Goal: Transaction & Acquisition: Purchase product/service

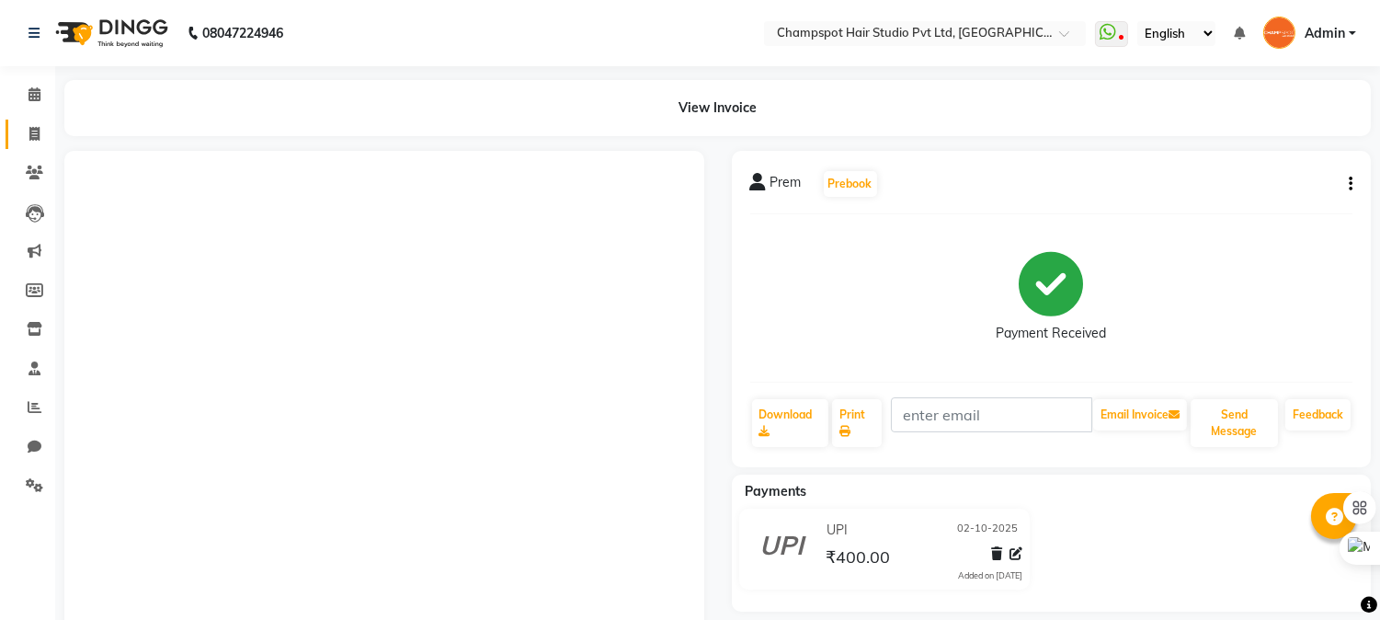
click at [41, 139] on span at bounding box center [34, 134] width 32 height 21
select select "service"
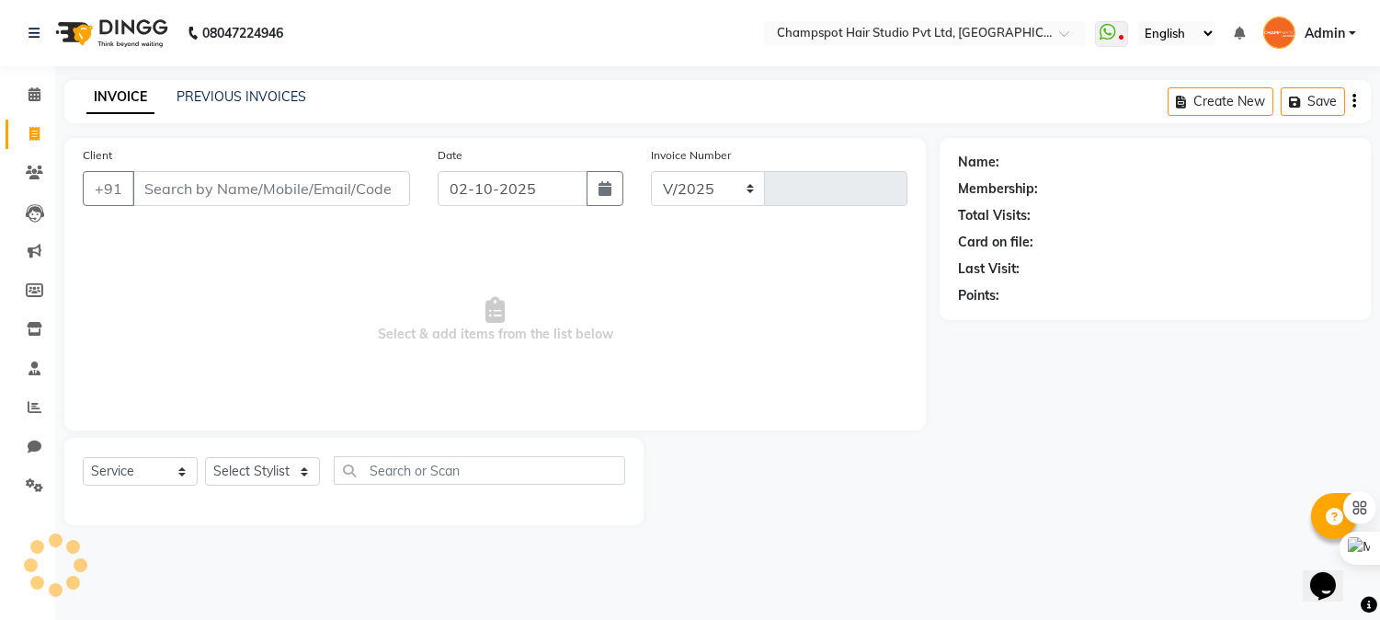
select select "7690"
type input "2974"
click at [248, 189] on input "Client" at bounding box center [271, 188] width 278 height 35
click at [239, 476] on select "Select Stylist" at bounding box center [262, 471] width 115 height 29
select select "68266"
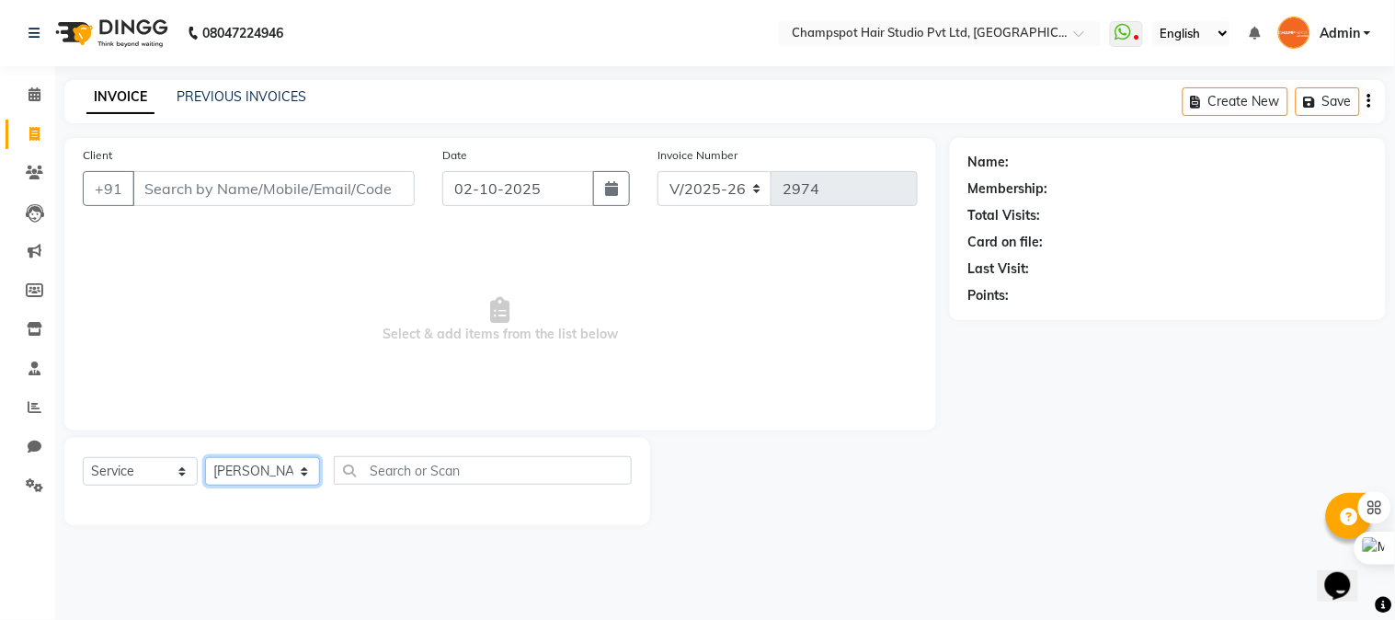
click at [205, 458] on select "Select Stylist Admin [PERSON_NAME] [PERSON_NAME] [PERSON_NAME] [PERSON_NAME] [P…" at bounding box center [262, 471] width 115 height 29
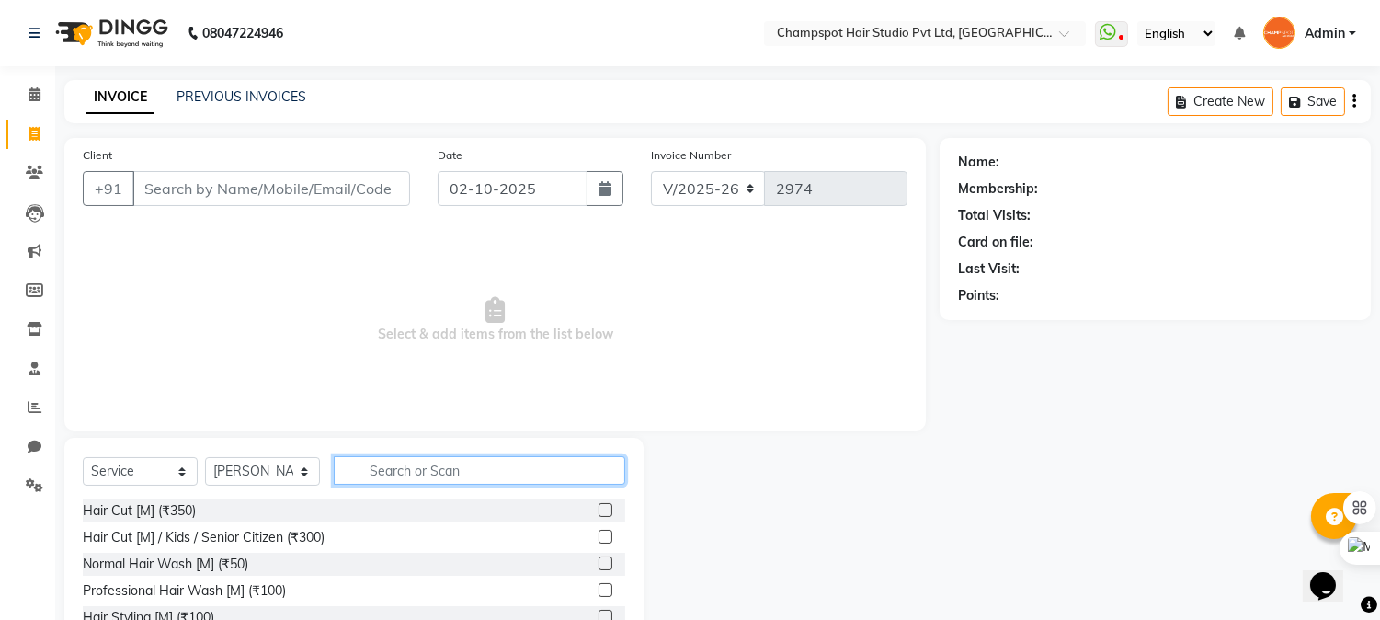
click at [402, 470] on input "text" at bounding box center [480, 470] width 292 height 29
type input "350"
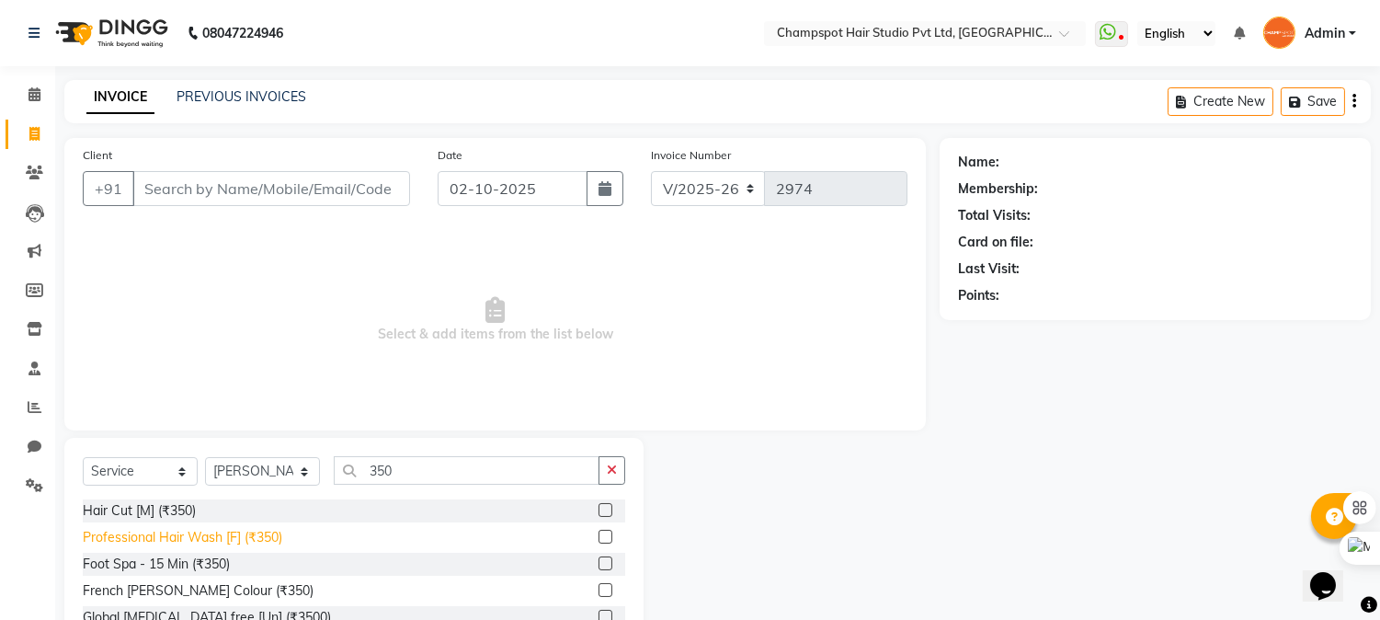
click at [142, 539] on div "Professional Hair Wash [F] (₹350)" at bounding box center [183, 537] width 200 height 19
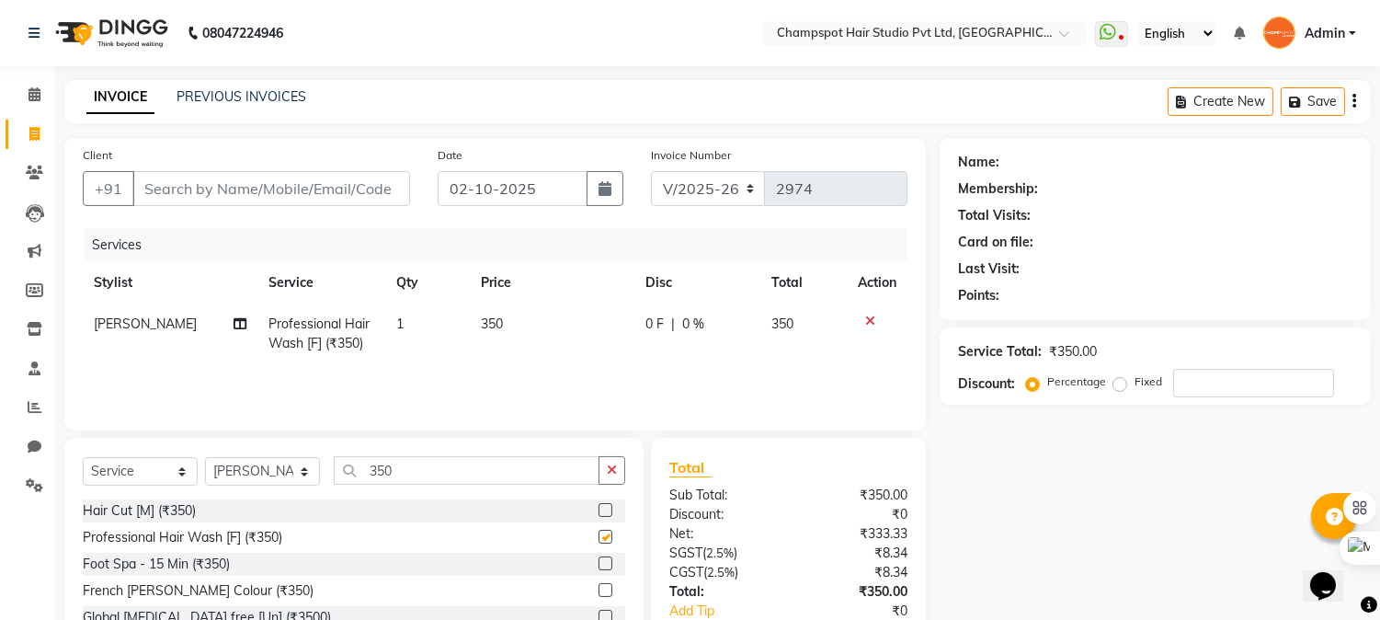
checkbox input "false"
click at [268, 475] on select "Select Stylist Admin [PERSON_NAME] [PERSON_NAME] [PERSON_NAME] [PERSON_NAME] [P…" at bounding box center [262, 471] width 115 height 29
select select "69005"
click at [205, 458] on select "Select Stylist Admin [PERSON_NAME] [PERSON_NAME] [PERSON_NAME] [PERSON_NAME] [P…" at bounding box center [262, 471] width 115 height 29
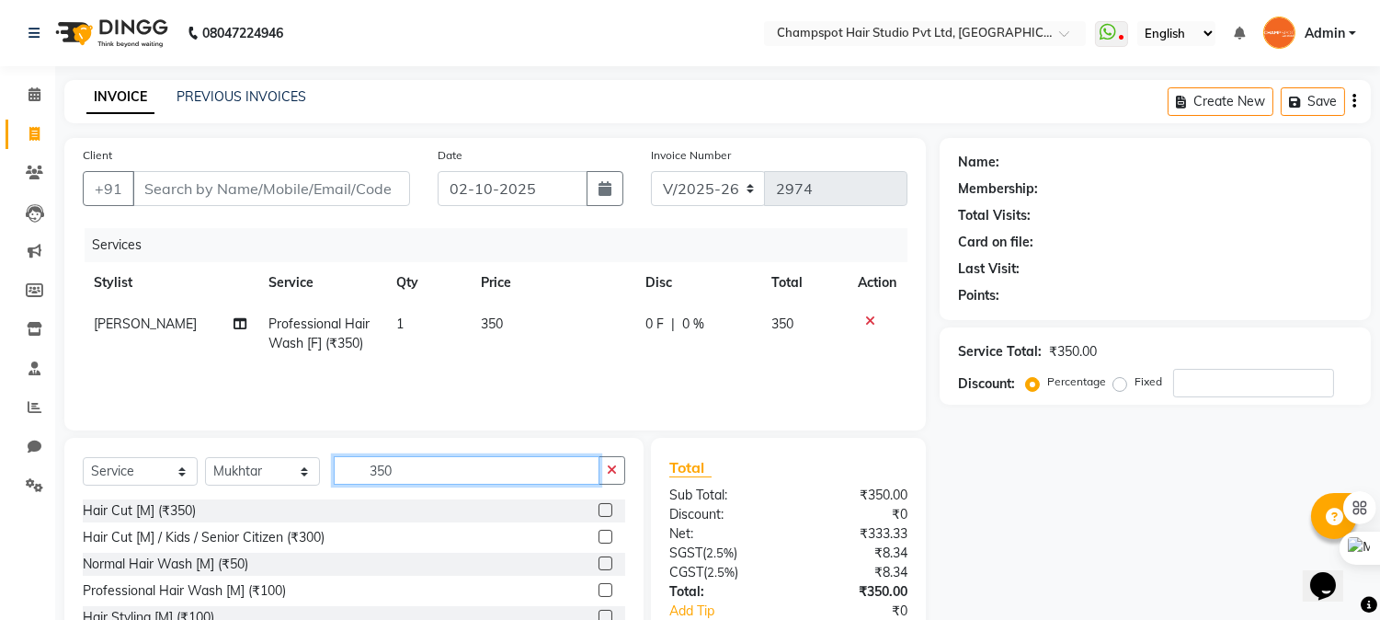
drag, startPoint x: 411, startPoint y: 463, endPoint x: 314, endPoint y: 478, distance: 98.7
click at [316, 478] on div "Select Service Product Membership Package Voucher Prepaid Gift Card Select Styl…" at bounding box center [354, 477] width 543 height 43
type input "350"
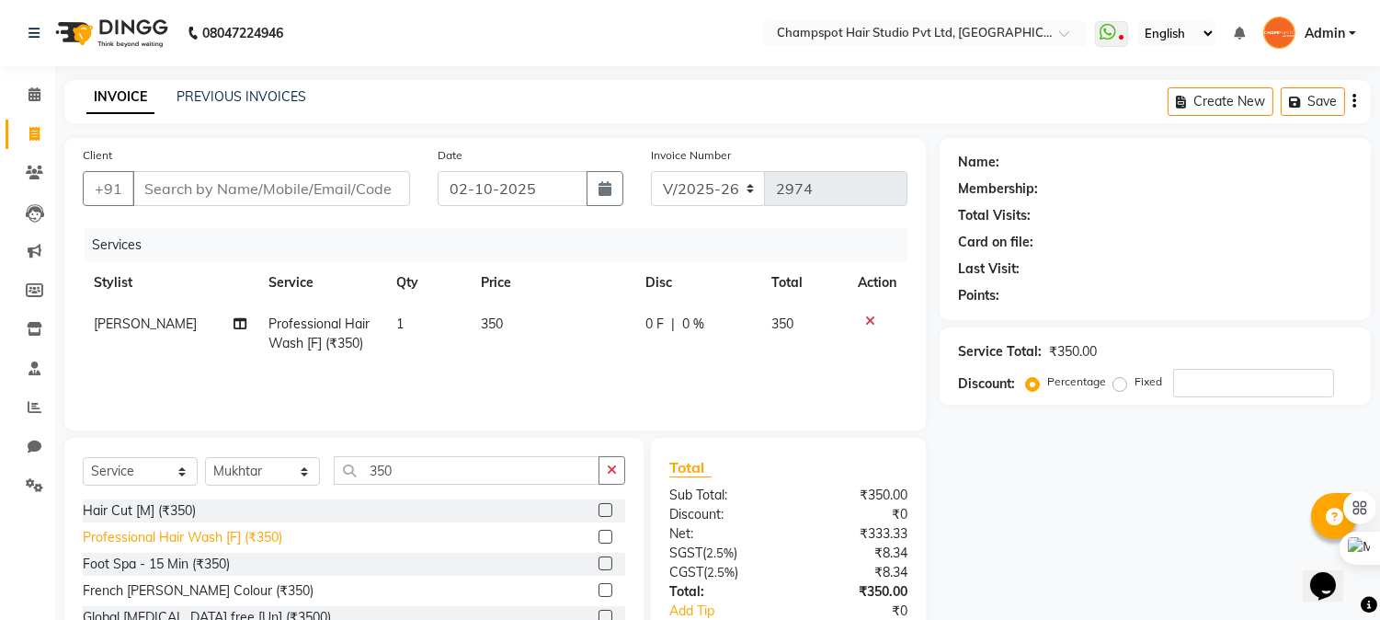
click at [210, 539] on div "Professional Hair Wash [F] (₹350)" at bounding box center [183, 537] width 200 height 19
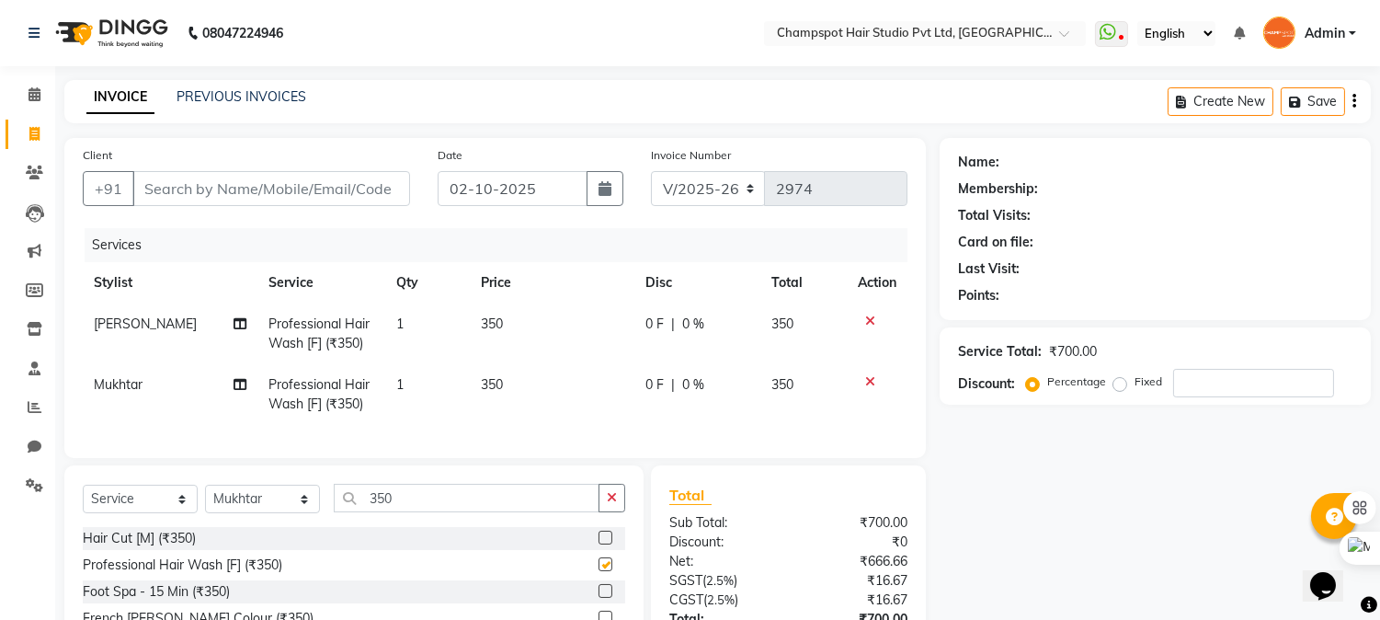
checkbox input "false"
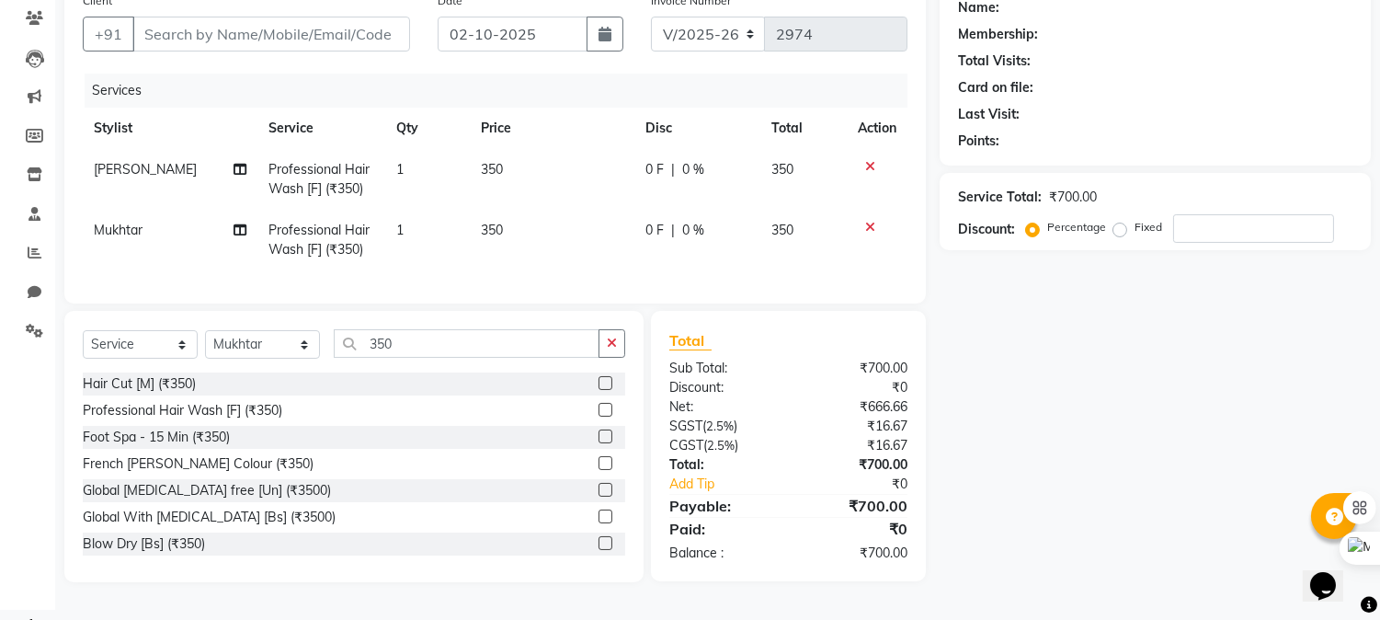
scroll to position [159, 0]
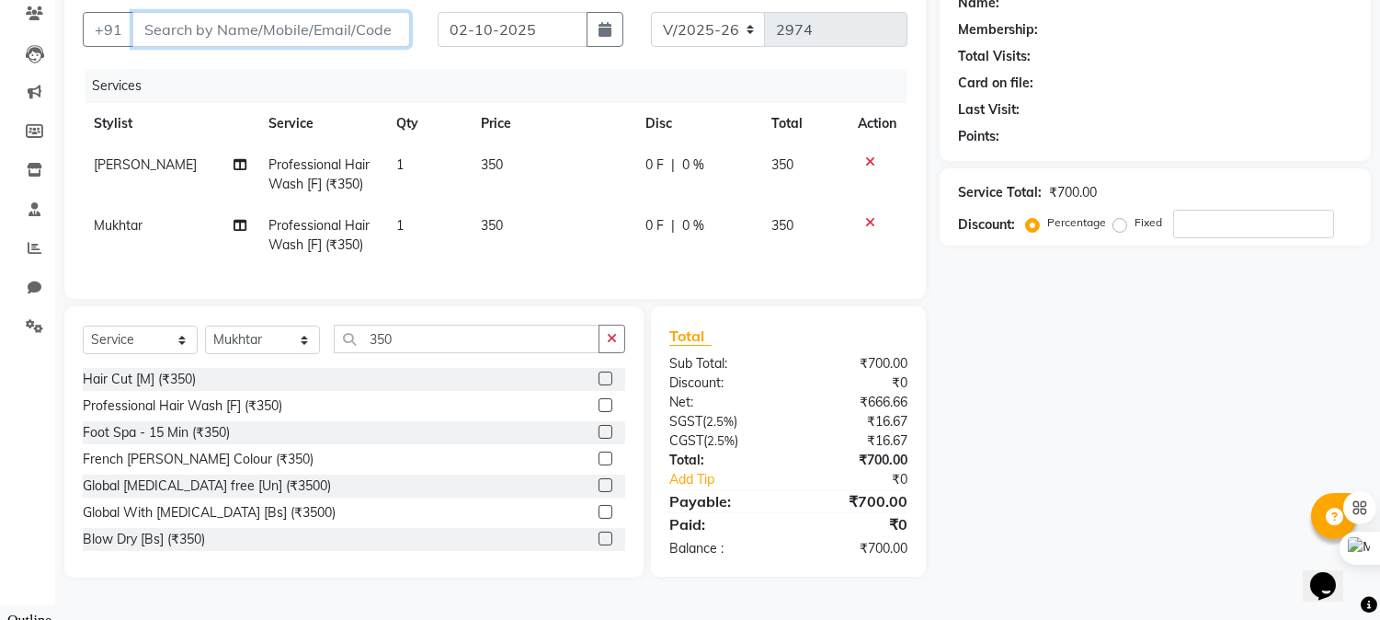
click at [226, 33] on input "Client" at bounding box center [271, 29] width 278 height 35
type input "w"
type input "0"
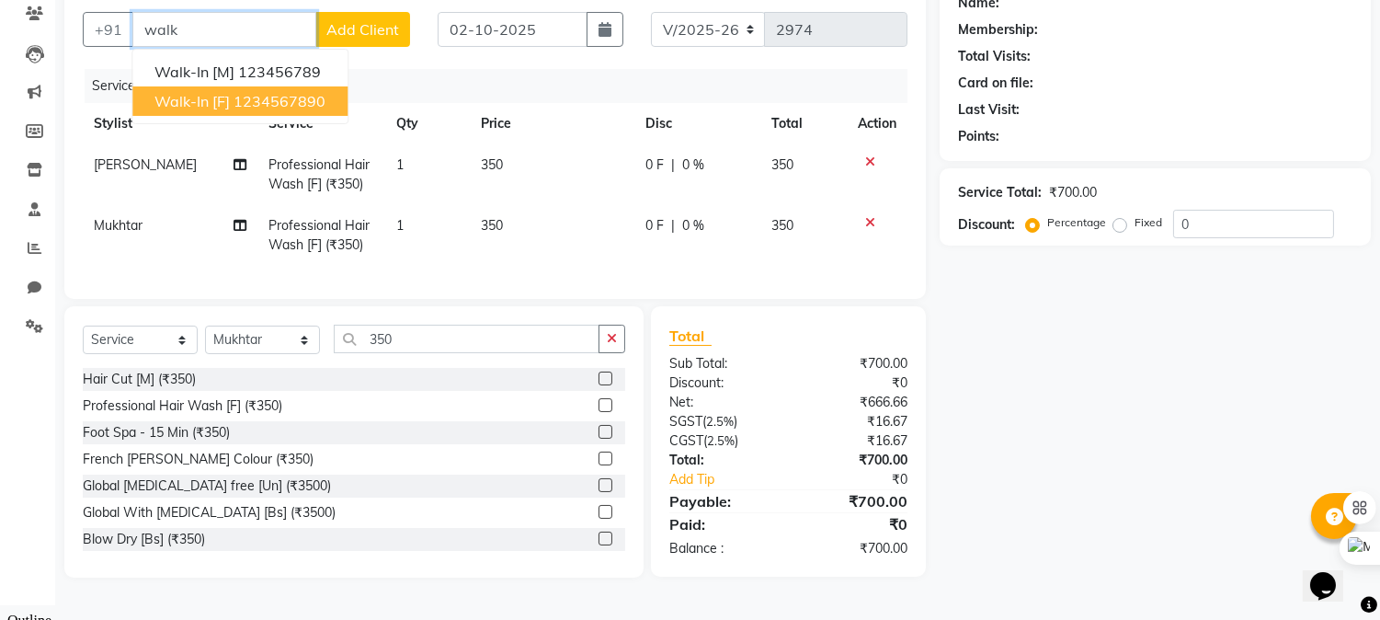
click at [196, 99] on span "Walk-In [F]" at bounding box center [191, 101] width 75 height 18
type input "1234567890"
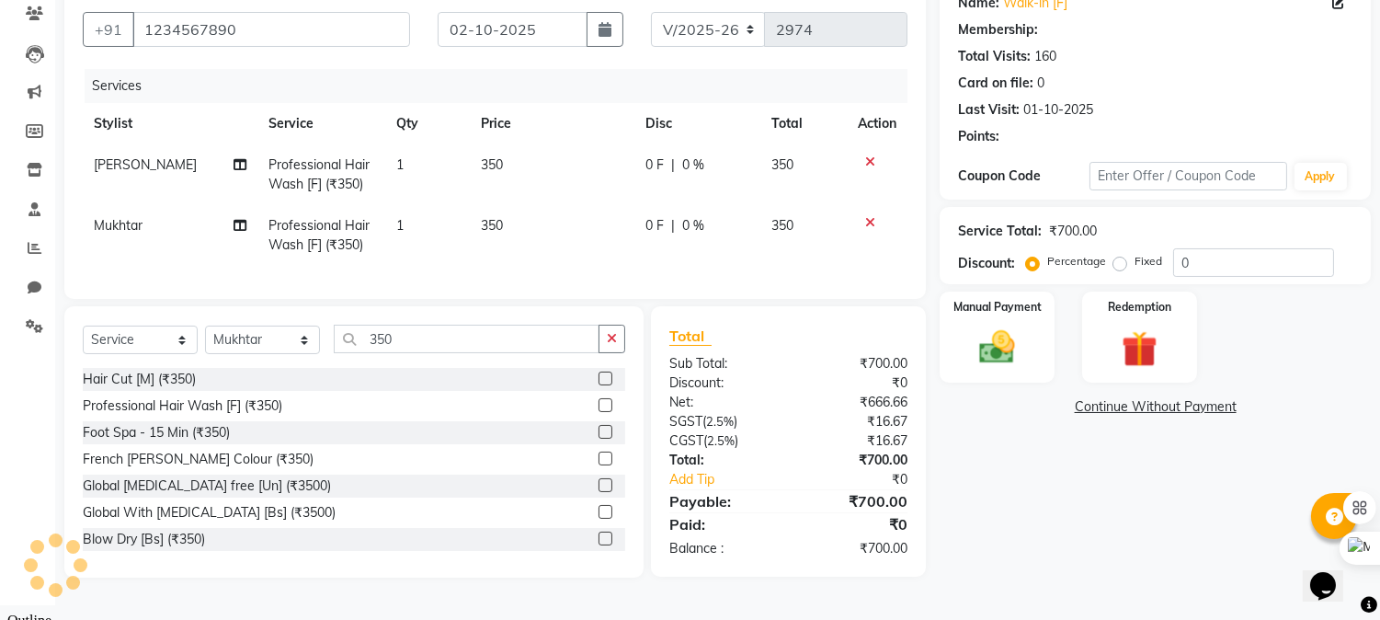
select select "1: Object"
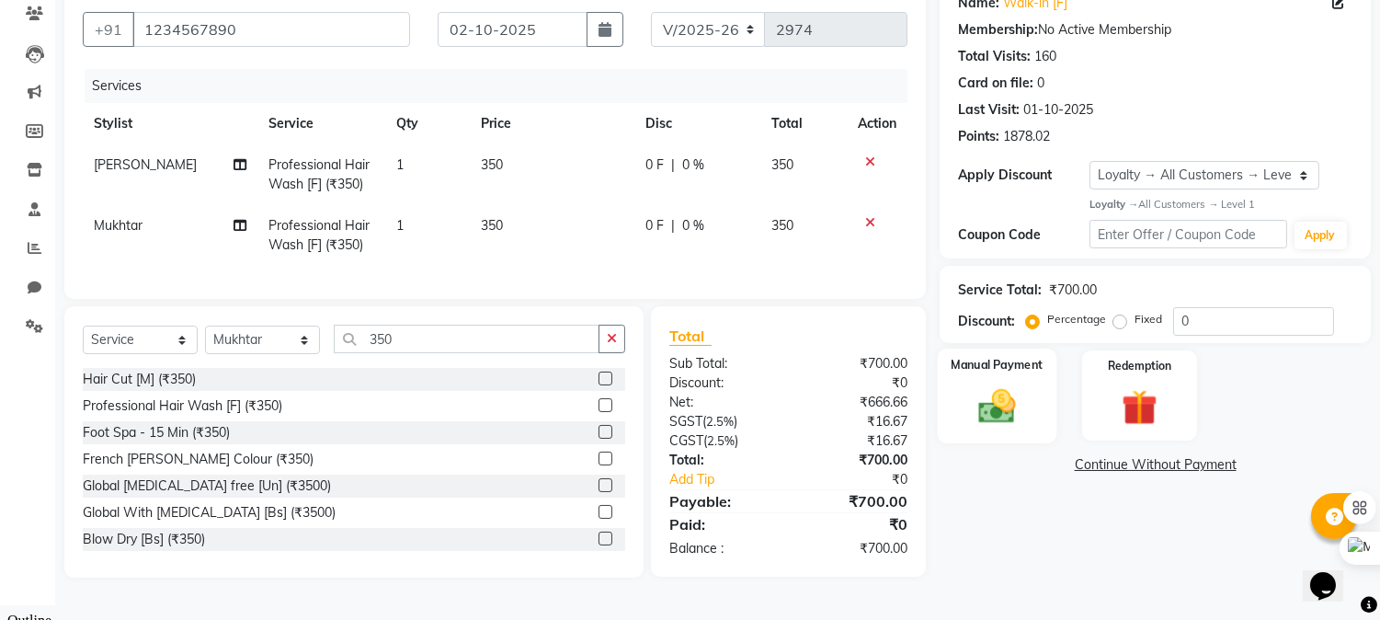
click at [989, 398] on img at bounding box center [997, 405] width 61 height 43
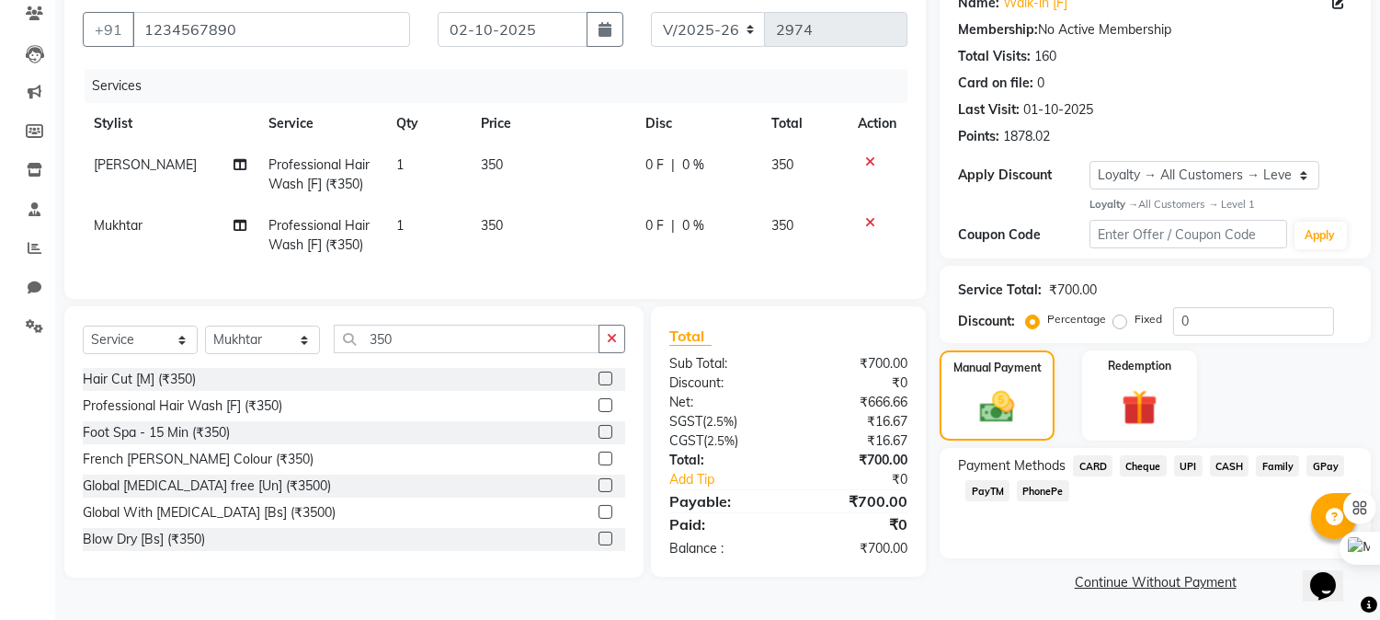
scroll to position [162, 0]
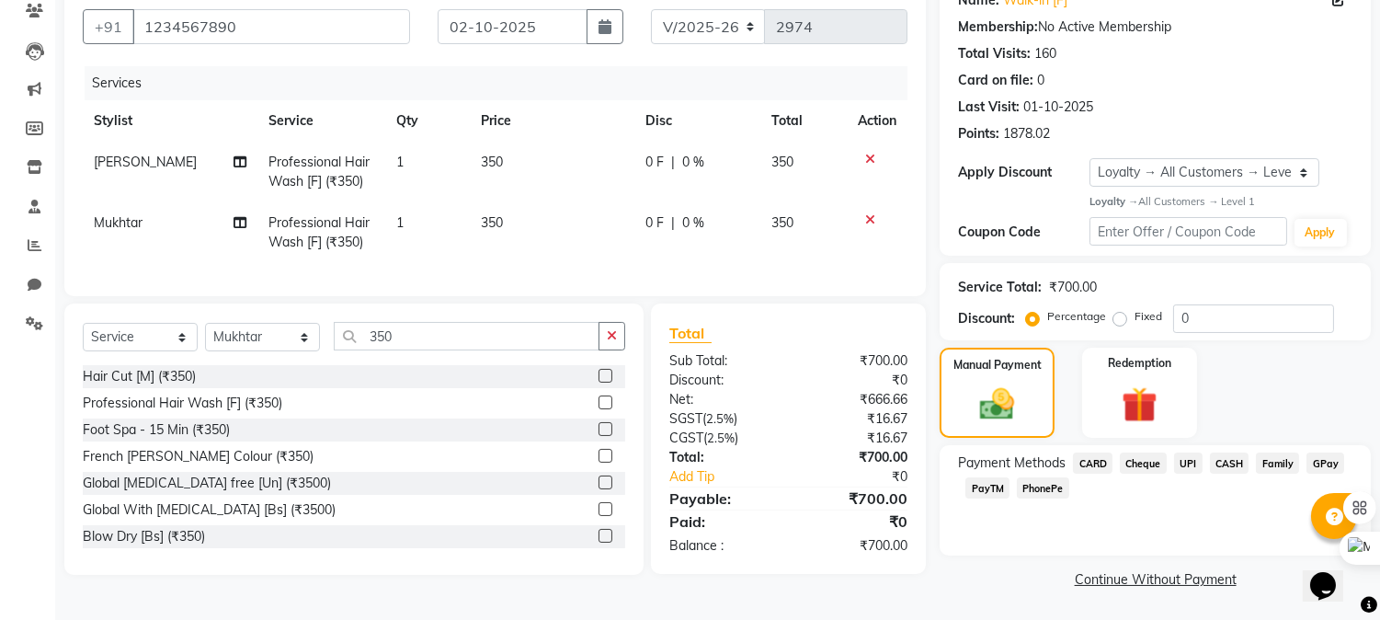
click at [1225, 463] on span "CASH" at bounding box center [1230, 462] width 40 height 21
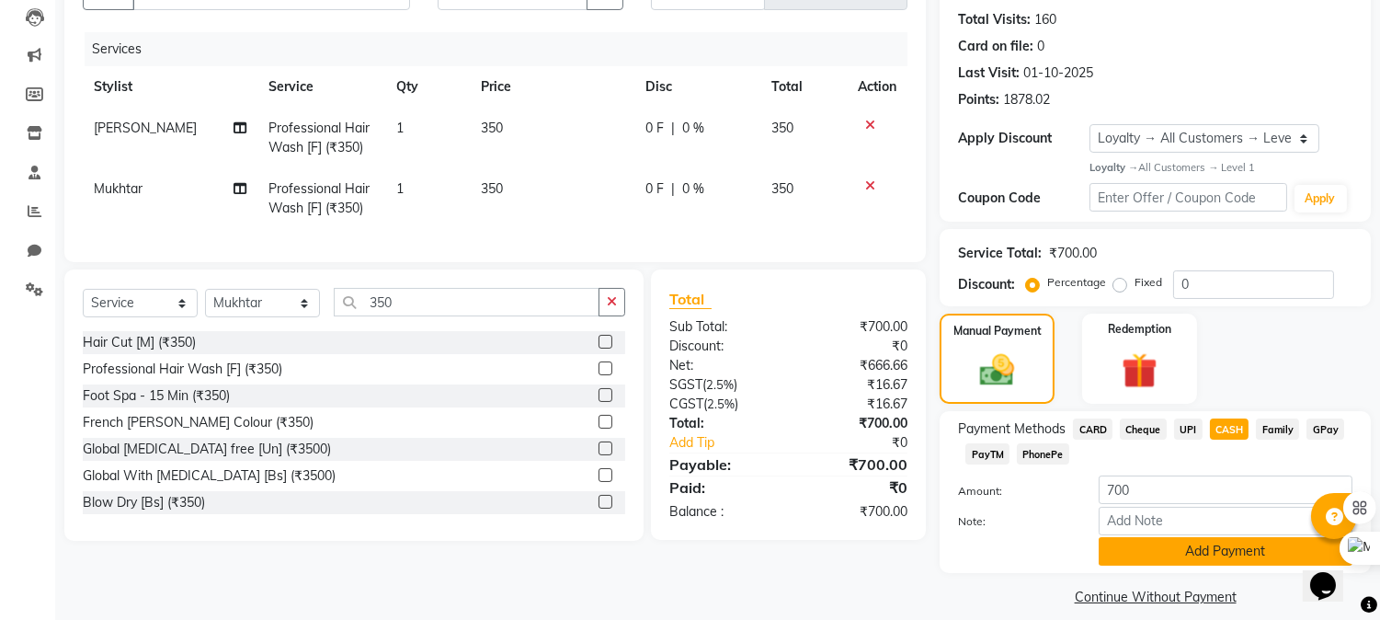
scroll to position [214, 0]
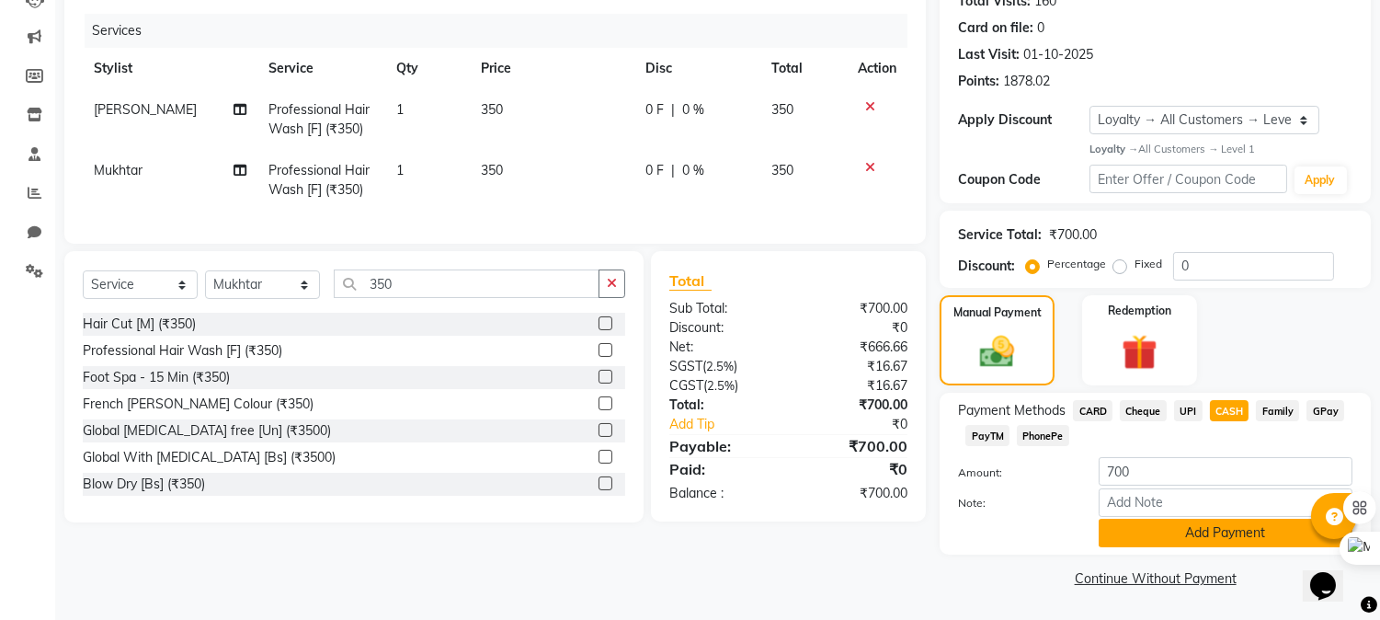
click at [1153, 530] on button "Add Payment" at bounding box center [1226, 533] width 254 height 29
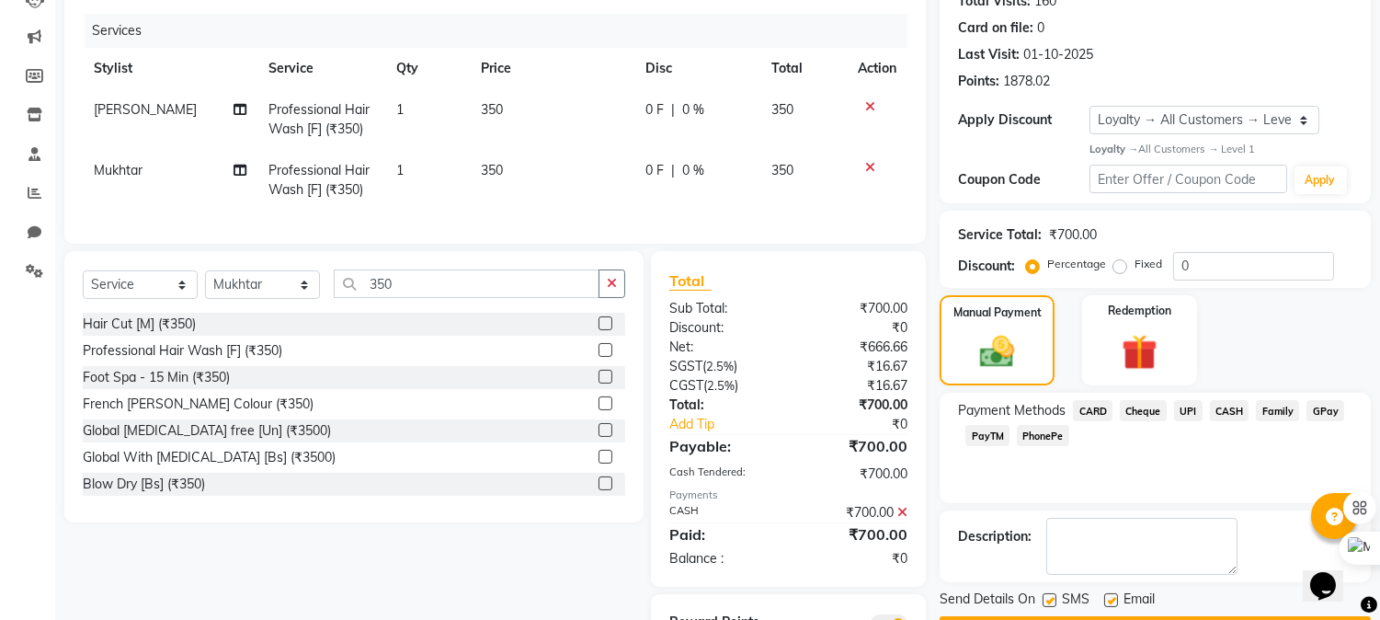
scroll to position [314, 0]
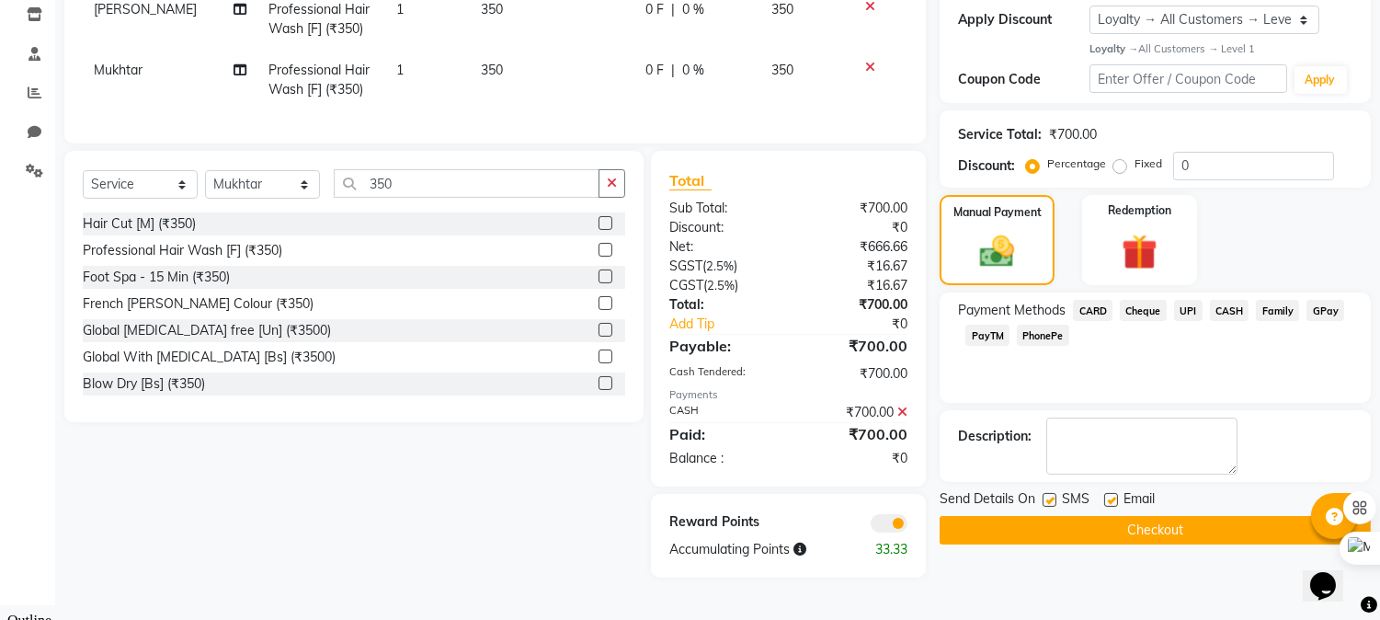
click at [1076, 531] on button "Checkout" at bounding box center [1155, 530] width 431 height 29
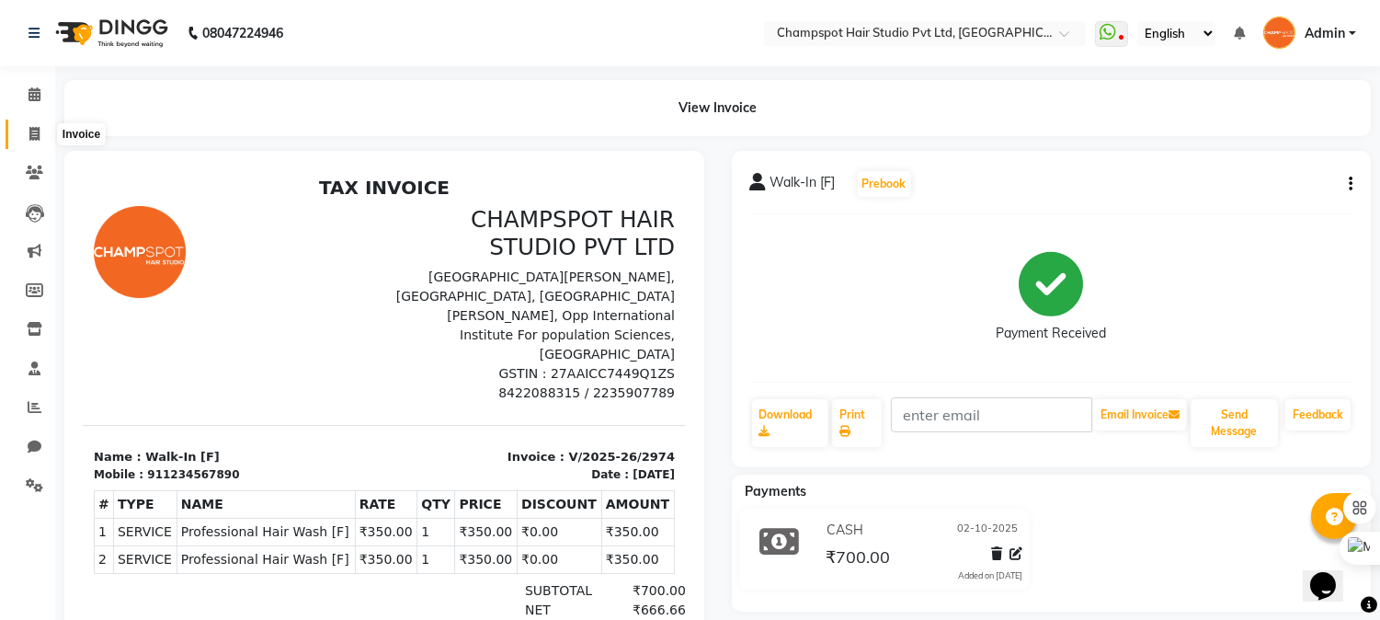
click at [32, 135] on icon at bounding box center [34, 134] width 10 height 14
select select "7690"
select select "service"
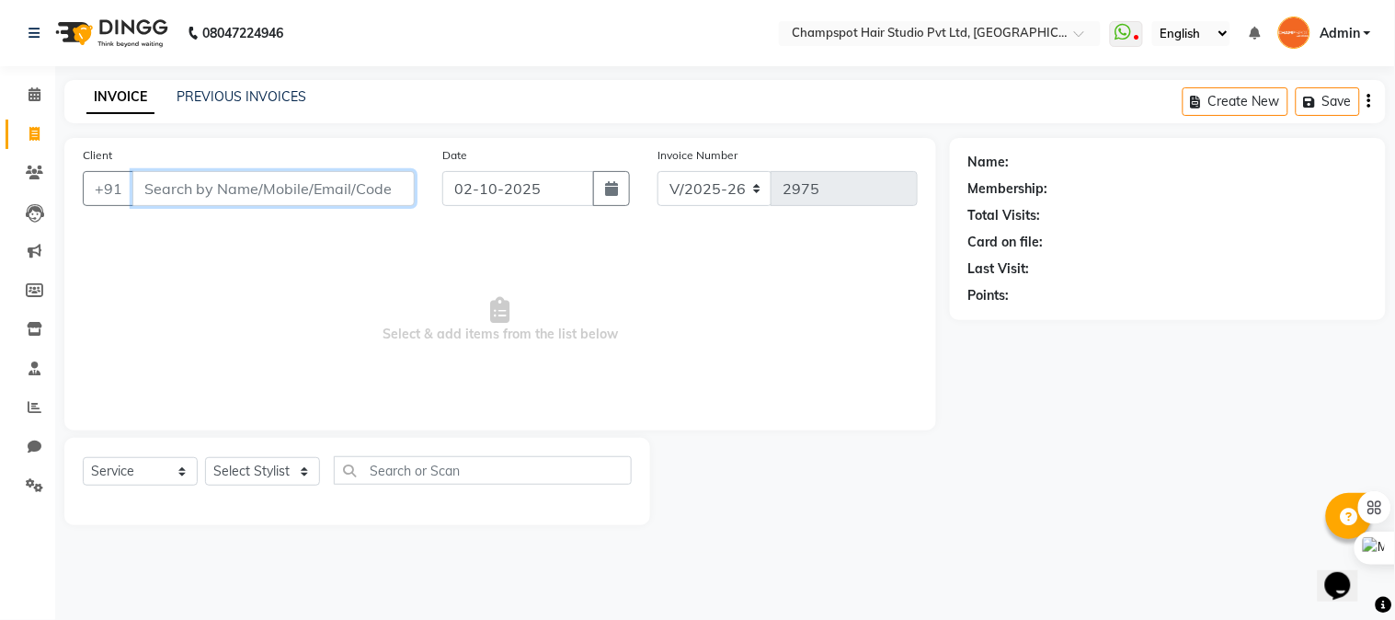
click at [272, 171] on input "Client" at bounding box center [273, 188] width 282 height 35
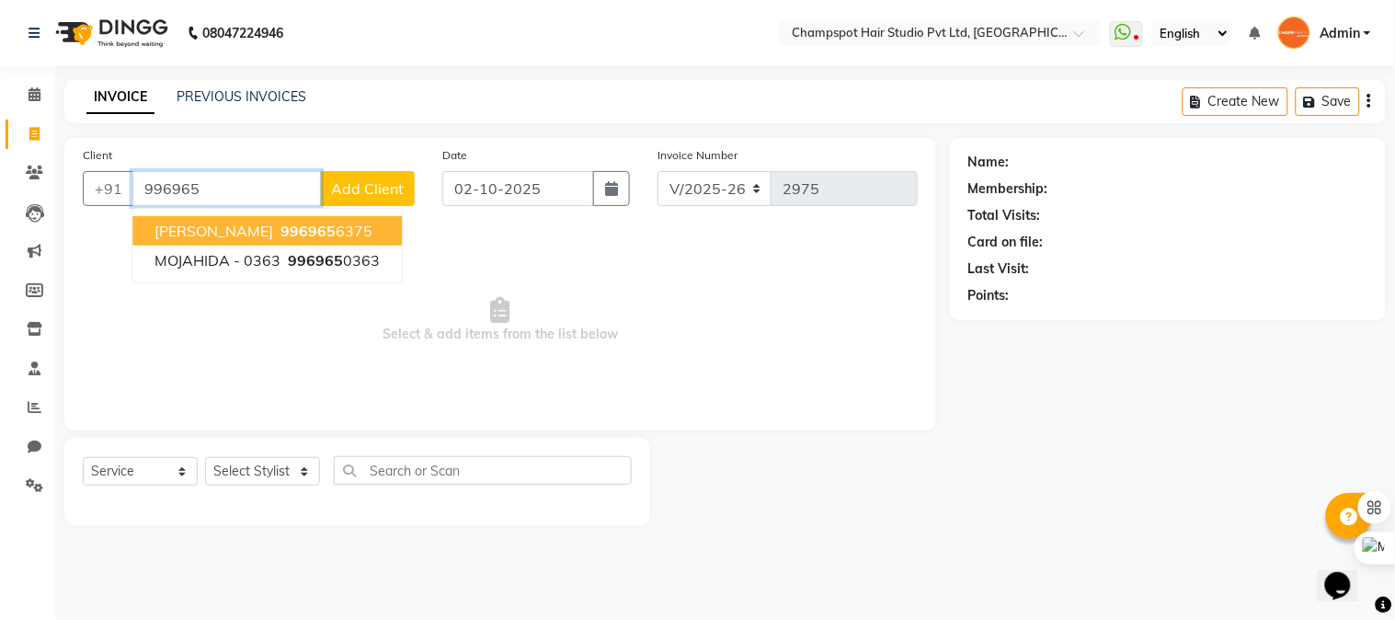
click at [298, 223] on ngb-highlight "996965 6375" at bounding box center [325, 231] width 96 height 18
type input "9969656375"
select select "2: Object"
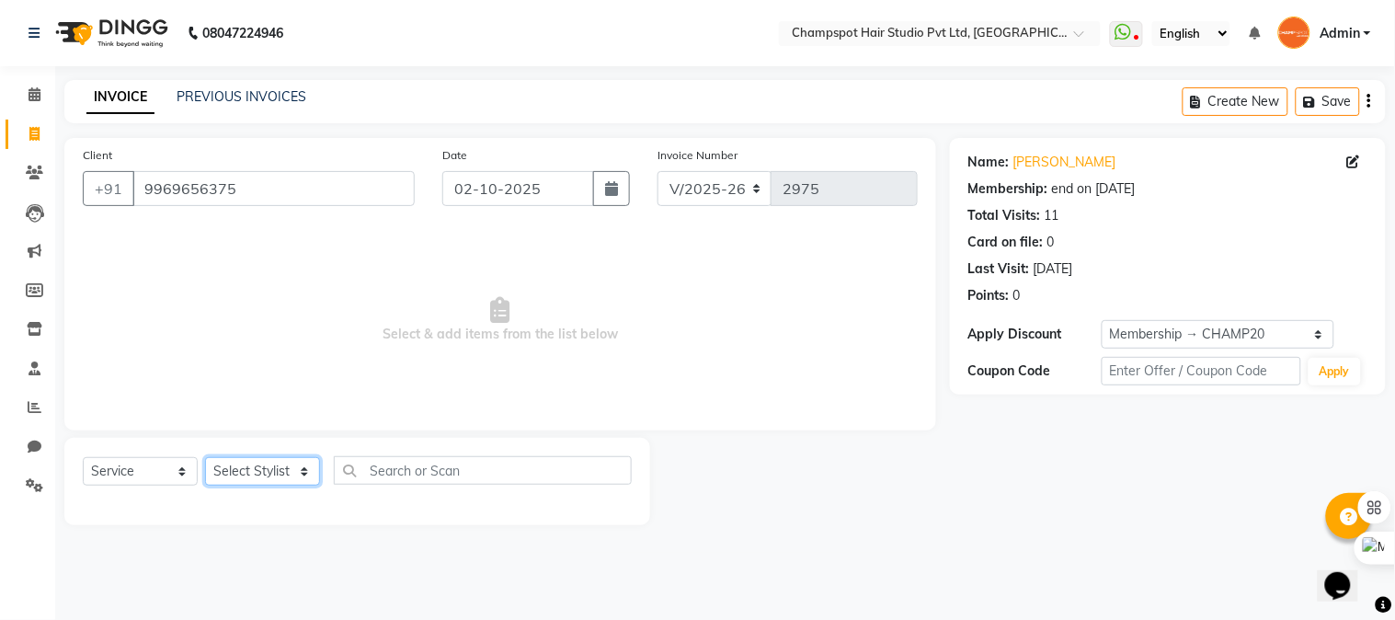
click at [240, 478] on select "Select Stylist Admin [PERSON_NAME] [PERSON_NAME] [PERSON_NAME] [PERSON_NAME] [P…" at bounding box center [262, 471] width 115 height 29
select select "69009"
click at [205, 458] on select "Select Stylist Admin [PERSON_NAME] [PERSON_NAME] [PERSON_NAME] [PERSON_NAME] [P…" at bounding box center [262, 471] width 115 height 29
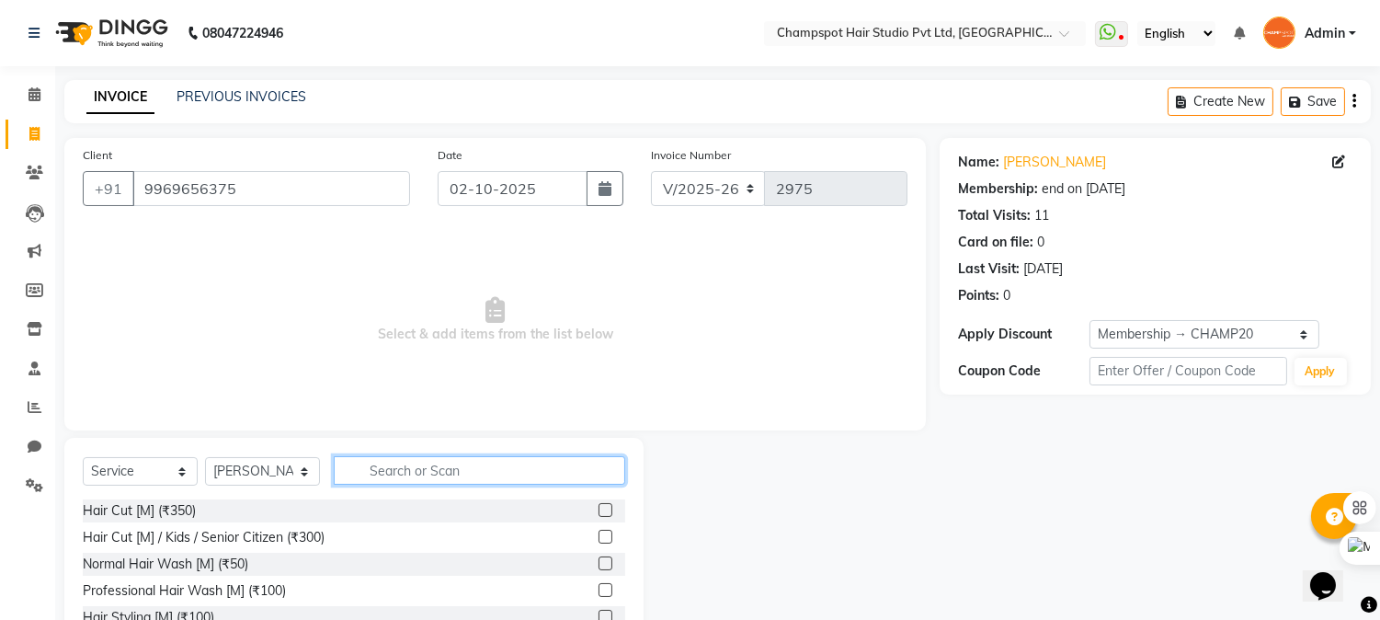
click at [452, 466] on input "text" at bounding box center [480, 470] width 292 height 29
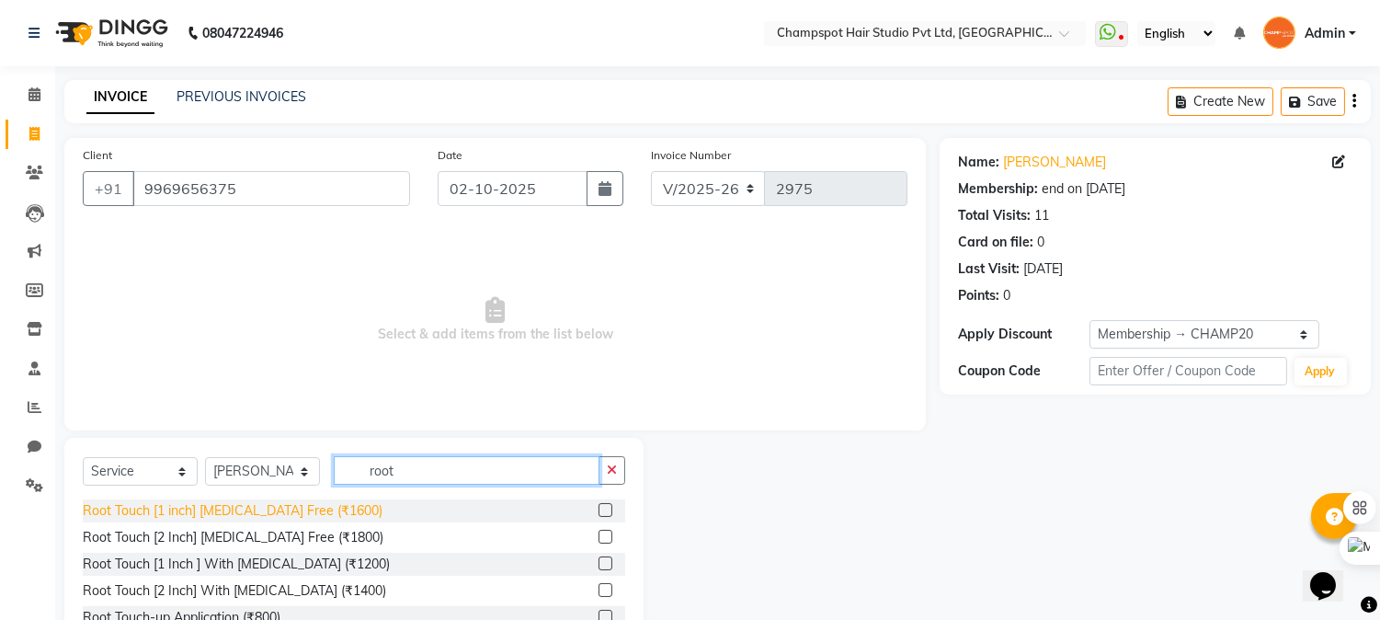
type input "root"
click at [249, 508] on div "Root Touch [1 inch] [MEDICAL_DATA] Free (₹1600)" at bounding box center [233, 510] width 300 height 19
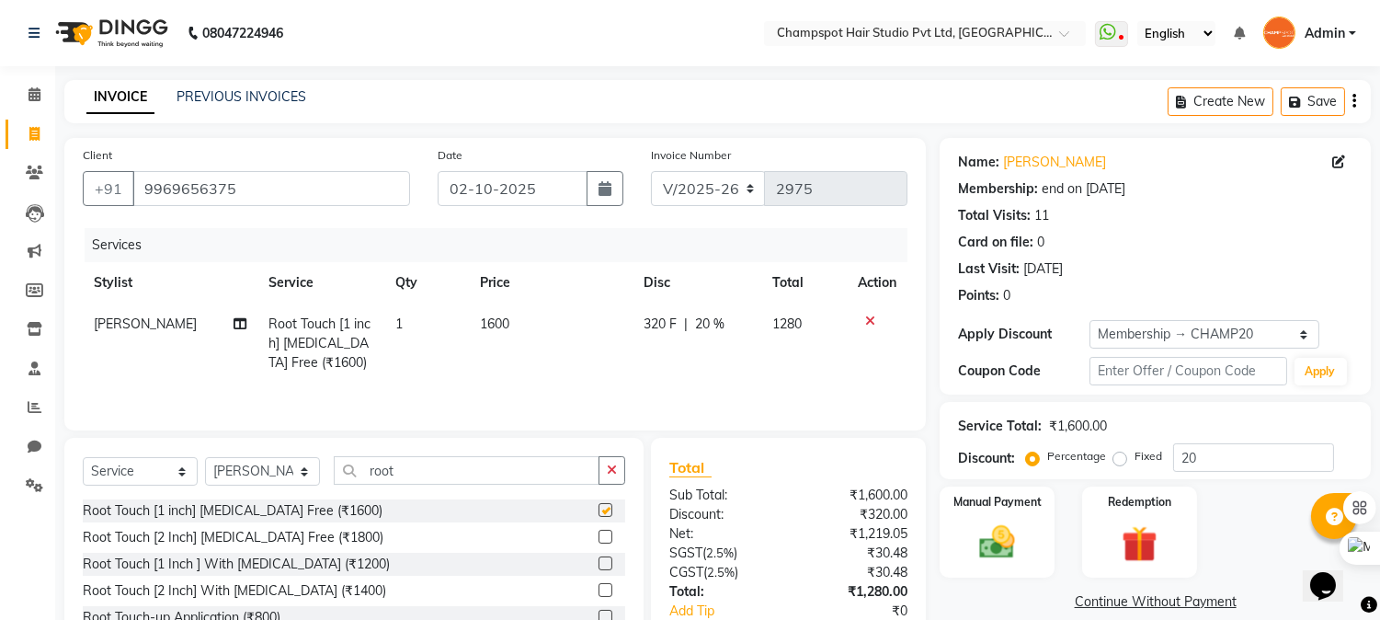
checkbox input "false"
click at [395, 320] on span "1" at bounding box center [398, 323] width 7 height 17
select select "69009"
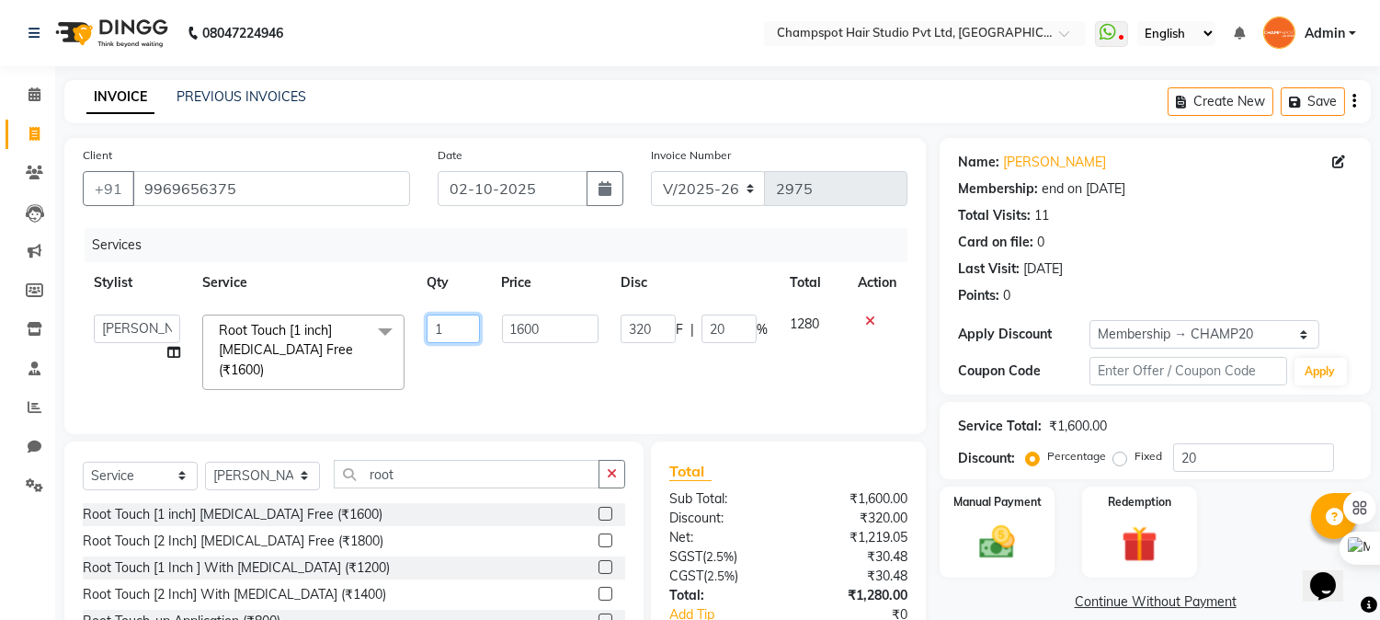
drag, startPoint x: 456, startPoint y: 327, endPoint x: 331, endPoint y: 319, distance: 125.3
click at [331, 319] on tr "Admin [PERSON_NAME] [PERSON_NAME] [PERSON_NAME] Mamta [PERSON_NAME] [PERSON_NAM…" at bounding box center [495, 351] width 825 height 97
type input "14"
click at [457, 75] on div "08047224946 Select Location × Champspot Hair Studio Pvt Ltd, Chembur WhatsApp S…" at bounding box center [690, 370] width 1380 height 740
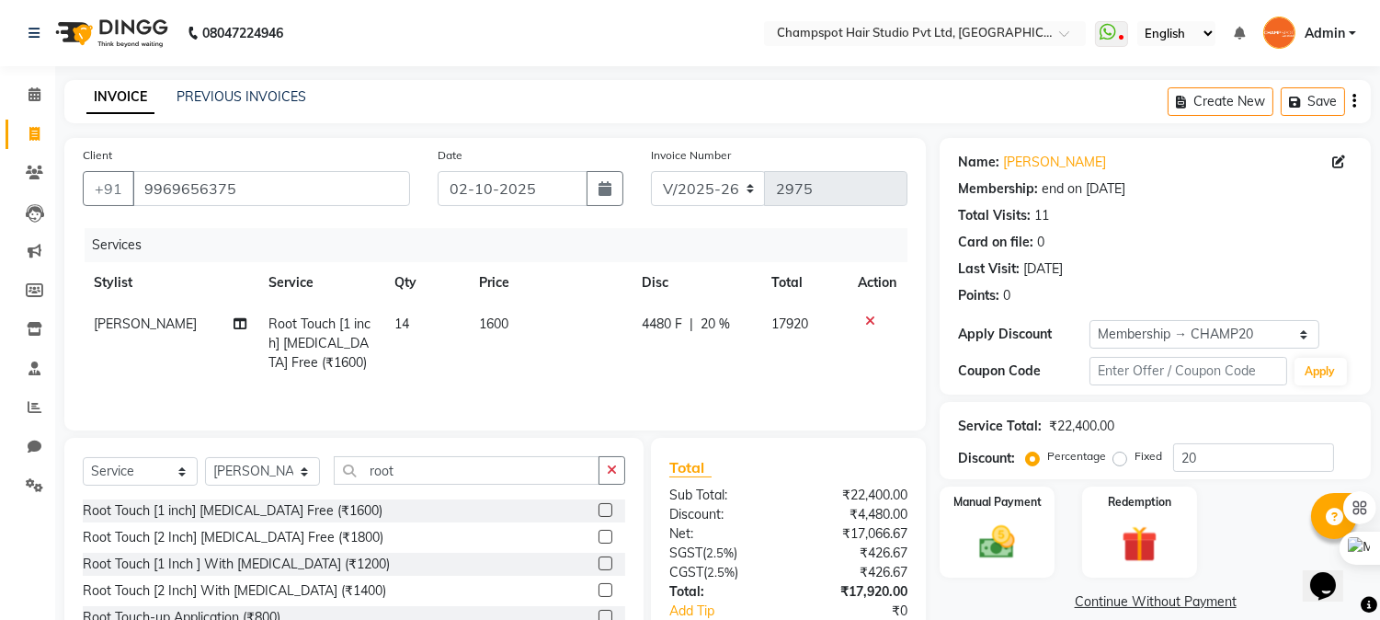
click at [666, 318] on span "4480 F" at bounding box center [662, 323] width 40 height 19
select select "69009"
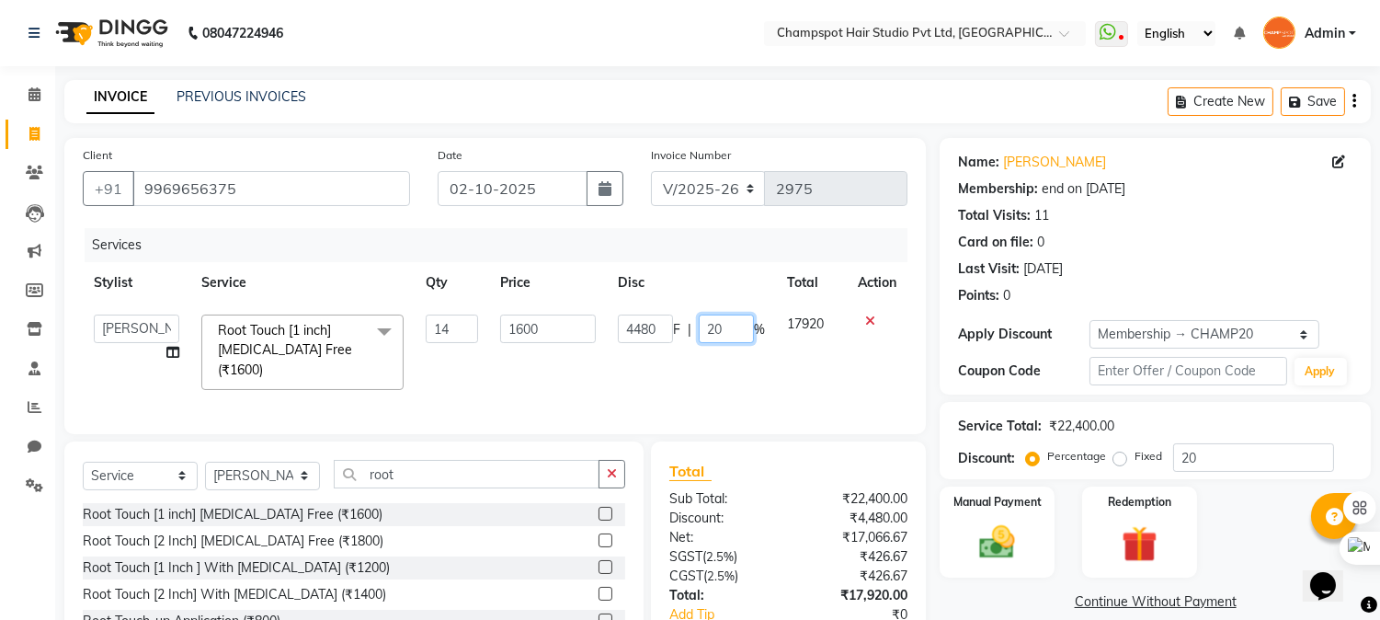
drag, startPoint x: 720, startPoint y: 327, endPoint x: 660, endPoint y: 334, distance: 60.1
click at [660, 334] on div "4480 F | 20 %" at bounding box center [691, 328] width 147 height 29
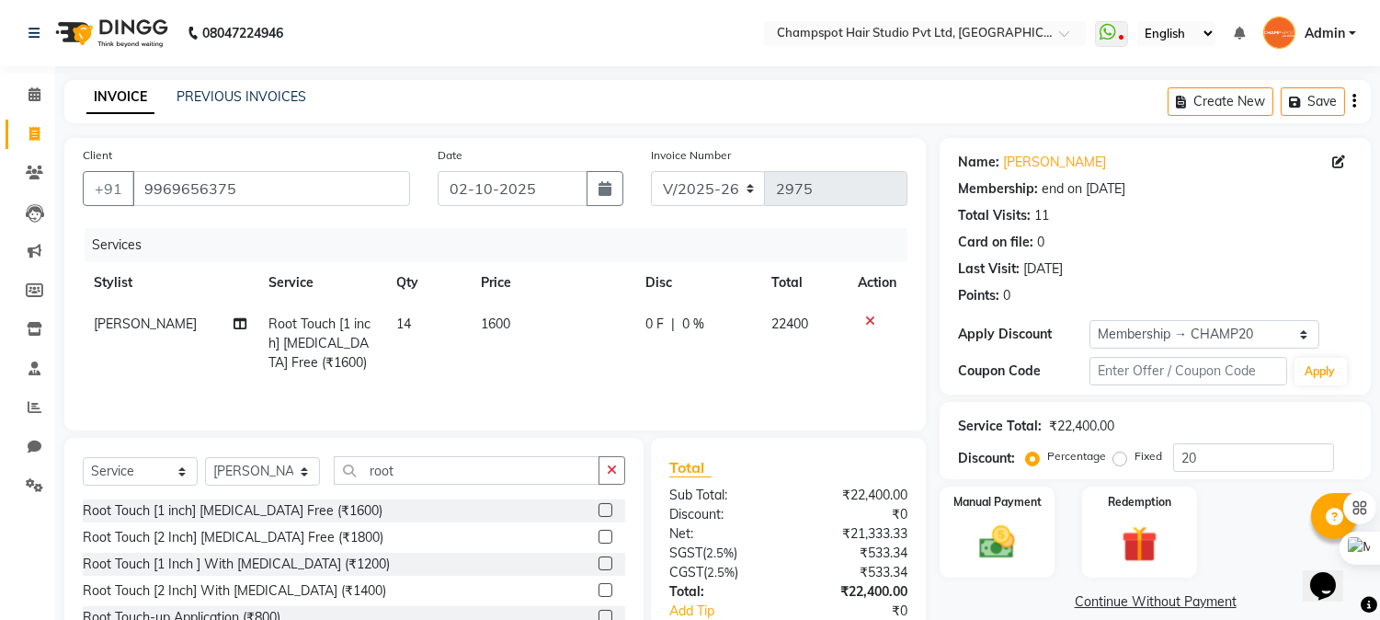
click at [649, 324] on span "0 F" at bounding box center [655, 323] width 18 height 19
select select "69009"
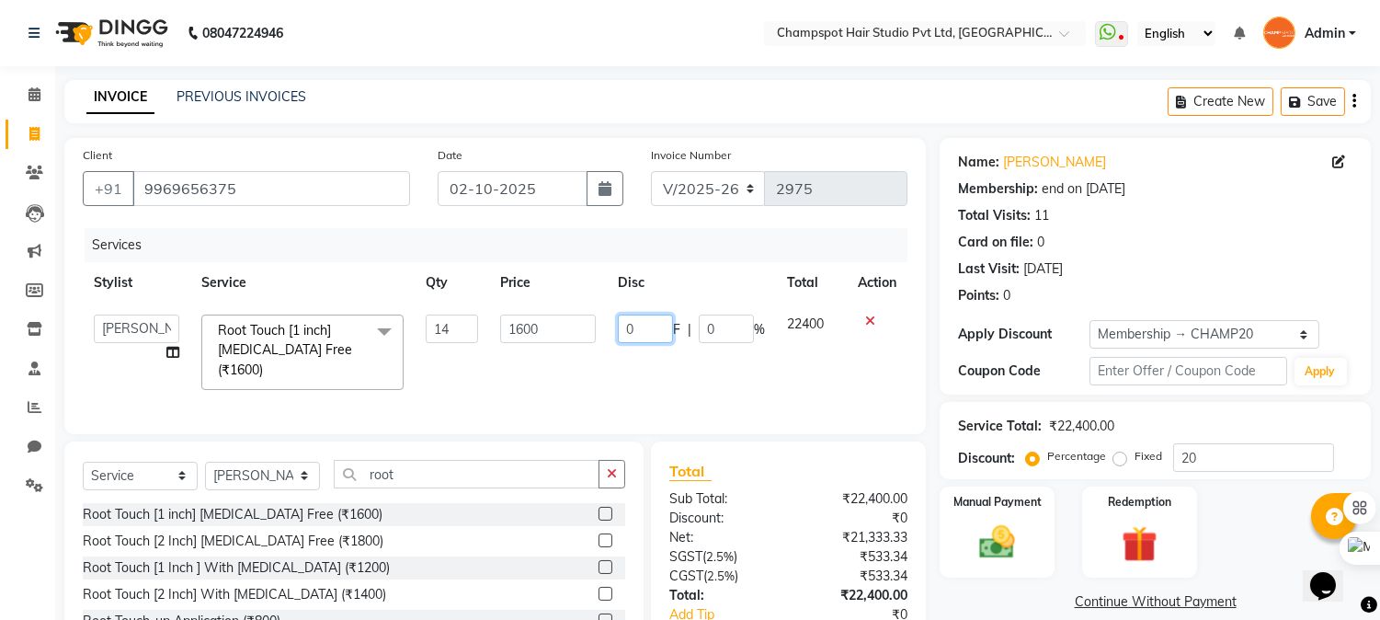
drag, startPoint x: 641, startPoint y: 326, endPoint x: 568, endPoint y: 314, distance: 73.5
click at [570, 314] on tr "Admin [PERSON_NAME] [PERSON_NAME] [PERSON_NAME] Mamta [PERSON_NAME] [PERSON_NAM…" at bounding box center [495, 351] width 825 height 97
type input "3200"
click at [570, 80] on div "INVOICE PREVIOUS INVOICES Create New Save" at bounding box center [717, 101] width 1307 height 43
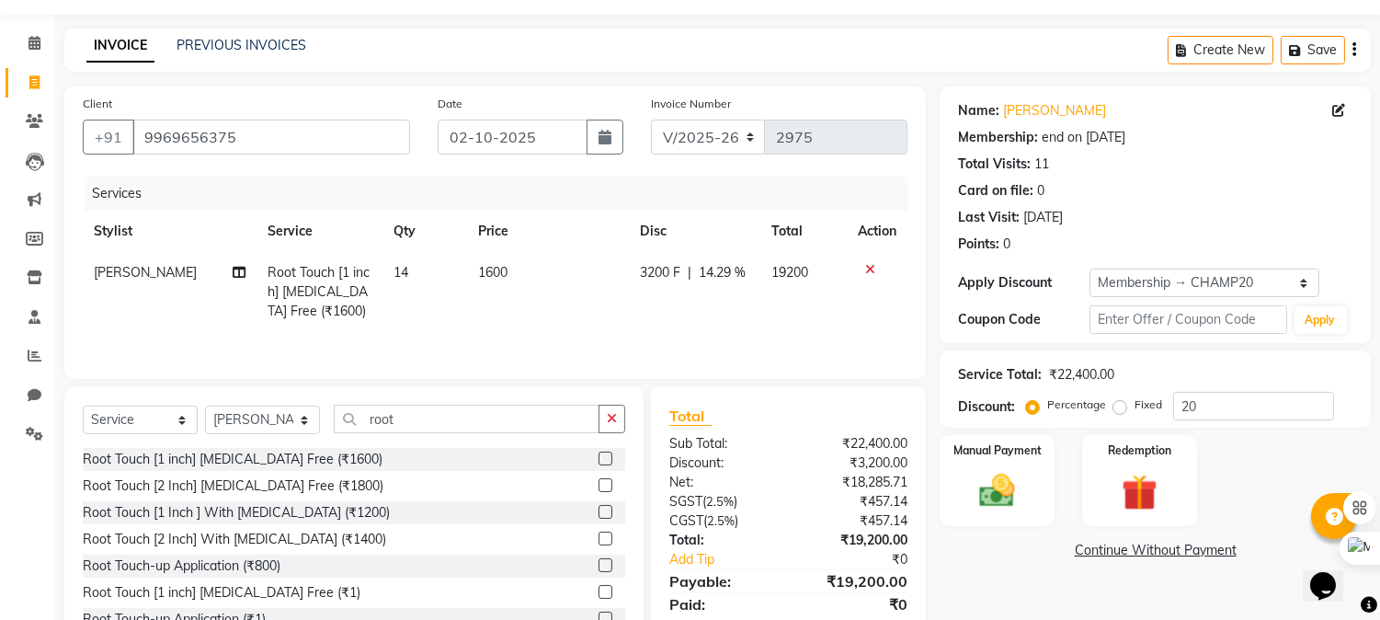
scroll to position [102, 0]
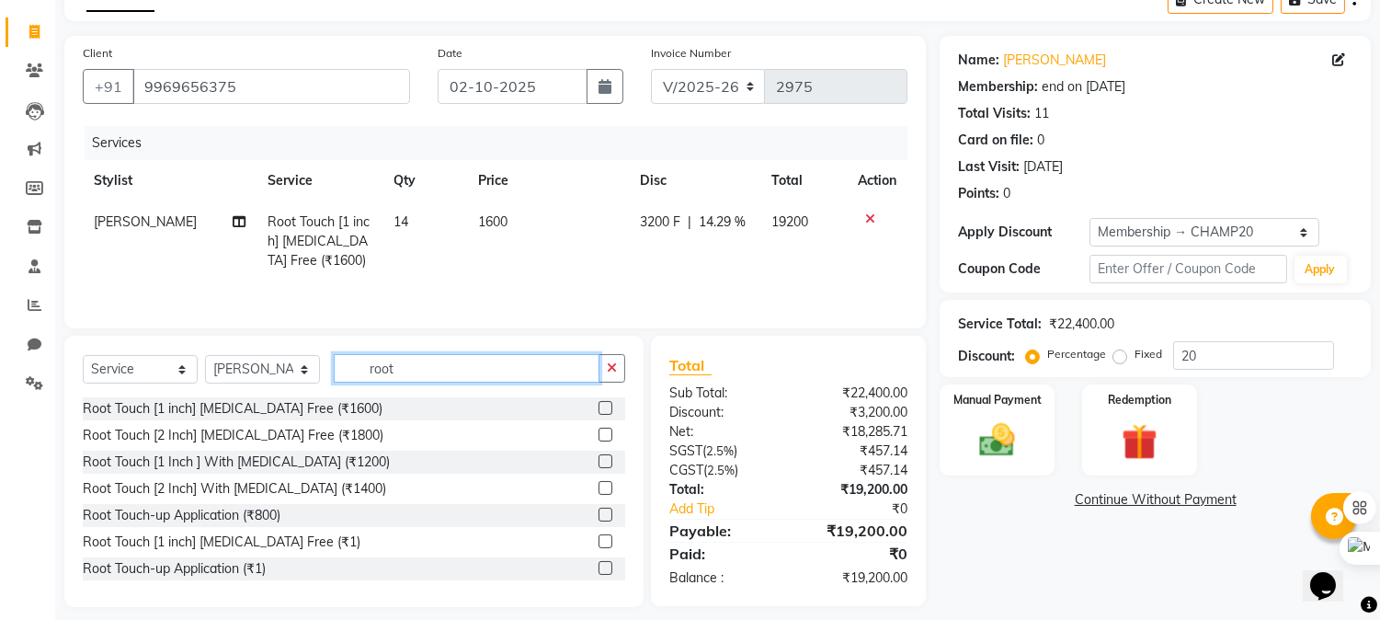
drag, startPoint x: 426, startPoint y: 370, endPoint x: 268, endPoint y: 372, distance: 158.2
click at [268, 372] on div "Select Service Product Membership Package Voucher Prepaid Gift Card Select Styl…" at bounding box center [354, 375] width 543 height 43
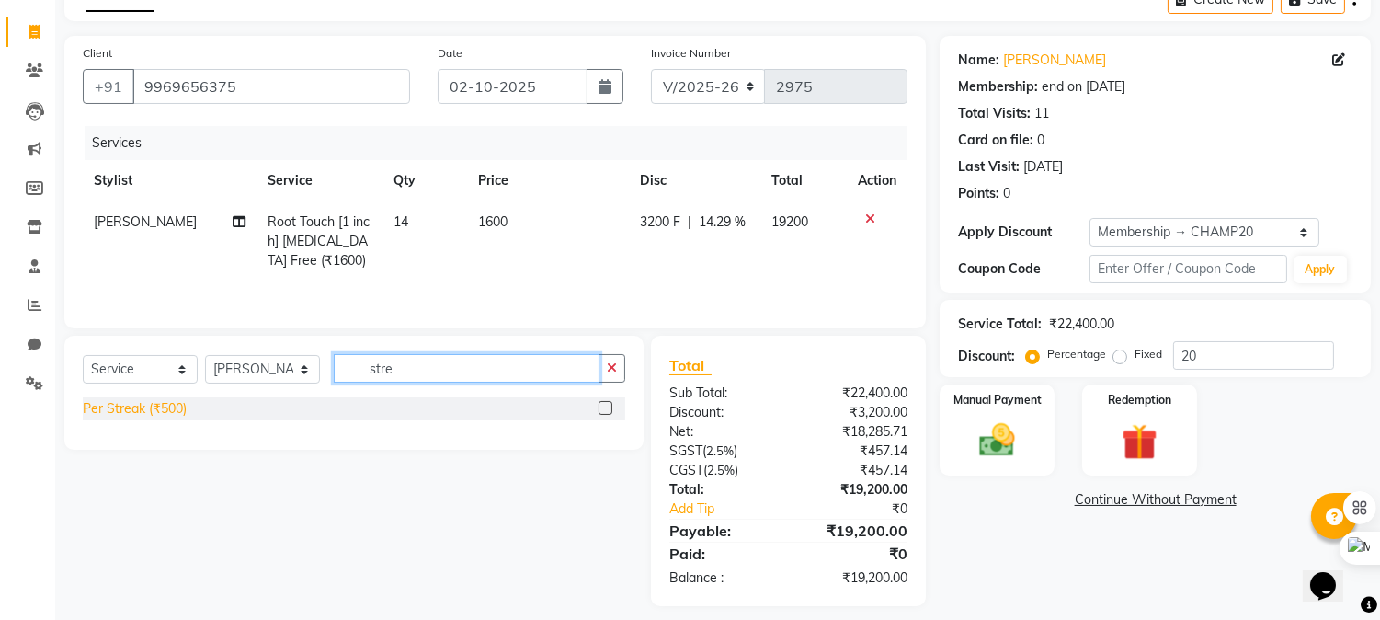
type input "stre"
click at [451, 30] on main "INVOICE PREVIOUS INVOICES Create New Save Client [PHONE_NUMBER] Date [DATE] Inv…" at bounding box center [717, 306] width 1325 height 656
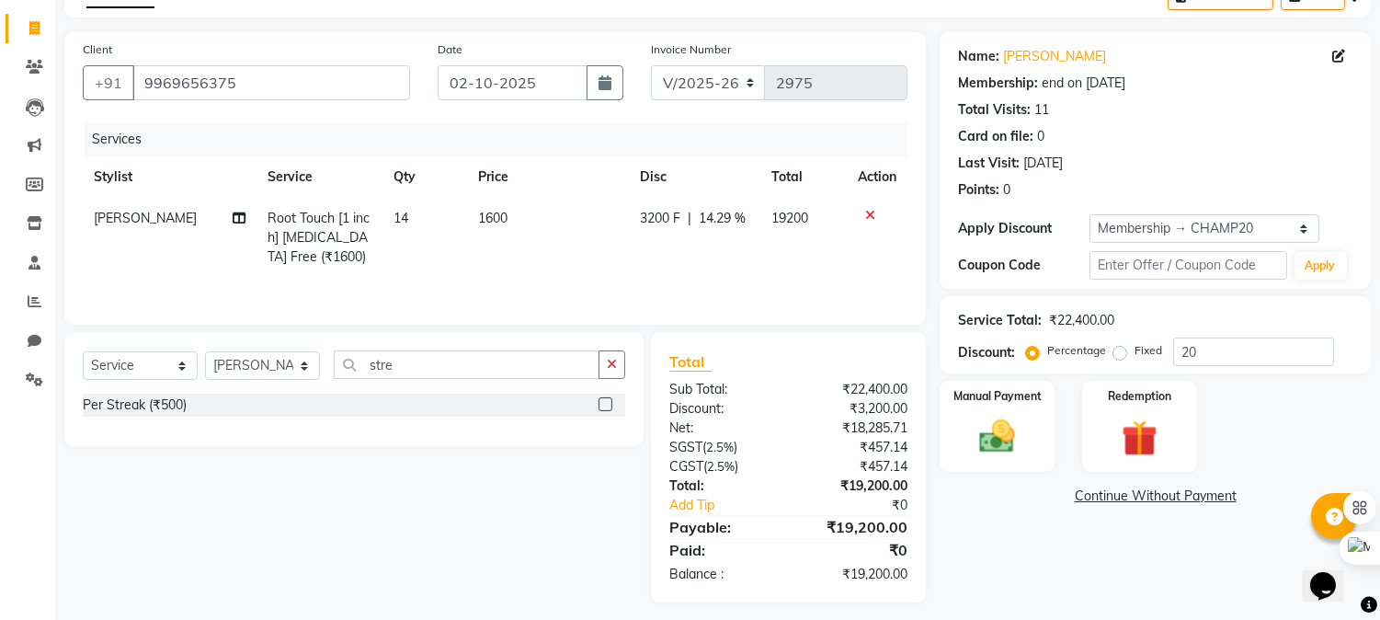
scroll to position [117, 0]
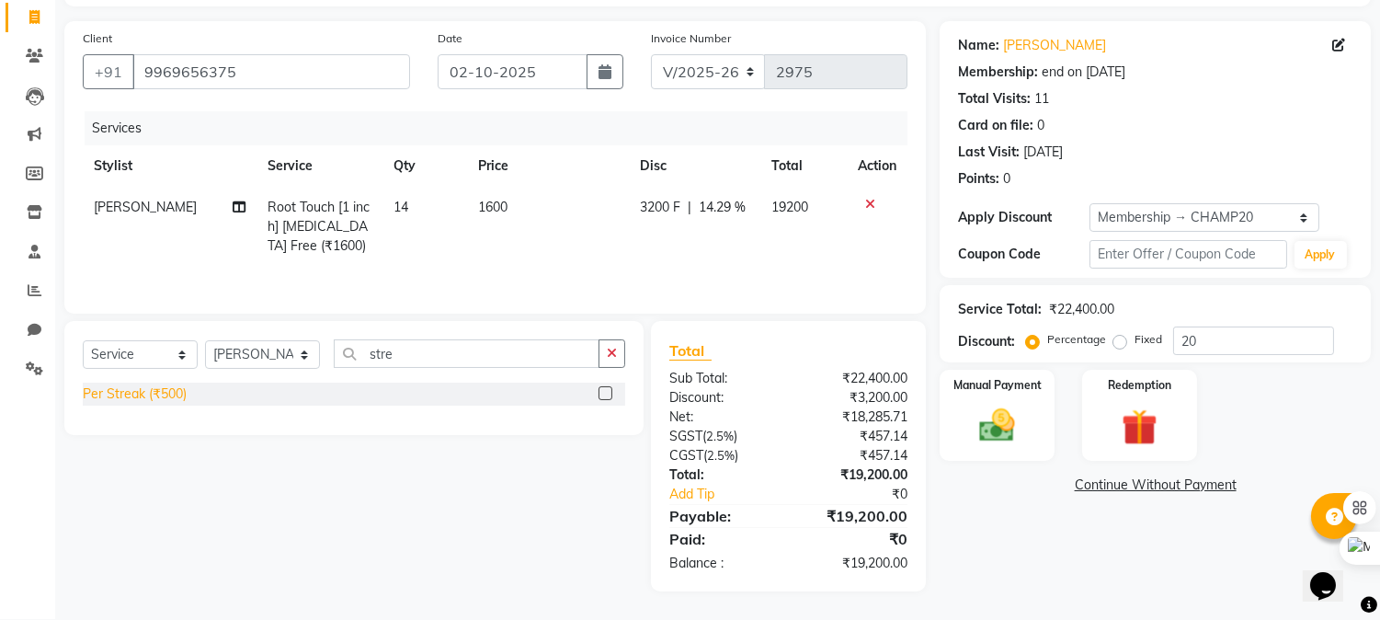
click at [154, 400] on div "Per Streak (₹500)" at bounding box center [135, 393] width 104 height 19
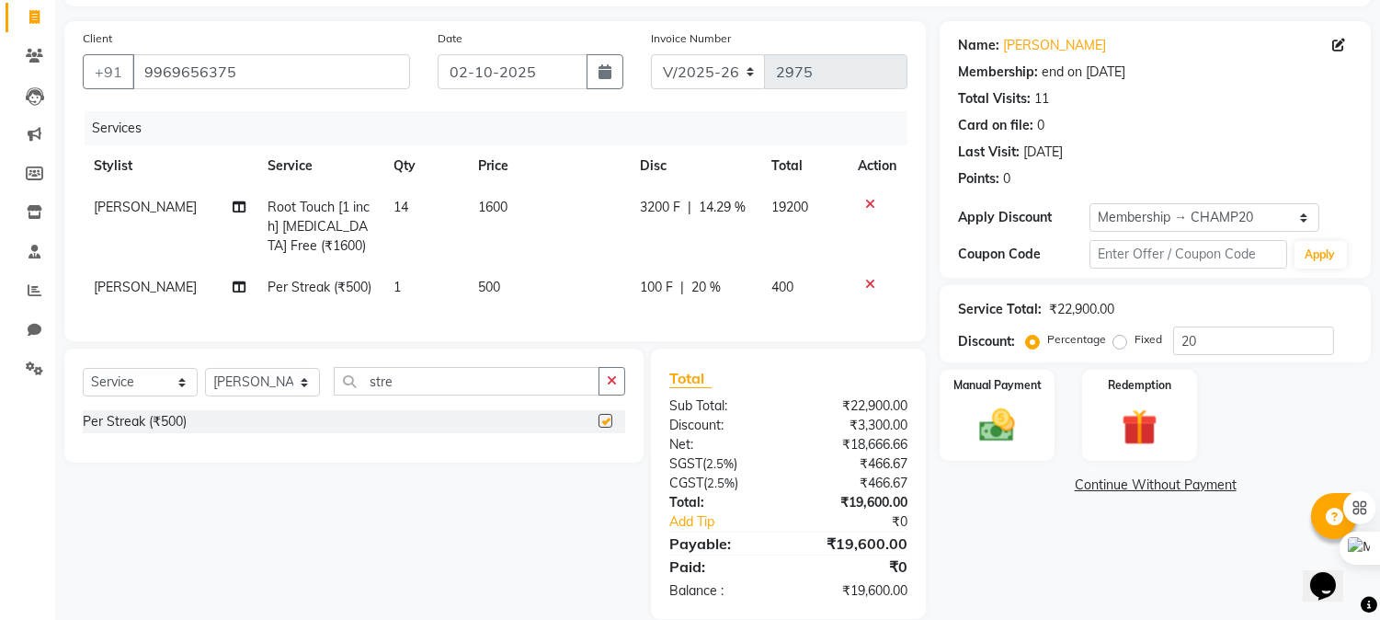
checkbox input "false"
click at [405, 282] on td "1" at bounding box center [425, 287] width 84 height 41
select select "69009"
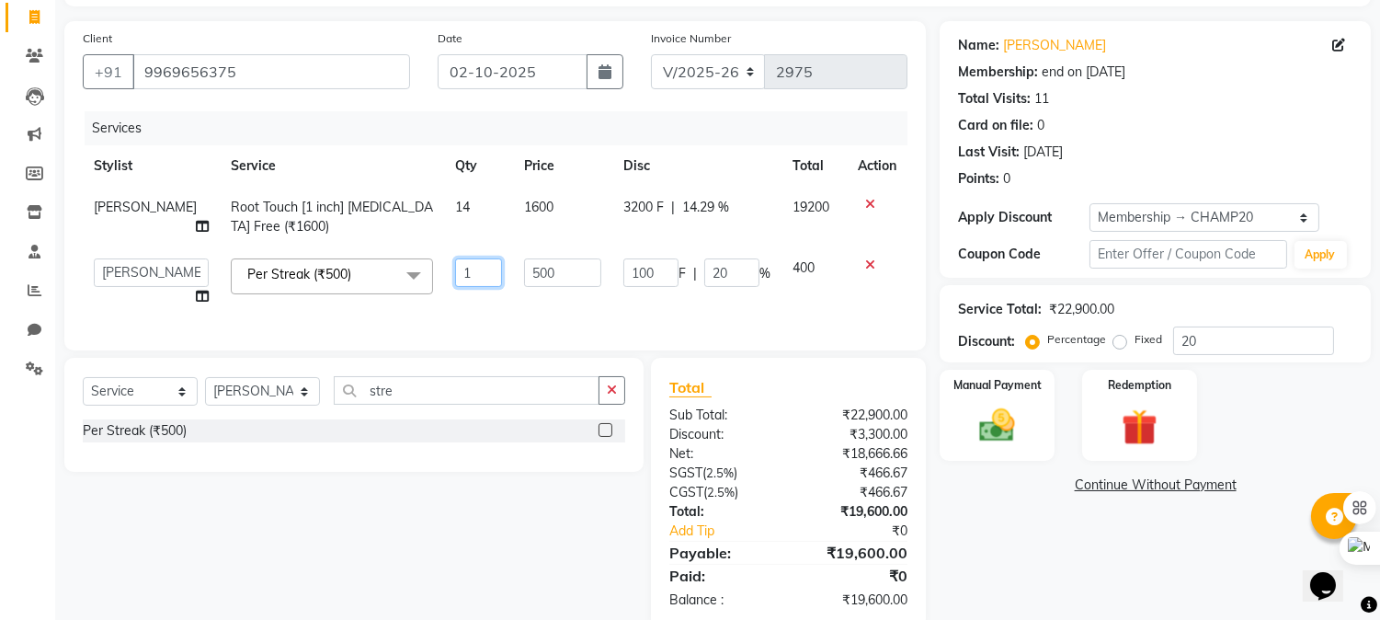
drag, startPoint x: 449, startPoint y: 273, endPoint x: 382, endPoint y: 269, distance: 67.2
click at [383, 269] on tr "Admin [PERSON_NAME] [PERSON_NAME] [PERSON_NAME] [PERSON_NAME] [PERSON_NAME] Per…" at bounding box center [495, 282] width 825 height 70
type input "6"
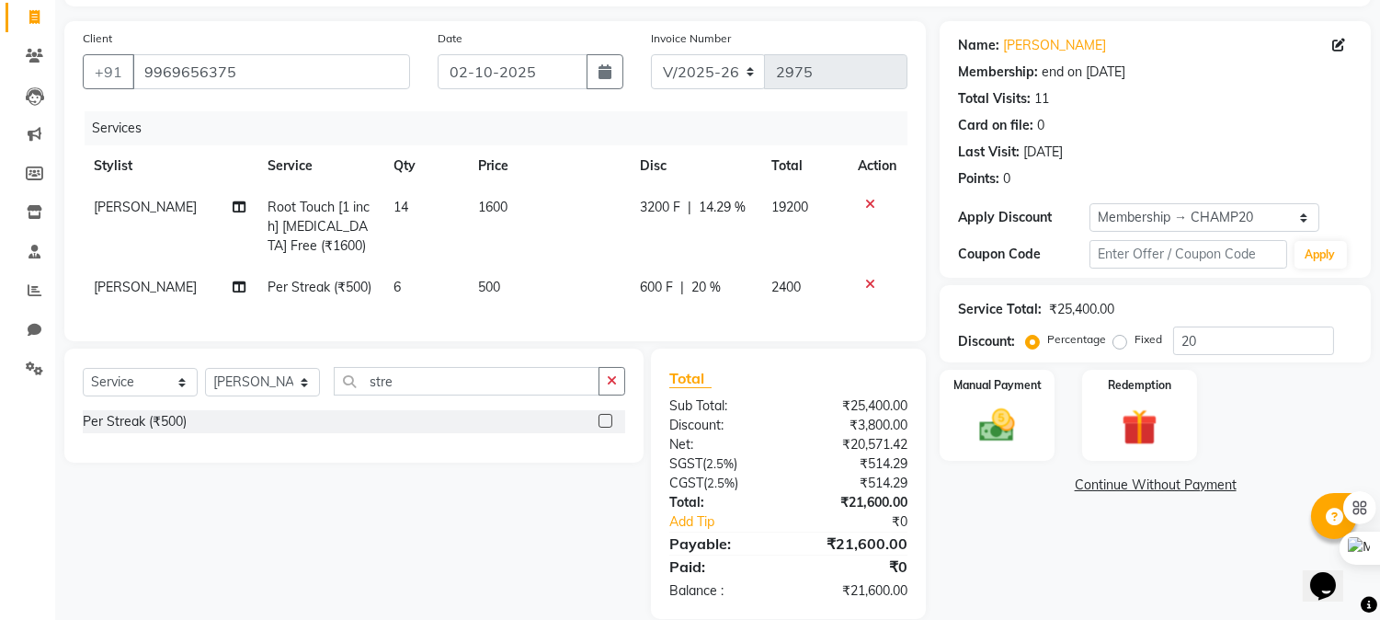
click at [539, 115] on div "Services" at bounding box center [503, 128] width 837 height 34
click at [741, 288] on div "600 F | 20 %" at bounding box center [694, 287] width 109 height 19
select select "69009"
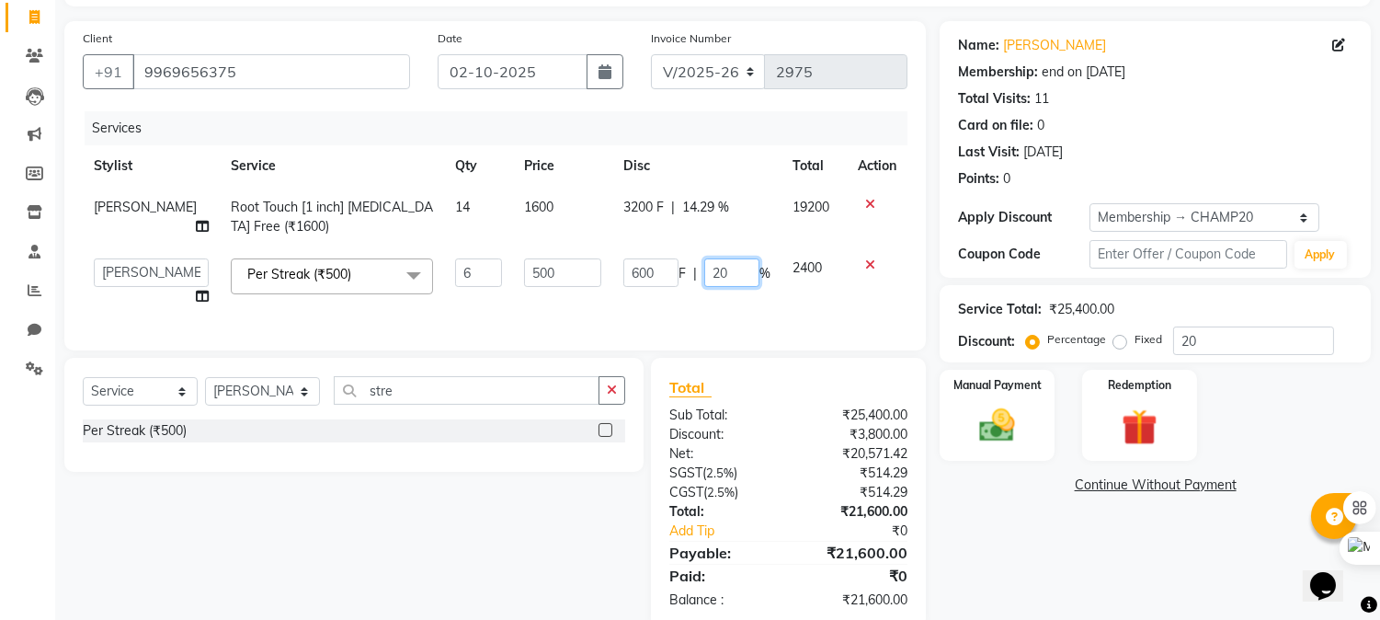
drag, startPoint x: 728, startPoint y: 269, endPoint x: 574, endPoint y: 270, distance: 154.5
click at [577, 270] on tr "Admin [PERSON_NAME] [PERSON_NAME] [PERSON_NAME] [PERSON_NAME] [PERSON_NAME] Per…" at bounding box center [495, 282] width 825 height 70
click at [633, 115] on div "Services" at bounding box center [503, 128] width 837 height 34
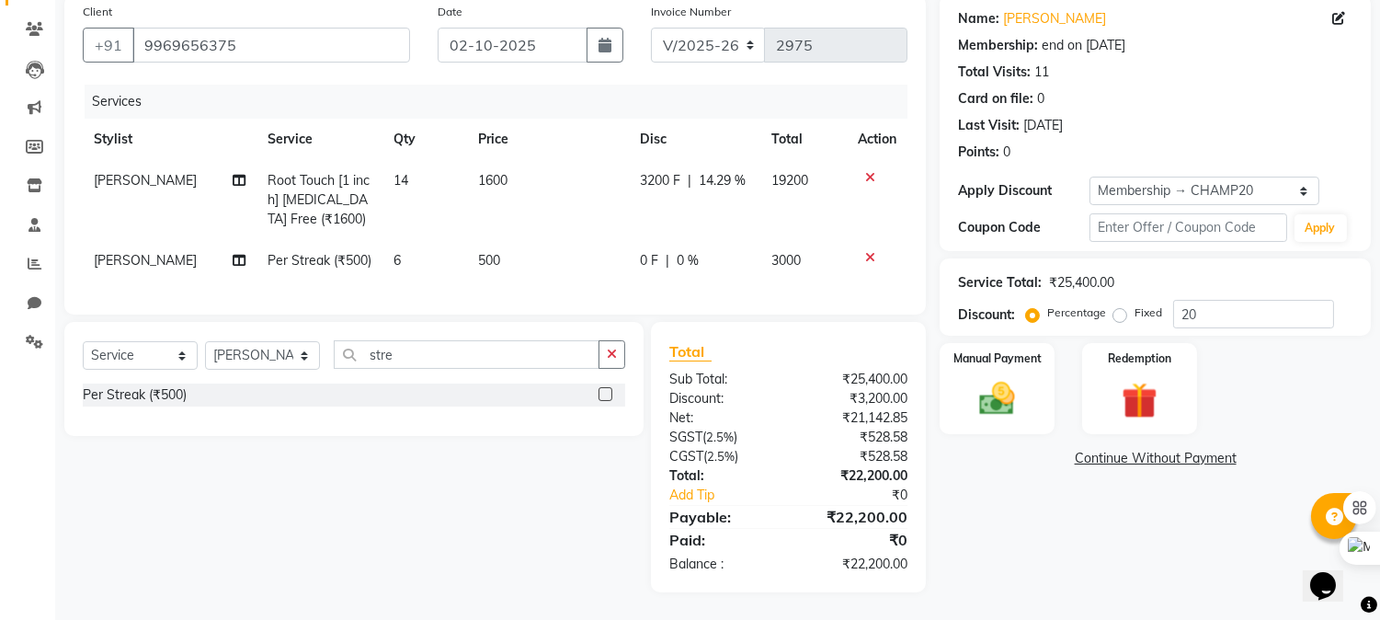
scroll to position [158, 0]
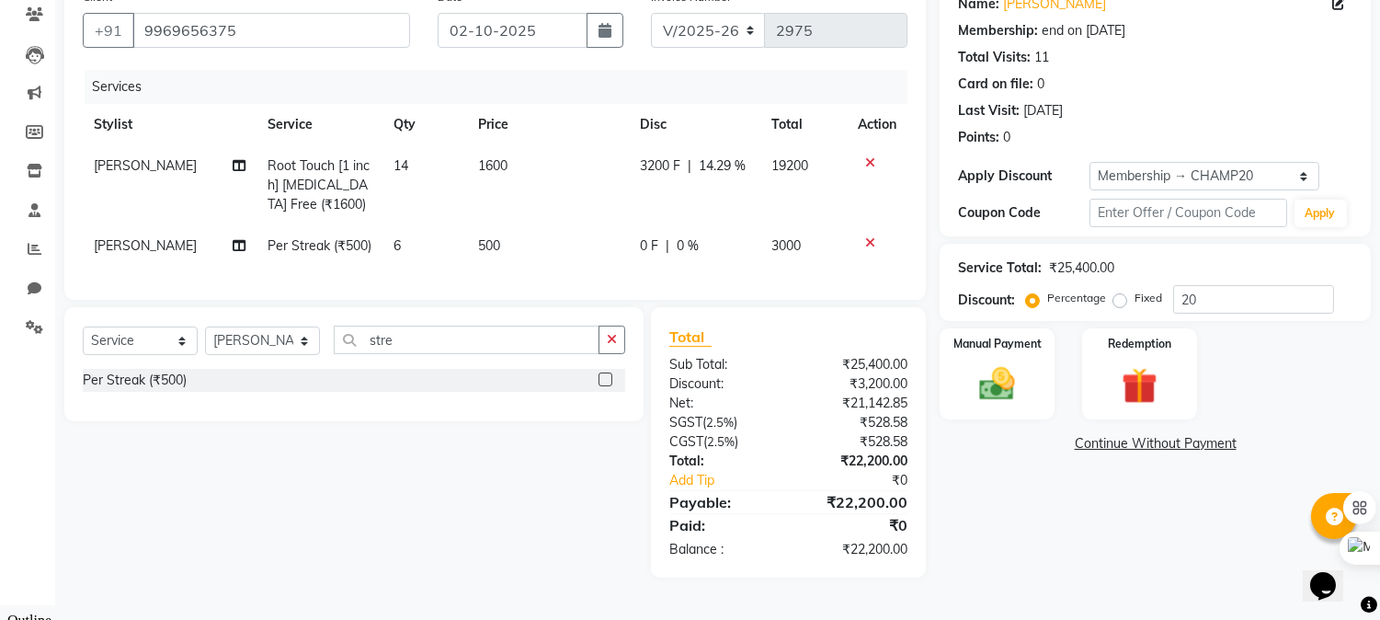
click at [659, 166] on span "3200 F" at bounding box center [660, 165] width 40 height 19
select select "69009"
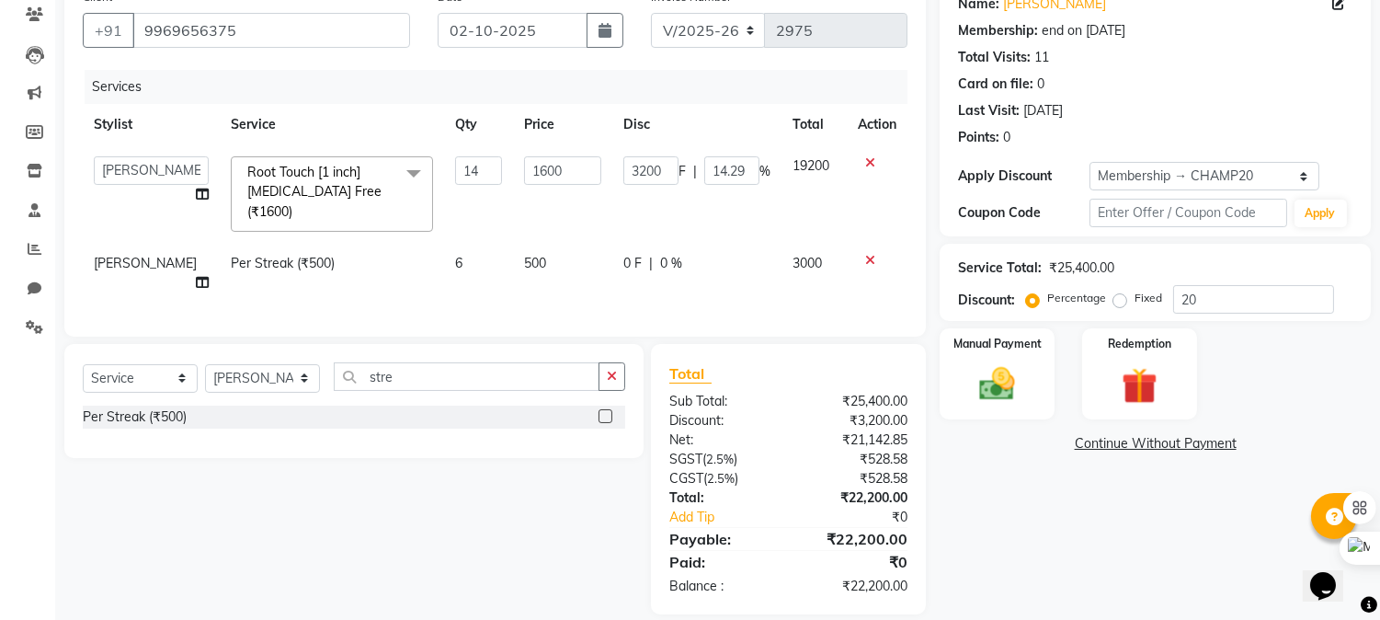
scroll to position [156, 0]
click at [650, 256] on div "0 F | 0 %" at bounding box center [696, 265] width 147 height 19
select select "69009"
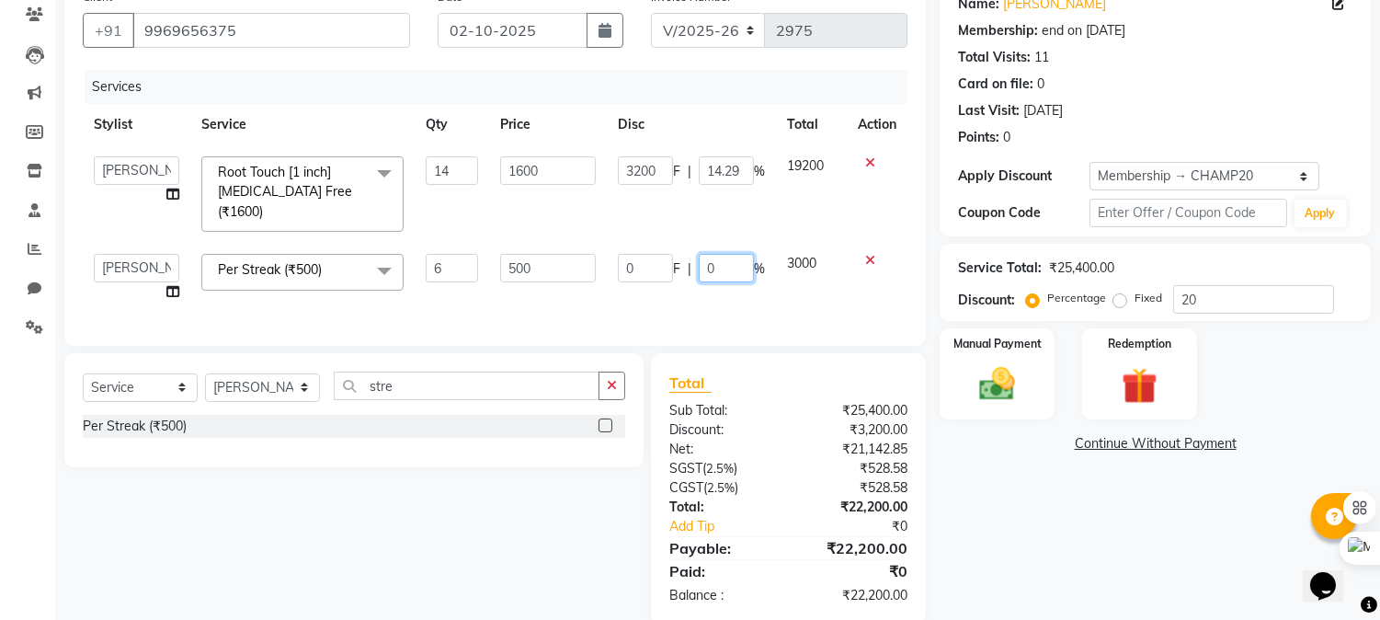
drag, startPoint x: 739, startPoint y: 251, endPoint x: 662, endPoint y: 239, distance: 78.2
click at [662, 254] on div "0 F | 0 %" at bounding box center [691, 268] width 147 height 29
type input "100"
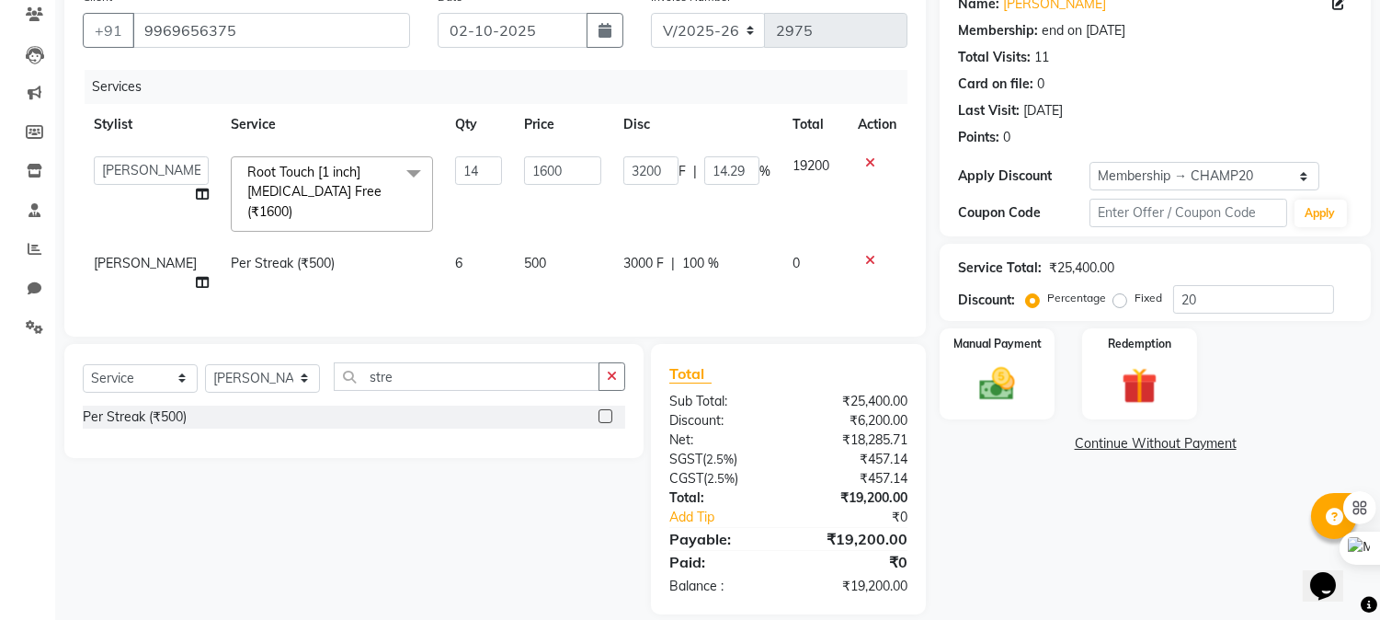
scroll to position [156, 0]
click at [726, 88] on div "Services" at bounding box center [503, 89] width 837 height 34
click at [1013, 380] on img at bounding box center [997, 386] width 61 height 43
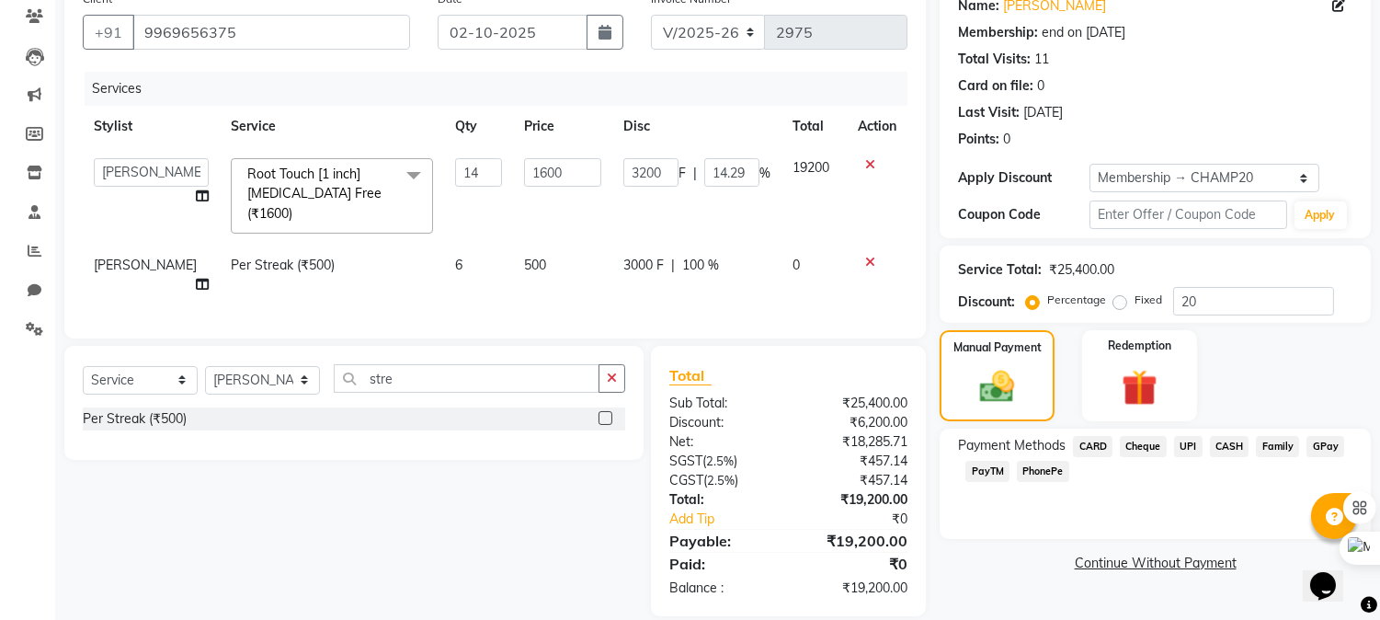
click at [857, 578] on div "₹19,200.00" at bounding box center [855, 587] width 133 height 19
click at [996, 529] on div "Payment Methods CARD Cheque UPI CASH Family GPay PayTM PhonePe" at bounding box center [1155, 484] width 431 height 110
click at [866, 578] on div "₹19,200.00" at bounding box center [855, 587] width 133 height 19
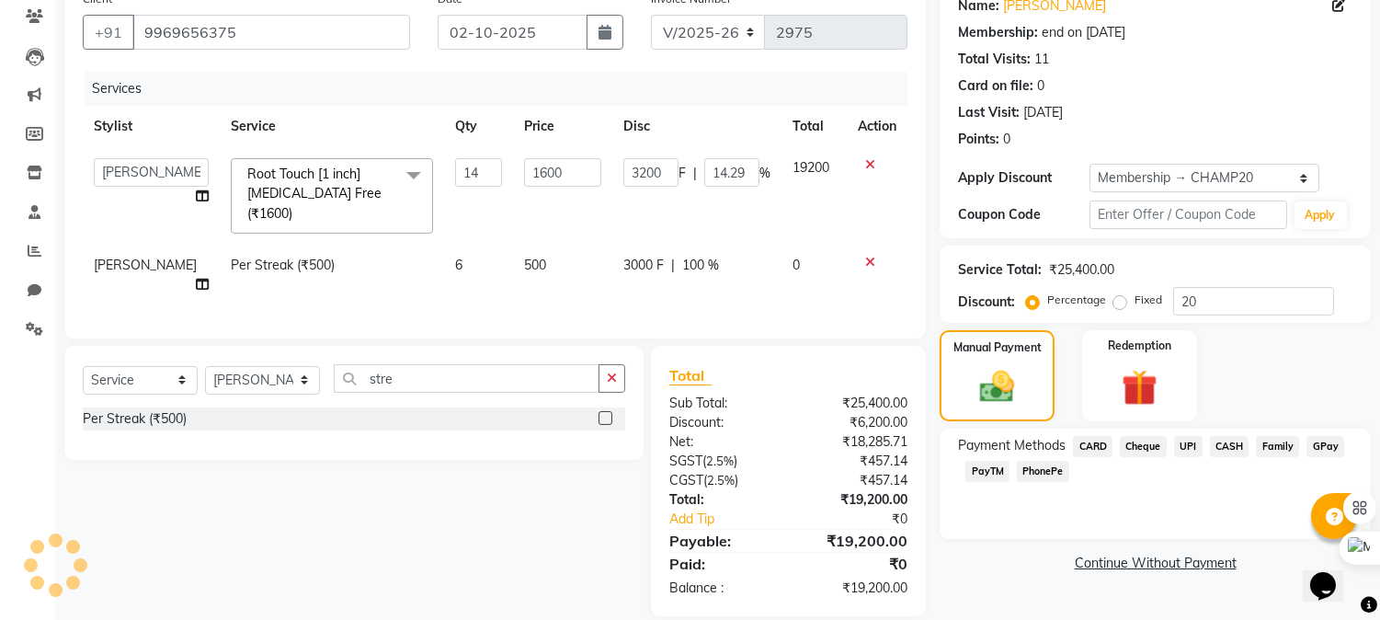
click at [1154, 447] on span "Cheque" at bounding box center [1143, 446] width 47 height 21
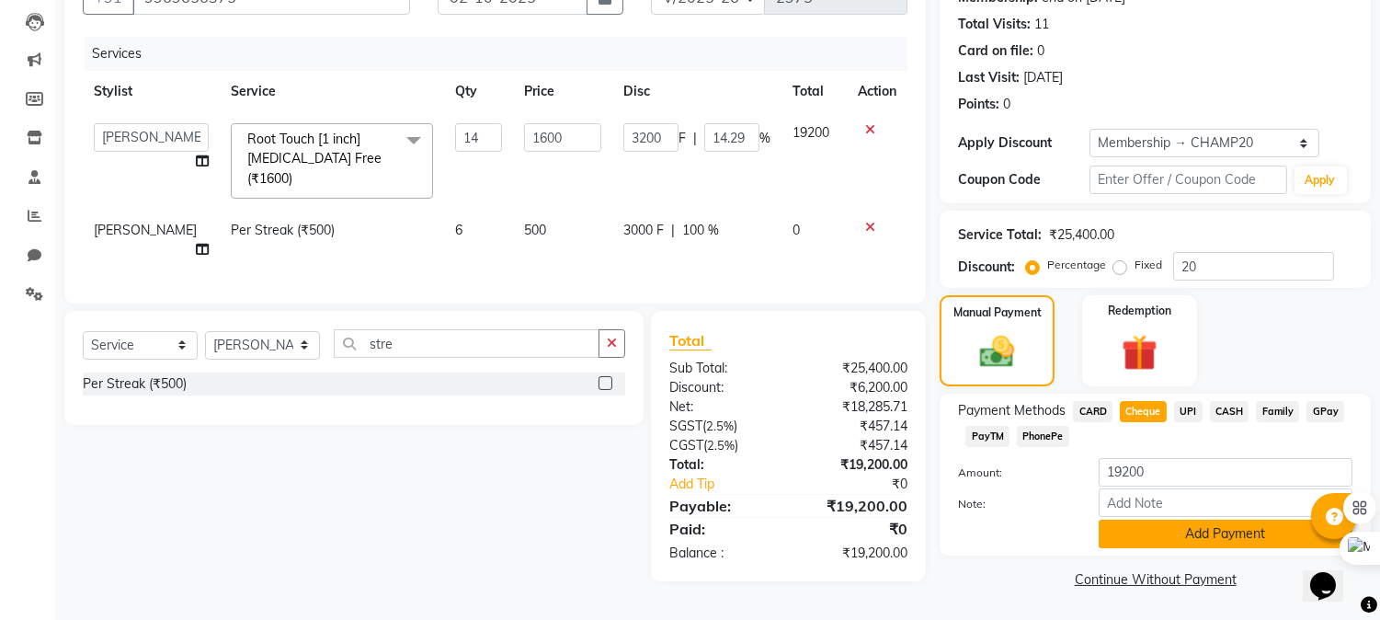
click at [1143, 543] on button "Add Payment" at bounding box center [1226, 534] width 254 height 29
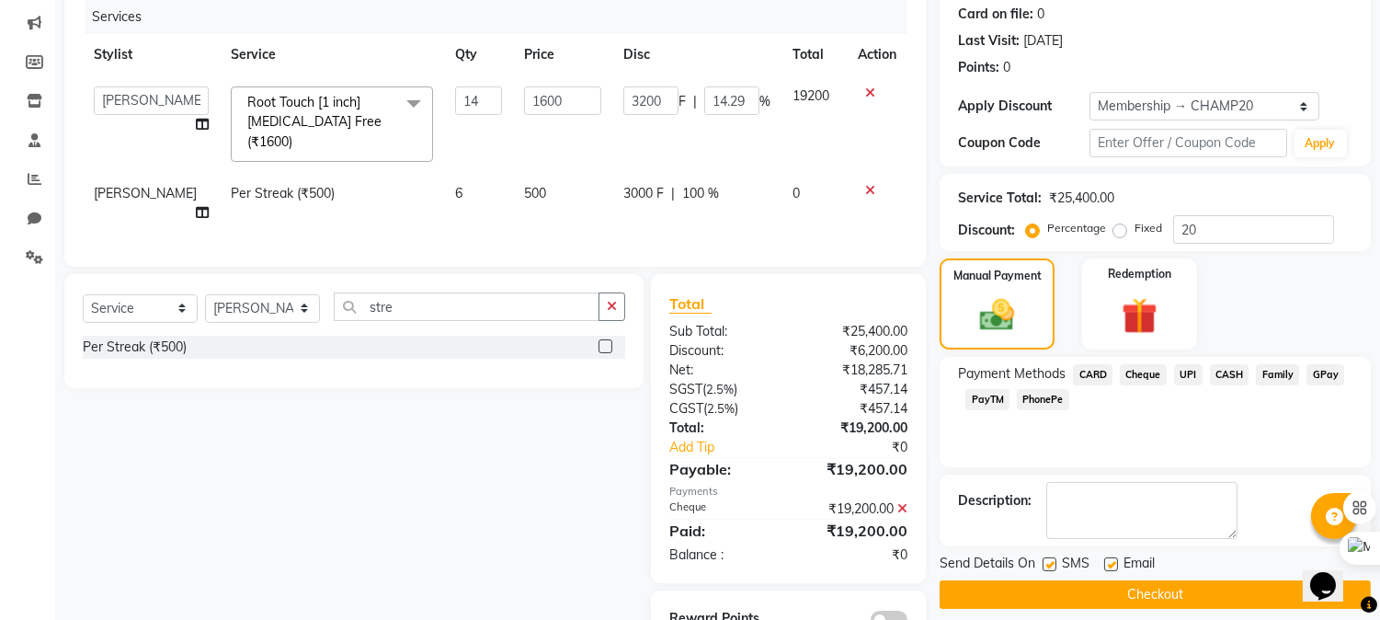
scroll to position [259, 0]
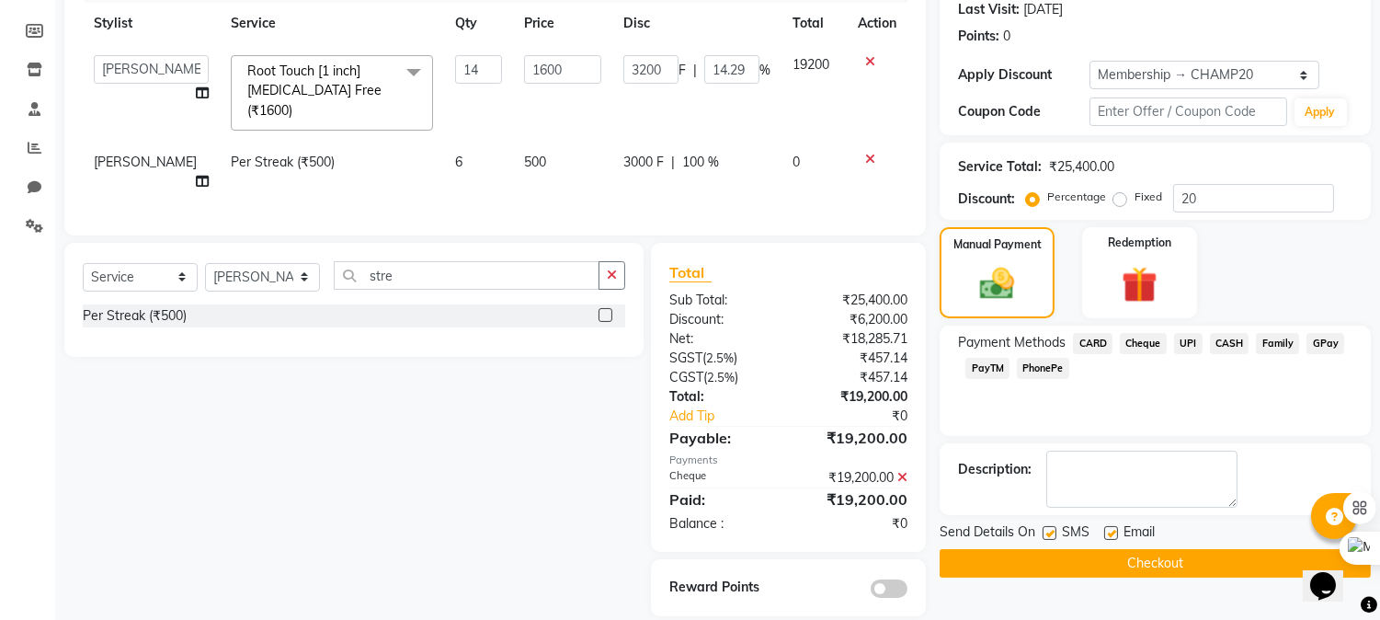
click at [1125, 570] on button "Checkout" at bounding box center [1155, 563] width 431 height 29
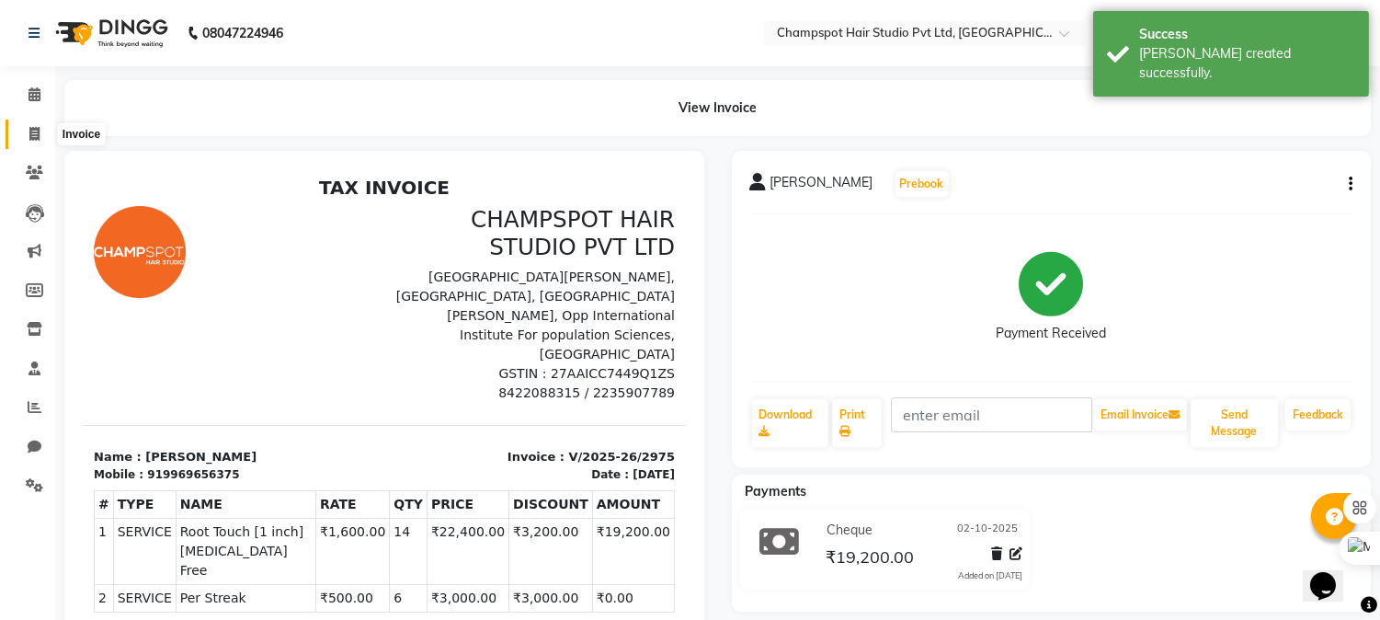
click at [30, 131] on icon at bounding box center [34, 134] width 10 height 14
select select "service"
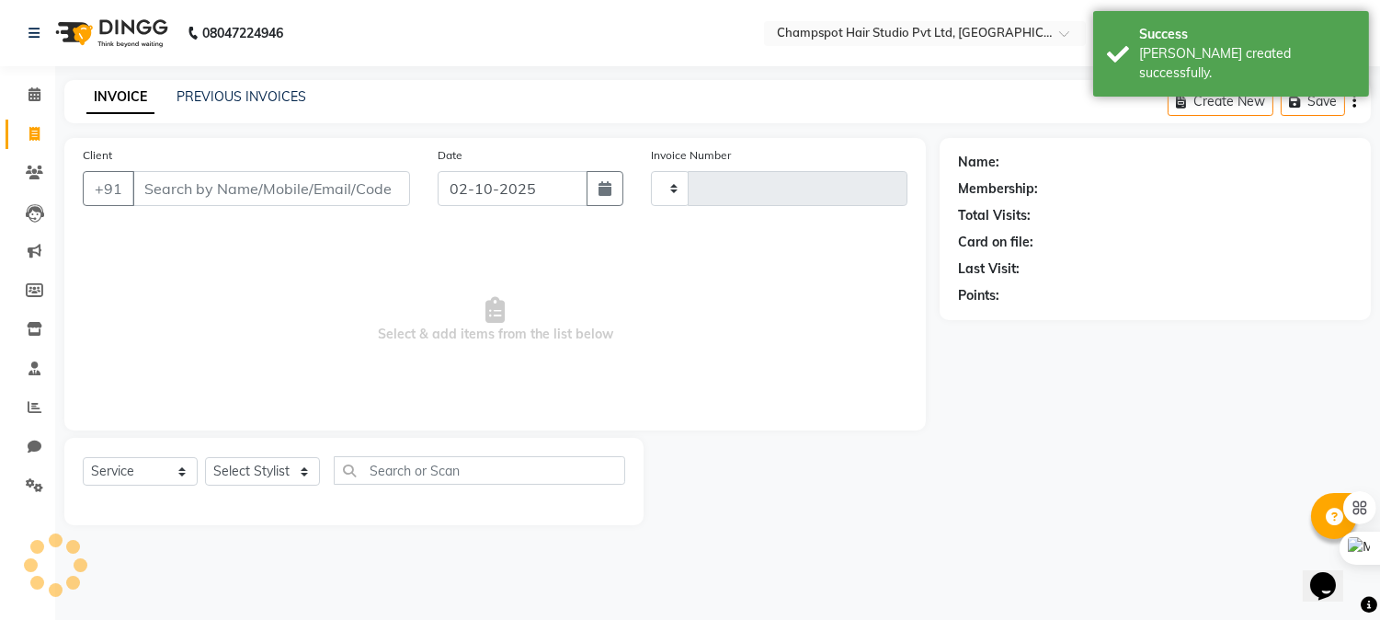
type input "2976"
select select "7690"
click at [270, 182] on input "Client" at bounding box center [273, 188] width 282 height 35
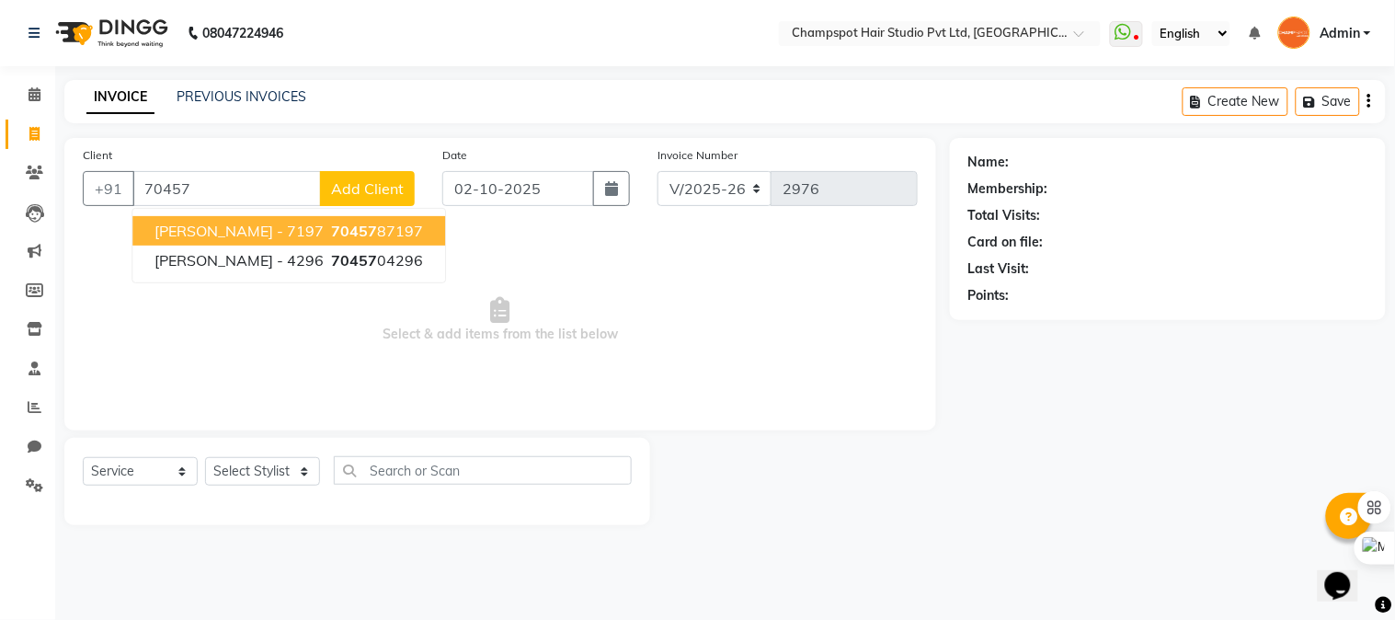
click at [227, 224] on span "[PERSON_NAME] - 7197" at bounding box center [238, 231] width 169 height 18
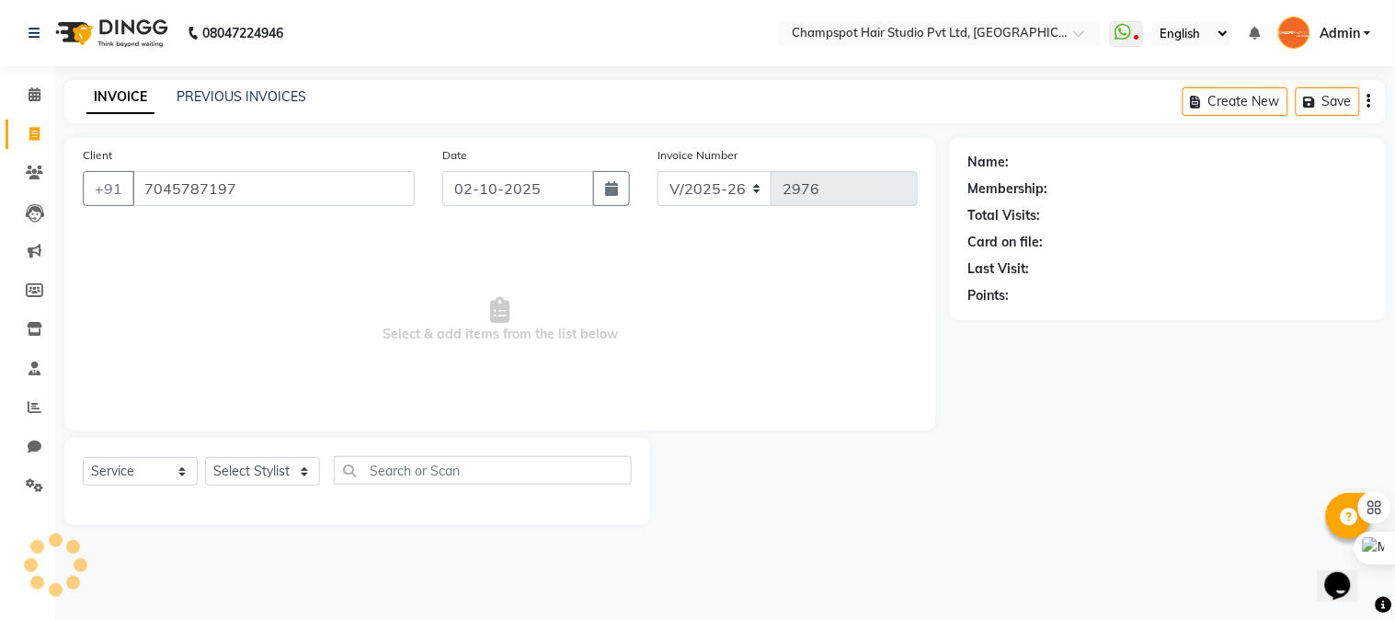
type input "7045787197"
select select "1: Object"
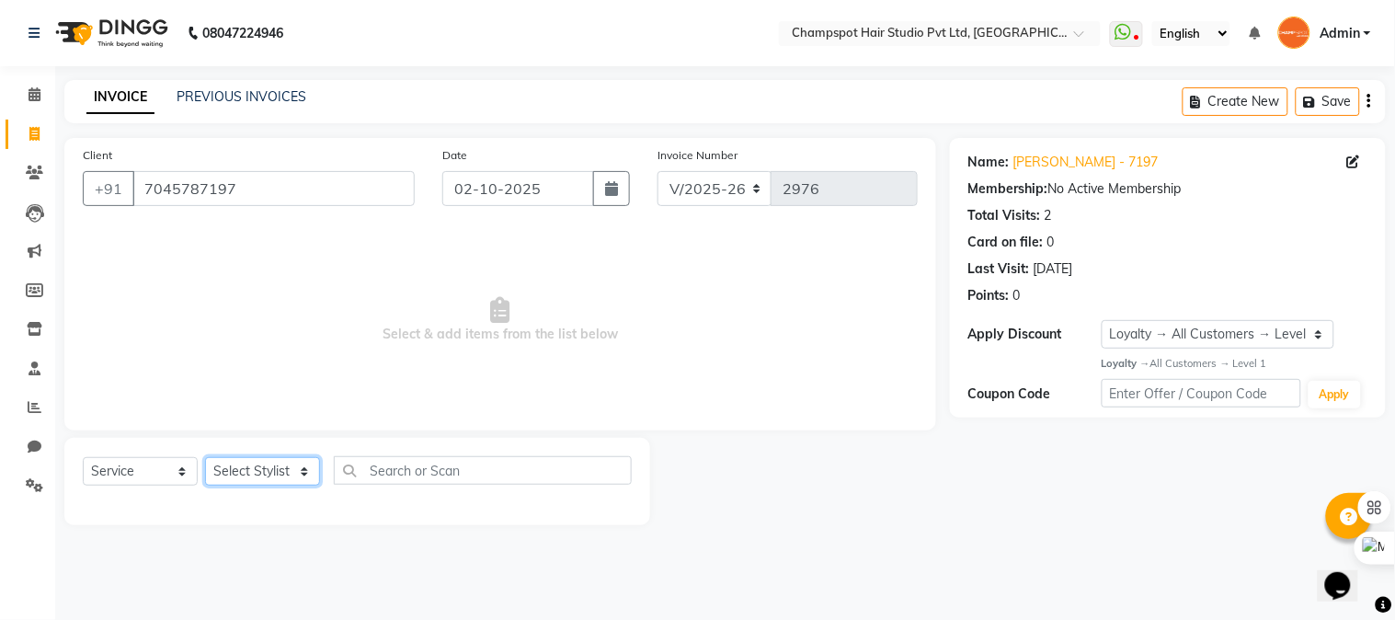
click at [255, 474] on select "Select Stylist Admin [PERSON_NAME] [PERSON_NAME] [PERSON_NAME] [PERSON_NAME] [P…" at bounding box center [262, 471] width 115 height 29
select select "69005"
click at [205, 458] on select "Select Stylist Admin [PERSON_NAME] [PERSON_NAME] [PERSON_NAME] [PERSON_NAME] [P…" at bounding box center [262, 471] width 115 height 29
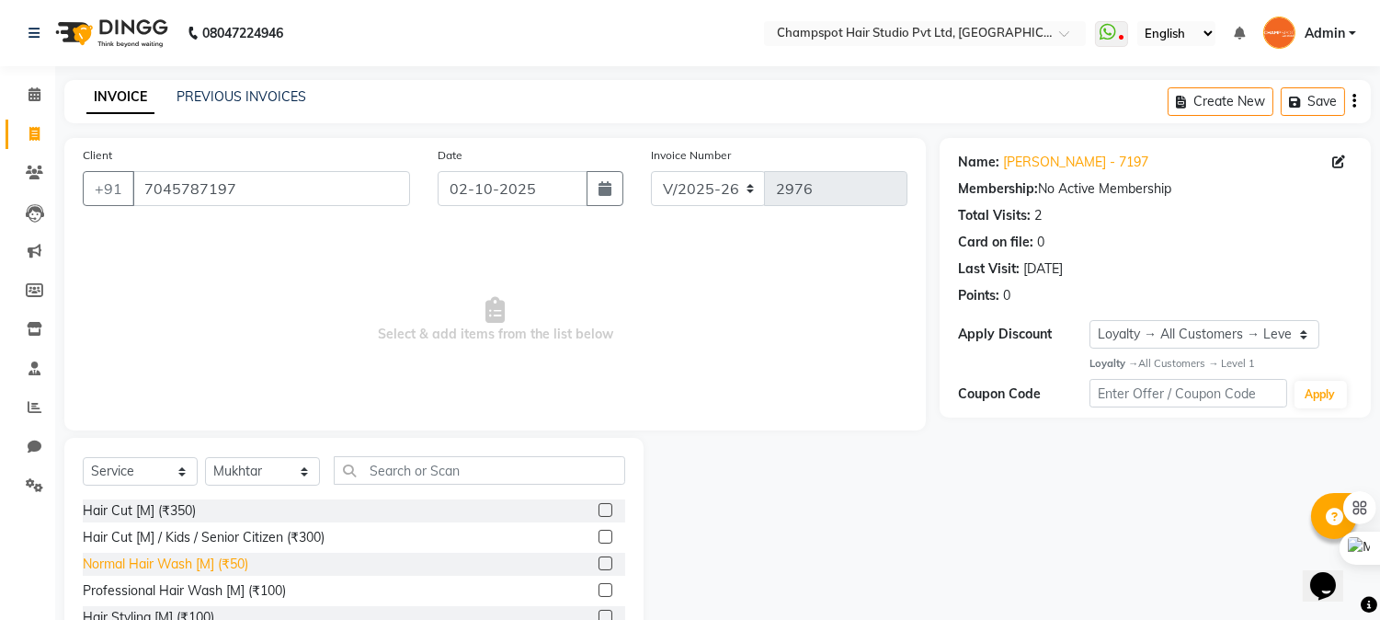
click at [182, 562] on div "Normal Hair Wash [M] (₹50)" at bounding box center [166, 564] width 166 height 19
checkbox input "false"
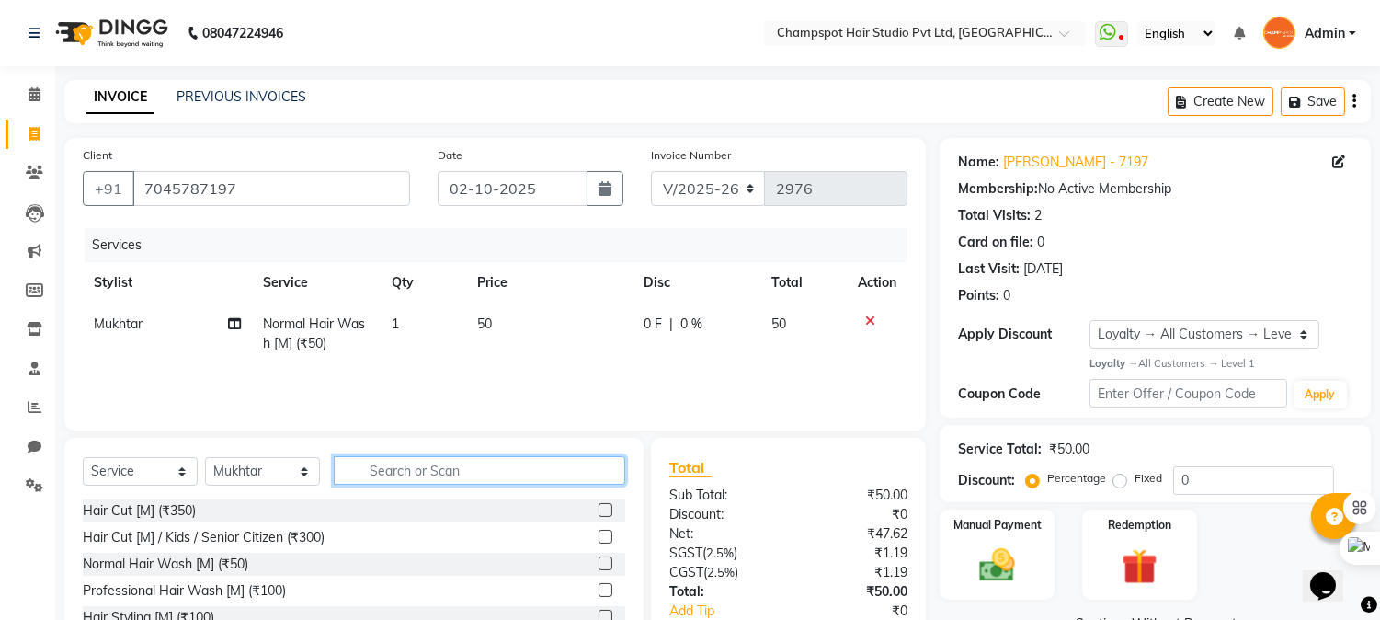
click at [406, 472] on input "text" at bounding box center [480, 470] width 292 height 29
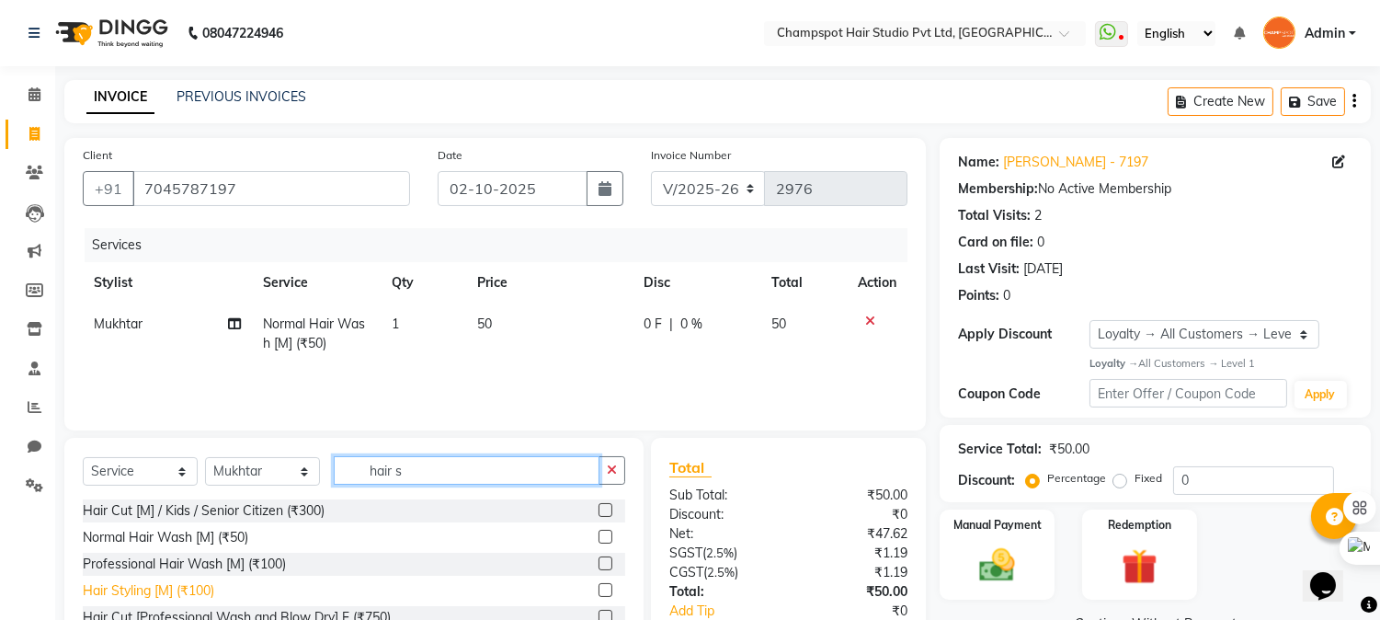
type input "hair s"
click at [153, 592] on div "Hair Styling [M] (₹100)" at bounding box center [148, 590] width 131 height 19
checkbox input "false"
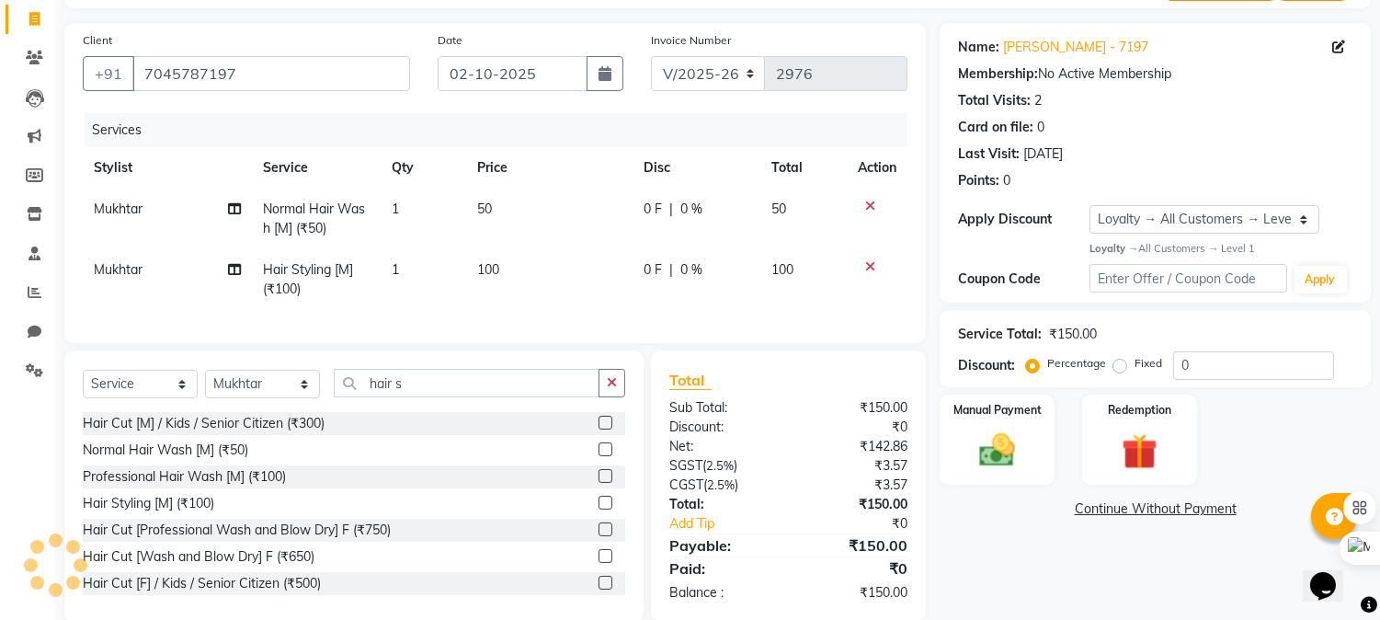
scroll to position [159, 0]
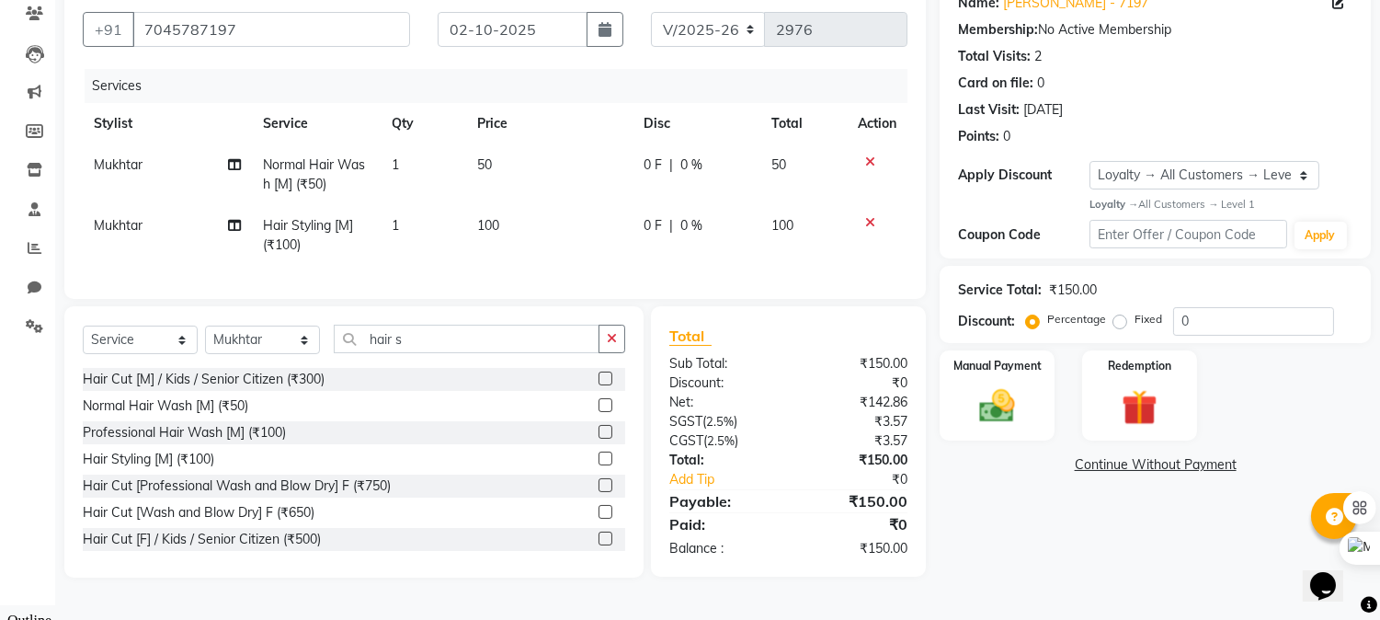
click at [855, 558] on div "Total Sub Total: ₹150.00 Discount: ₹0 Net: ₹142.86 SGST ( 2.5% ) ₹3.57 CGST ( 2…" at bounding box center [788, 442] width 238 height 234
click at [855, 558] on div "₹150.00" at bounding box center [855, 548] width 133 height 19
click at [987, 412] on img at bounding box center [997, 405] width 61 height 43
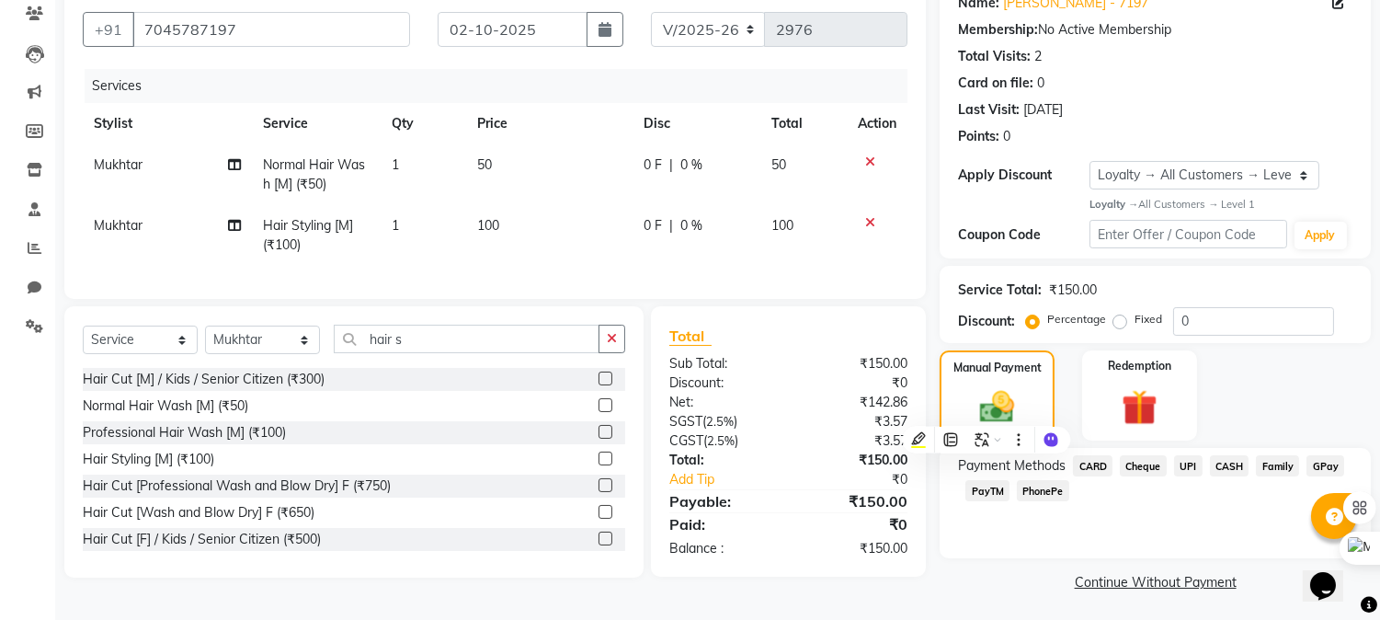
click at [1192, 498] on div "Payment Methods CARD Cheque UPI CASH Family GPay PayTM PhonePe" at bounding box center [1155, 480] width 394 height 50
click at [1253, 371] on div "Manual Payment Redemption" at bounding box center [1155, 395] width 459 height 91
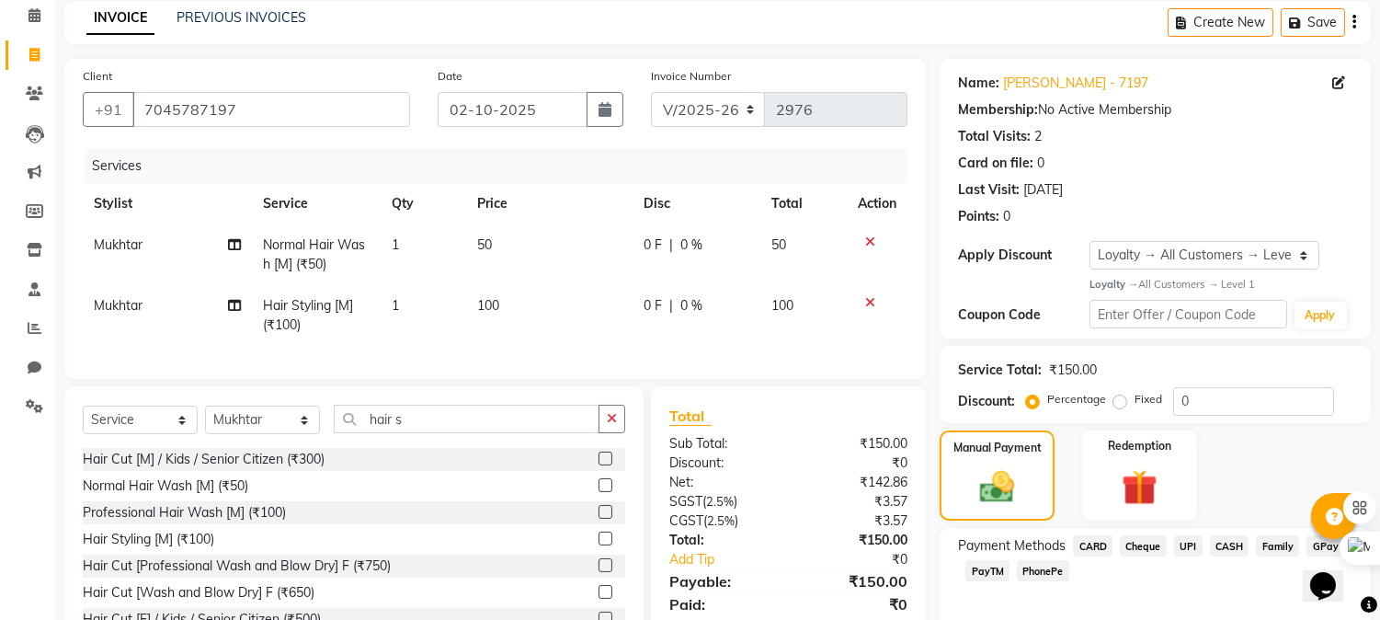
scroll to position [162, 0]
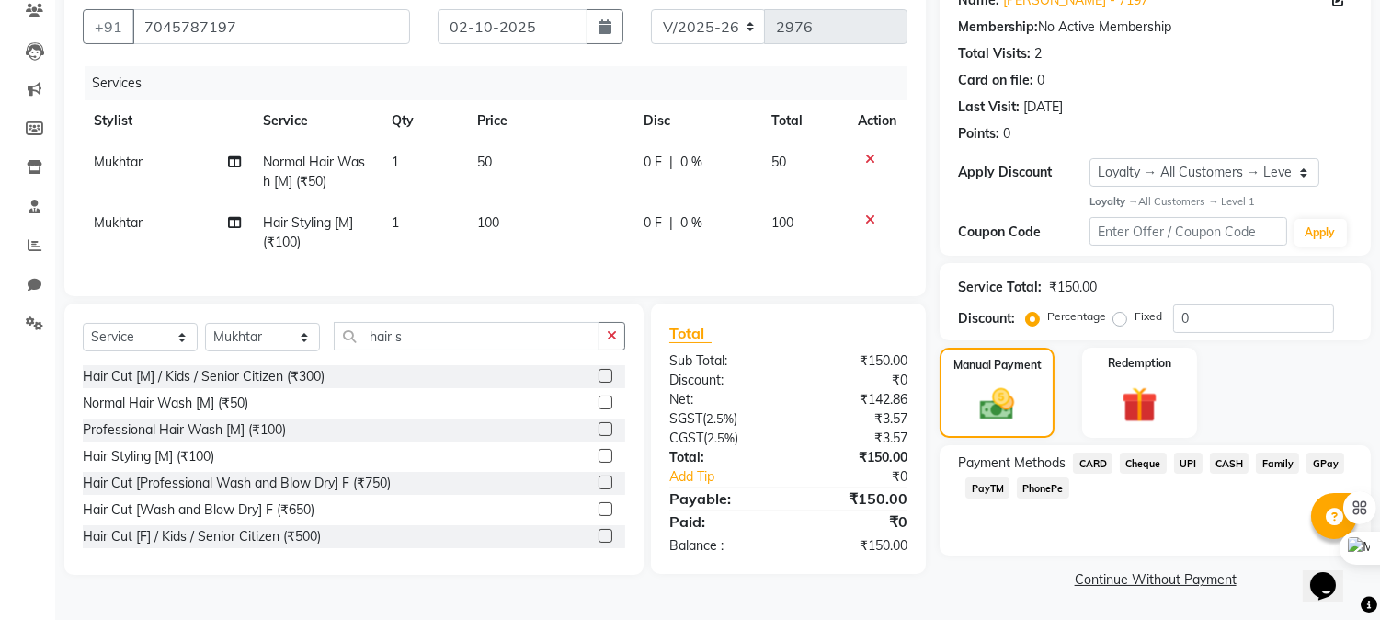
click at [1151, 463] on span "Cheque" at bounding box center [1143, 462] width 47 height 21
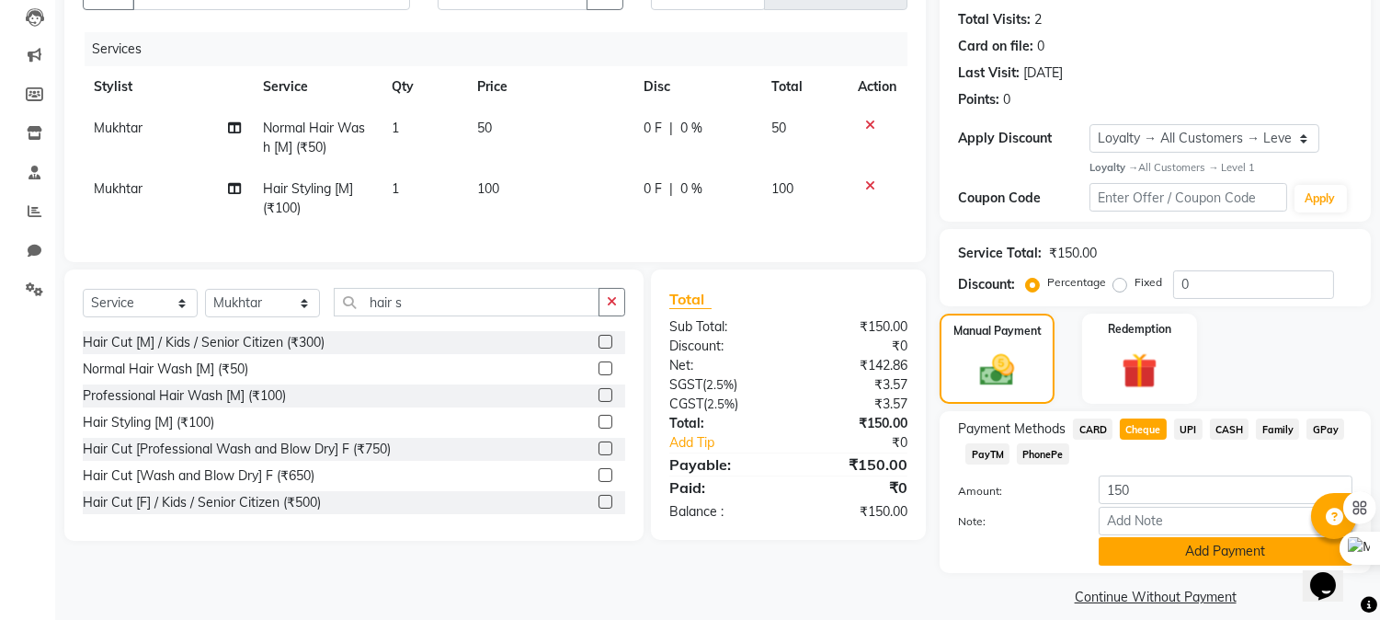
scroll to position [214, 0]
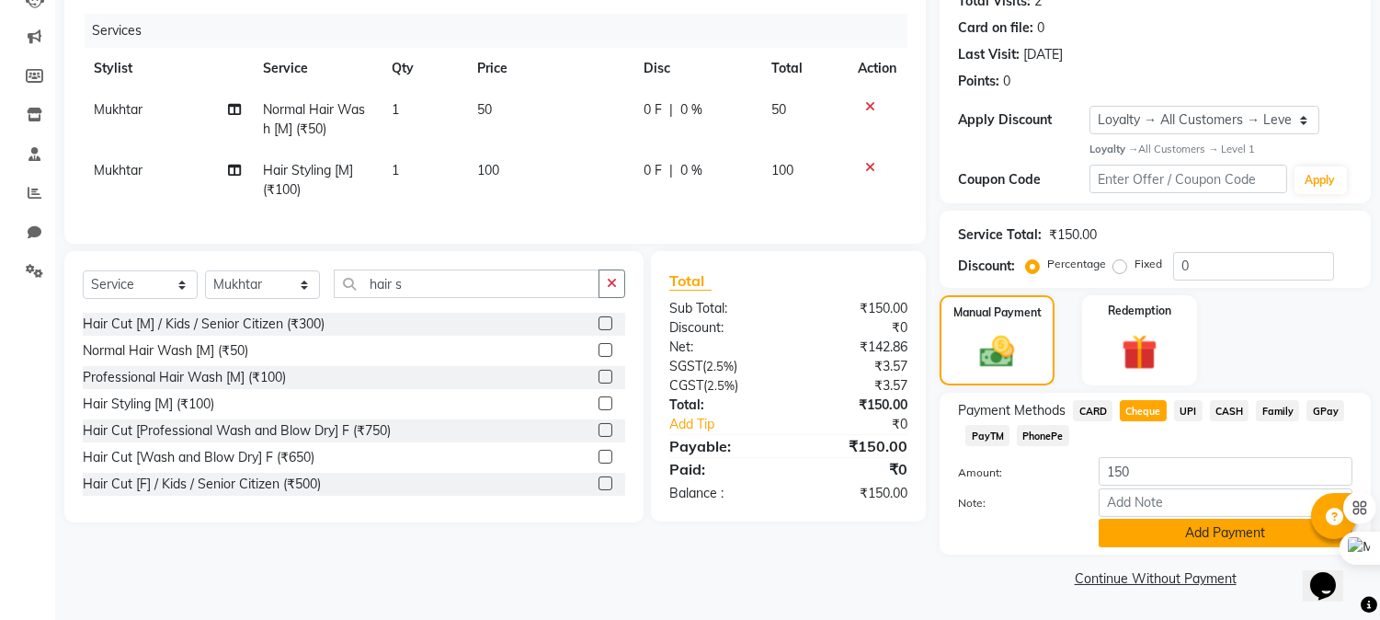
click at [1175, 525] on button "Add Payment" at bounding box center [1226, 533] width 254 height 29
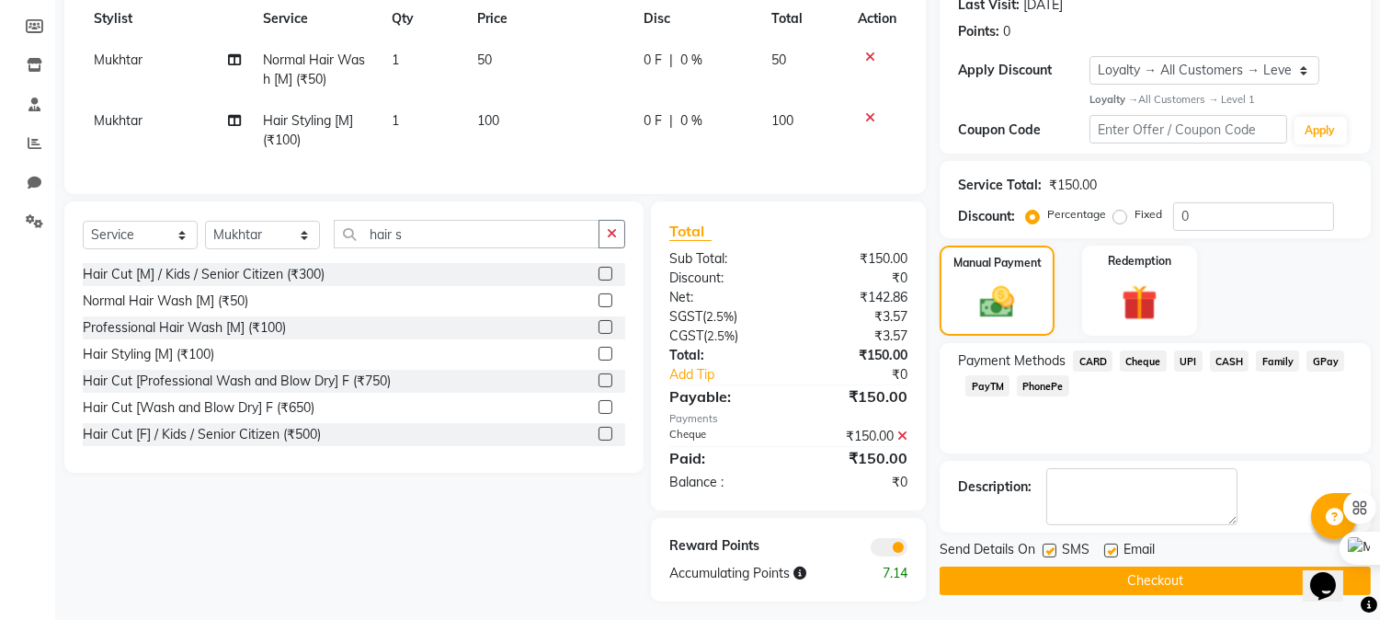
scroll to position [288, 0]
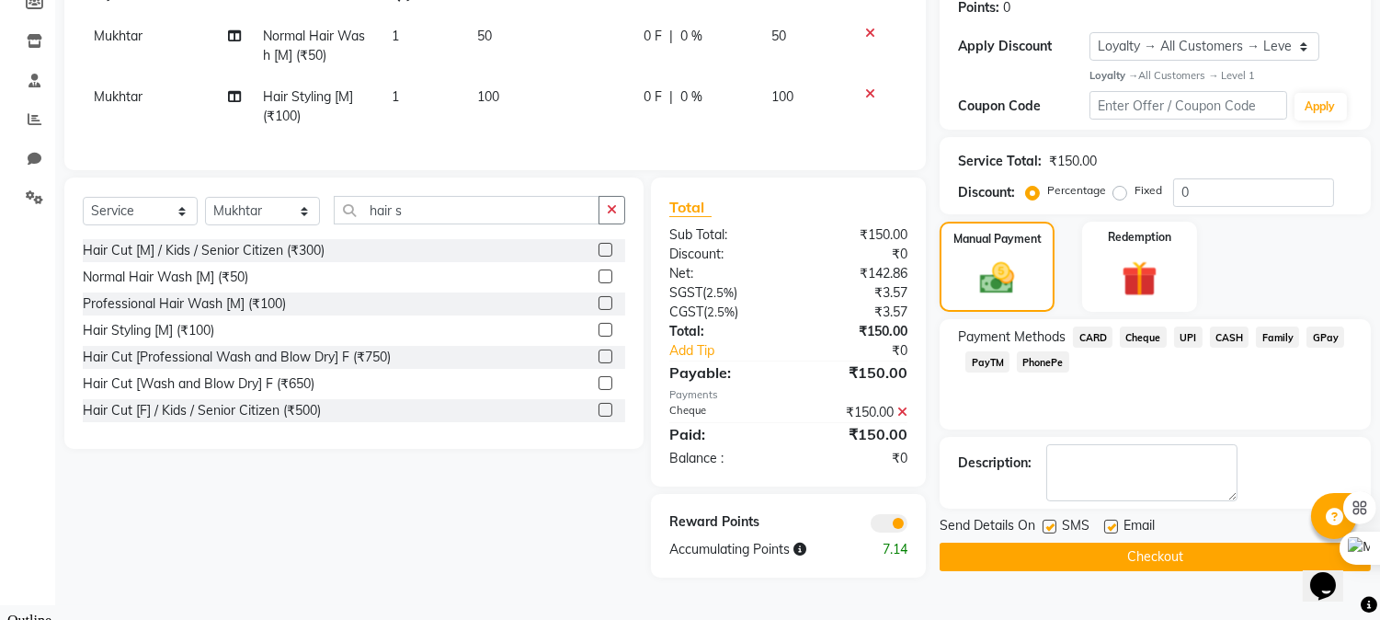
click at [1092, 554] on button "Checkout" at bounding box center [1155, 557] width 431 height 29
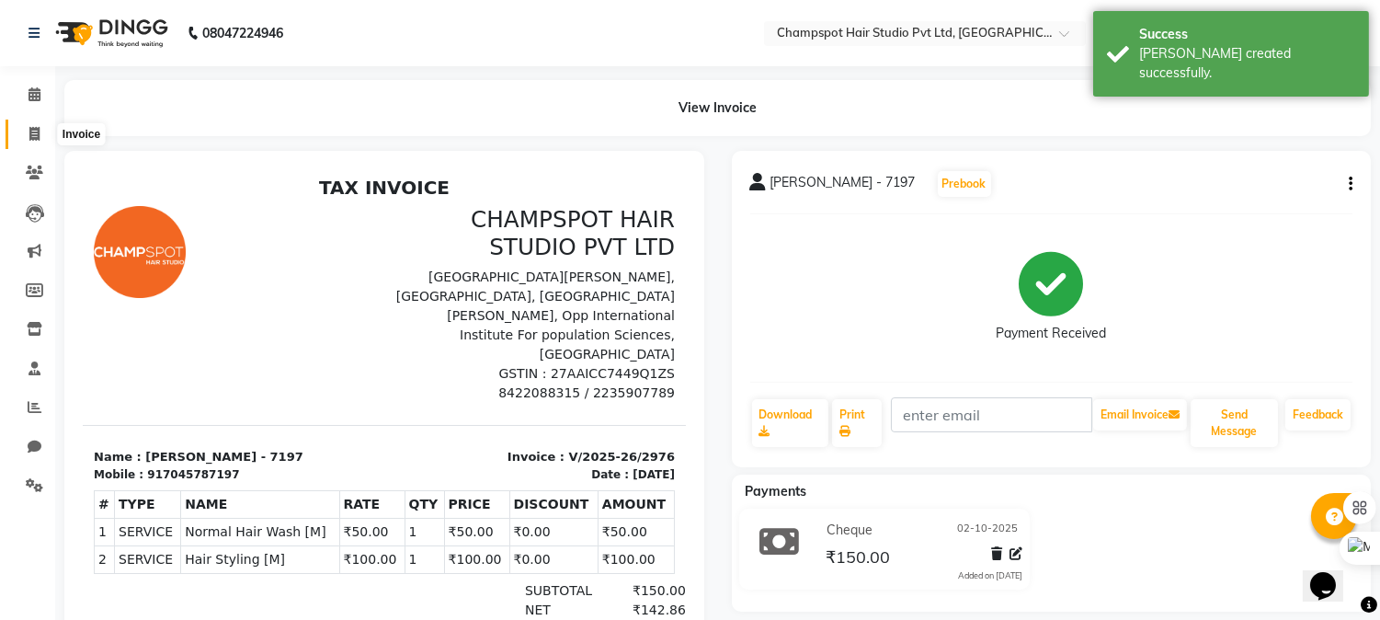
click at [33, 138] on icon at bounding box center [34, 134] width 10 height 14
select select "7690"
select select "service"
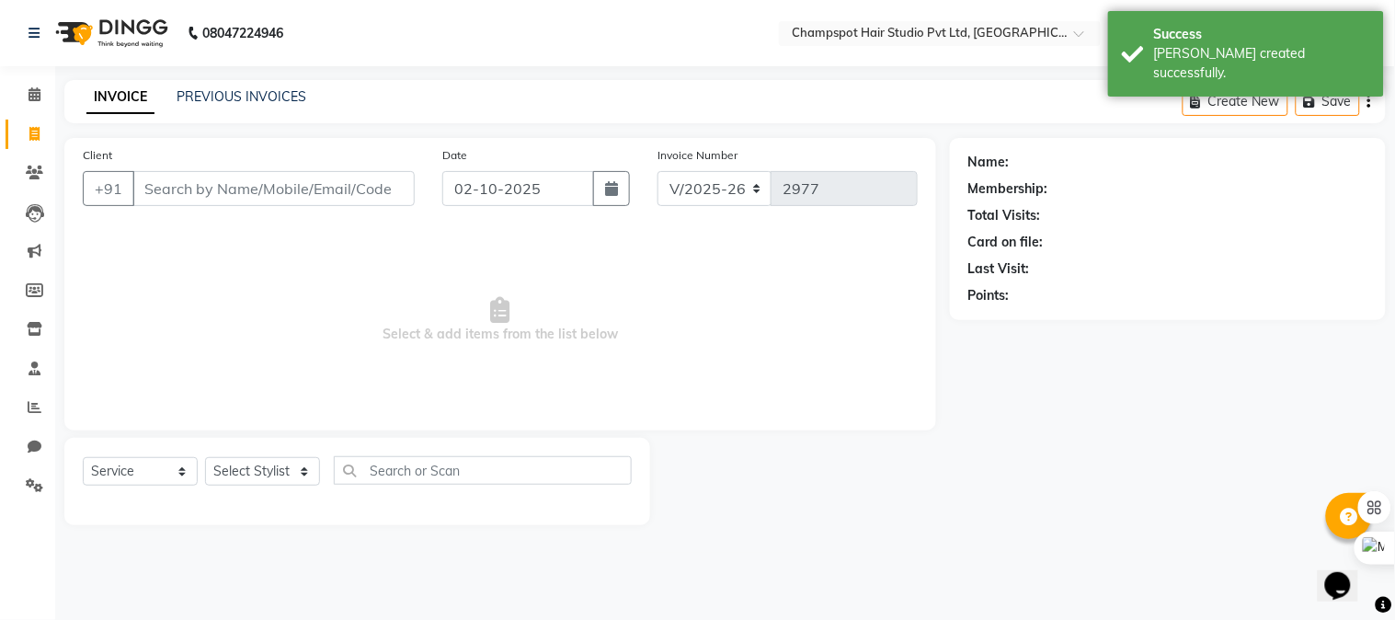
click at [251, 178] on input "Client" at bounding box center [273, 188] width 282 height 35
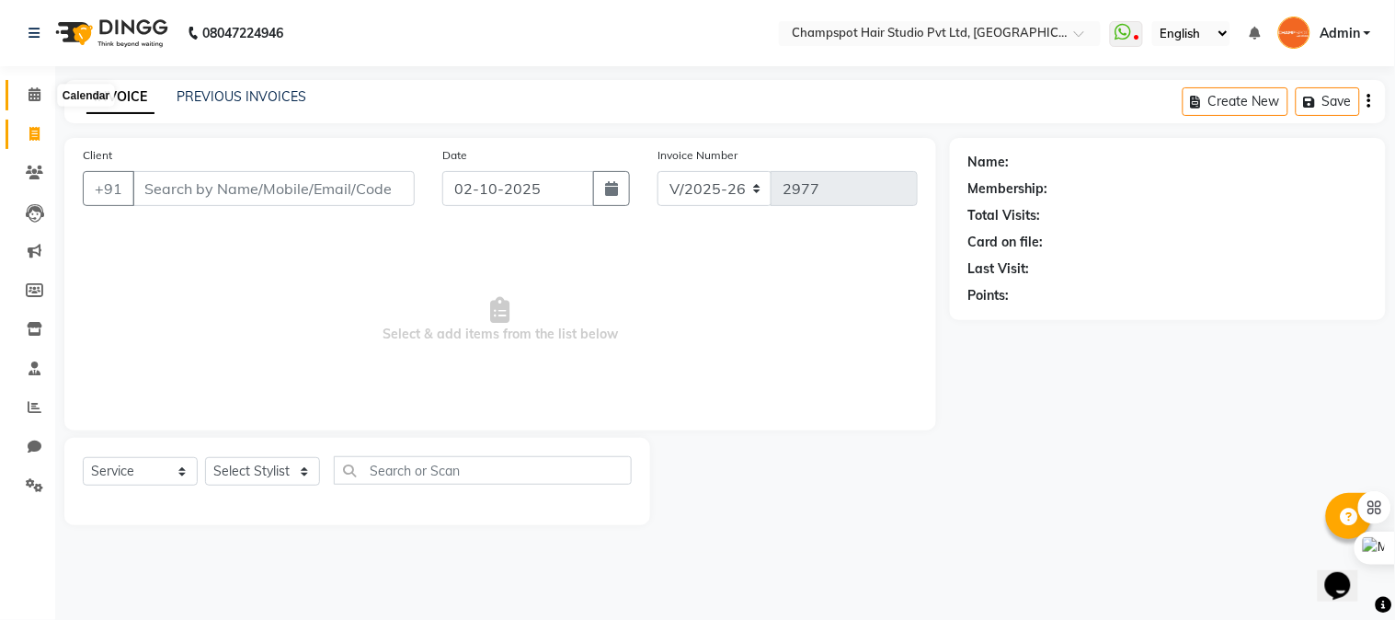
click at [19, 97] on span at bounding box center [34, 95] width 32 height 21
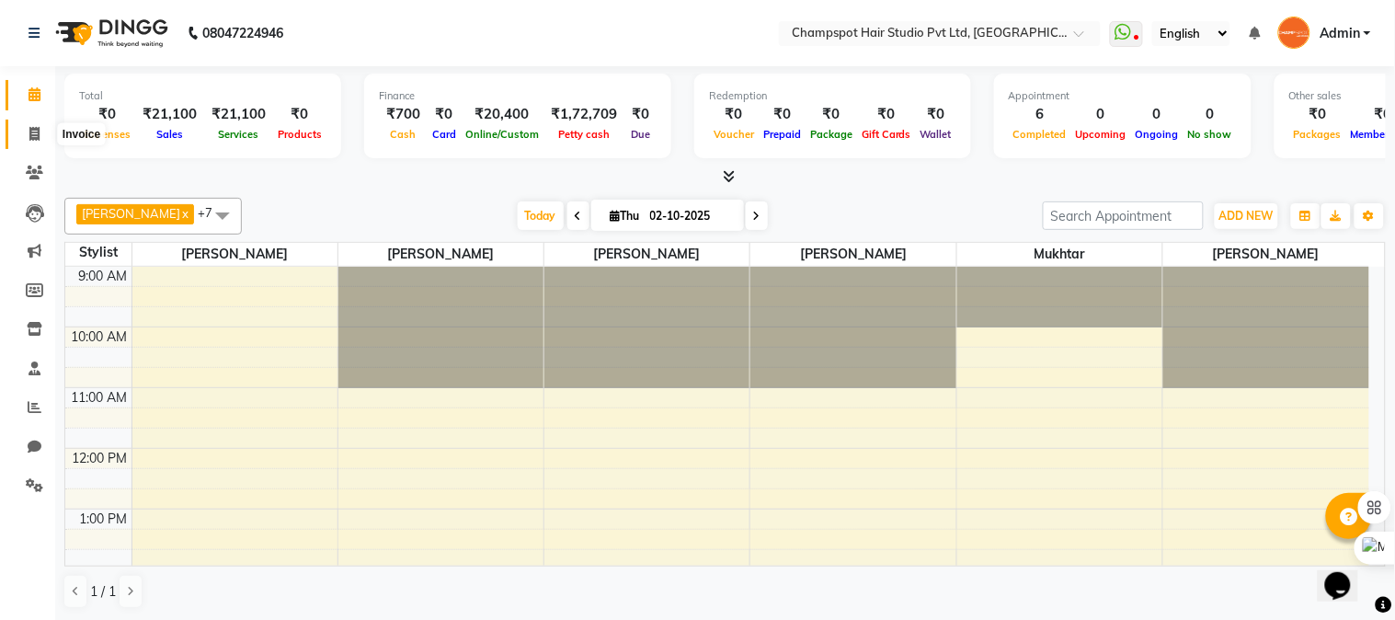
click at [37, 135] on icon at bounding box center [34, 134] width 10 height 14
select select "service"
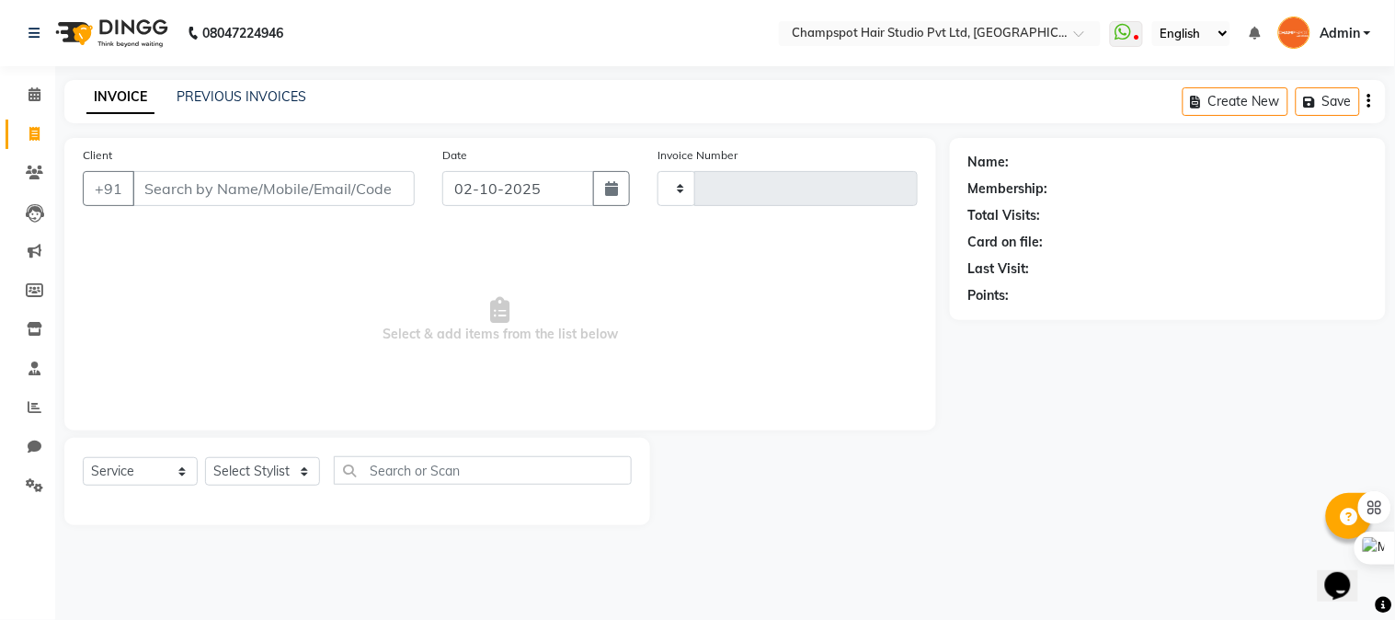
type input "2977"
select select "7690"
click at [233, 482] on select "Select Stylist Admin [PERSON_NAME] [PERSON_NAME] [PERSON_NAME] [PERSON_NAME] [P…" at bounding box center [262, 471] width 115 height 29
select select "69008"
click at [205, 458] on select "Select Stylist Admin [PERSON_NAME] [PERSON_NAME] [PERSON_NAME] [PERSON_NAME] [P…" at bounding box center [262, 471] width 115 height 29
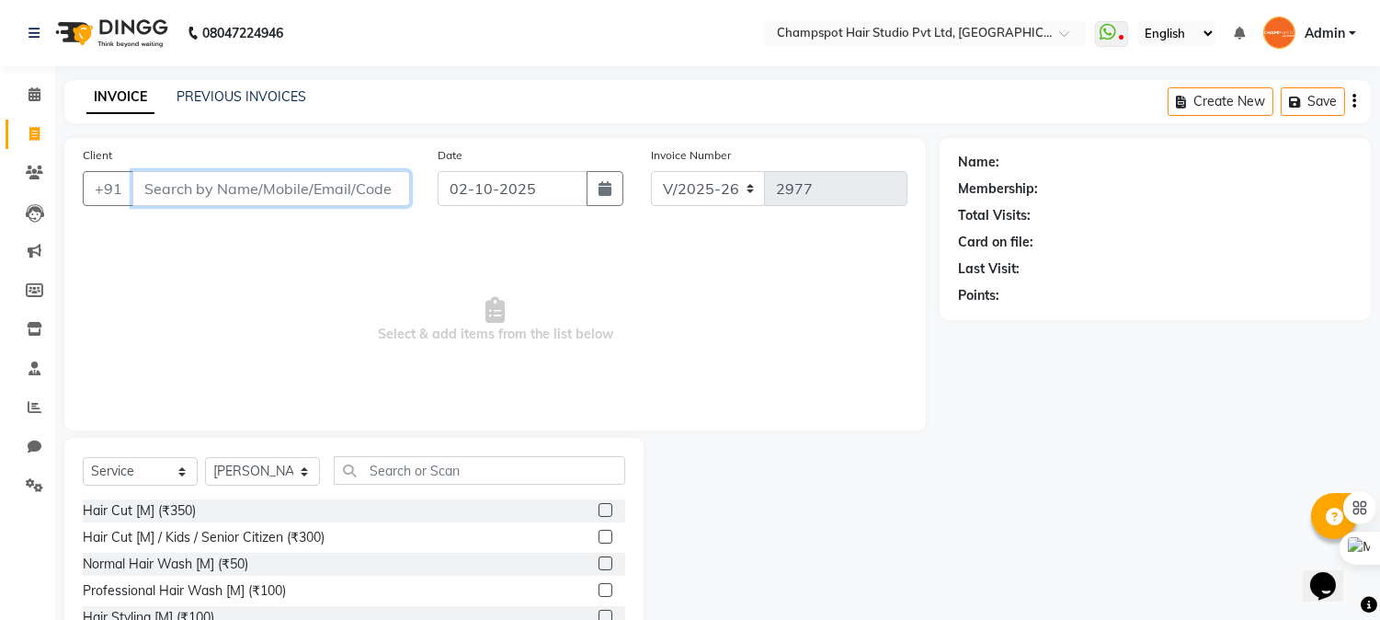
drag, startPoint x: 214, startPoint y: 188, endPoint x: 87, endPoint y: 130, distance: 139.5
click at [210, 185] on input "Client" at bounding box center [271, 188] width 278 height 35
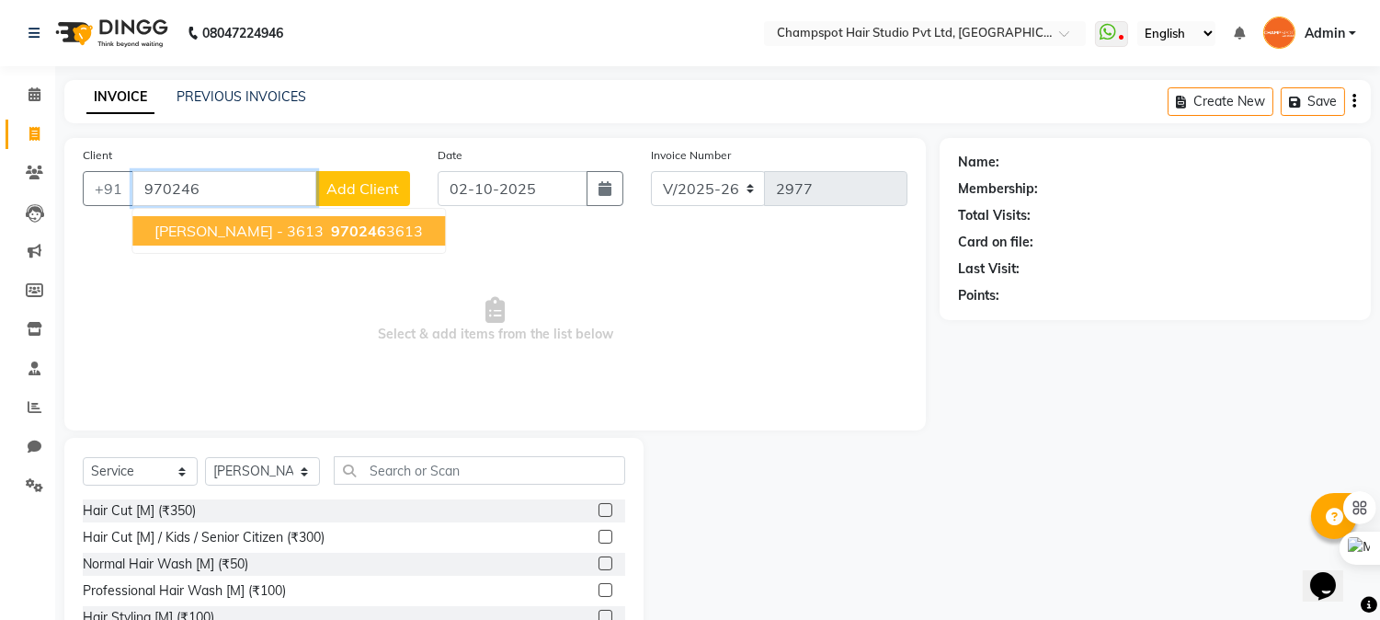
click at [327, 239] on ngb-highlight "970246 3613" at bounding box center [375, 231] width 96 height 18
type input "9702463613"
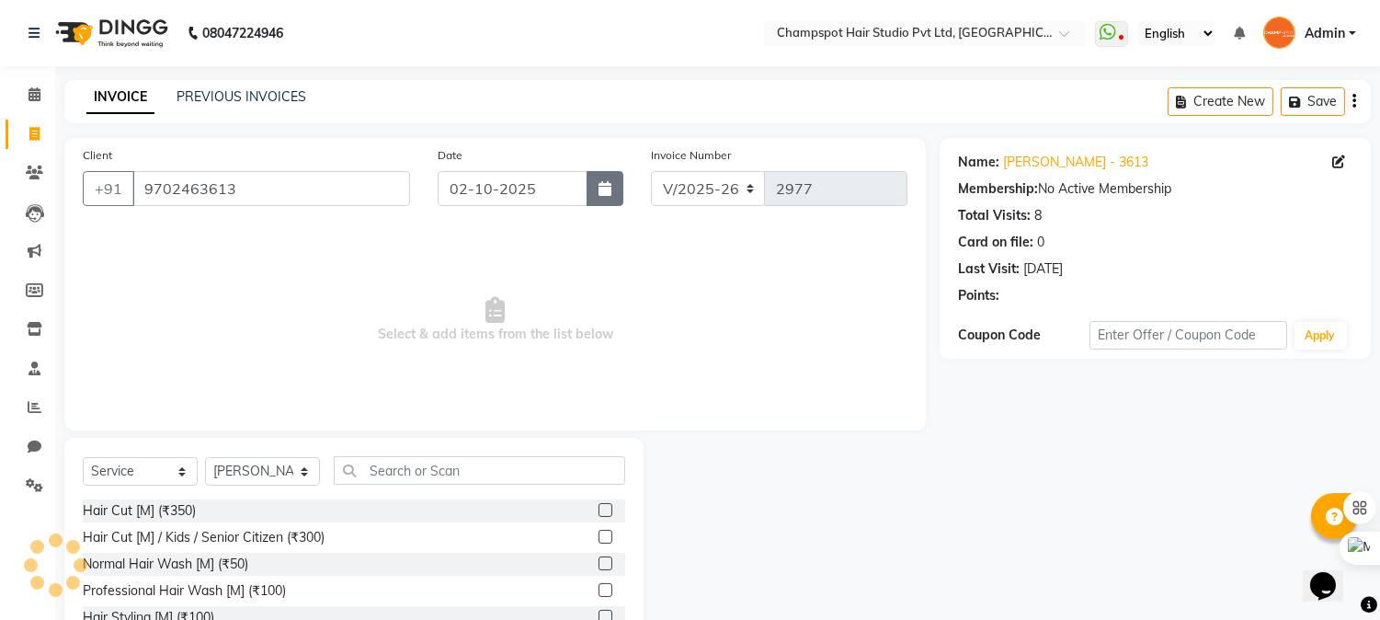
click at [589, 193] on button "button" at bounding box center [605, 188] width 37 height 35
select select "10"
select select "2025"
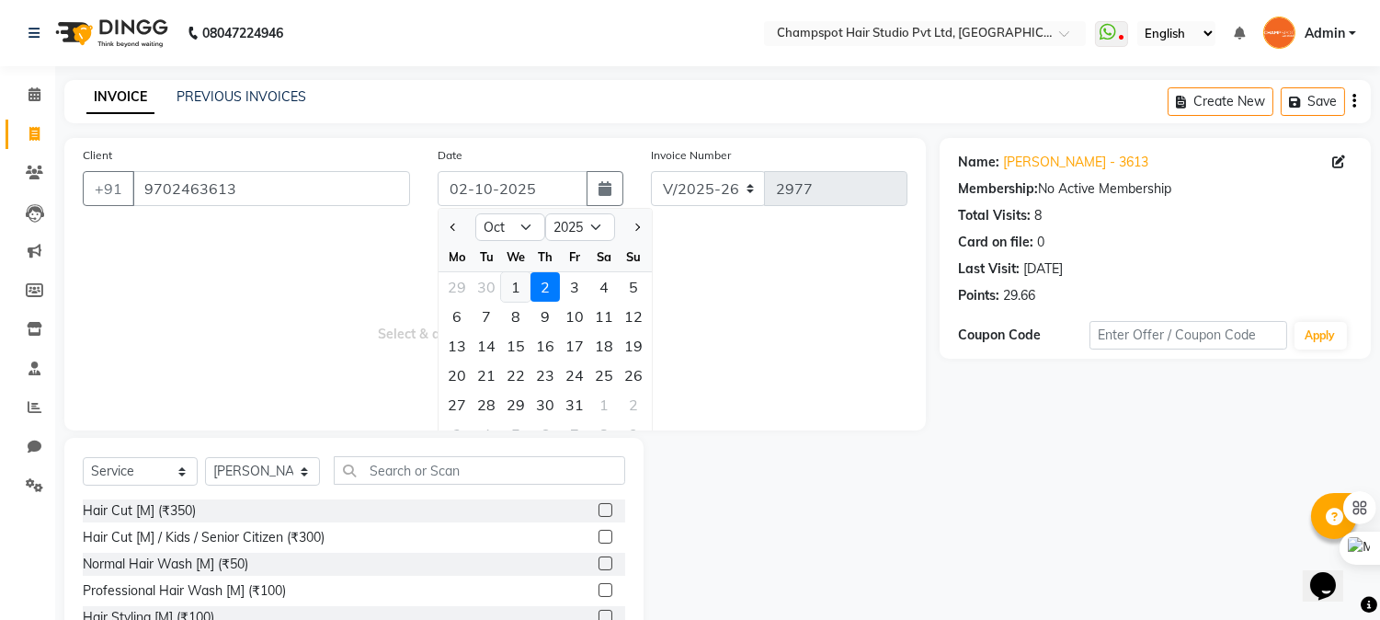
click at [524, 291] on div "1" at bounding box center [515, 286] width 29 height 29
type input "01-10-2025"
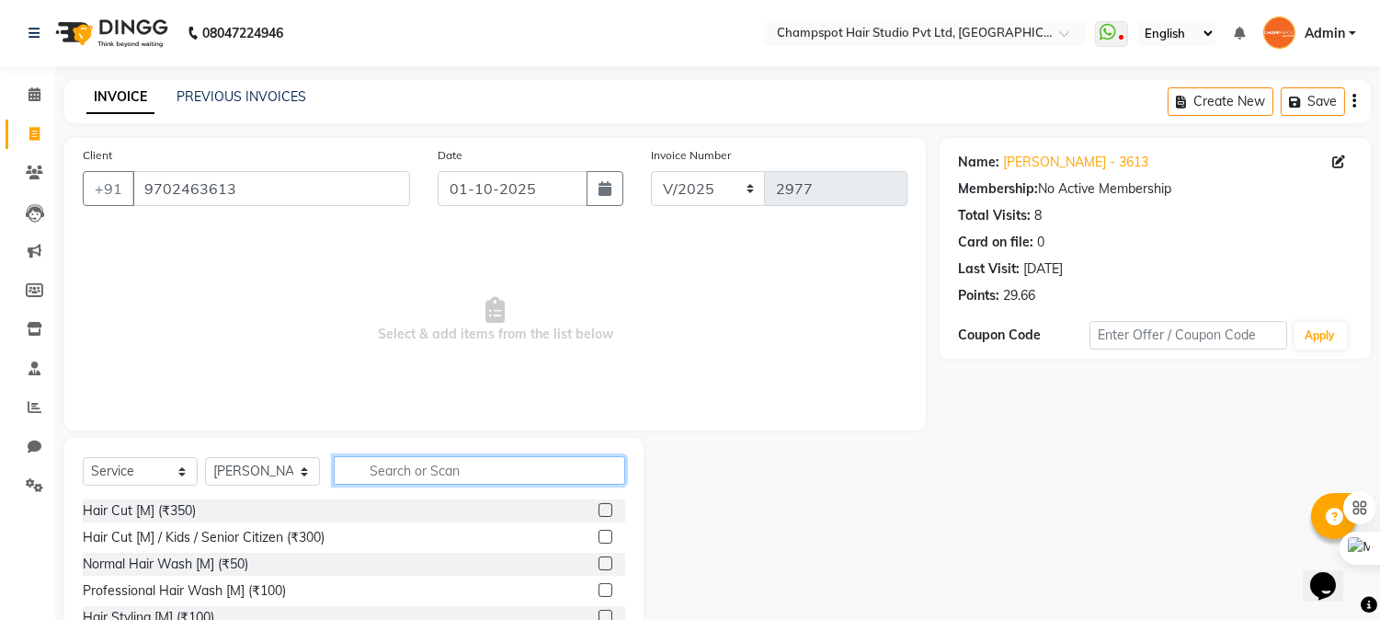
click at [386, 472] on input "text" at bounding box center [480, 470] width 292 height 29
click at [158, 504] on div "Hair Cut [M] (₹350)" at bounding box center [139, 510] width 113 height 19
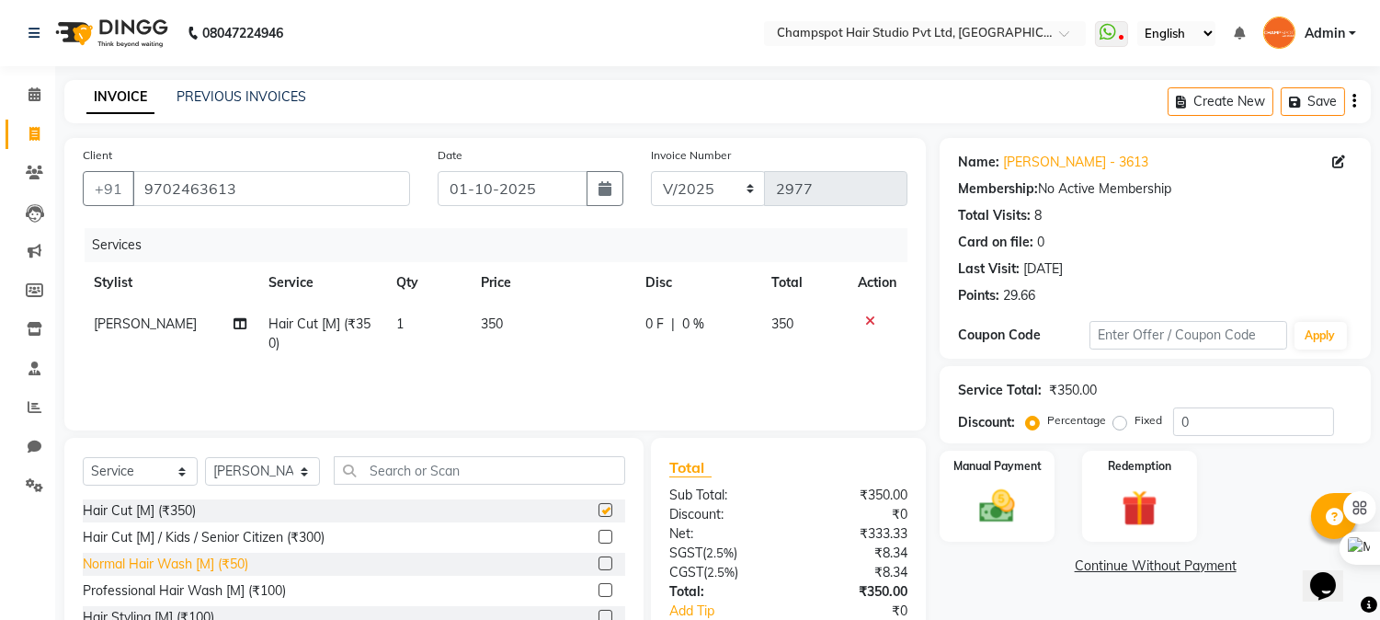
checkbox input "false"
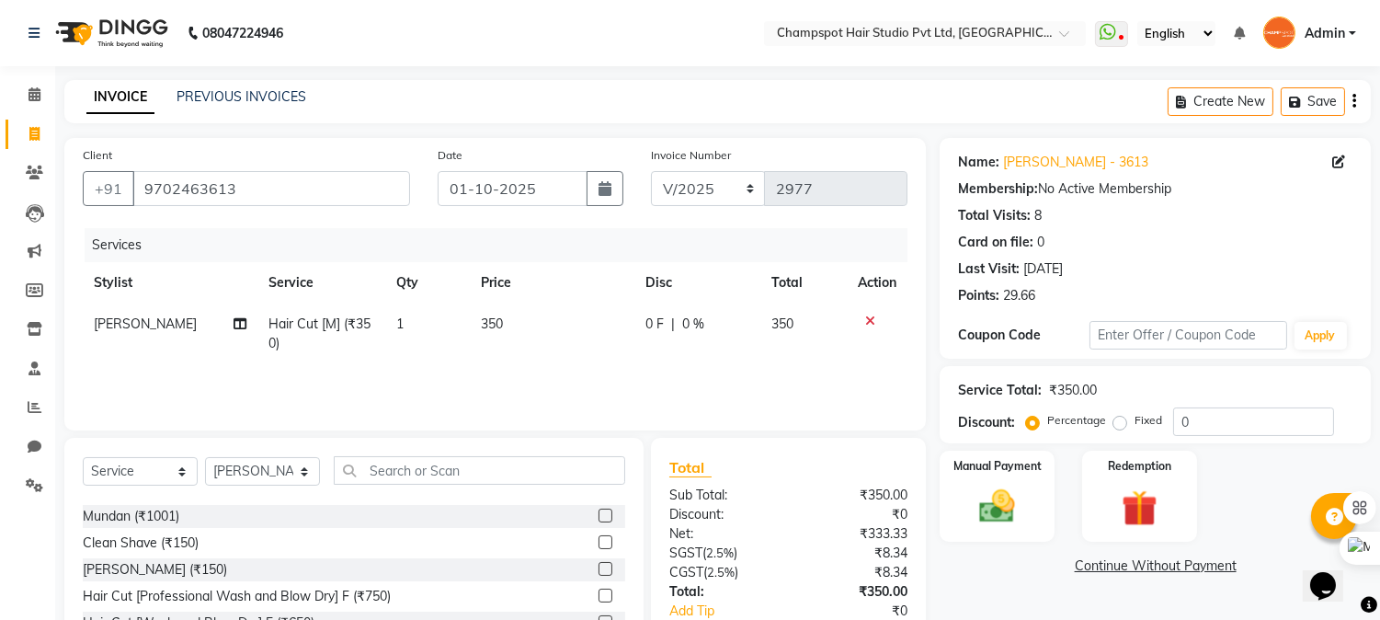
scroll to position [204, 0]
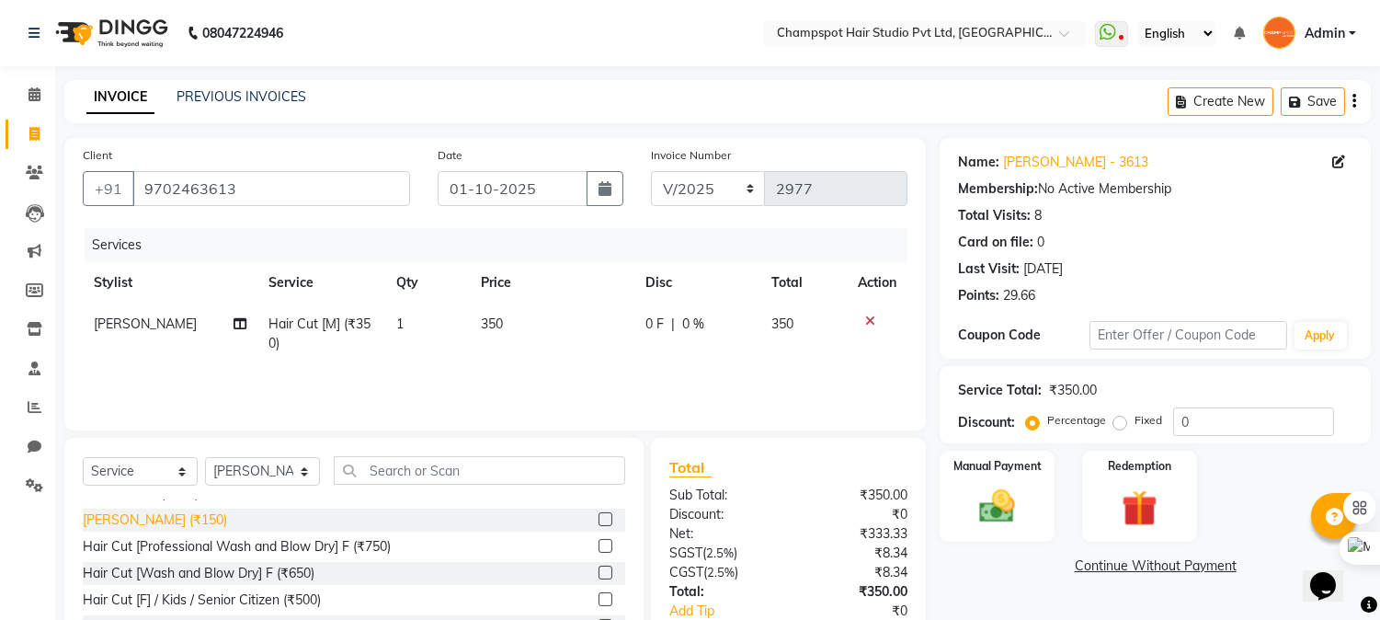
click at [134, 526] on div "[PERSON_NAME] (₹150)" at bounding box center [155, 519] width 144 height 19
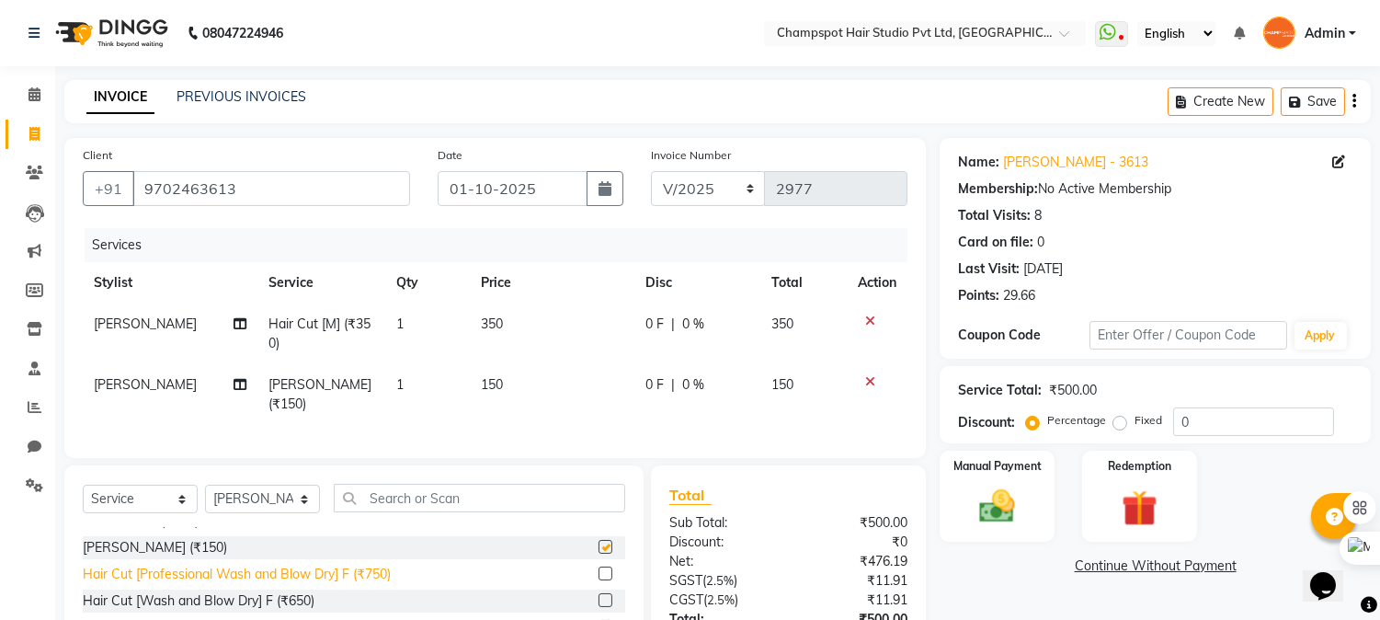
checkbox input "false"
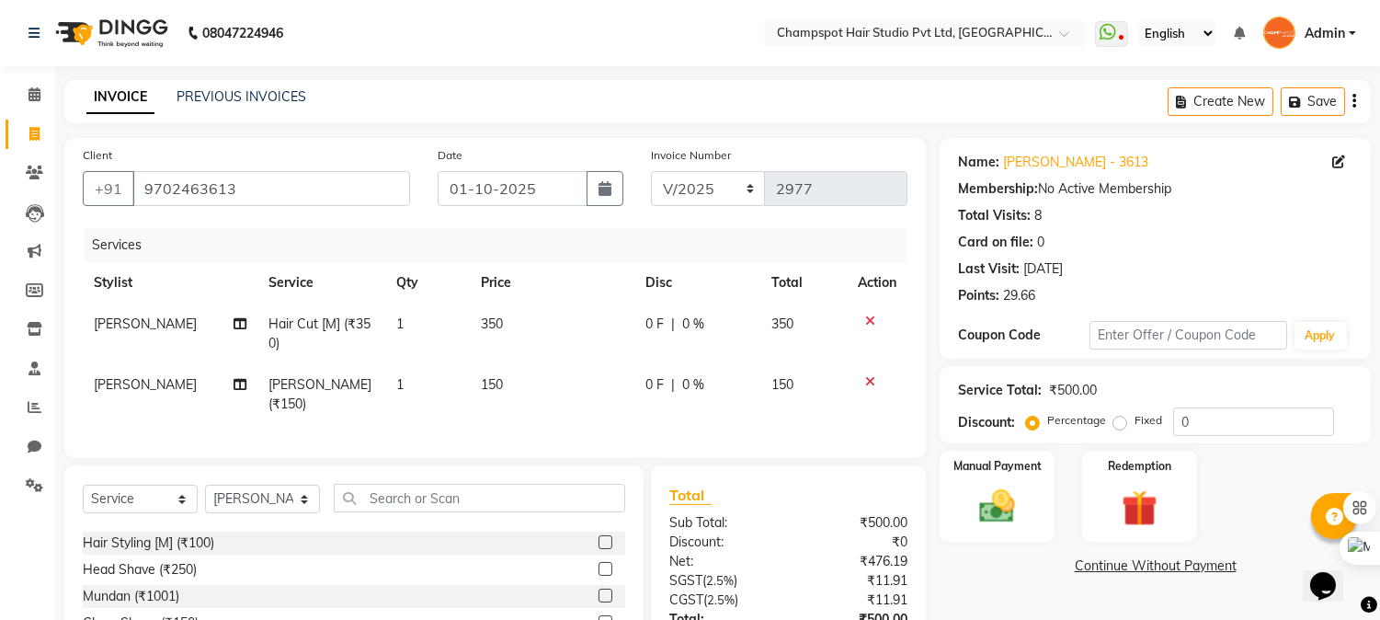
scroll to position [0, 0]
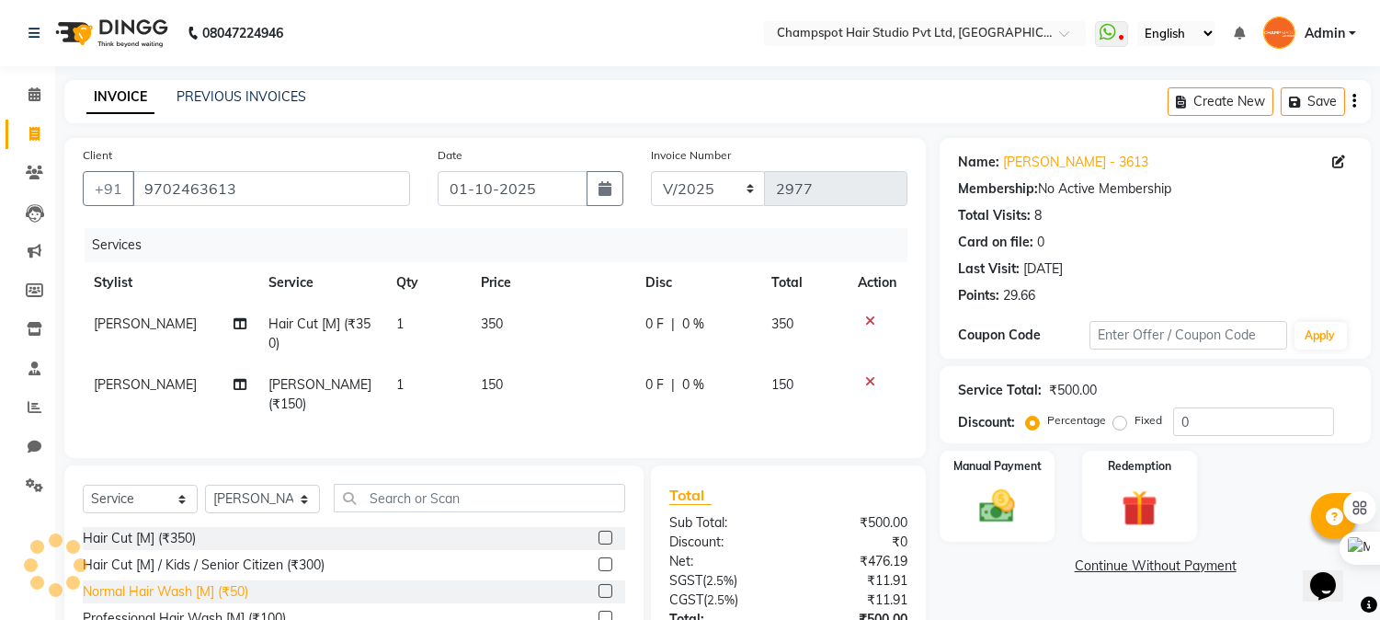
click at [171, 586] on div "Normal Hair Wash [M] (₹50)" at bounding box center [166, 591] width 166 height 19
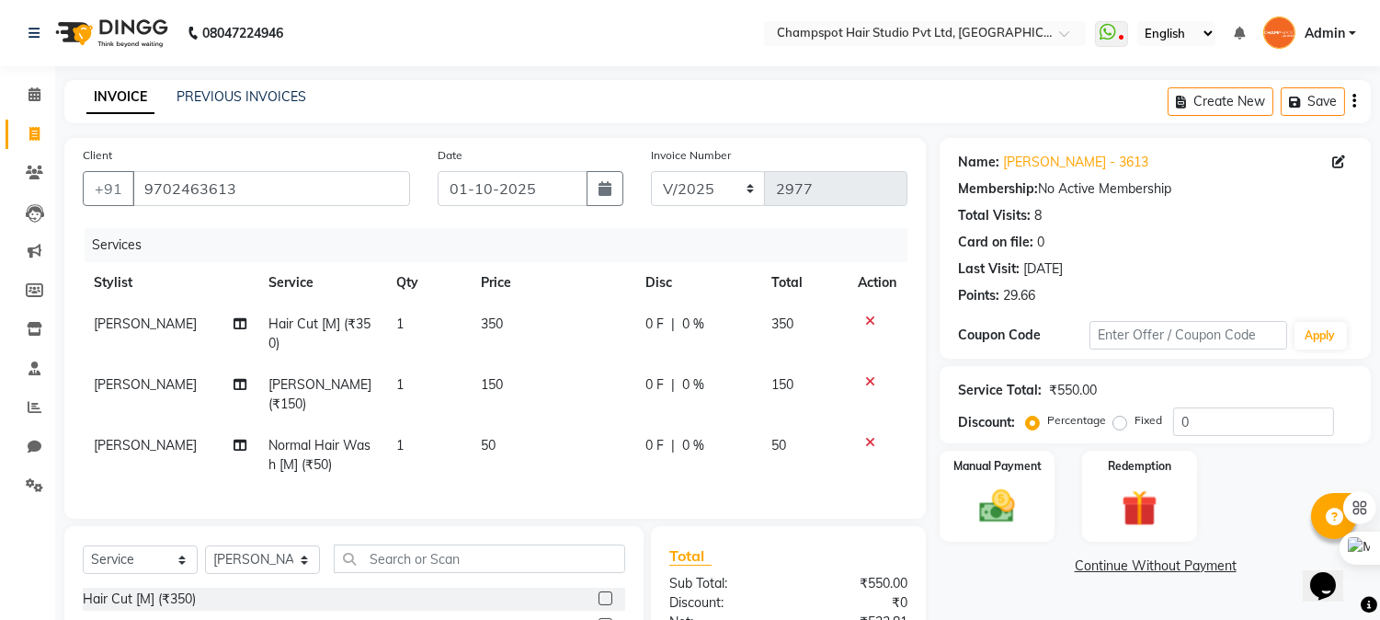
checkbox input "false"
click at [395, 550] on input "text" at bounding box center [480, 558] width 292 height 29
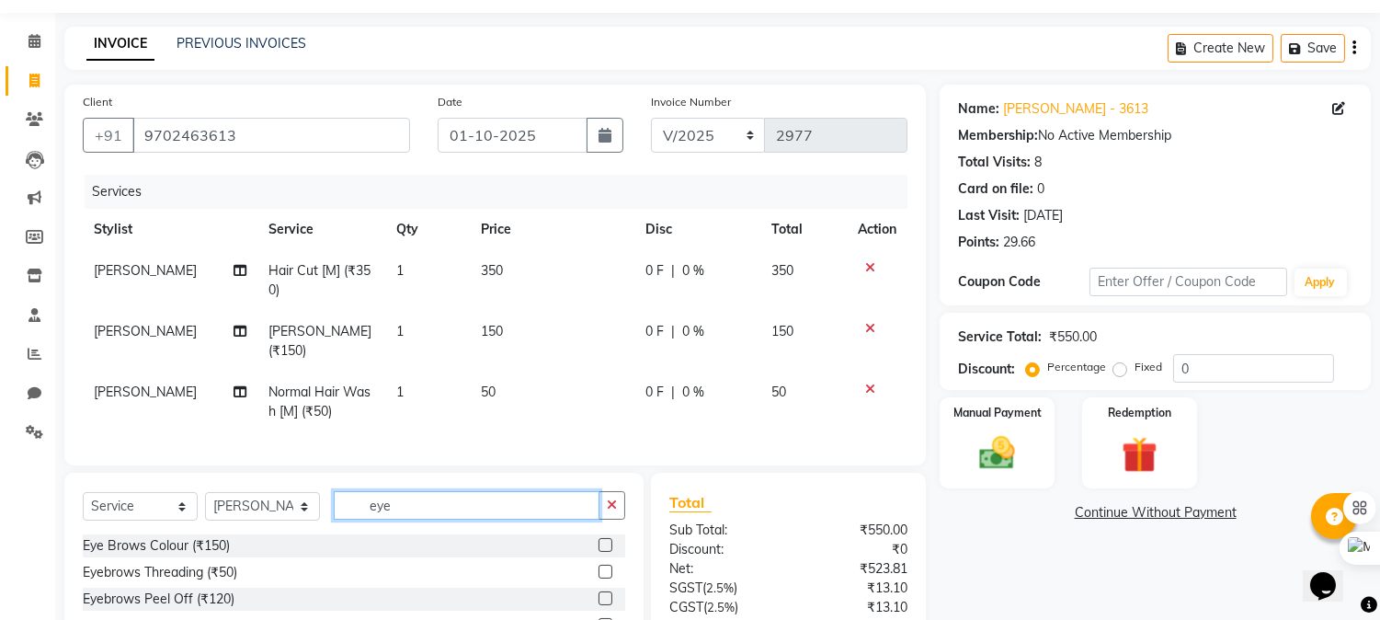
scroll to position [102, 0]
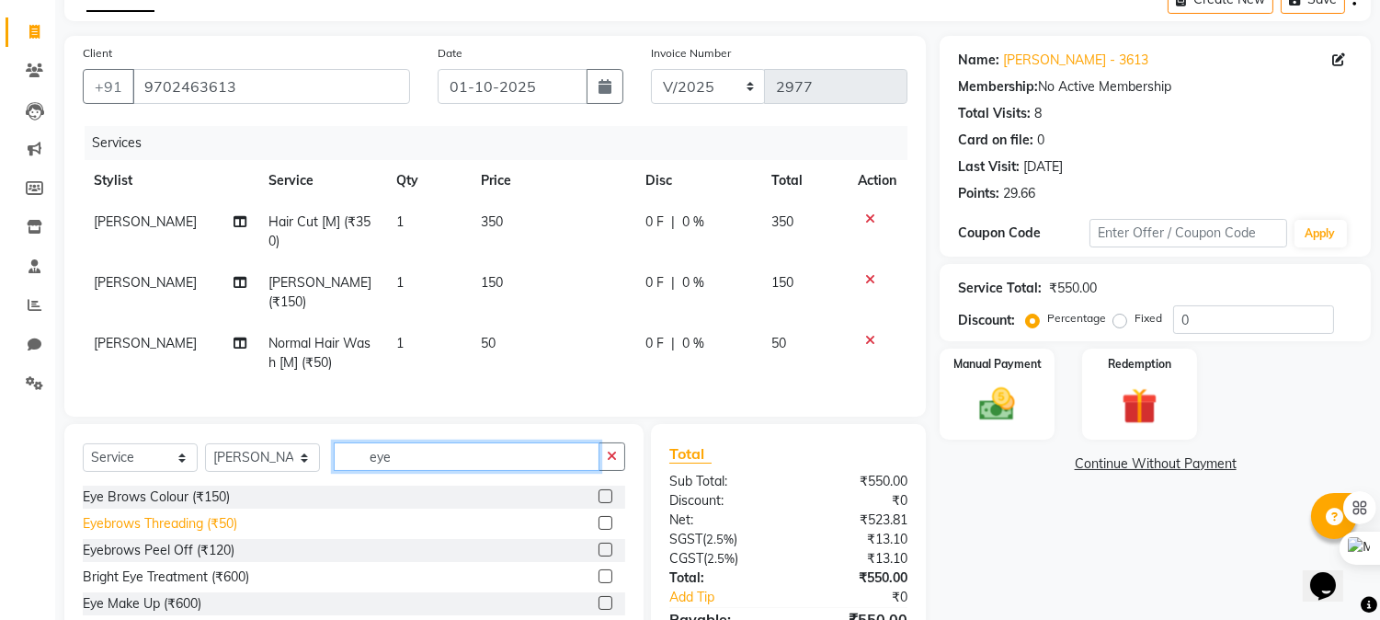
type input "eye"
click at [189, 525] on div "Eyebrows Threading (₹50)" at bounding box center [160, 523] width 154 height 19
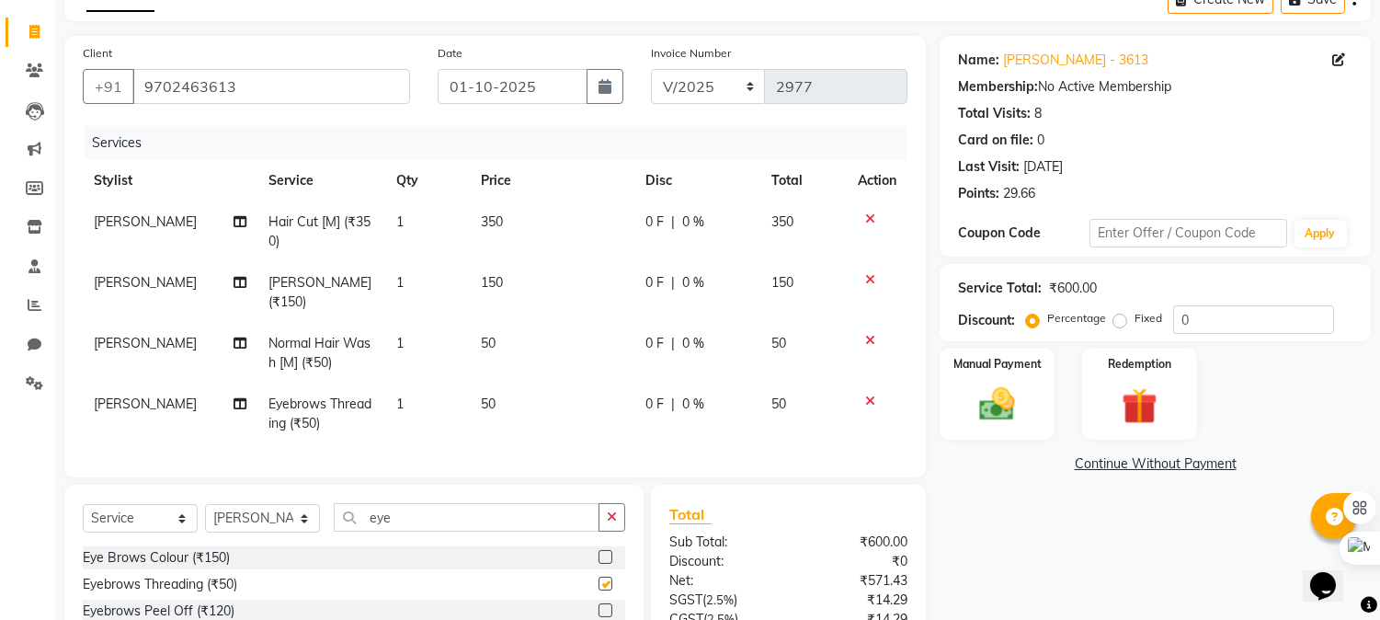
checkbox input "false"
click at [778, 335] on span "50" at bounding box center [779, 343] width 15 height 17
select select "69008"
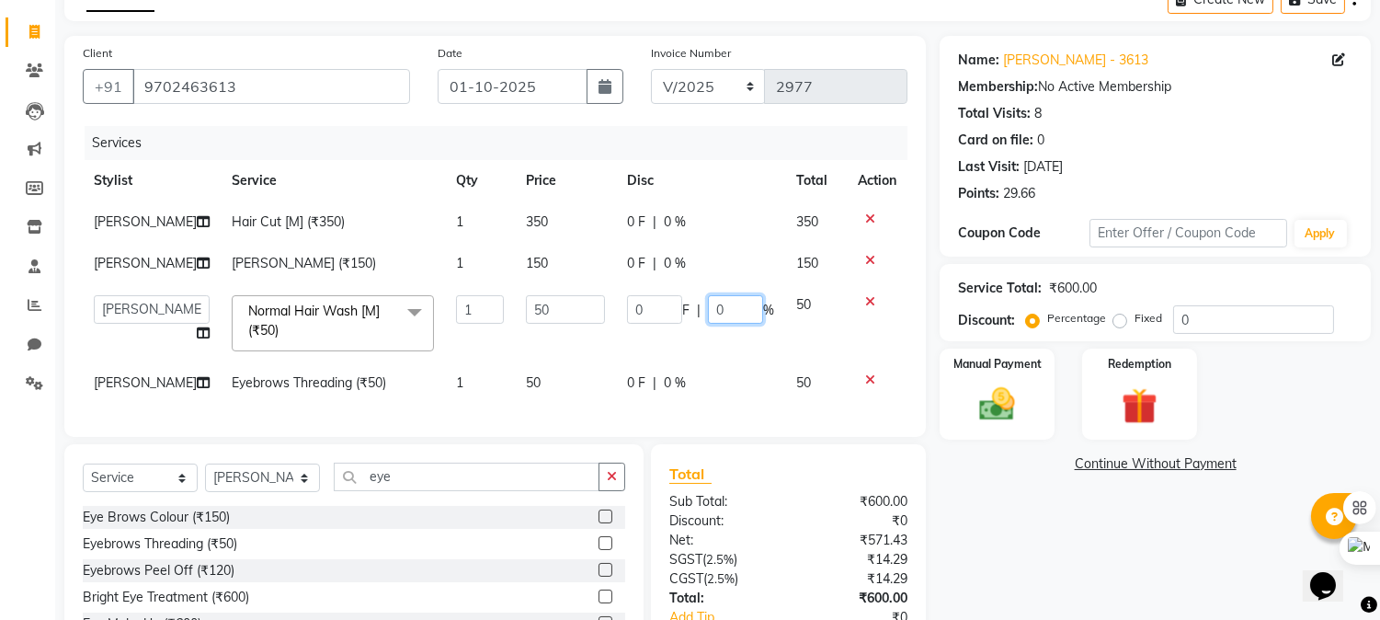
drag, startPoint x: 731, startPoint y: 304, endPoint x: 642, endPoint y: 314, distance: 89.8
click at [642, 314] on div "0 F | 0 %" at bounding box center [700, 309] width 147 height 29
type input "100"
click at [1058, 148] on div "Card on file: 0" at bounding box center [1155, 140] width 394 height 19
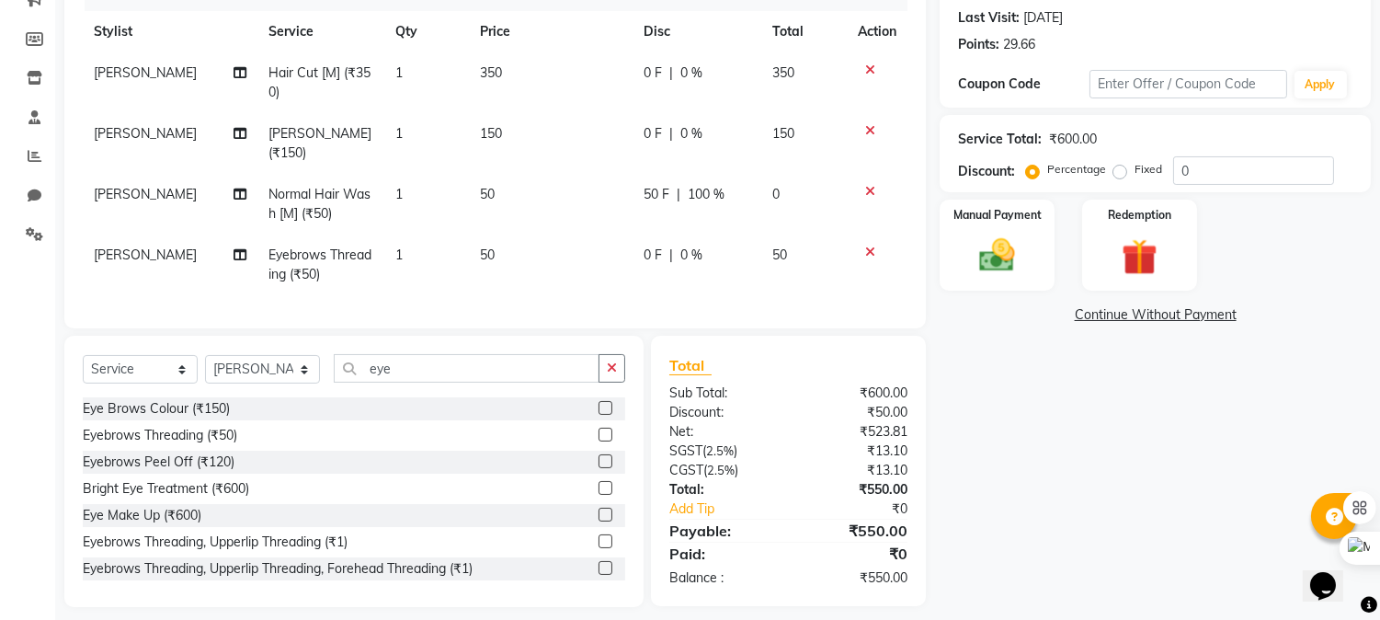
scroll to position [261, 0]
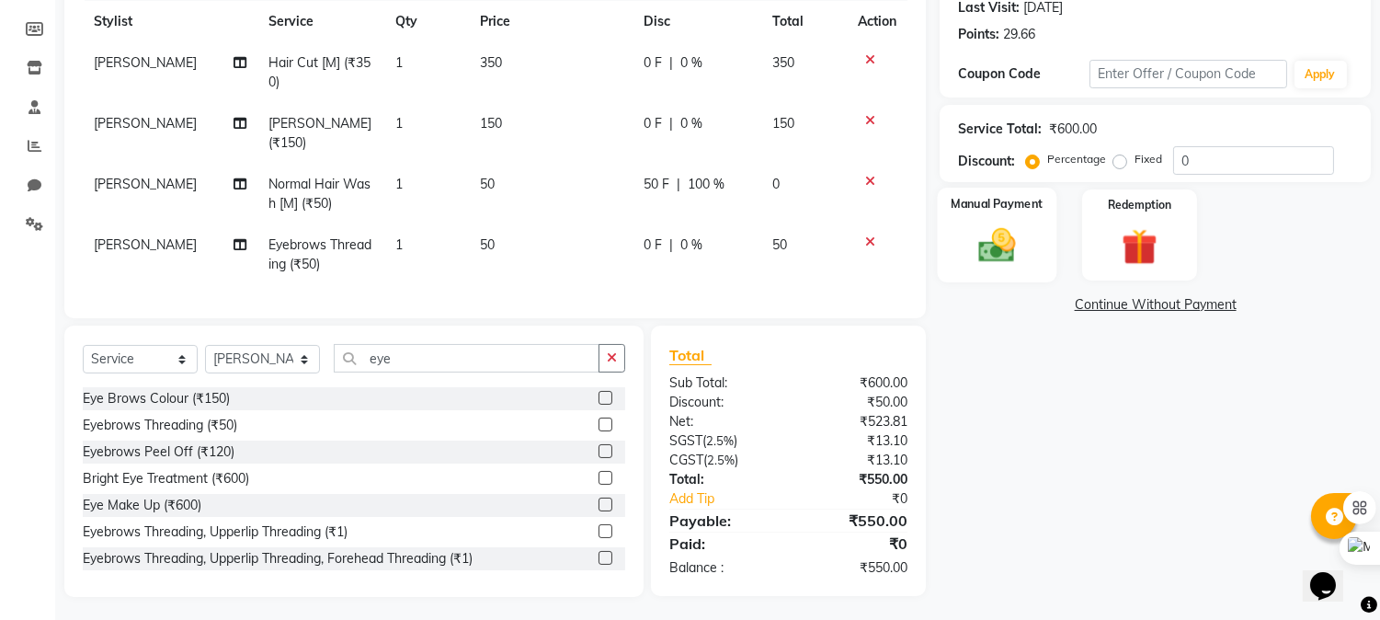
click at [991, 242] on img at bounding box center [997, 245] width 61 height 43
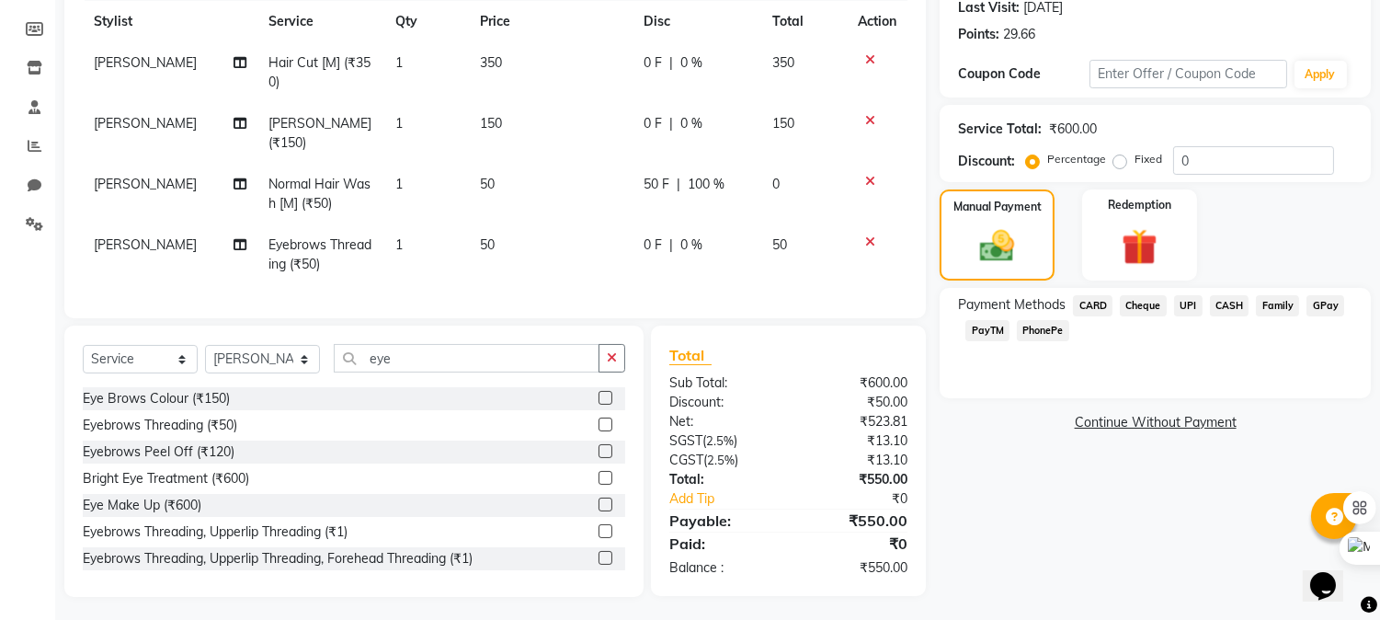
click at [1144, 307] on span "Cheque" at bounding box center [1143, 305] width 47 height 21
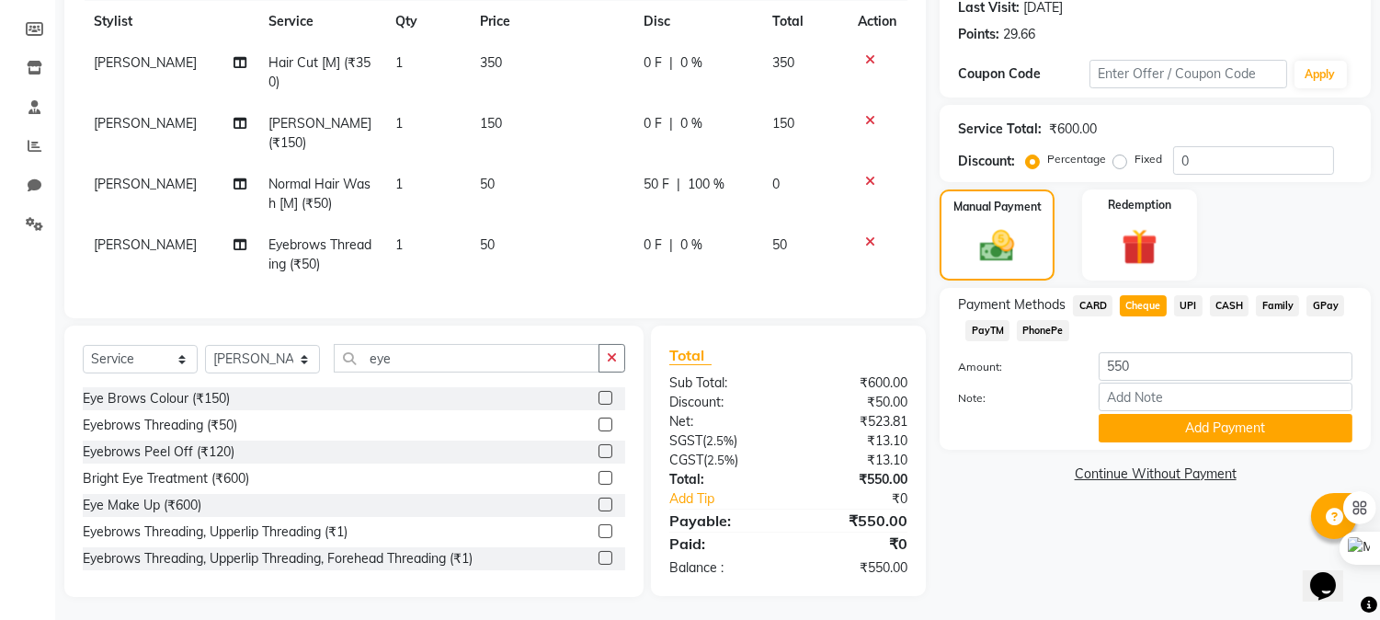
click at [1182, 309] on span "UPI" at bounding box center [1188, 305] width 29 height 21
click at [1157, 429] on button "Add Payment" at bounding box center [1226, 428] width 254 height 29
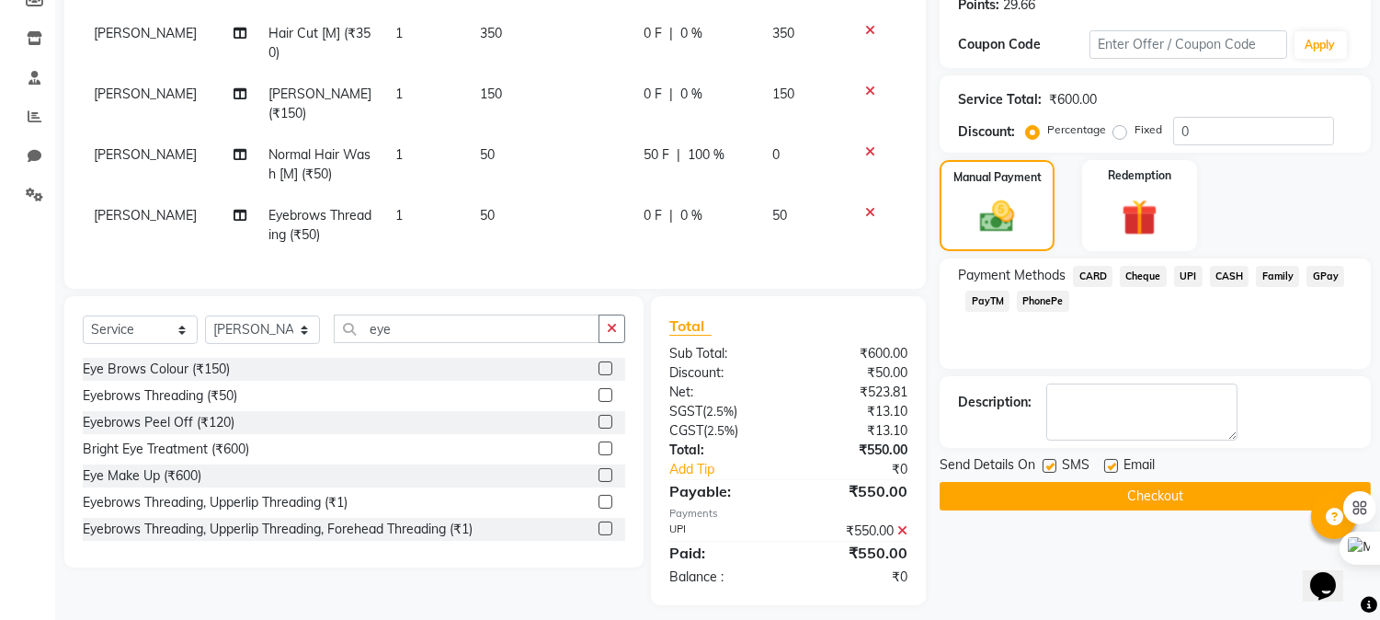
scroll to position [299, 0]
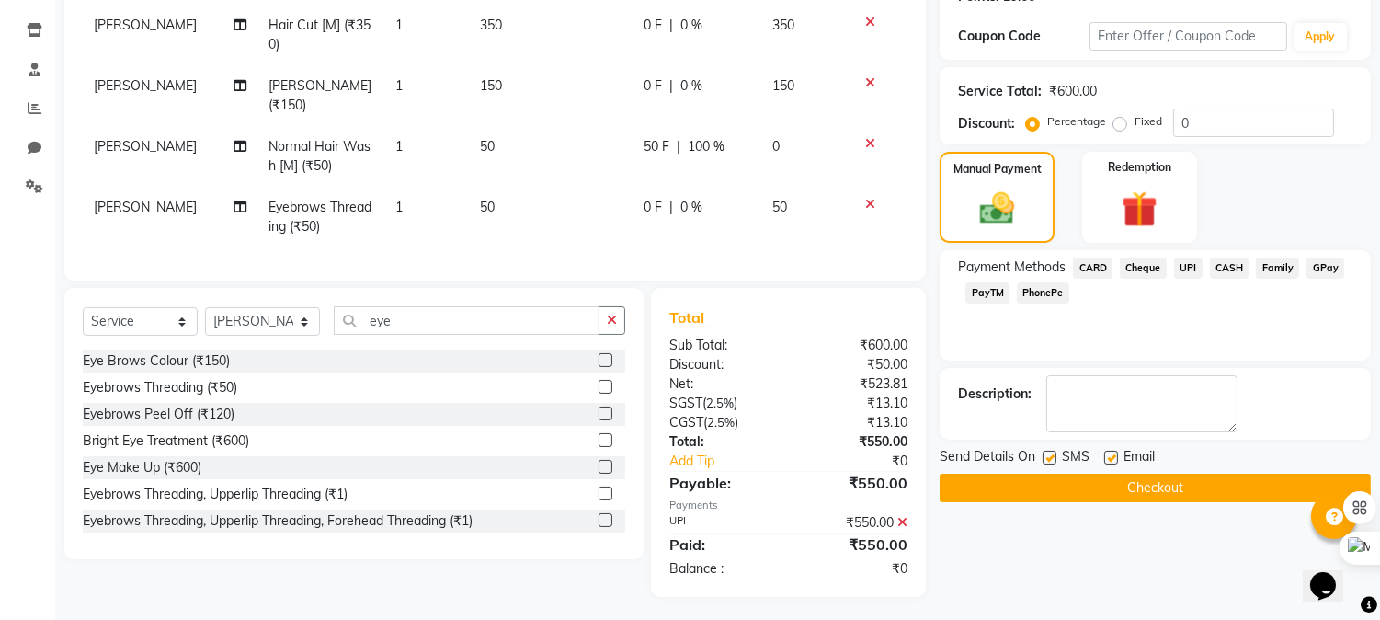
click at [135, 199] on span "[PERSON_NAME]" at bounding box center [145, 207] width 103 height 17
select select "69008"
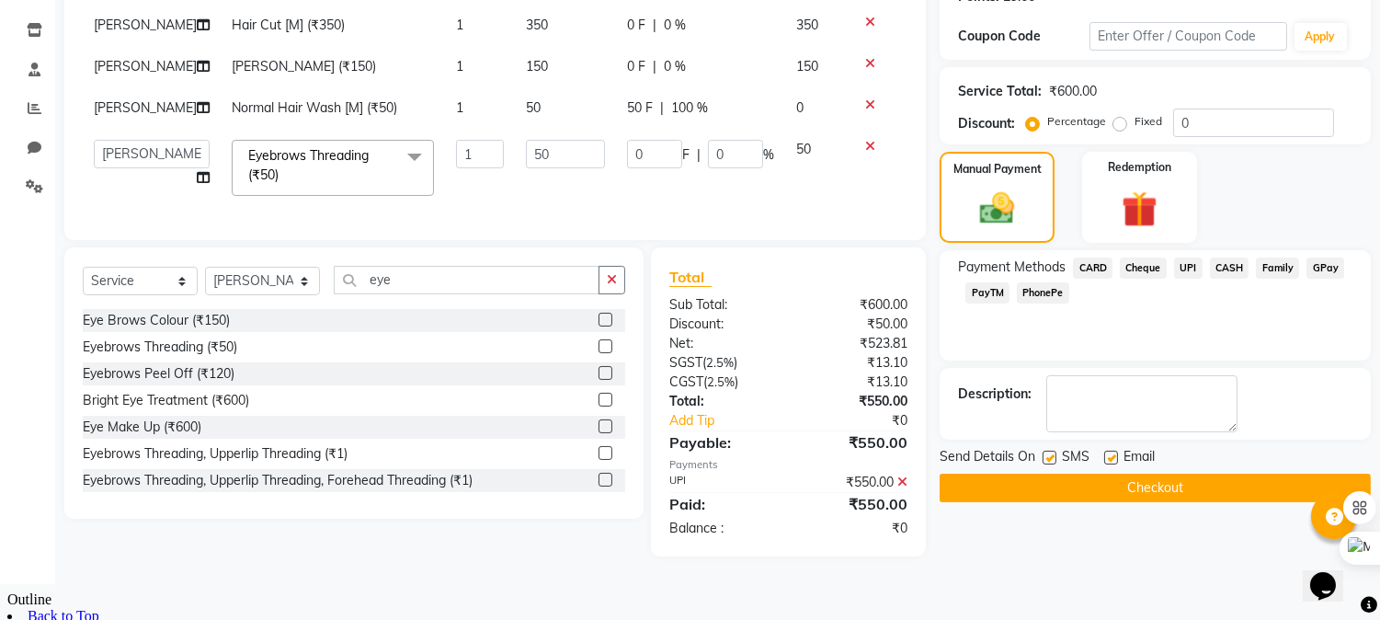
scroll to position [278, 0]
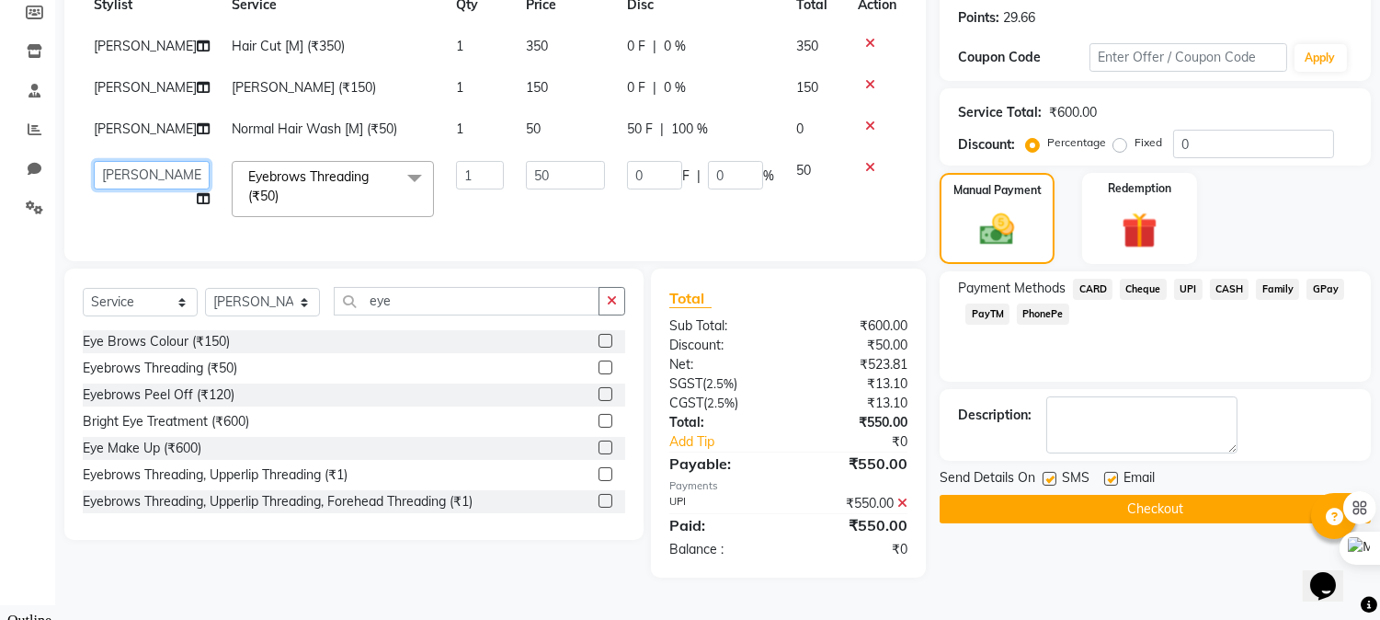
click at [141, 181] on select "[PERSON_NAME] [PERSON_NAME] [PERSON_NAME] [PERSON_NAME] [PERSON_NAME]" at bounding box center [152, 175] width 116 height 29
click at [1030, 508] on button "Checkout" at bounding box center [1155, 509] width 431 height 29
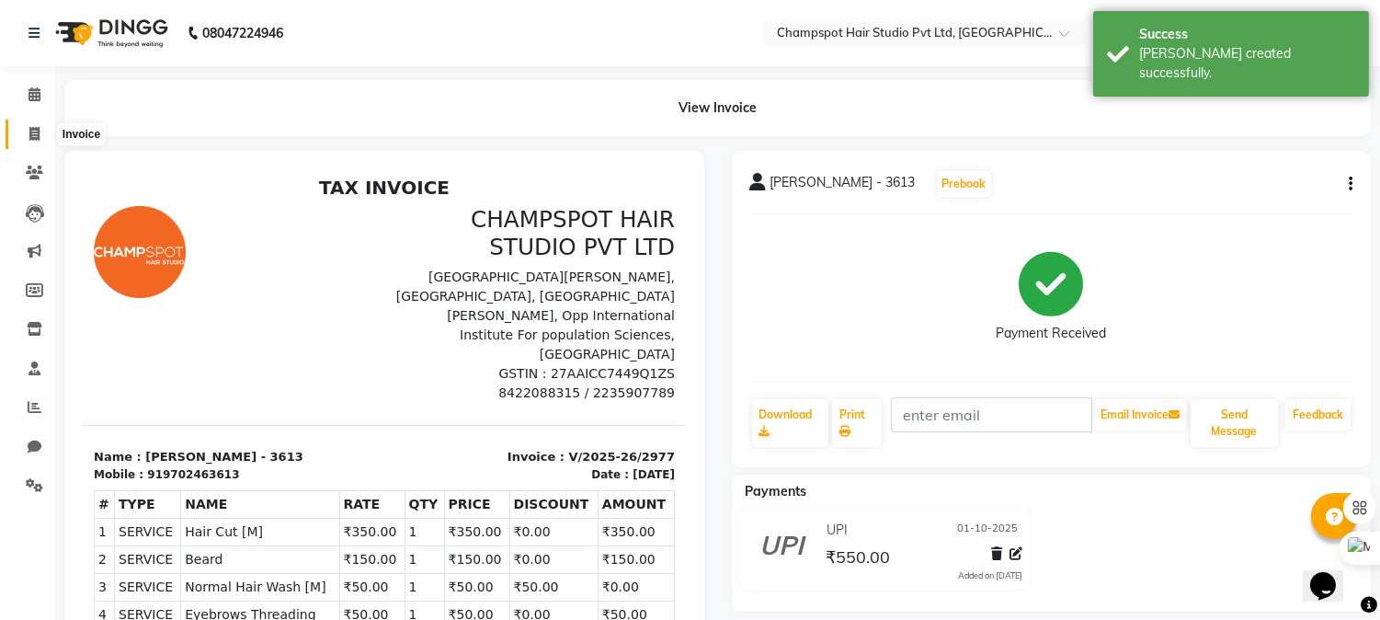
click at [18, 134] on span at bounding box center [34, 134] width 32 height 21
select select "7690"
select select "service"
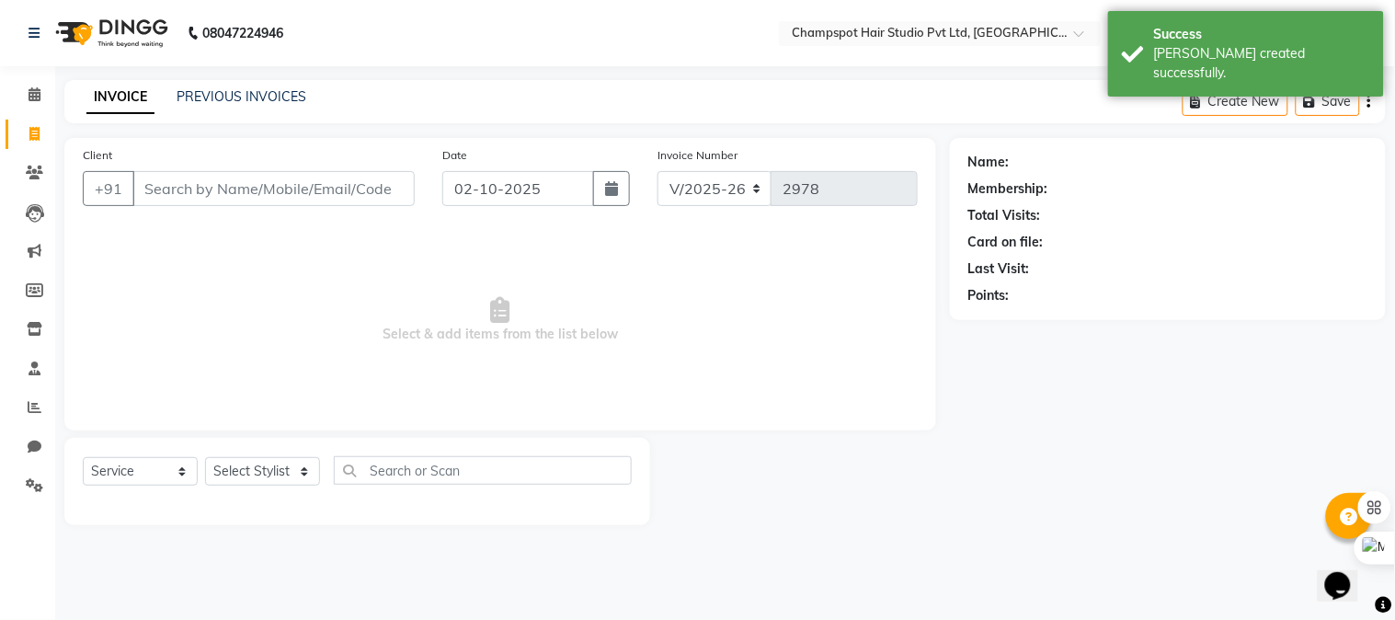
click at [242, 181] on input "Client" at bounding box center [273, 188] width 282 height 35
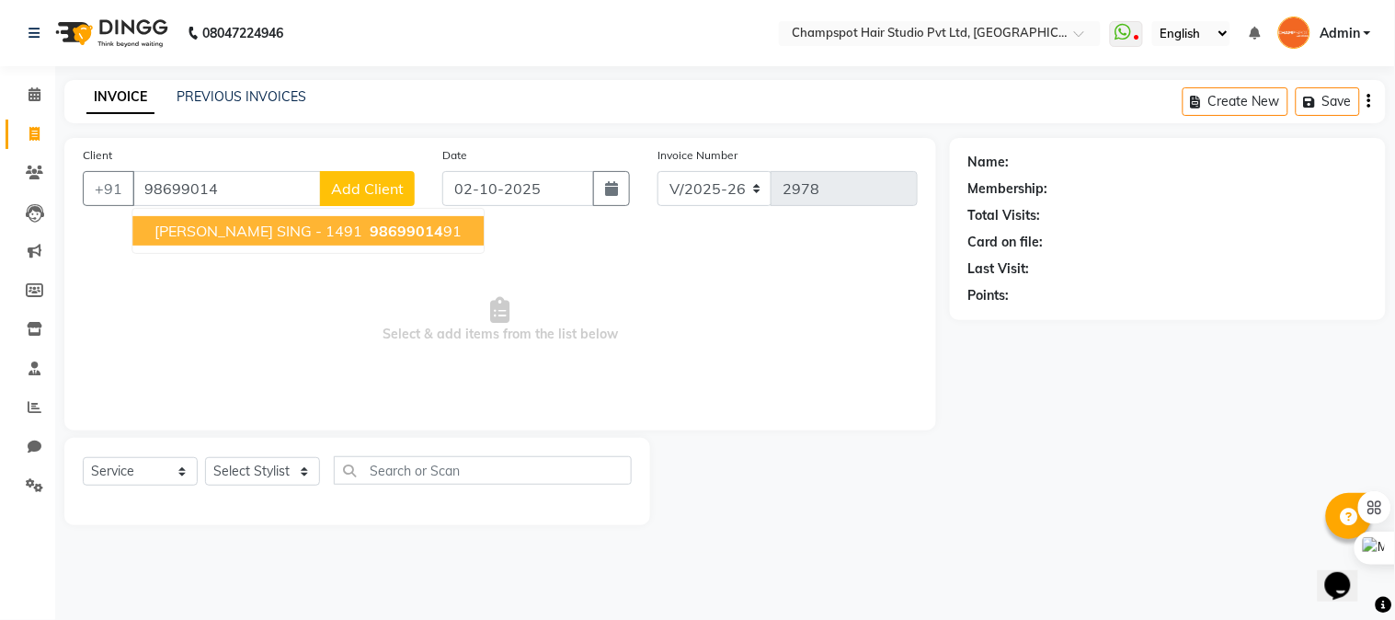
click at [370, 230] on span "98699014" at bounding box center [407, 231] width 74 height 18
type input "9869901491"
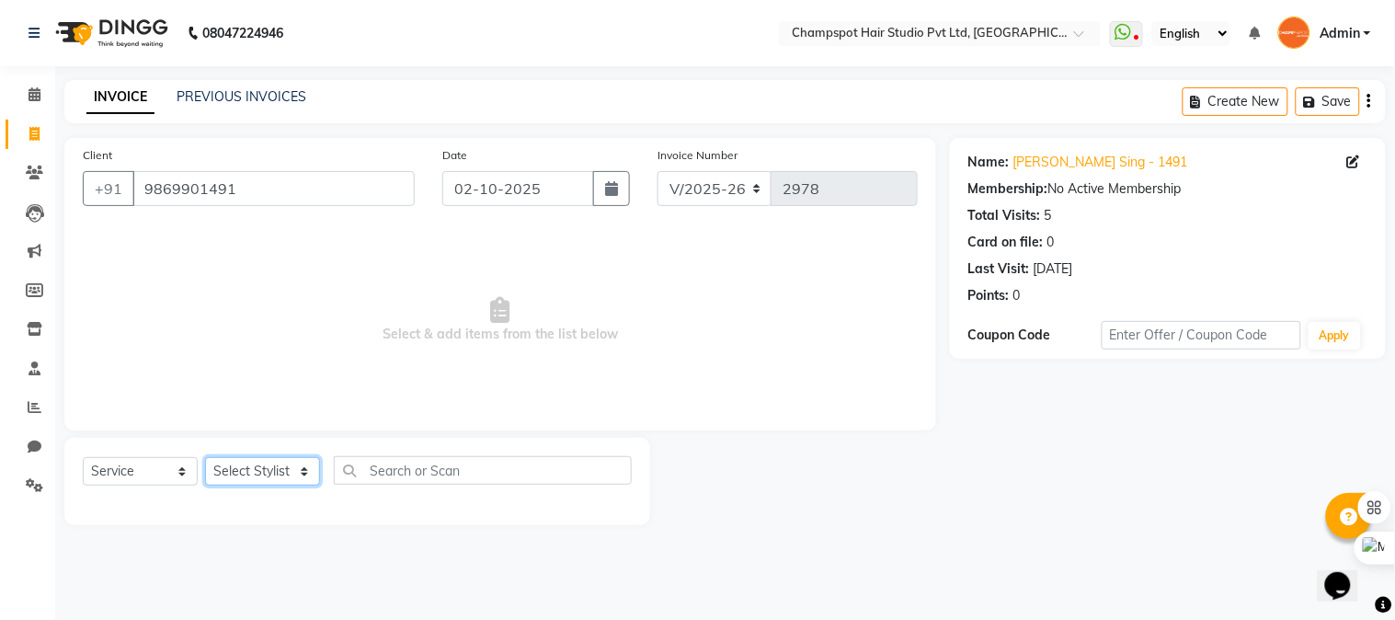
click at [245, 471] on select "Select Stylist Admin [PERSON_NAME] [PERSON_NAME] [PERSON_NAME] [PERSON_NAME] [P…" at bounding box center [262, 471] width 115 height 29
click at [205, 458] on select "Select Stylist Admin [PERSON_NAME] [PERSON_NAME] [PERSON_NAME] [PERSON_NAME] [P…" at bounding box center [262, 471] width 115 height 29
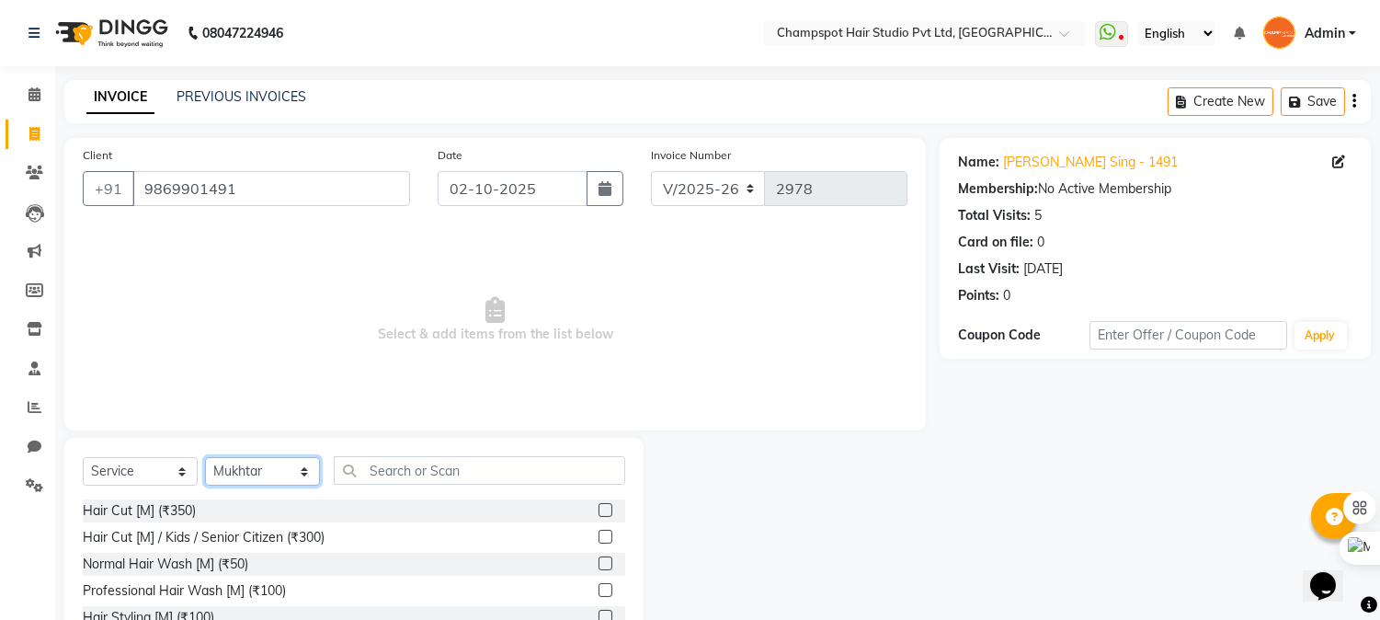
click at [252, 475] on select "Select Stylist Admin [PERSON_NAME] [PERSON_NAME] [PERSON_NAME] [PERSON_NAME] [P…" at bounding box center [262, 471] width 115 height 29
select select "69008"
click at [205, 458] on select "Select Stylist Admin [PERSON_NAME] [PERSON_NAME] [PERSON_NAME] [PERSON_NAME] [P…" at bounding box center [262, 471] width 115 height 29
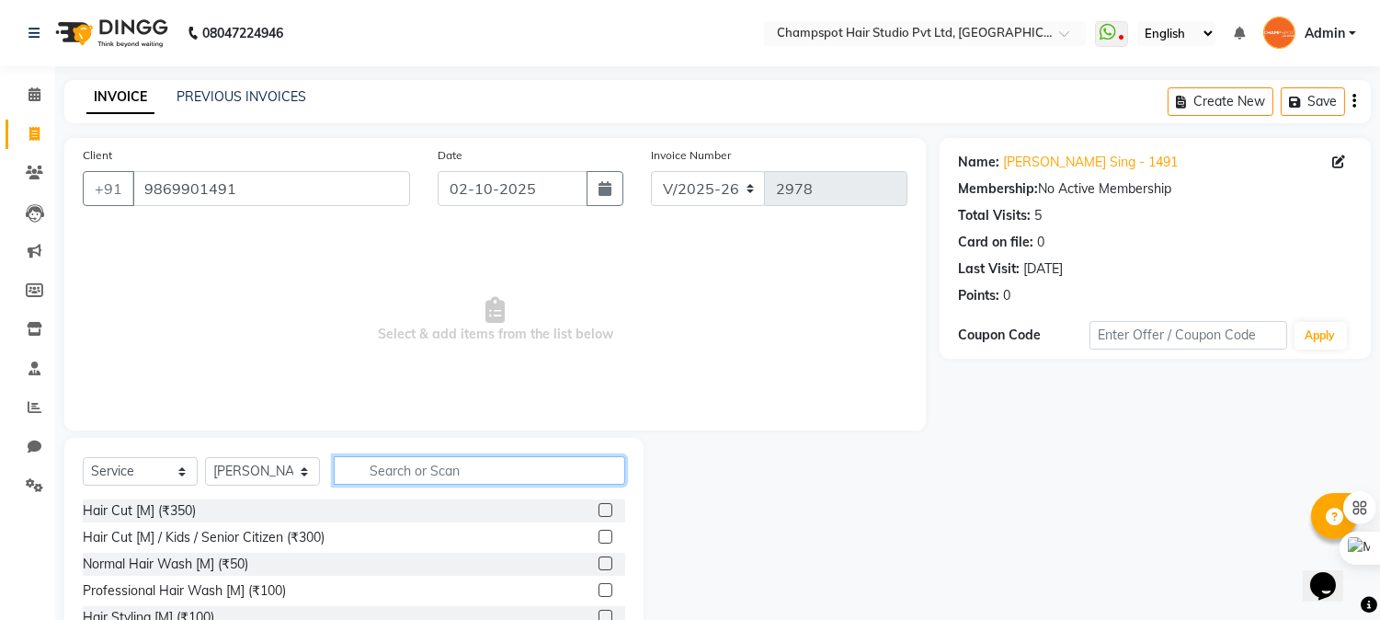
click at [381, 463] on input "text" at bounding box center [480, 470] width 292 height 29
click at [151, 513] on div "Hair Cut [M] (₹350)" at bounding box center [139, 510] width 113 height 19
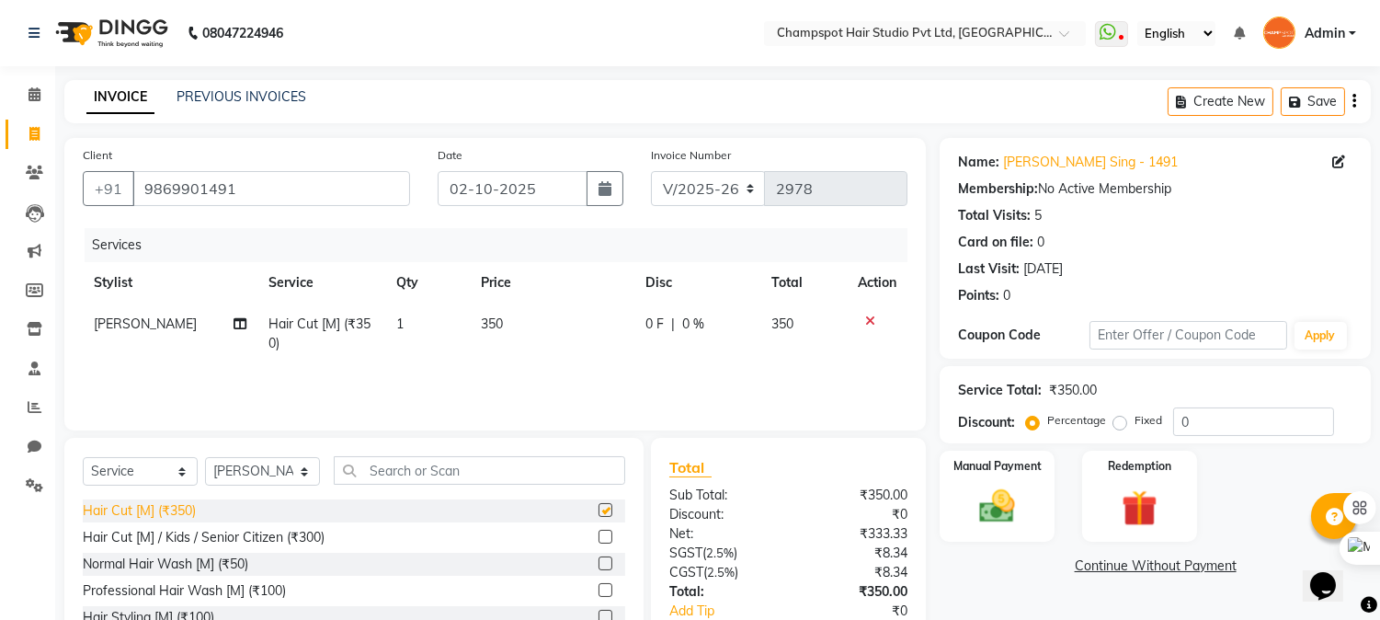
checkbox input "false"
click at [142, 566] on div "Normal Hair Wash [M] (₹50)" at bounding box center [166, 564] width 166 height 19
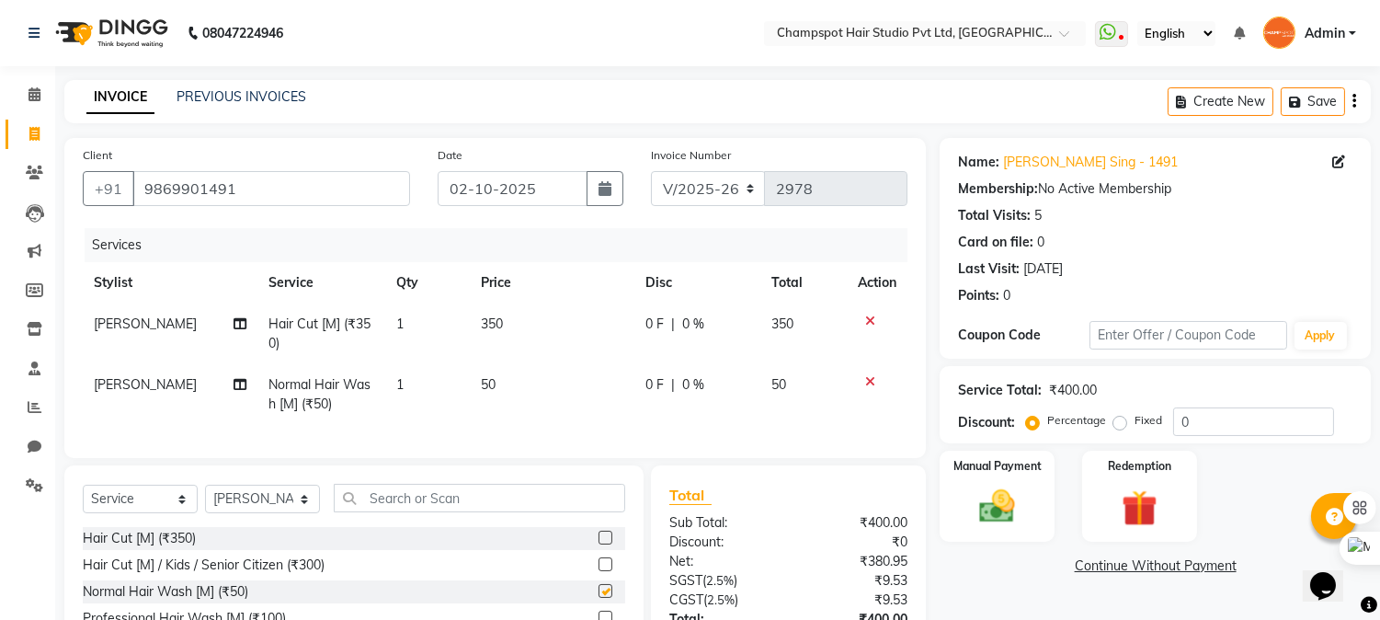
checkbox input "false"
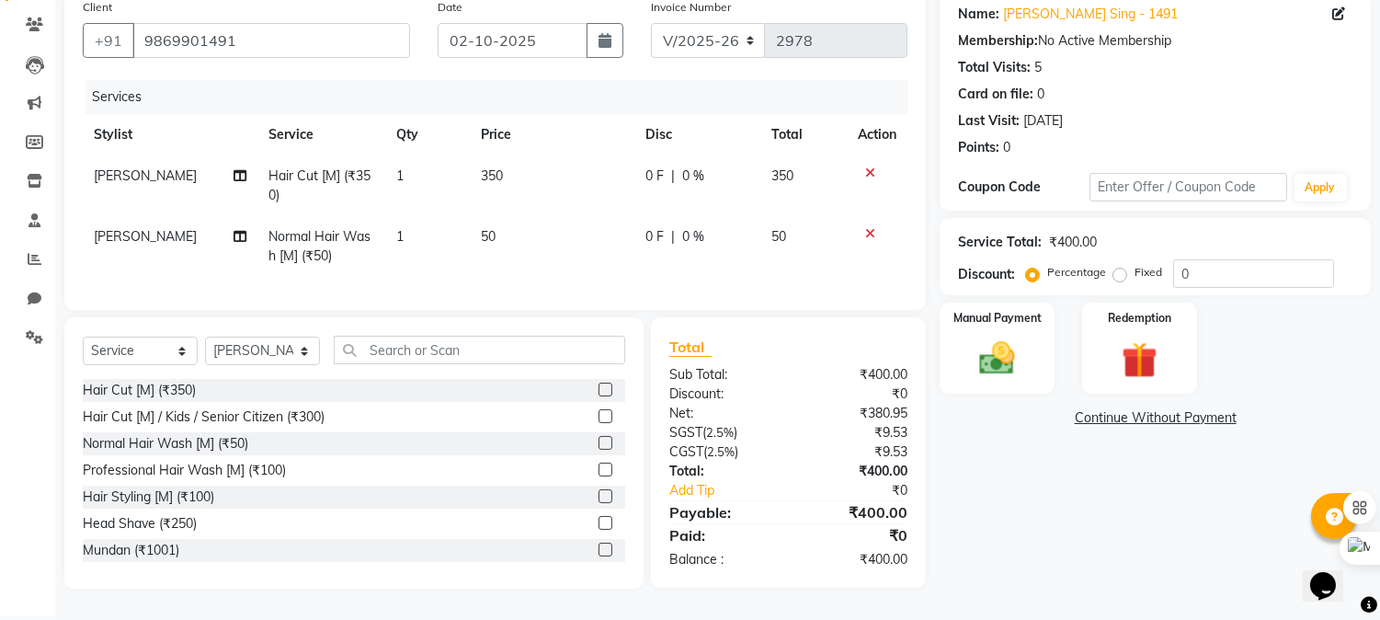
scroll to position [159, 0]
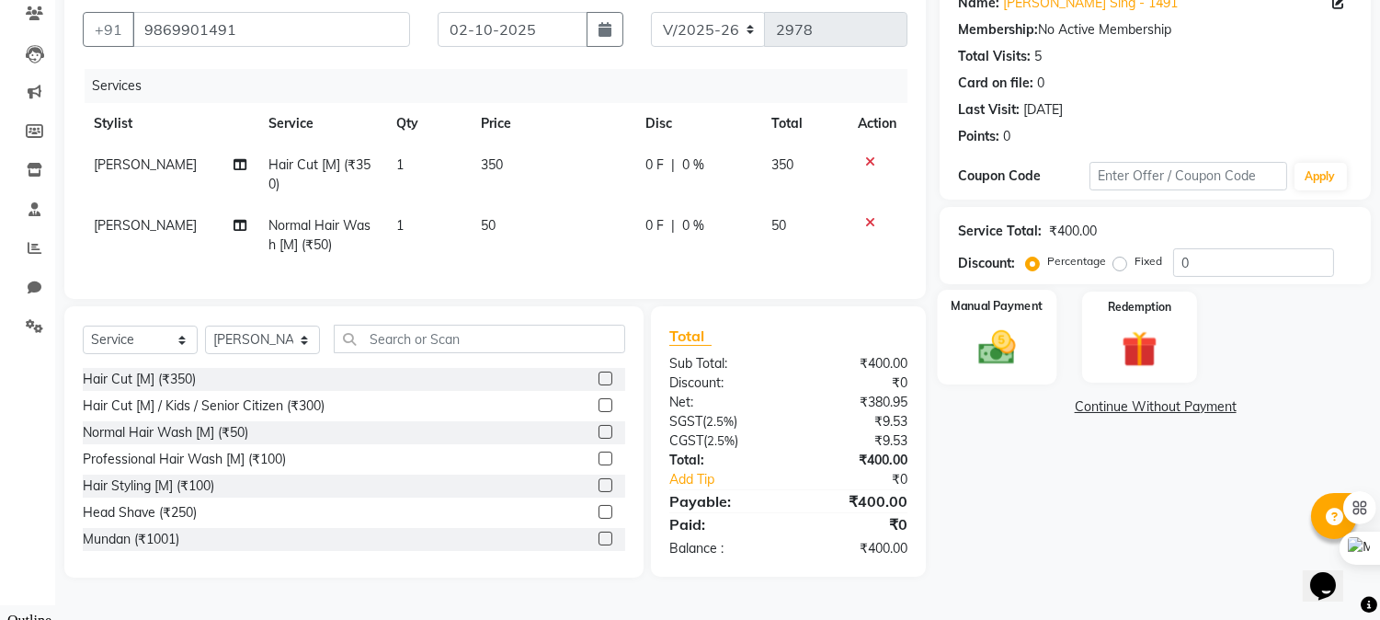
click at [1027, 348] on div "Manual Payment" at bounding box center [998, 337] width 120 height 94
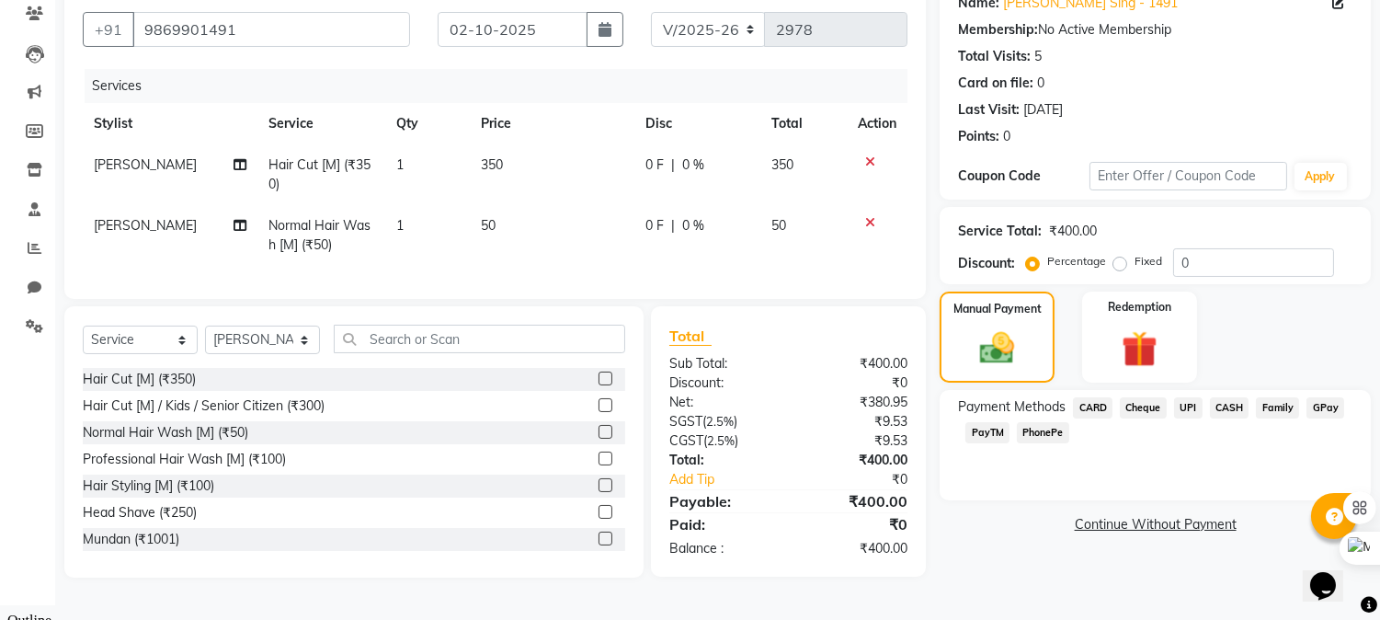
click at [1182, 406] on span "UPI" at bounding box center [1188, 407] width 29 height 21
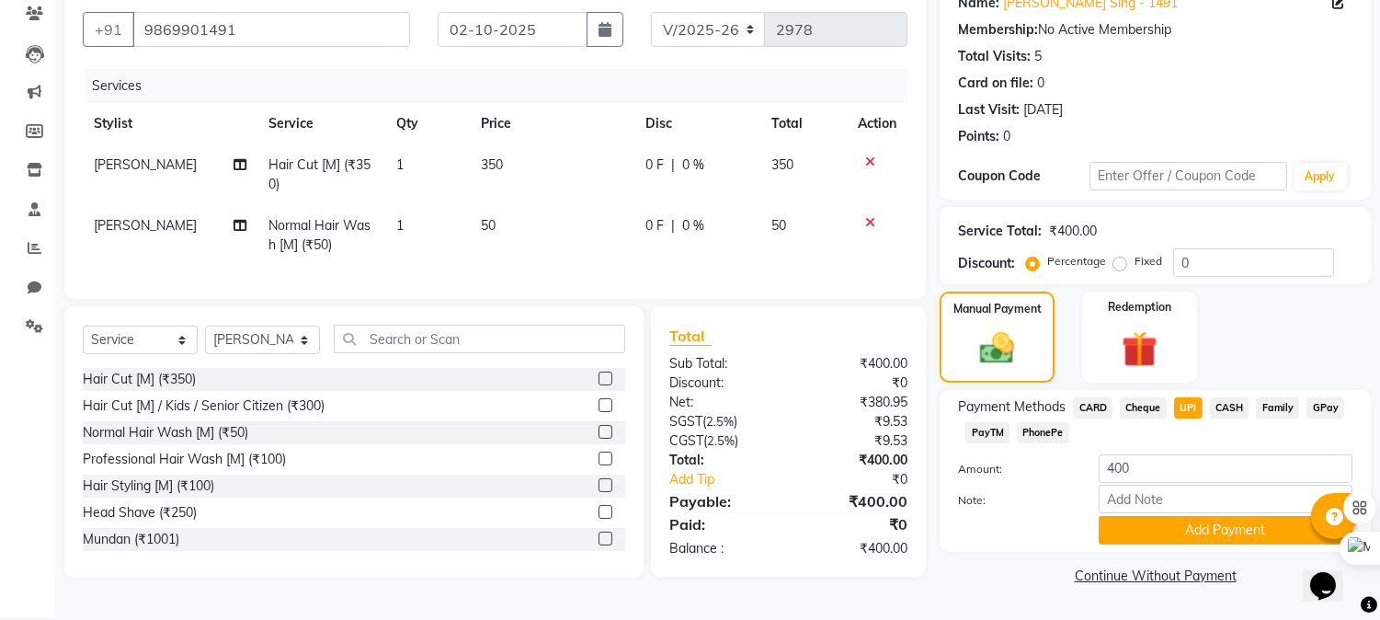
click at [1249, 398] on div "Family" at bounding box center [1274, 409] width 51 height 25
click at [1228, 410] on span "CASH" at bounding box center [1230, 407] width 40 height 21
click at [1168, 524] on button "Add Payment" at bounding box center [1226, 530] width 254 height 29
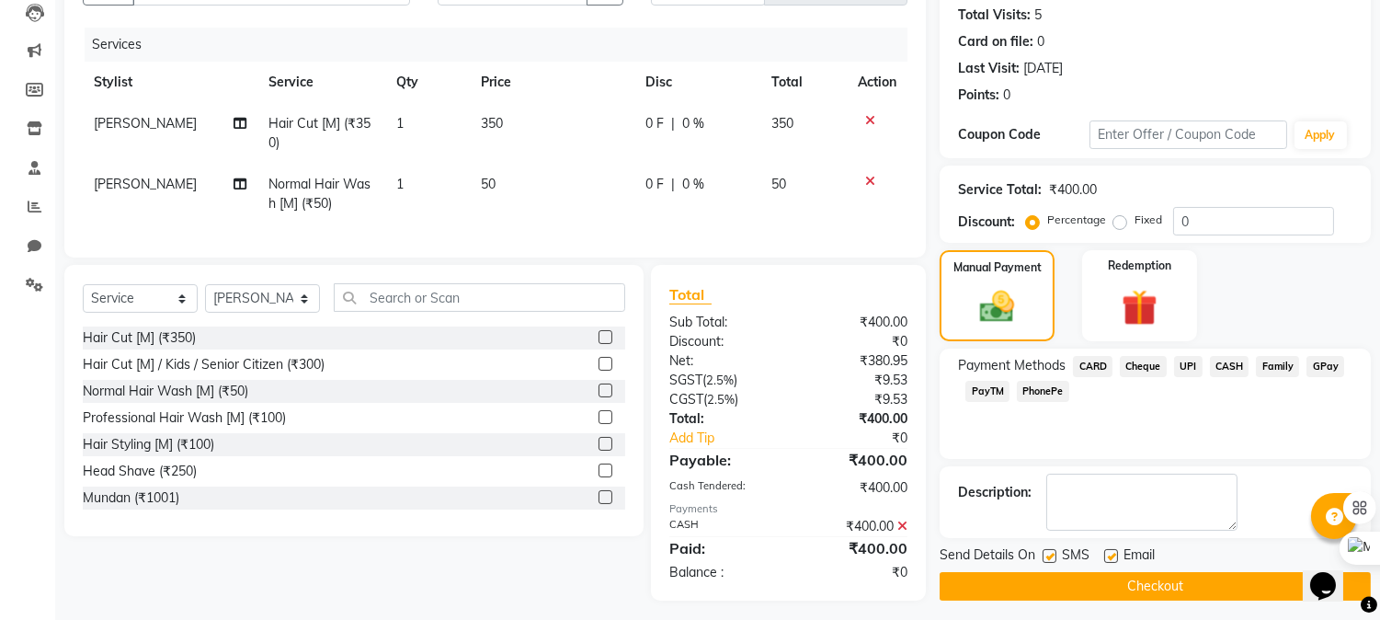
scroll to position [223, 0]
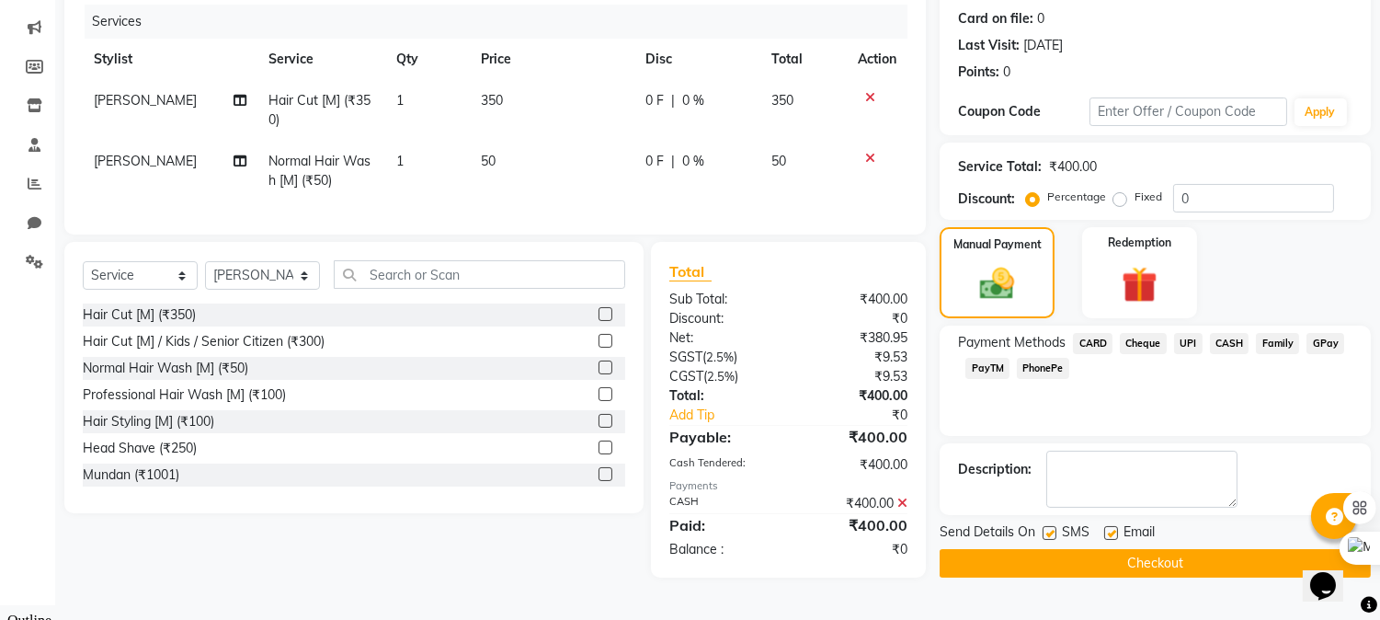
click at [1028, 552] on button "Checkout" at bounding box center [1155, 563] width 431 height 29
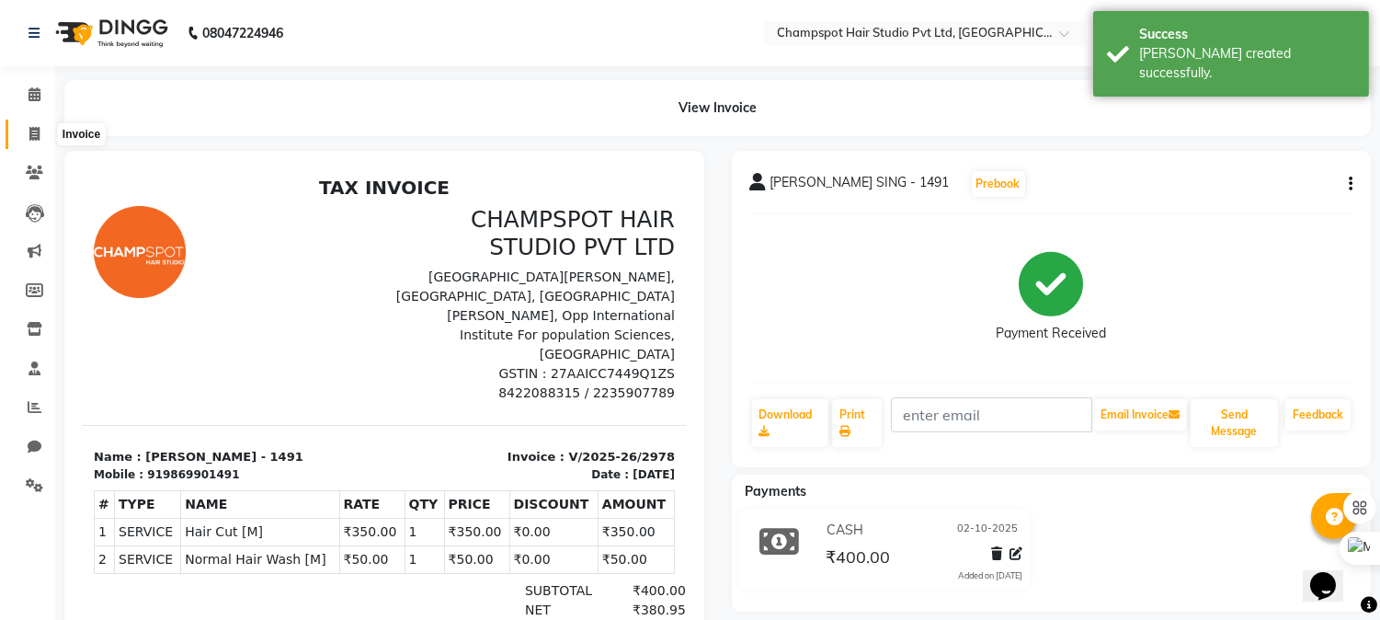
click at [22, 141] on span at bounding box center [34, 134] width 32 height 21
select select "service"
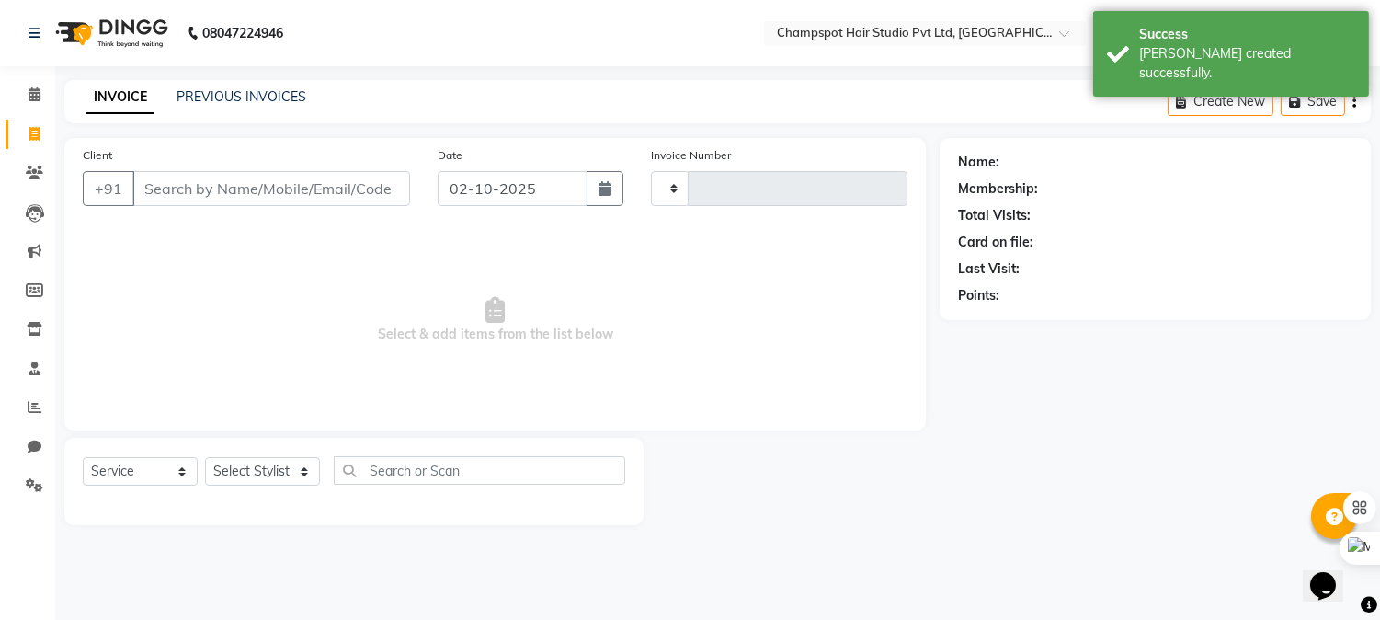
type input "2979"
select select "7690"
click at [240, 182] on input "Client" at bounding box center [273, 188] width 282 height 35
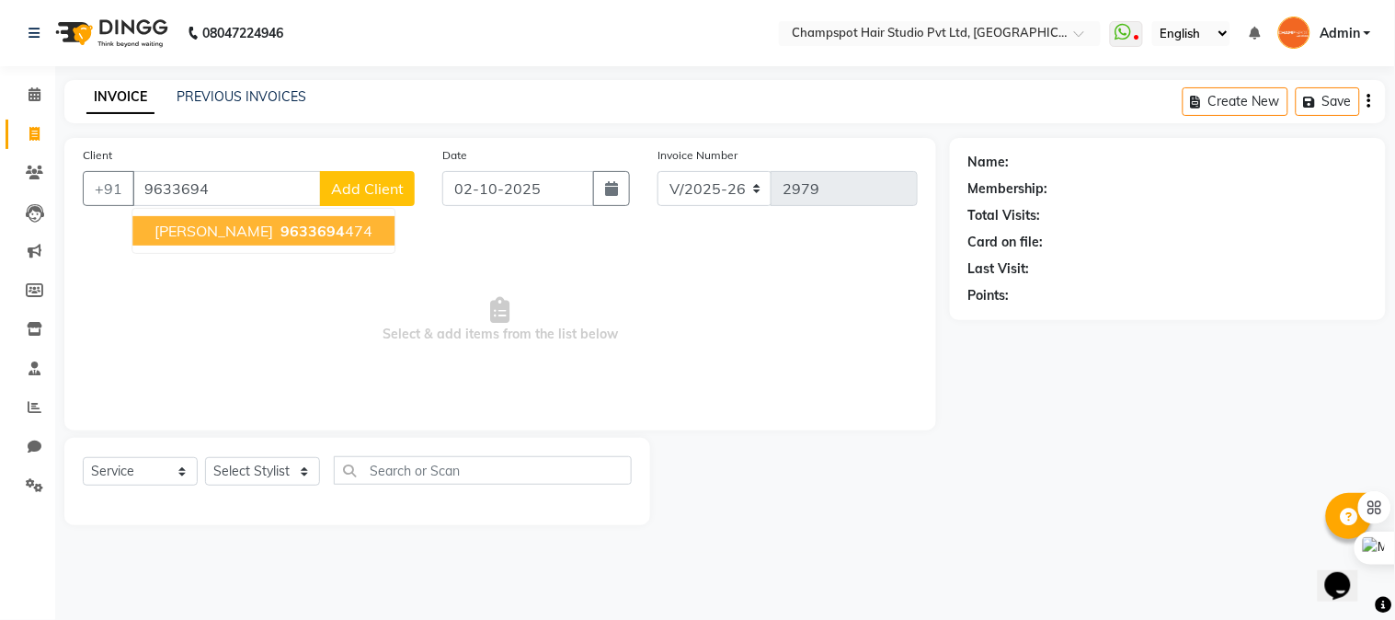
click at [280, 225] on span "9633694" at bounding box center [312, 231] width 64 height 18
type input "9633694474"
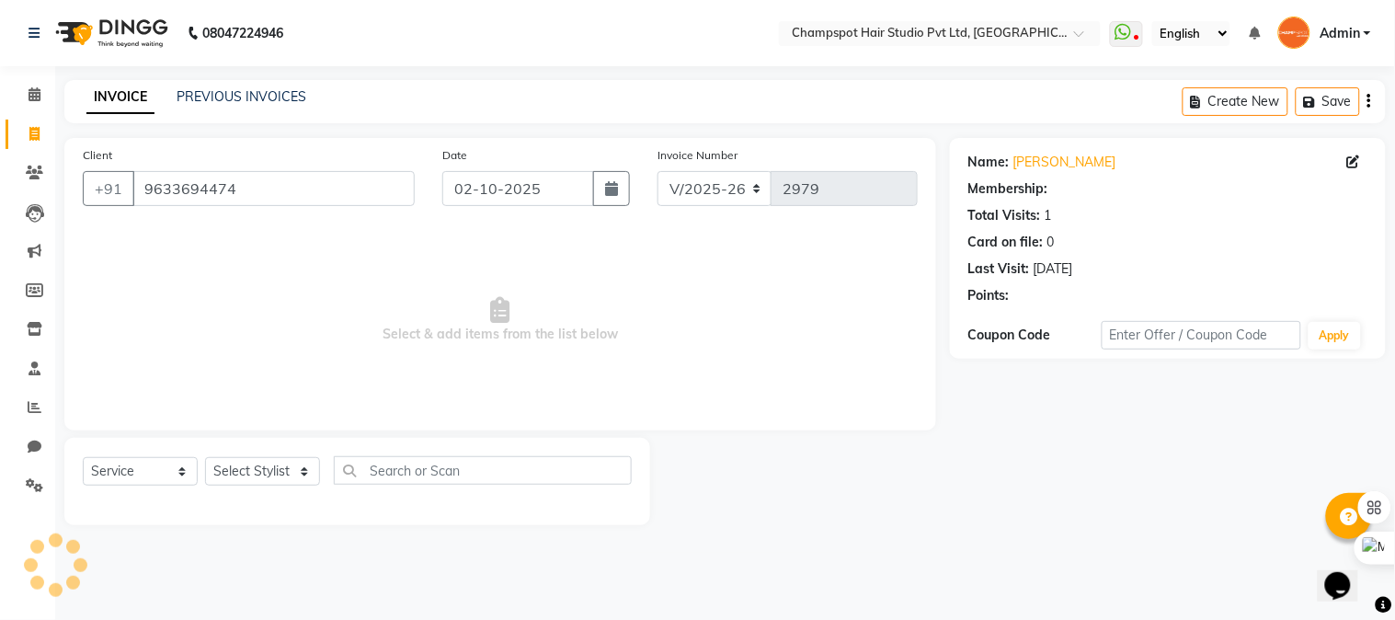
select select "1: Object"
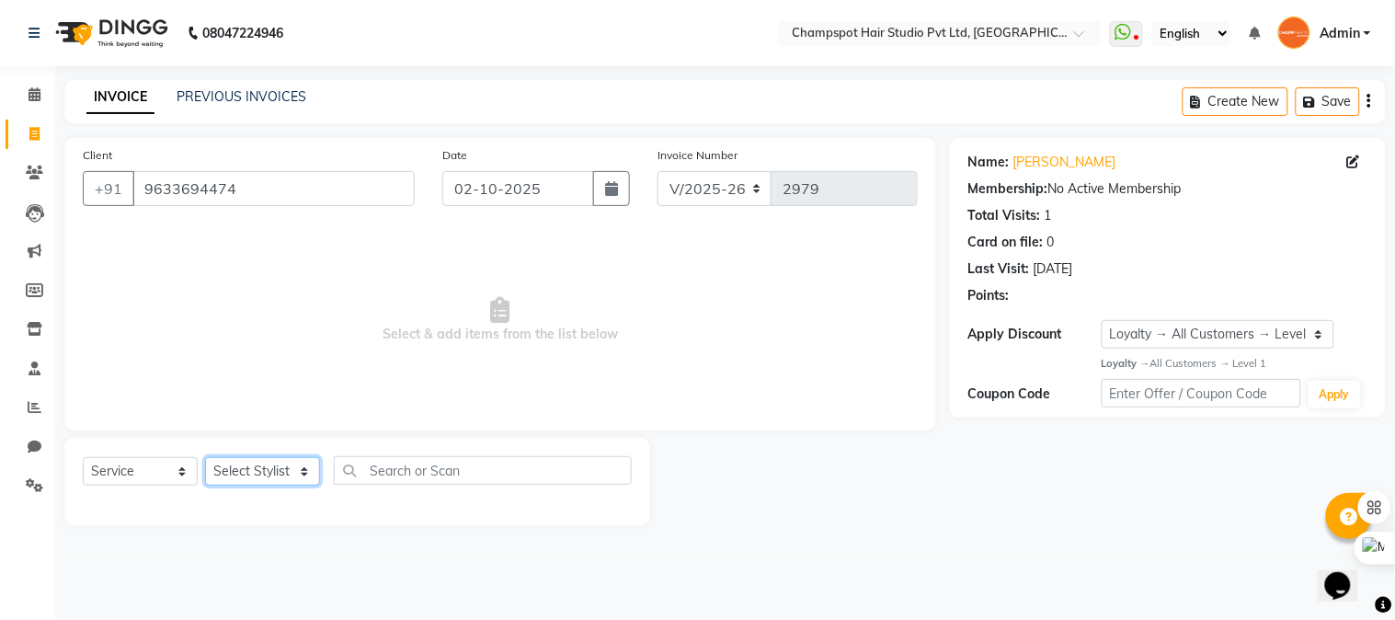
click at [296, 481] on select "Select Stylist Admin [PERSON_NAME] [PERSON_NAME] [PERSON_NAME] [PERSON_NAME] [P…" at bounding box center [262, 471] width 115 height 29
select select "69005"
click at [205, 458] on select "Select Stylist Admin [PERSON_NAME] [PERSON_NAME] [PERSON_NAME] [PERSON_NAME] [P…" at bounding box center [262, 471] width 115 height 29
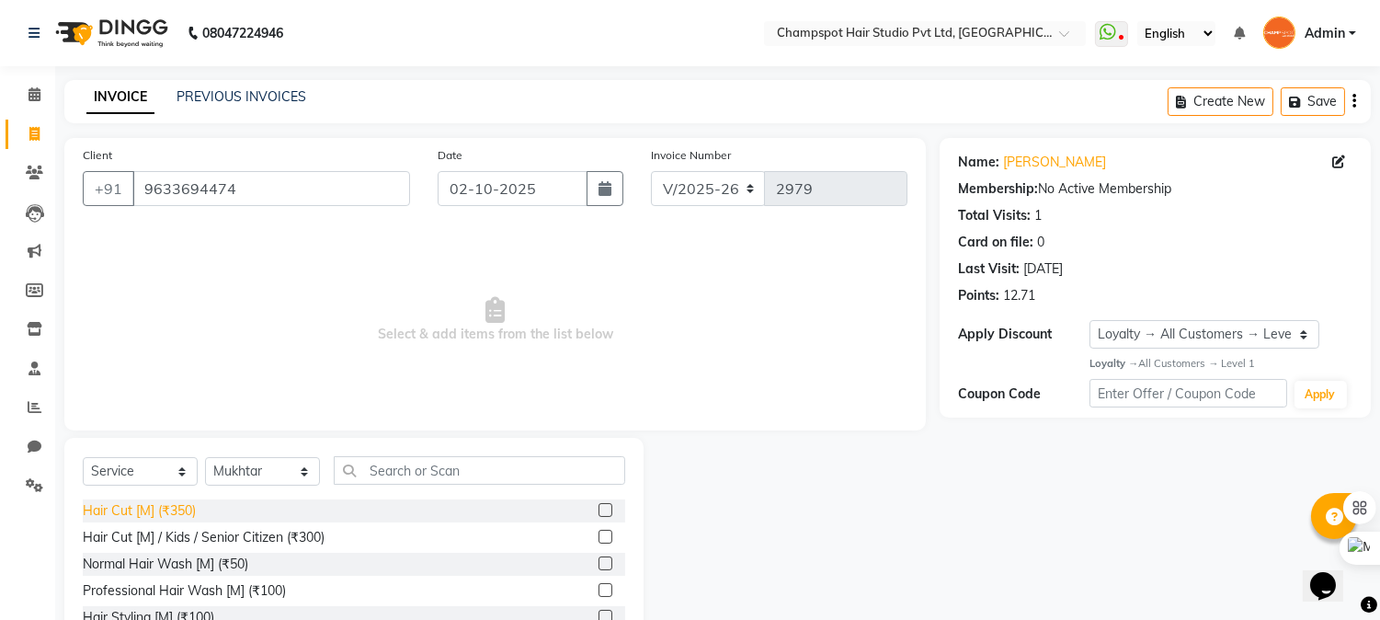
click at [187, 507] on div "Hair Cut [M] (₹350)" at bounding box center [139, 510] width 113 height 19
checkbox input "false"
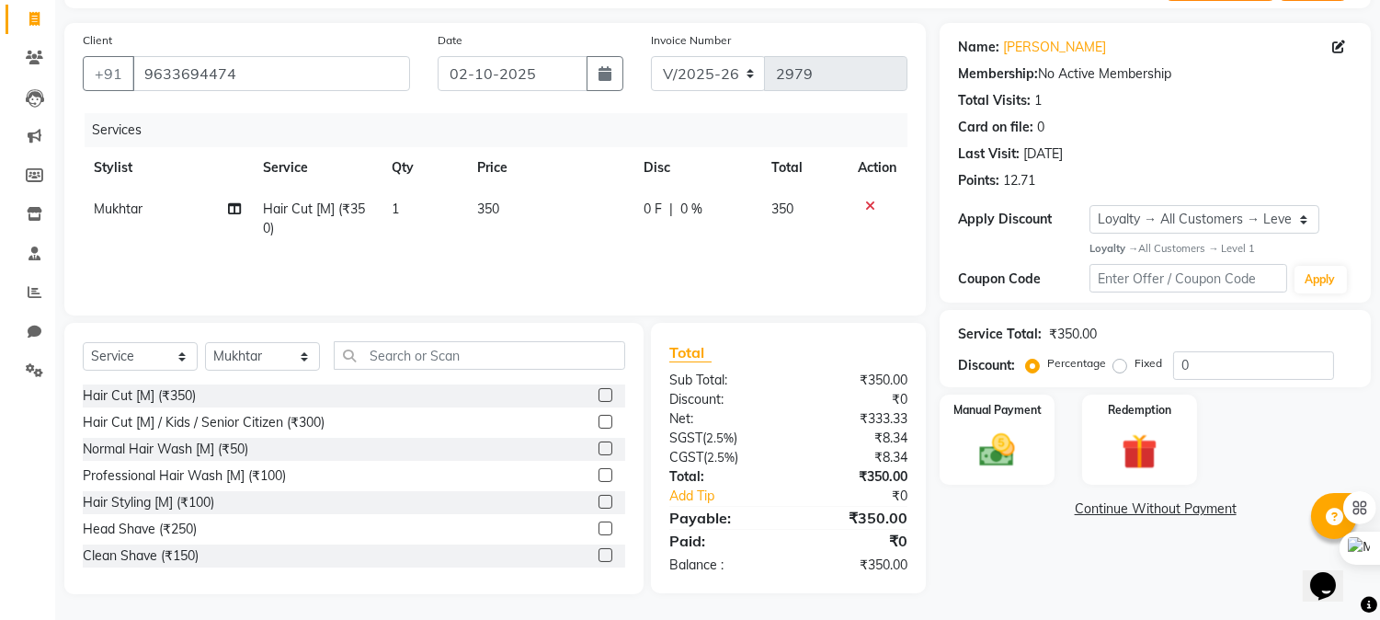
scroll to position [116, 0]
click at [1004, 460] on img at bounding box center [997, 449] width 61 height 43
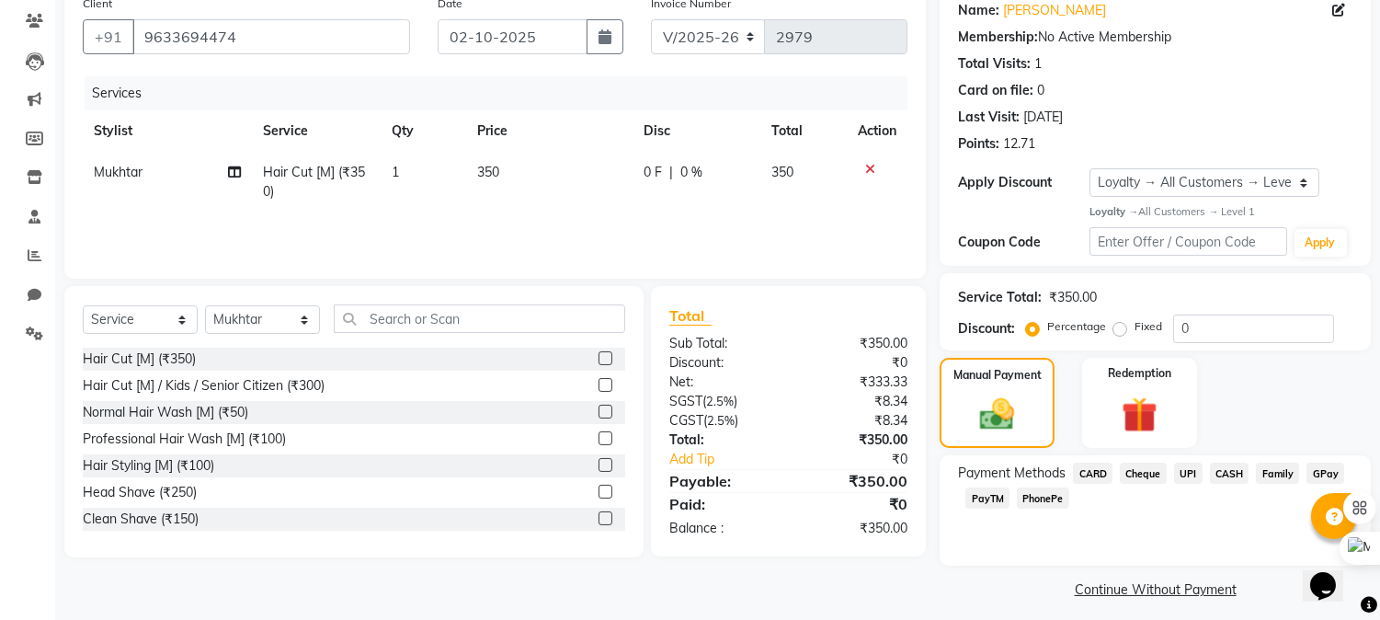
scroll to position [162, 0]
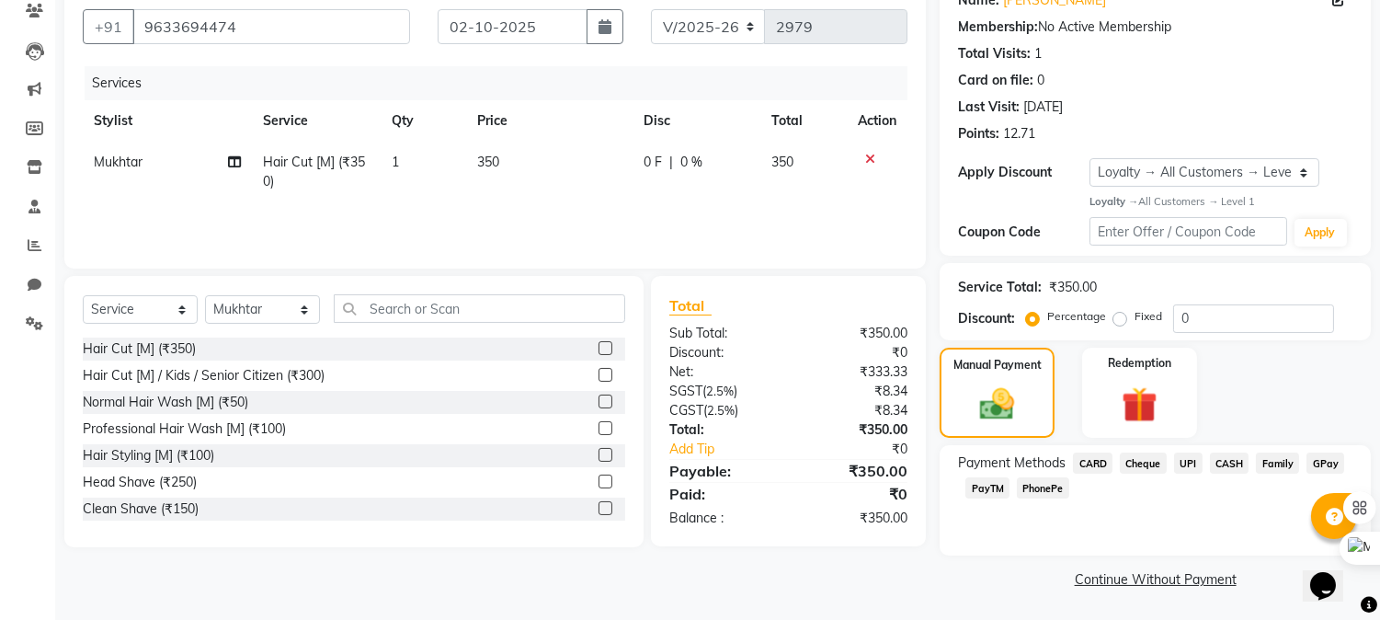
click at [1197, 464] on span "UPI" at bounding box center [1188, 462] width 29 height 21
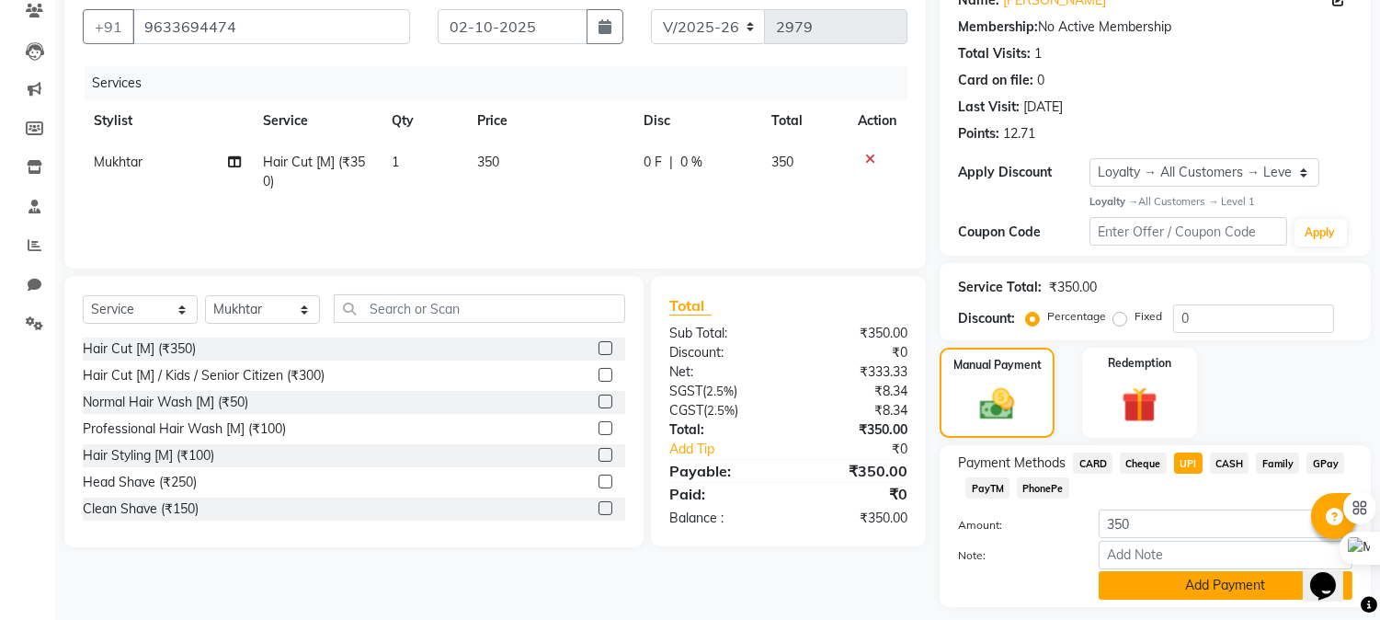
click at [1182, 587] on button "Add Payment" at bounding box center [1226, 585] width 254 height 29
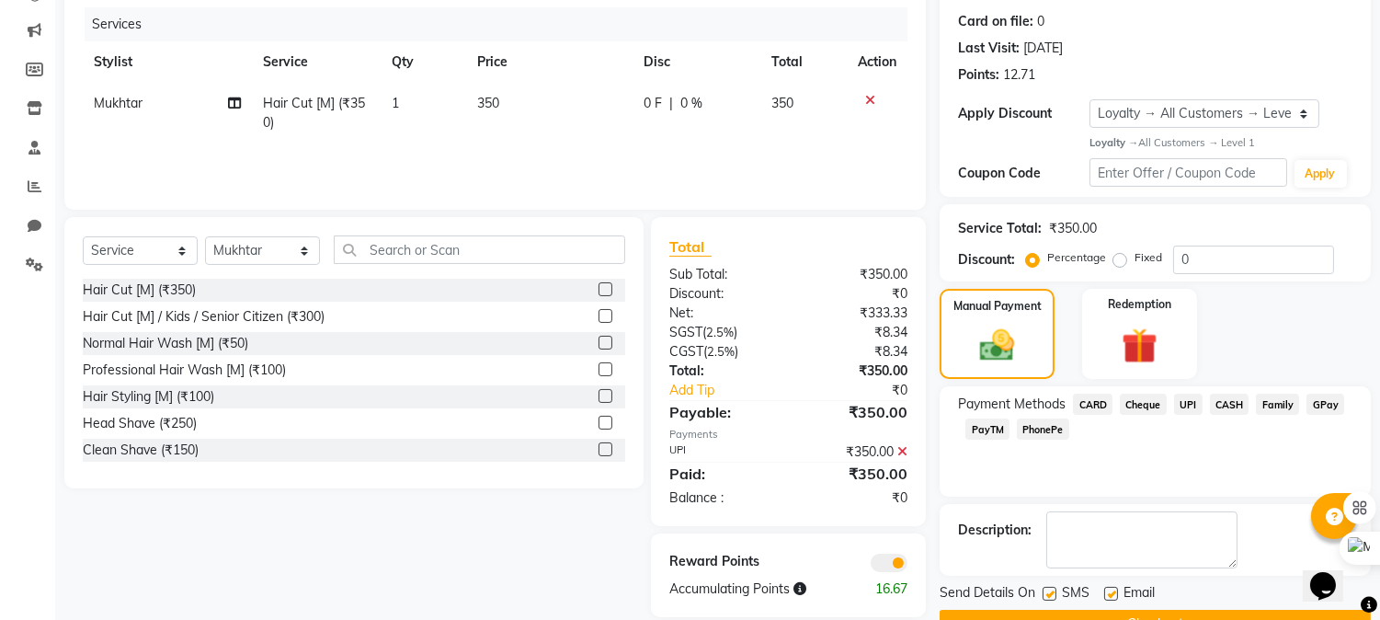
scroll to position [267, 0]
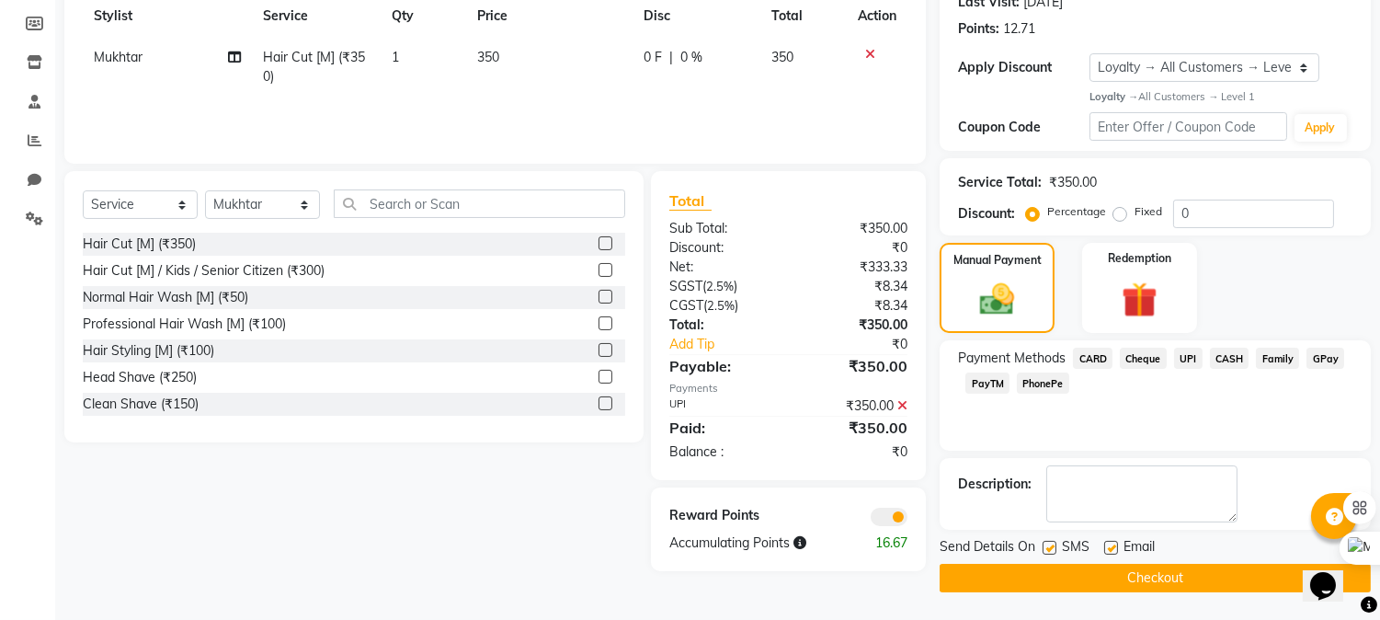
click at [1082, 568] on button "Checkout" at bounding box center [1155, 578] width 431 height 29
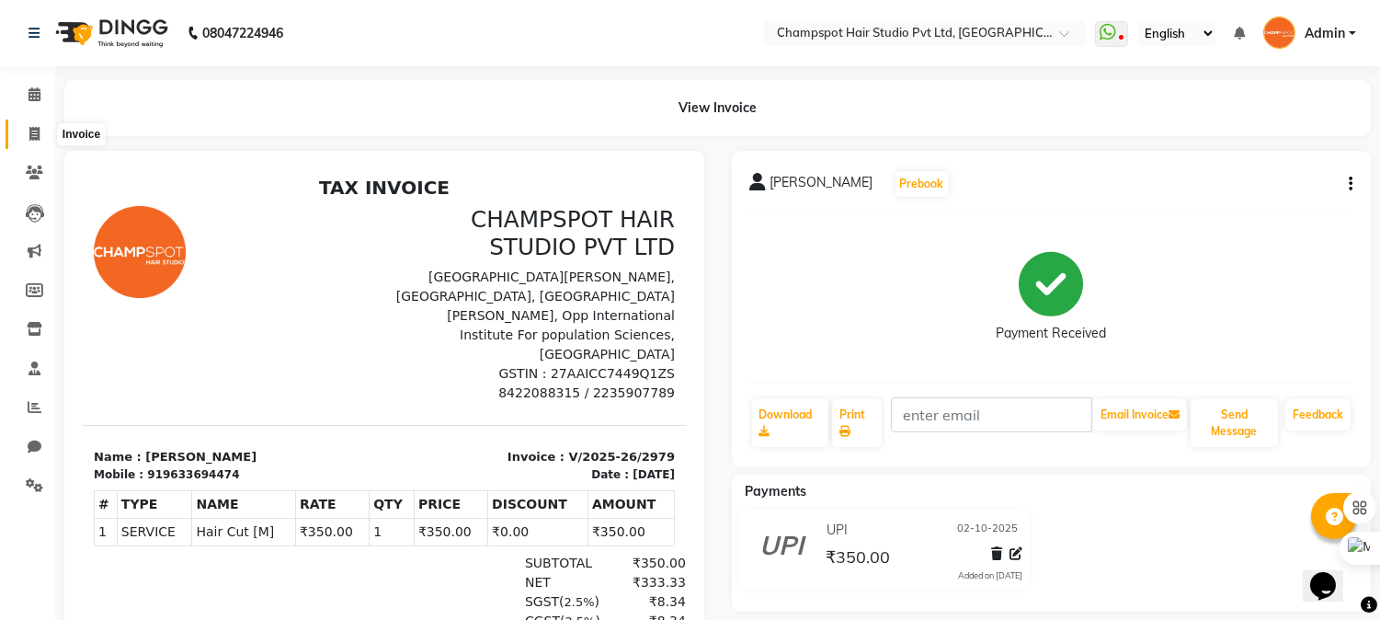
click at [39, 141] on icon at bounding box center [34, 134] width 10 height 14
select select "7690"
select select "service"
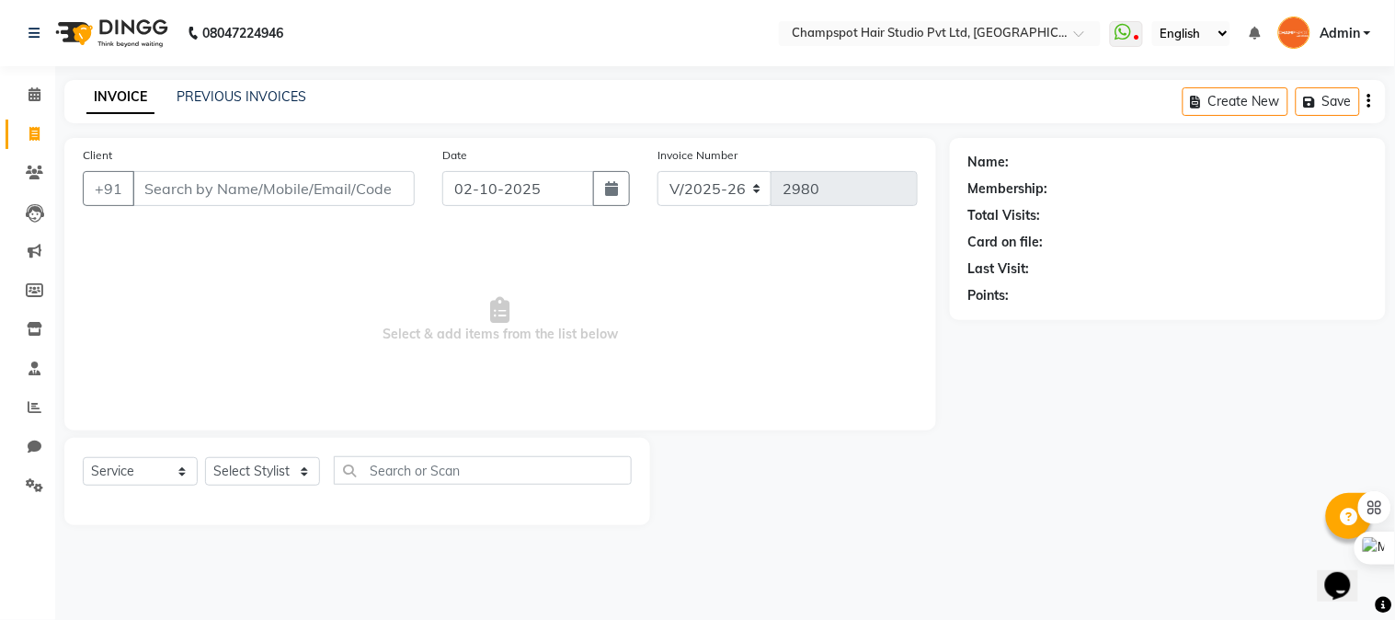
drag, startPoint x: 204, startPoint y: 181, endPoint x: 189, endPoint y: 171, distance: 17.9
click at [197, 176] on input "Client" at bounding box center [273, 188] width 282 height 35
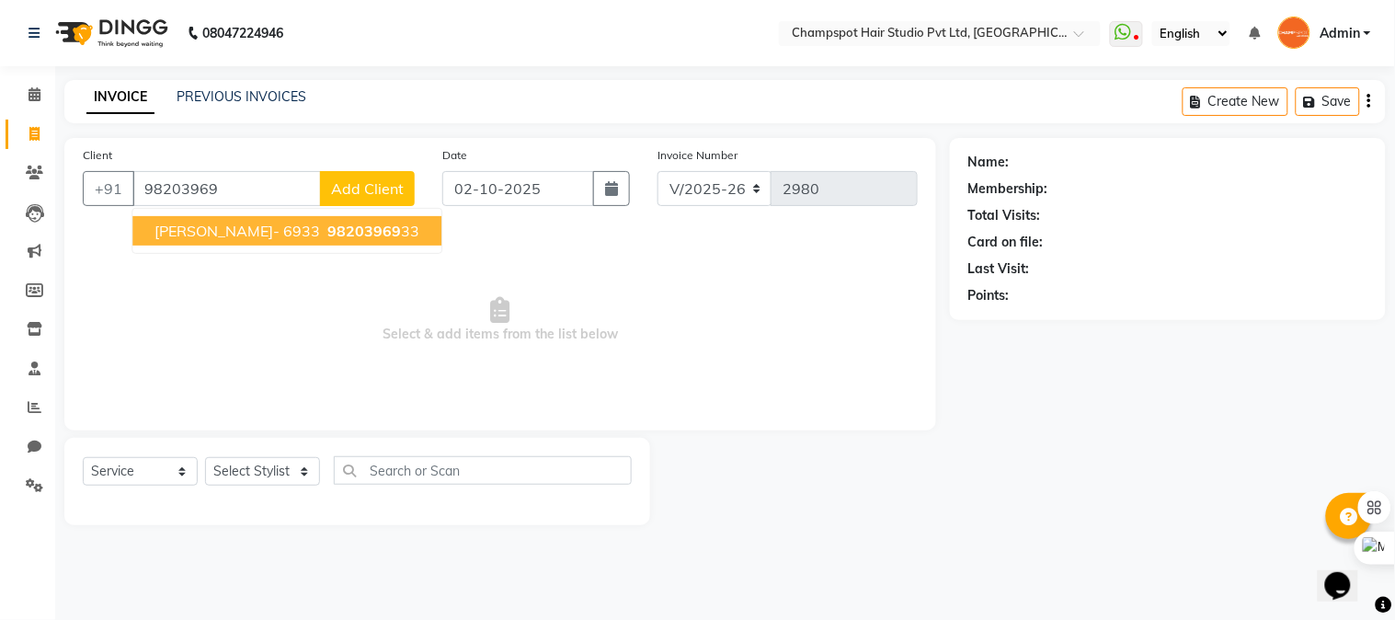
click at [281, 222] on span "[PERSON_NAME]- 6933" at bounding box center [237, 231] width 166 height 18
type input "9820396933"
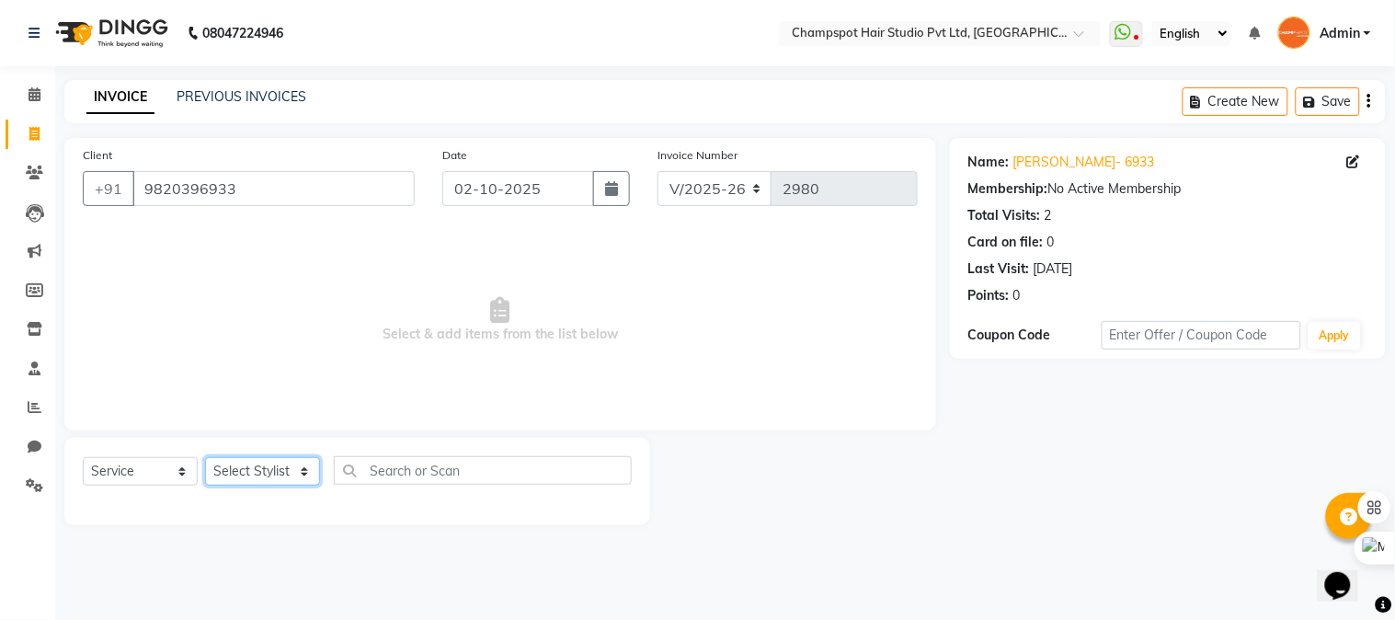
click at [292, 461] on select "Select Stylist Admin [PERSON_NAME] [PERSON_NAME] [PERSON_NAME] [PERSON_NAME] [P…" at bounding box center [262, 471] width 115 height 29
select select "69005"
click at [205, 458] on select "Select Stylist Admin [PERSON_NAME] [PERSON_NAME] [PERSON_NAME] [PERSON_NAME] [P…" at bounding box center [262, 471] width 115 height 29
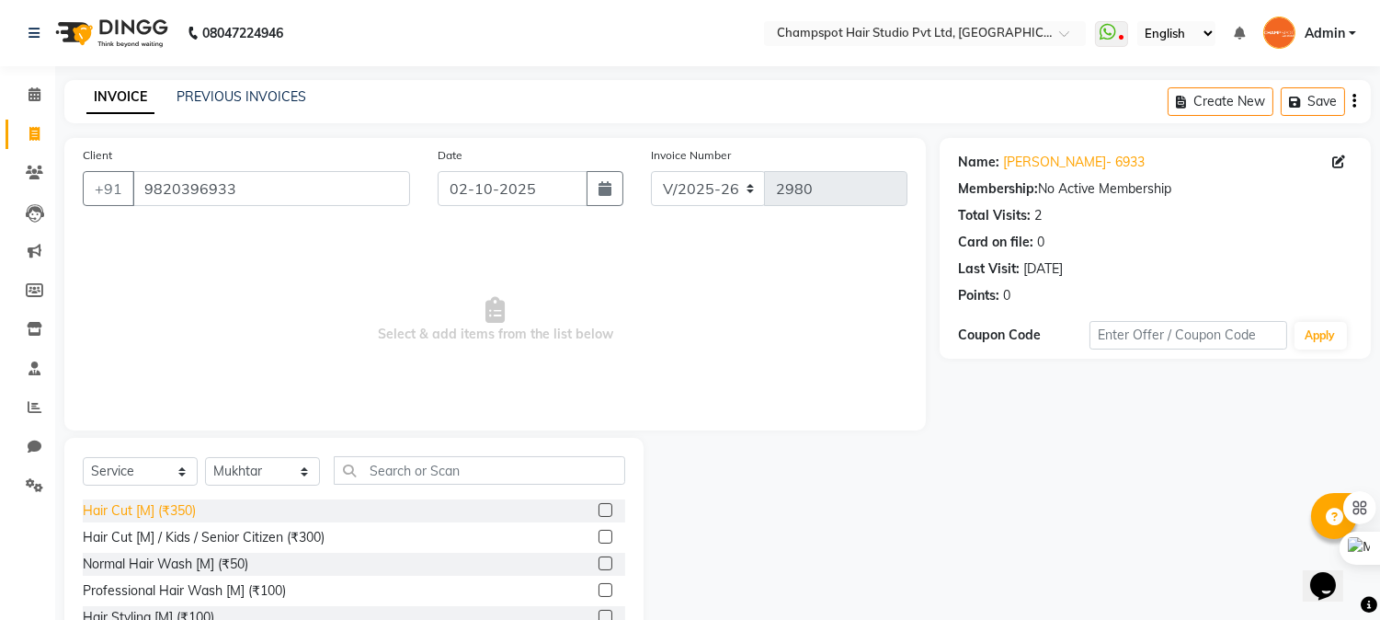
click at [178, 506] on div "Hair Cut [M] (₹350)" at bounding box center [139, 510] width 113 height 19
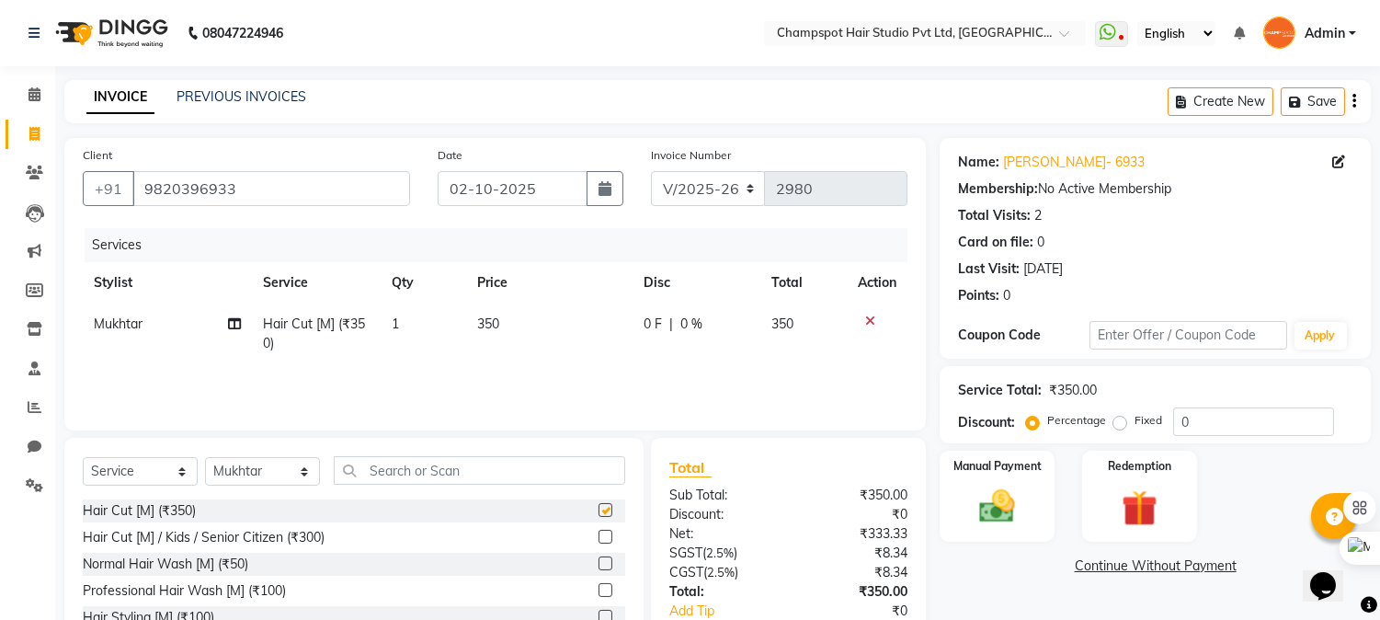
checkbox input "false"
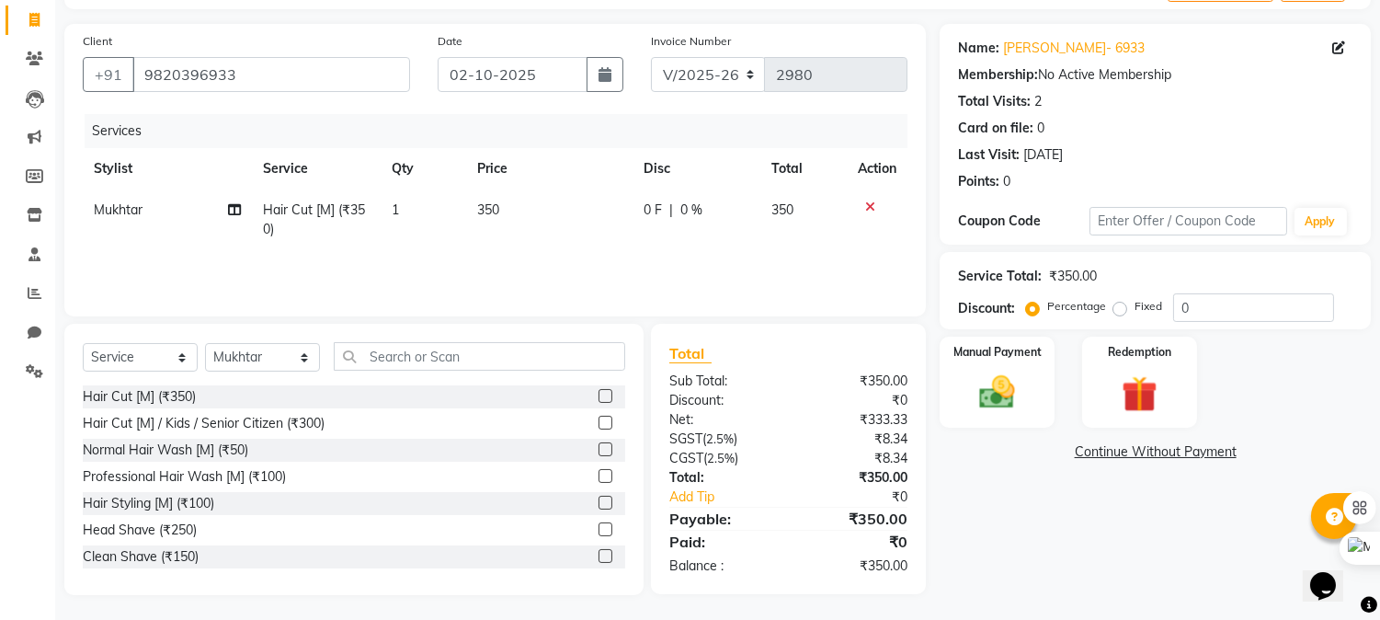
scroll to position [116, 0]
click at [1003, 365] on div "Manual Payment" at bounding box center [998, 380] width 120 height 94
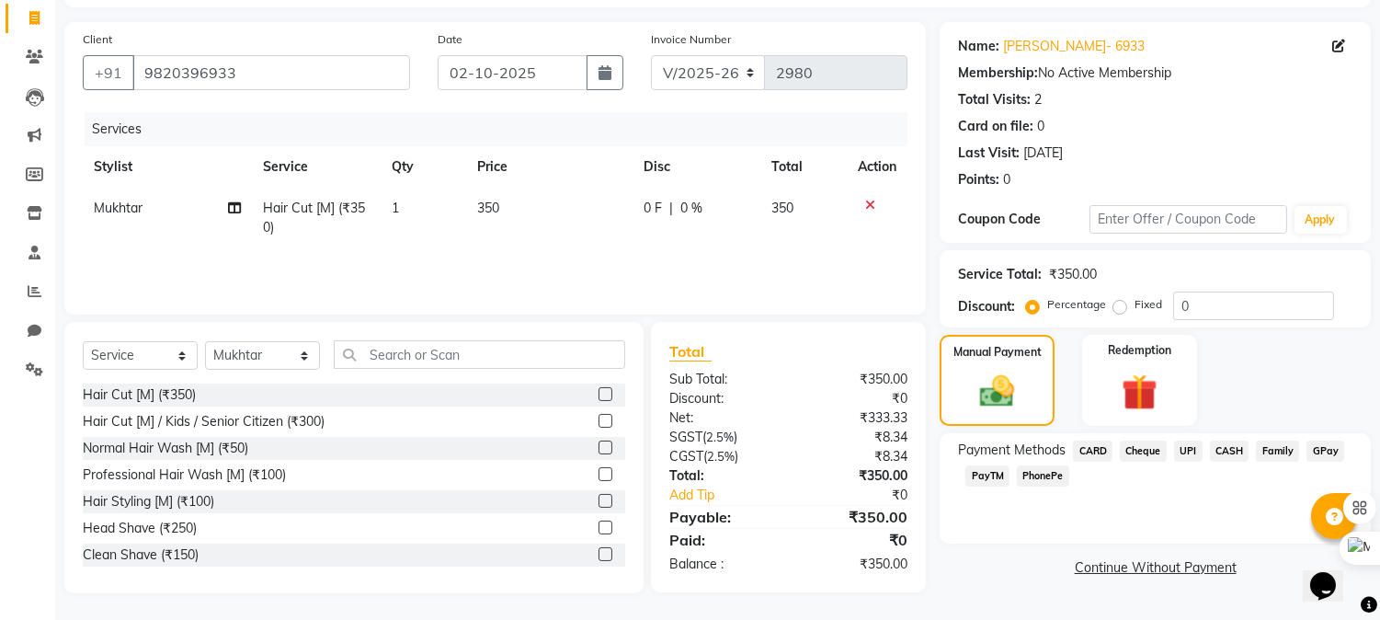
click at [1193, 447] on span "UPI" at bounding box center [1188, 450] width 29 height 21
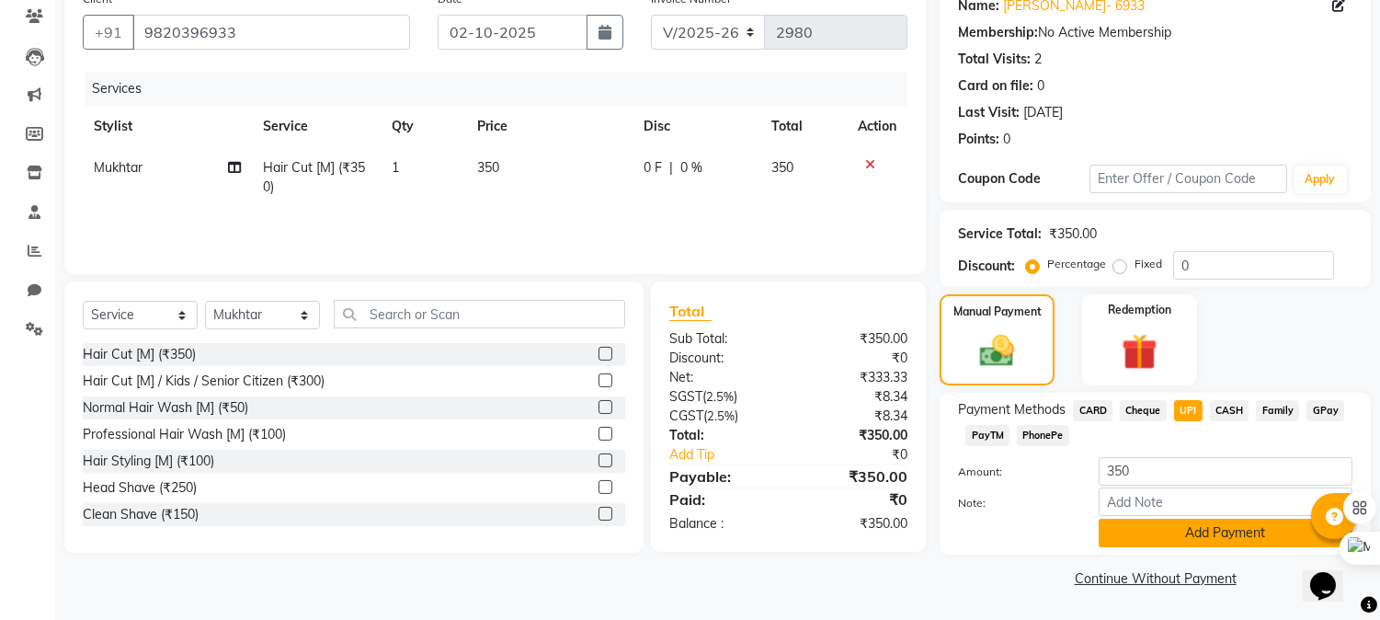
click at [1170, 543] on button "Add Payment" at bounding box center [1226, 533] width 254 height 29
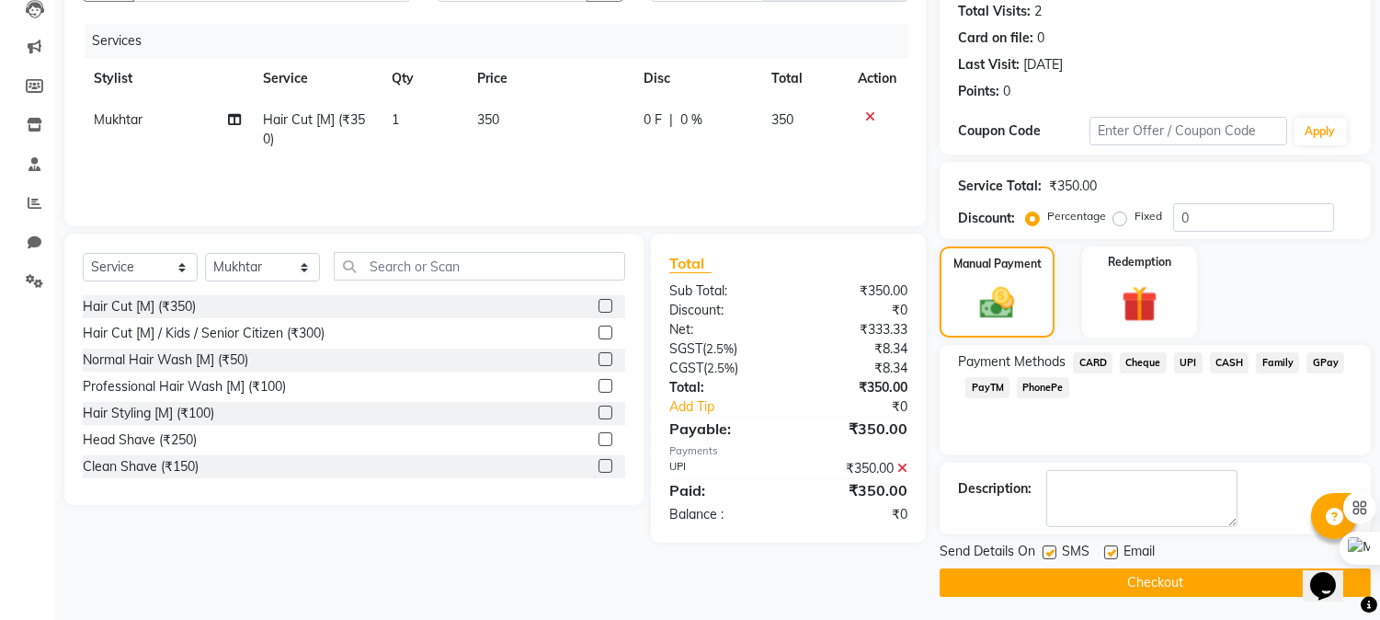
scroll to position [207, 0]
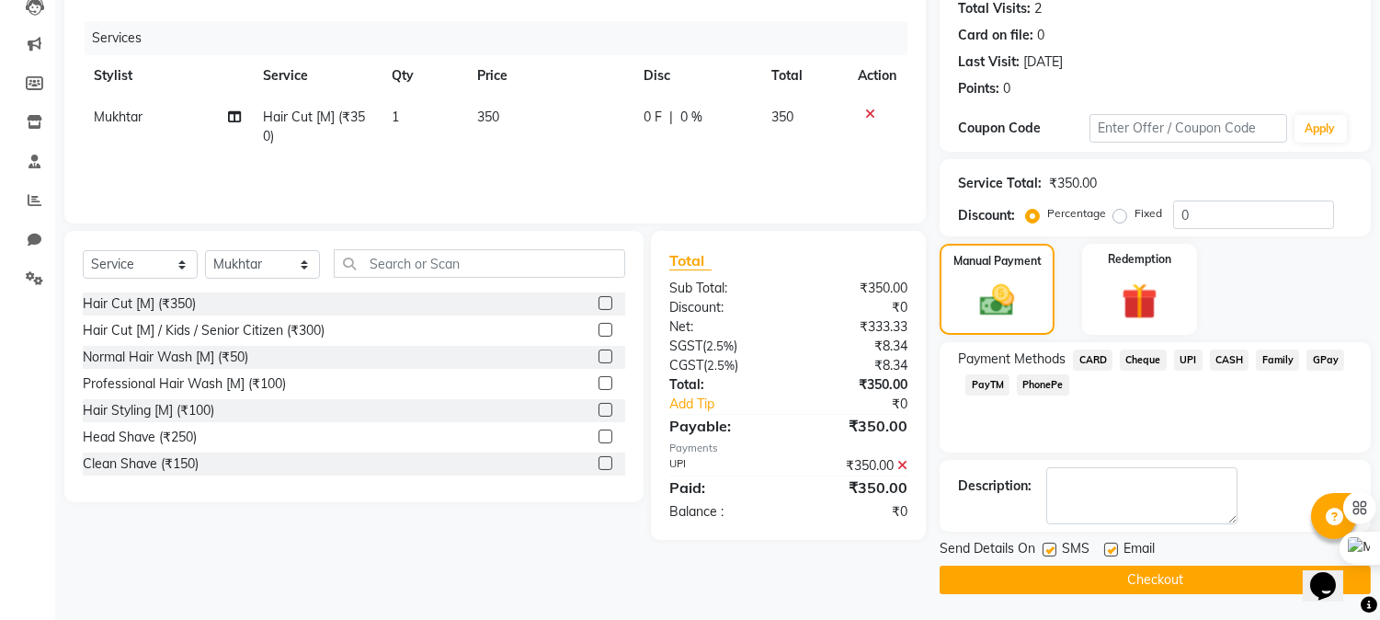
click at [1147, 590] on button "Checkout" at bounding box center [1155, 580] width 431 height 29
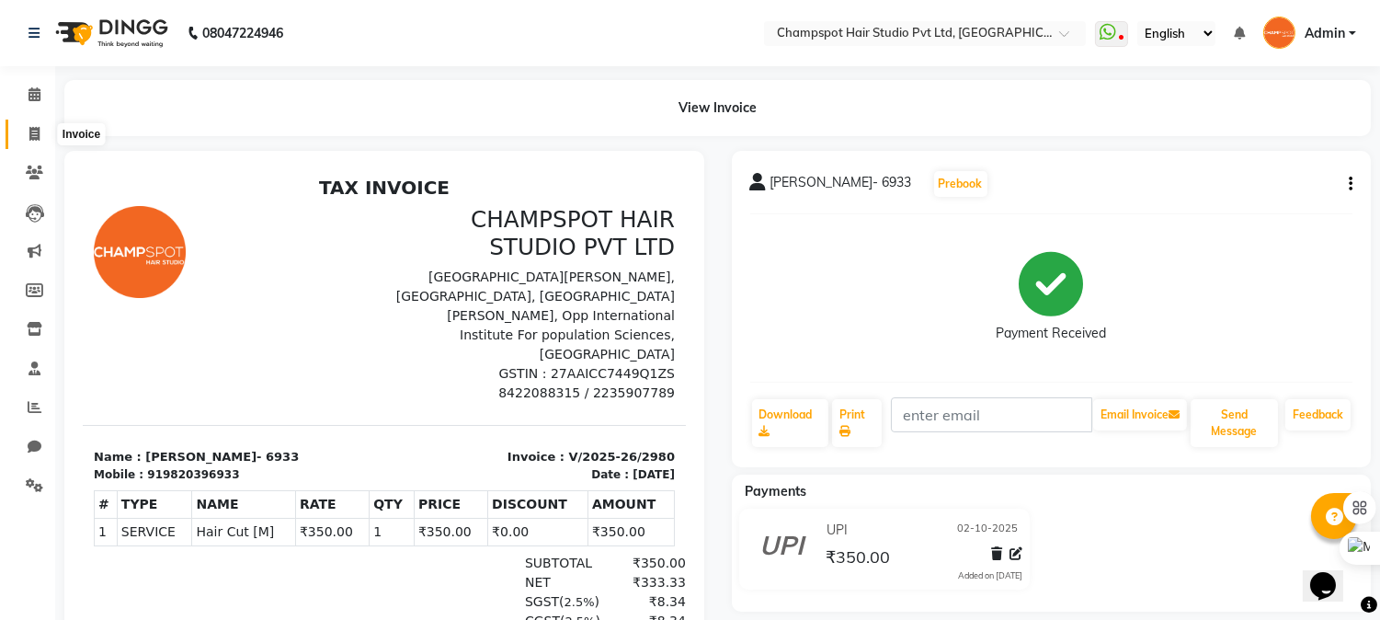
click at [34, 127] on icon at bounding box center [34, 134] width 10 height 14
select select "service"
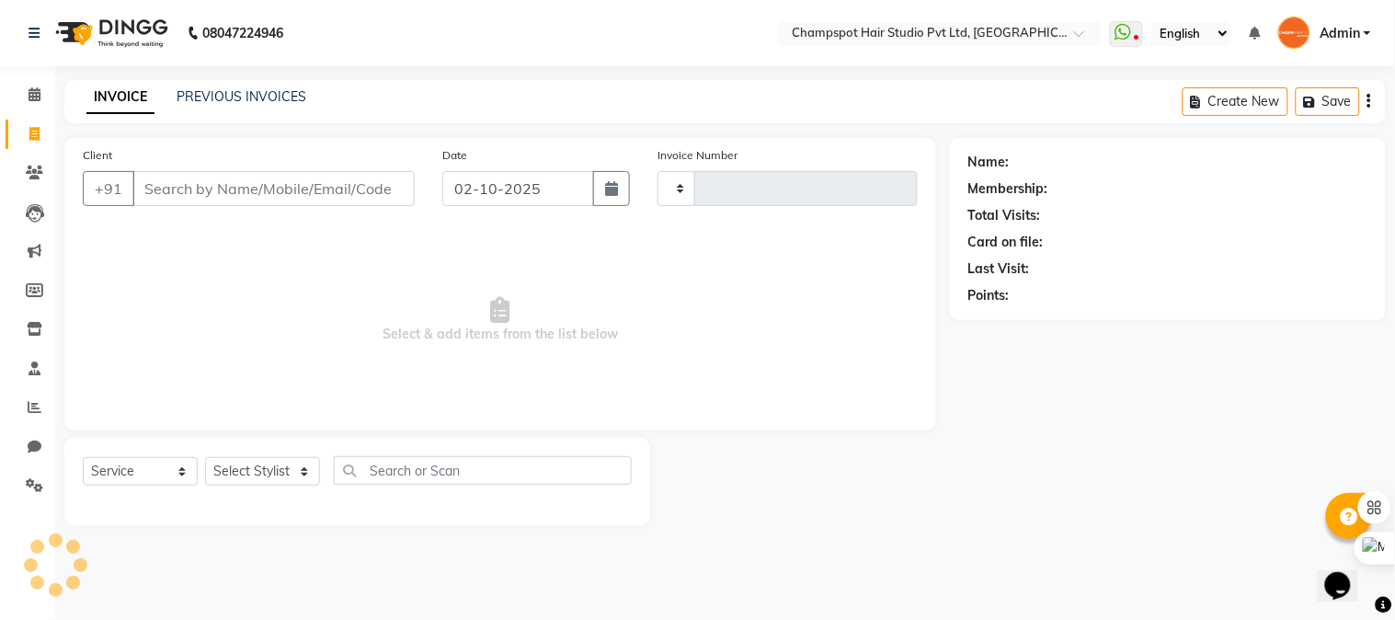
type input "2981"
select select "7690"
click at [313, 195] on input "Client" at bounding box center [273, 188] width 282 height 35
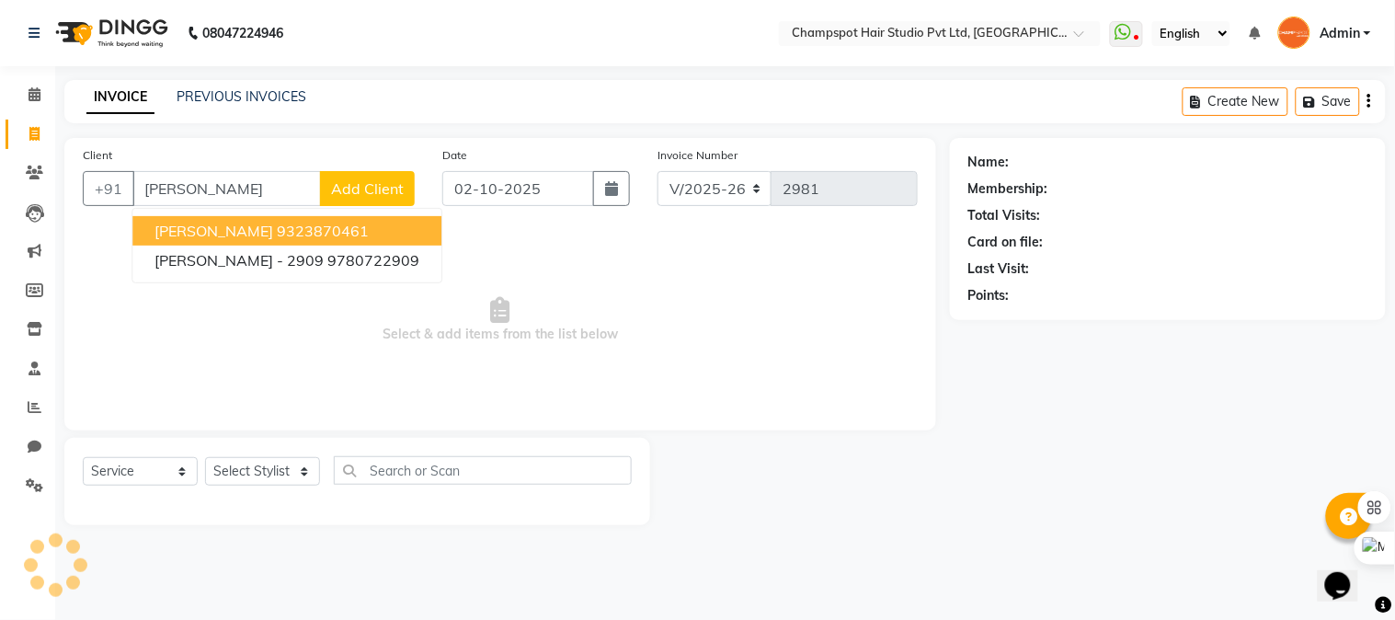
click at [262, 233] on span "[PERSON_NAME]" at bounding box center [213, 231] width 119 height 18
type input "9323870461"
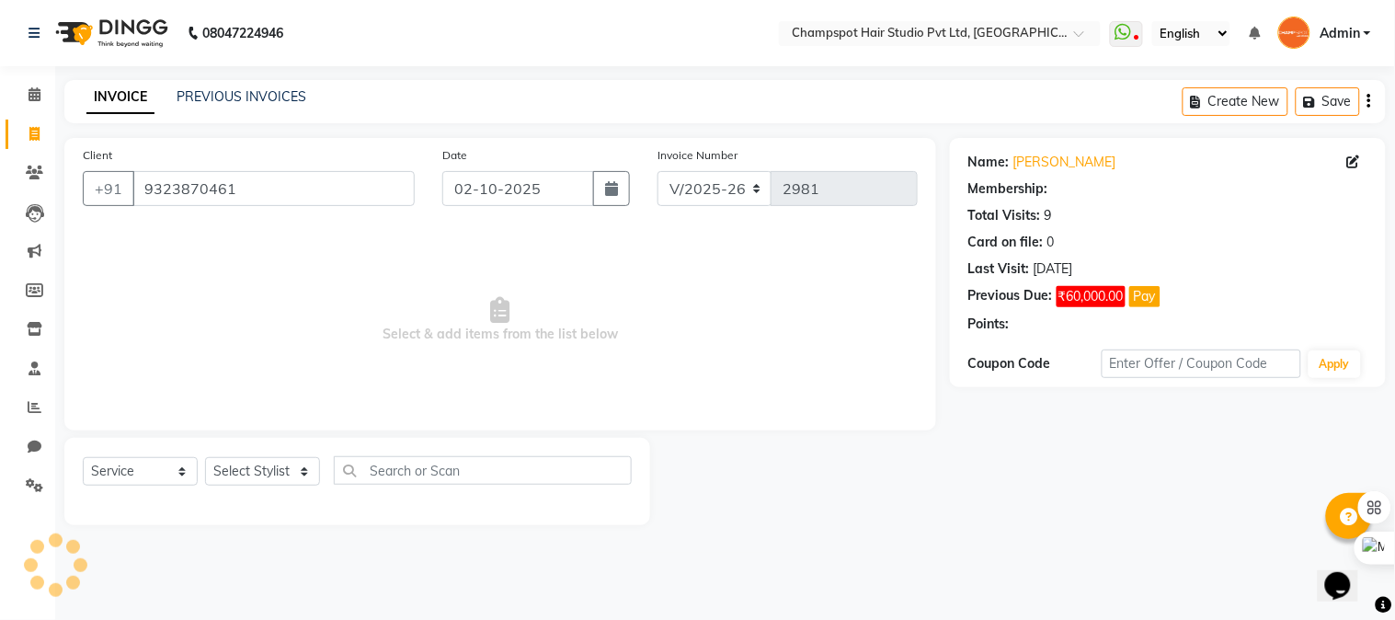
select select "1: Object"
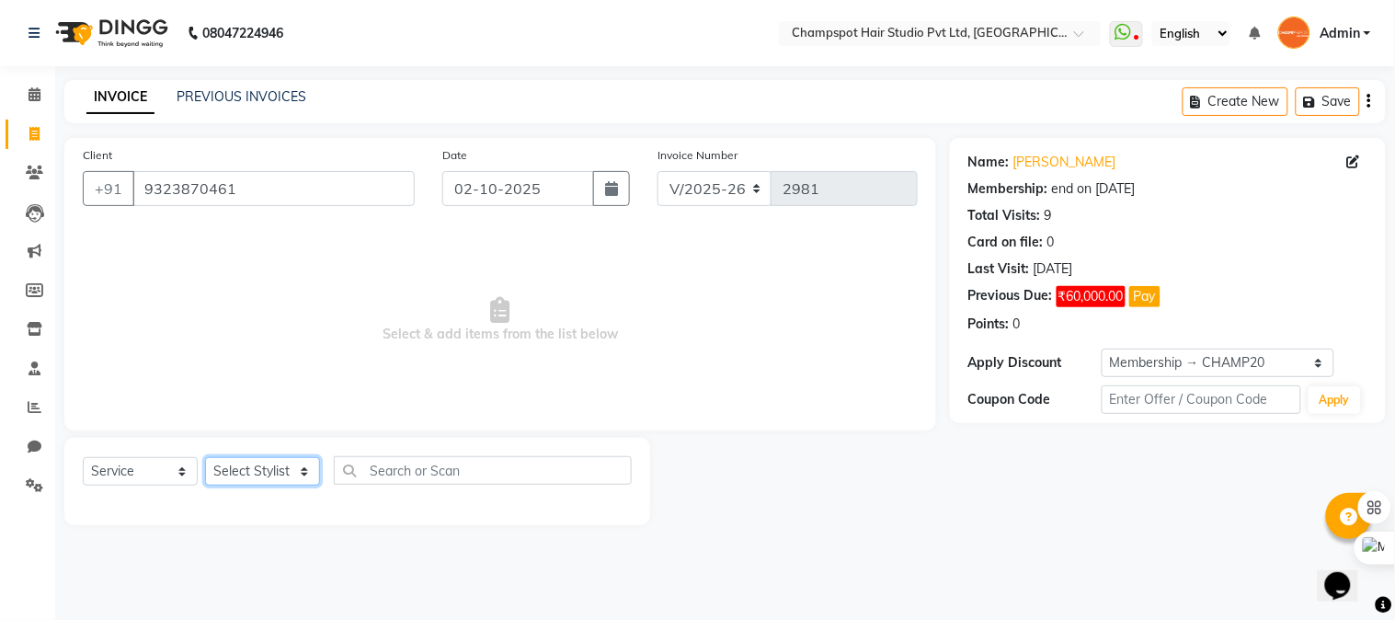
click at [273, 471] on select "Select Stylist Admin [PERSON_NAME] [PERSON_NAME] [PERSON_NAME] [PERSON_NAME] [P…" at bounding box center [262, 471] width 115 height 29
select select "69008"
click at [205, 458] on select "Select Stylist Admin [PERSON_NAME] [PERSON_NAME] [PERSON_NAME] [PERSON_NAME] [P…" at bounding box center [262, 471] width 115 height 29
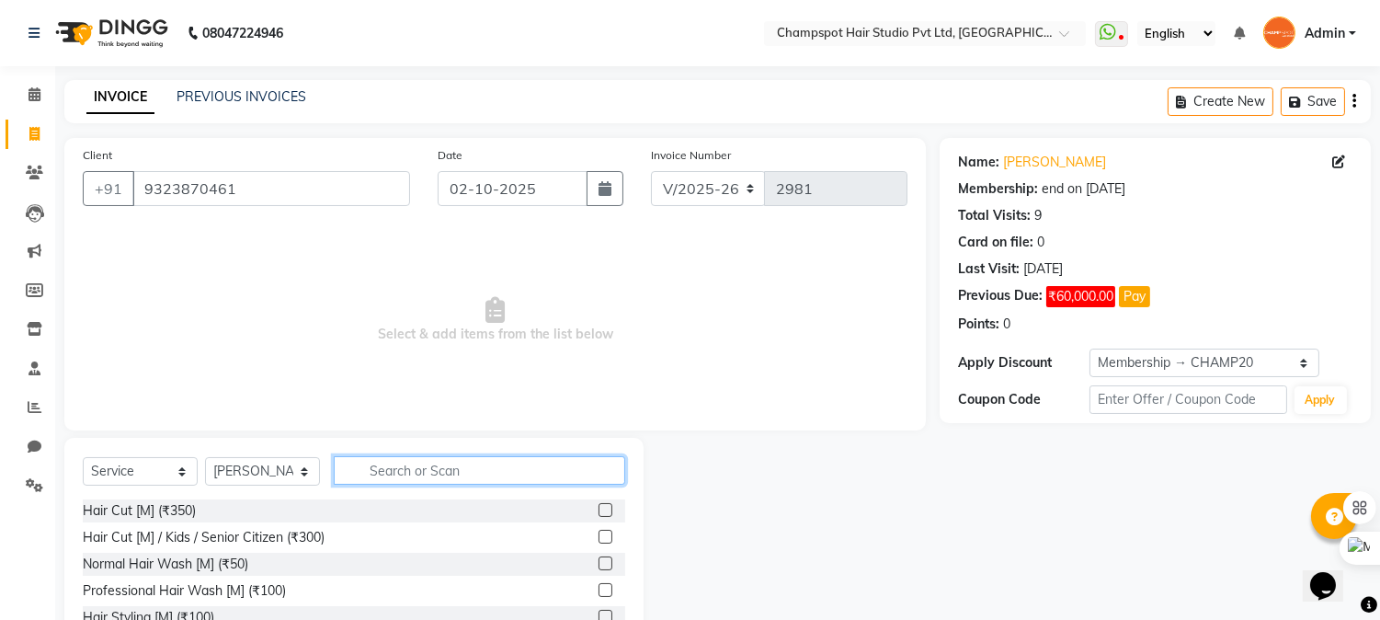
click at [427, 463] on input "text" at bounding box center [480, 470] width 292 height 29
click at [162, 511] on div "Hair Cut [M] (₹350)" at bounding box center [139, 510] width 113 height 19
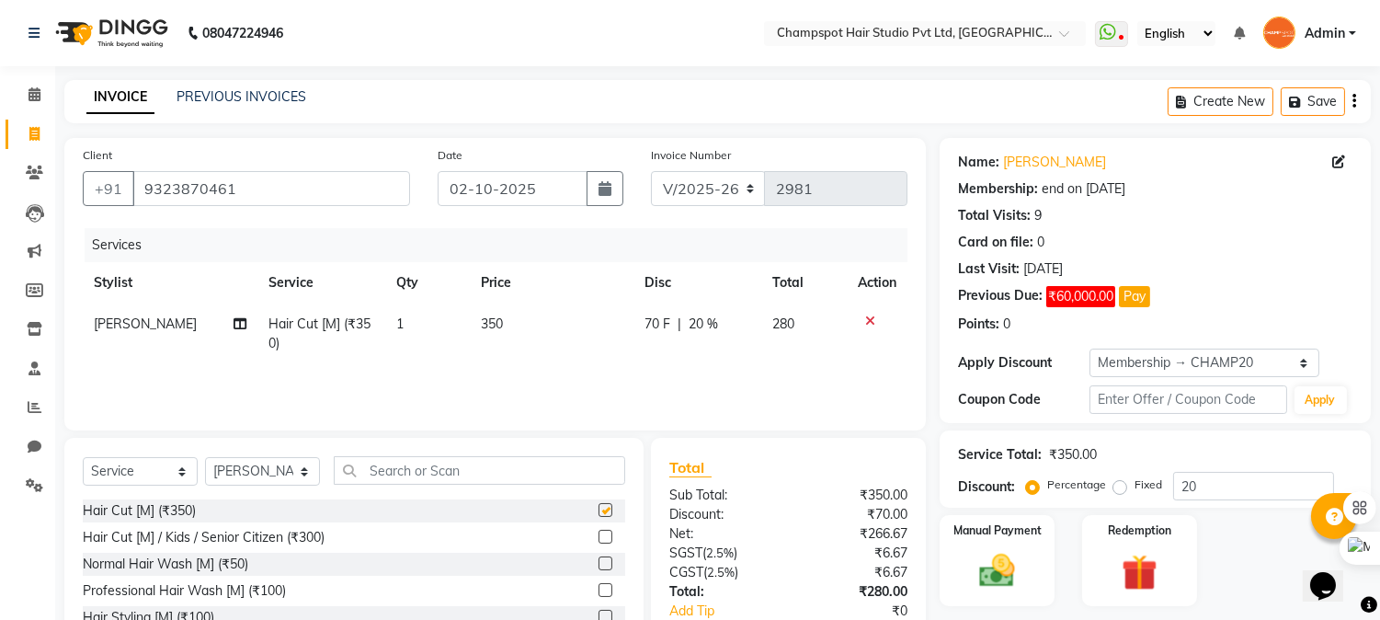
checkbox input "false"
click at [437, 461] on input "text" at bounding box center [480, 470] width 292 height 29
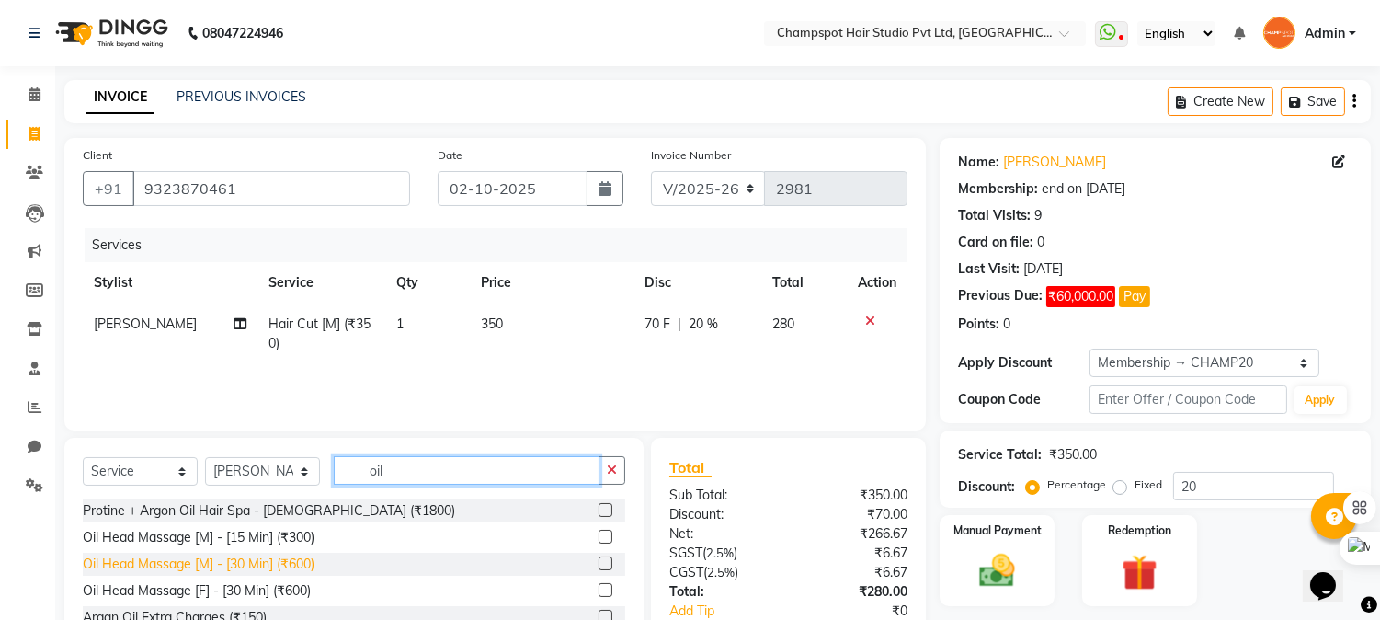
type input "oil"
click at [268, 559] on div "Oil Head Massage [M] - [30 Min] (₹600)" at bounding box center [199, 564] width 232 height 19
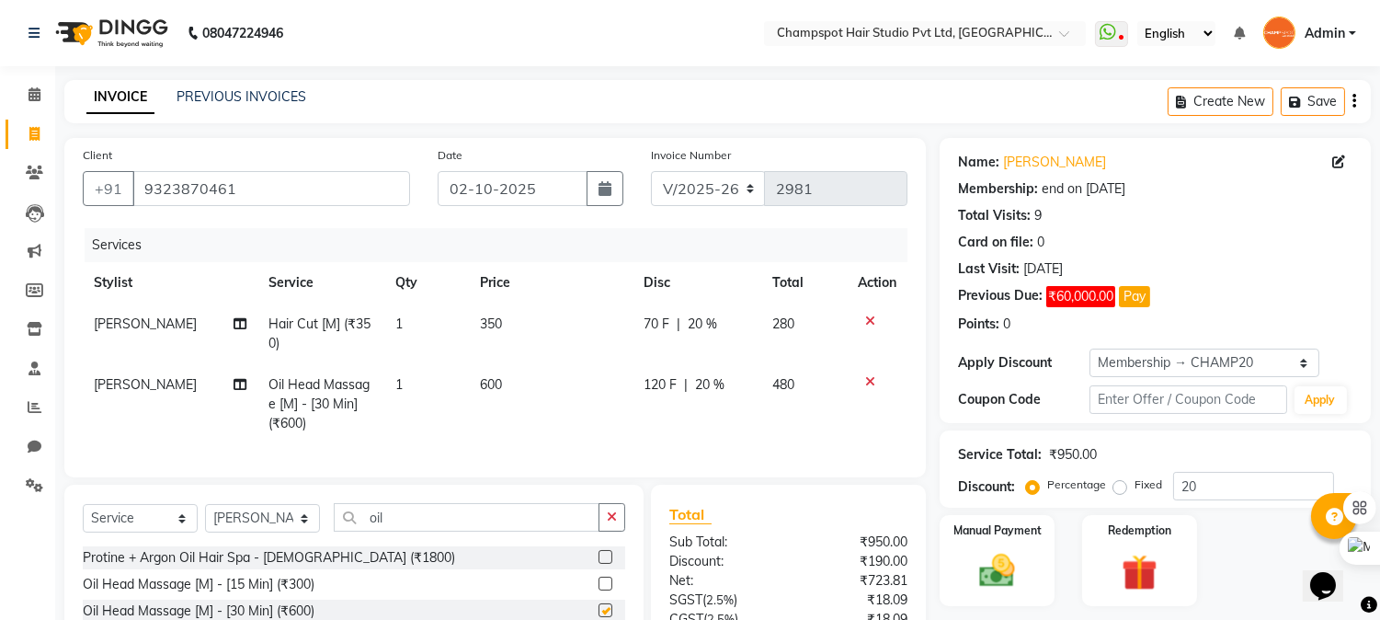
checkbox input "false"
drag, startPoint x: 409, startPoint y: 519, endPoint x: 237, endPoint y: 561, distance: 177.1
click at [253, 566] on div "Select Service Product Membership Package Voucher Prepaid Gift Card Select Styl…" at bounding box center [353, 620] width 579 height 271
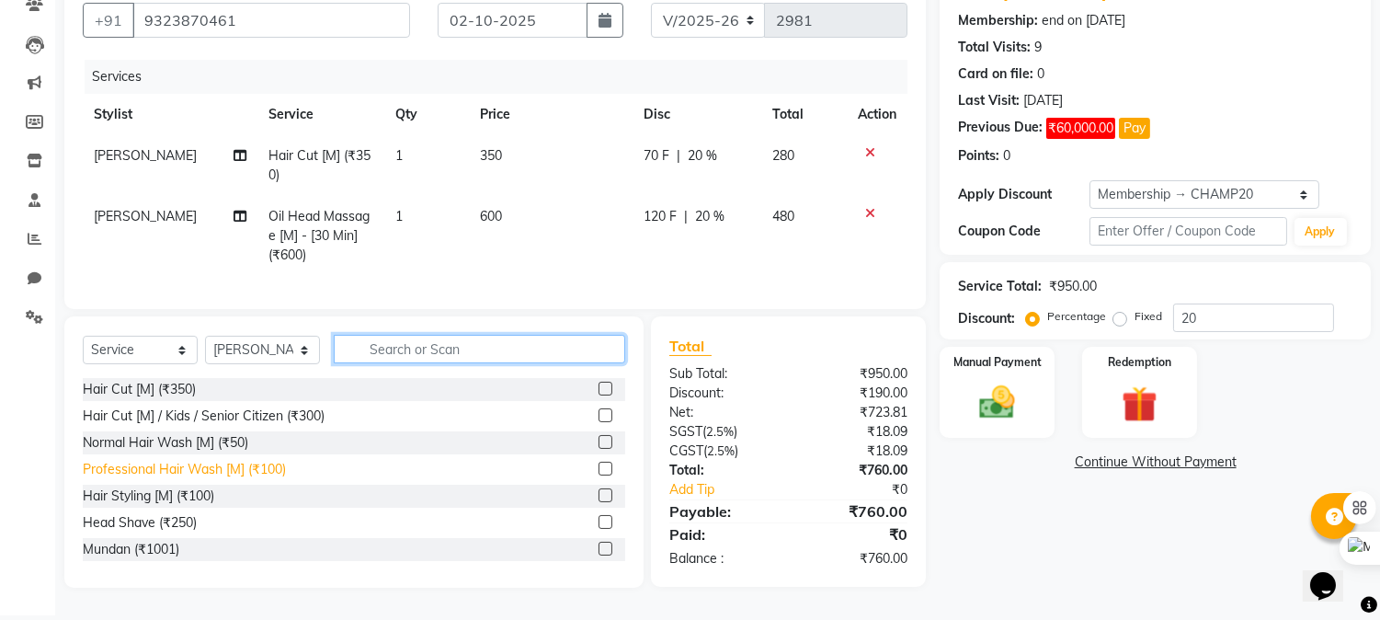
scroll to position [178, 0]
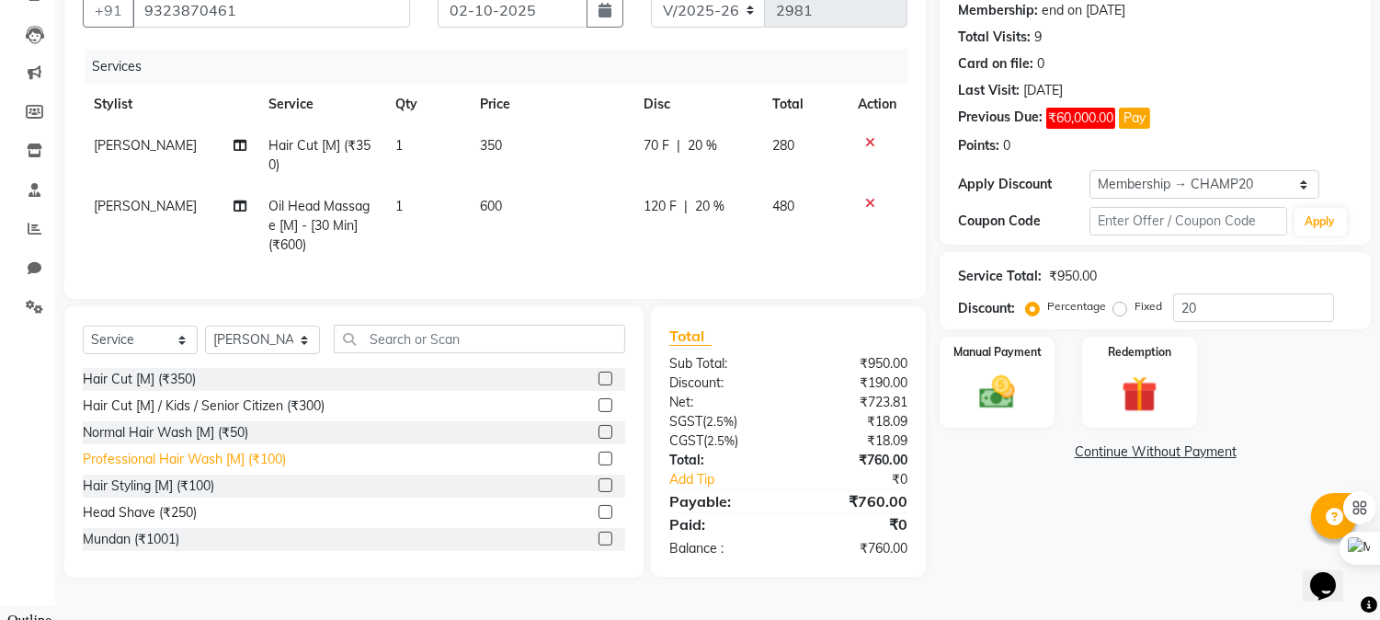
click at [175, 469] on div "Professional Hair Wash [M] (₹100)" at bounding box center [184, 459] width 203 height 19
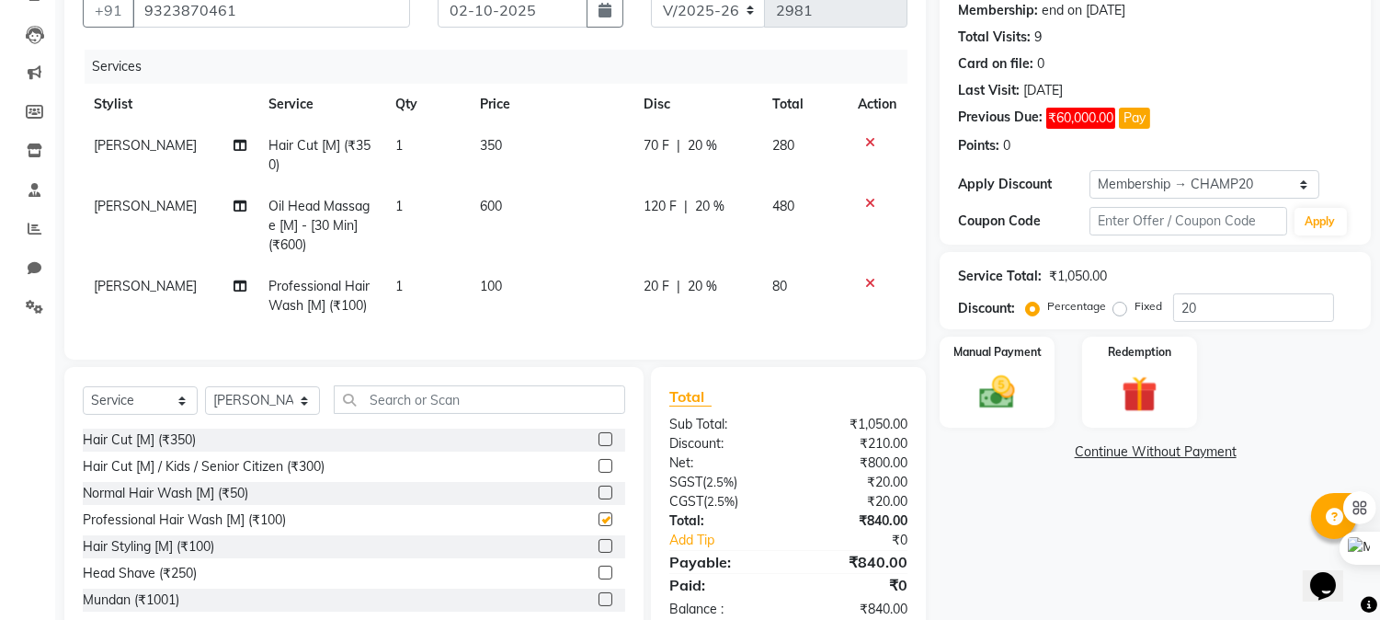
checkbox input "false"
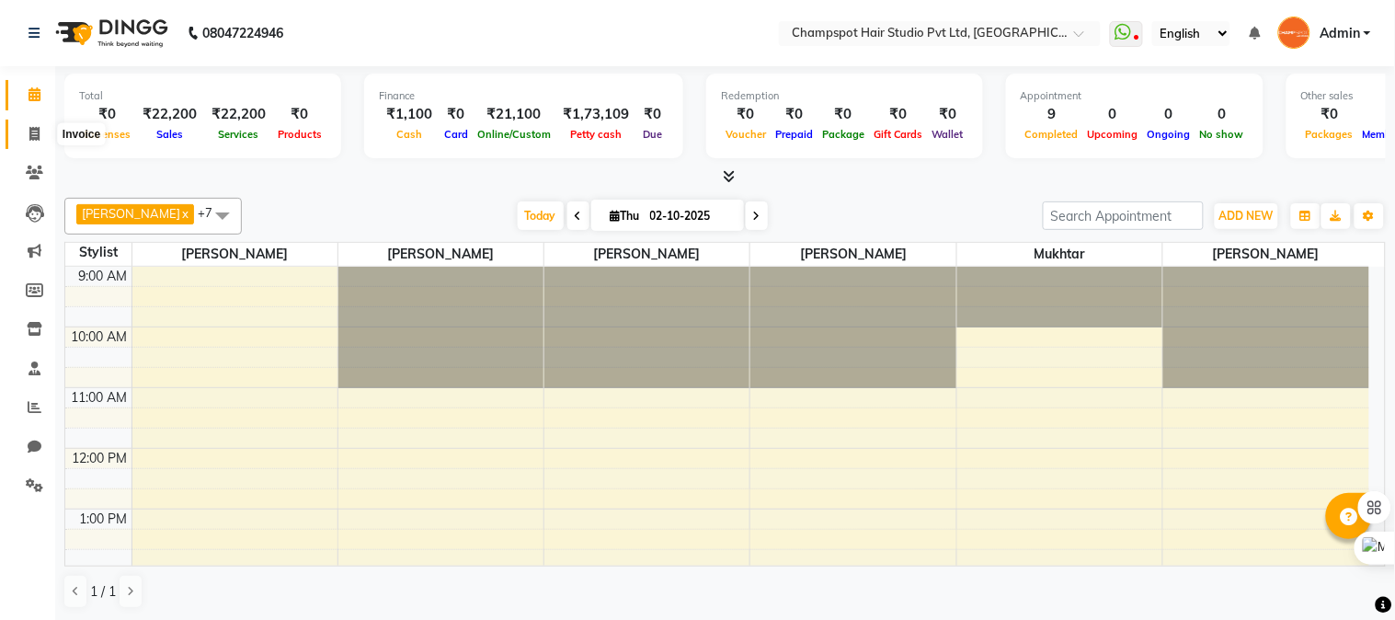
click at [24, 127] on span at bounding box center [34, 134] width 32 height 21
select select "7690"
select select "service"
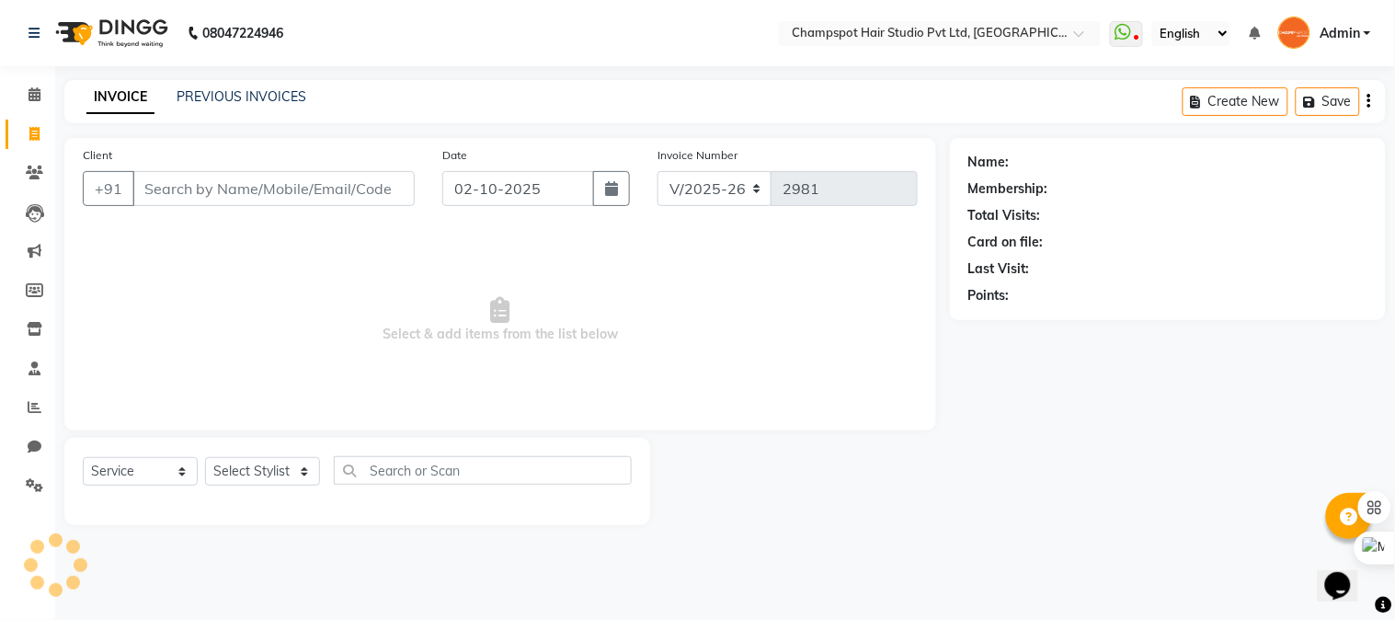
click at [208, 184] on input "Client" at bounding box center [273, 188] width 282 height 35
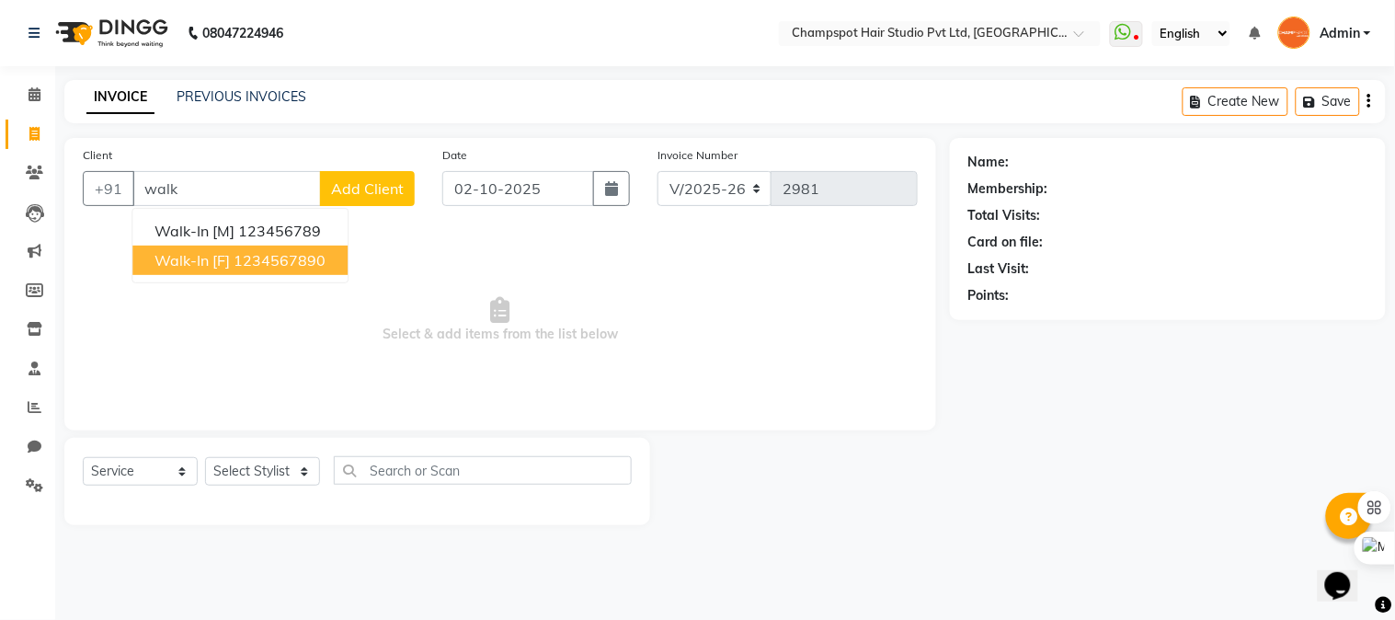
click at [187, 264] on span "Walk-In [F]" at bounding box center [191, 260] width 75 height 18
type input "1234567890"
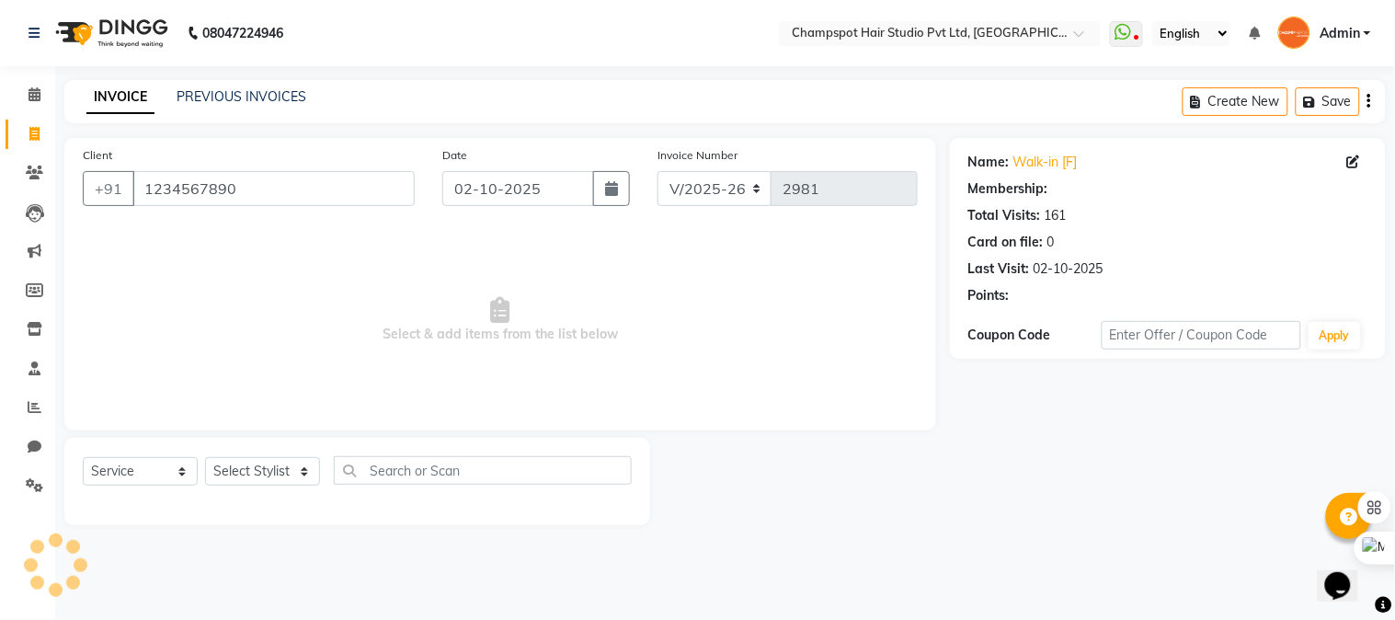
select select "1: Object"
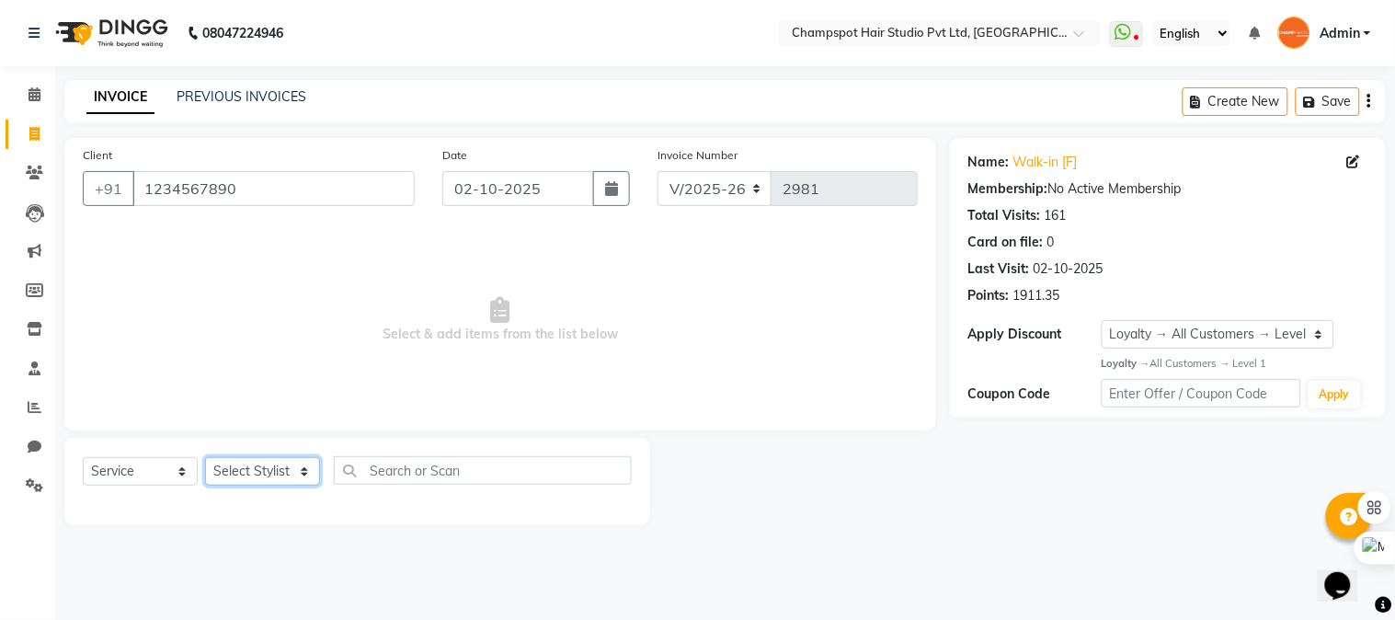
click at [250, 473] on select "Select Stylist Admin [PERSON_NAME] [PERSON_NAME] [PERSON_NAME] [PERSON_NAME] [P…" at bounding box center [262, 471] width 115 height 29
select select "70454"
click at [205, 458] on select "Select Stylist Admin [PERSON_NAME] [PERSON_NAME] [PERSON_NAME] [PERSON_NAME] [P…" at bounding box center [262, 471] width 115 height 29
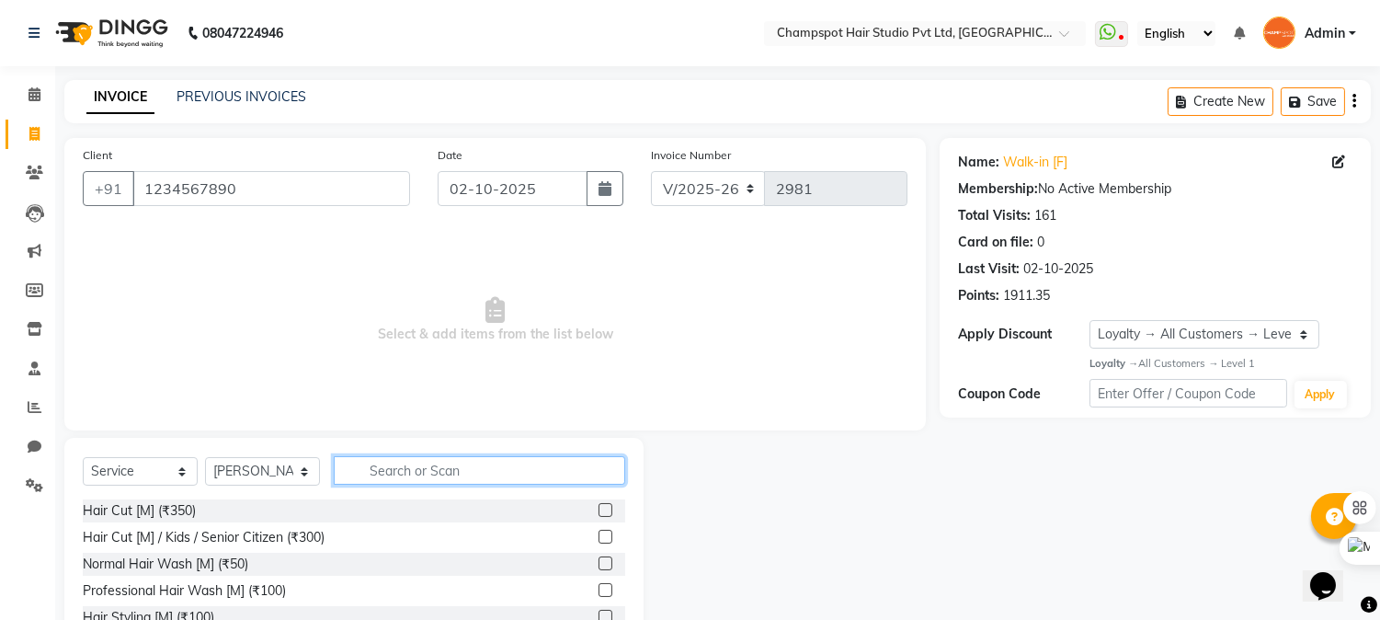
click at [406, 475] on input "text" at bounding box center [480, 470] width 292 height 29
type input "eye"
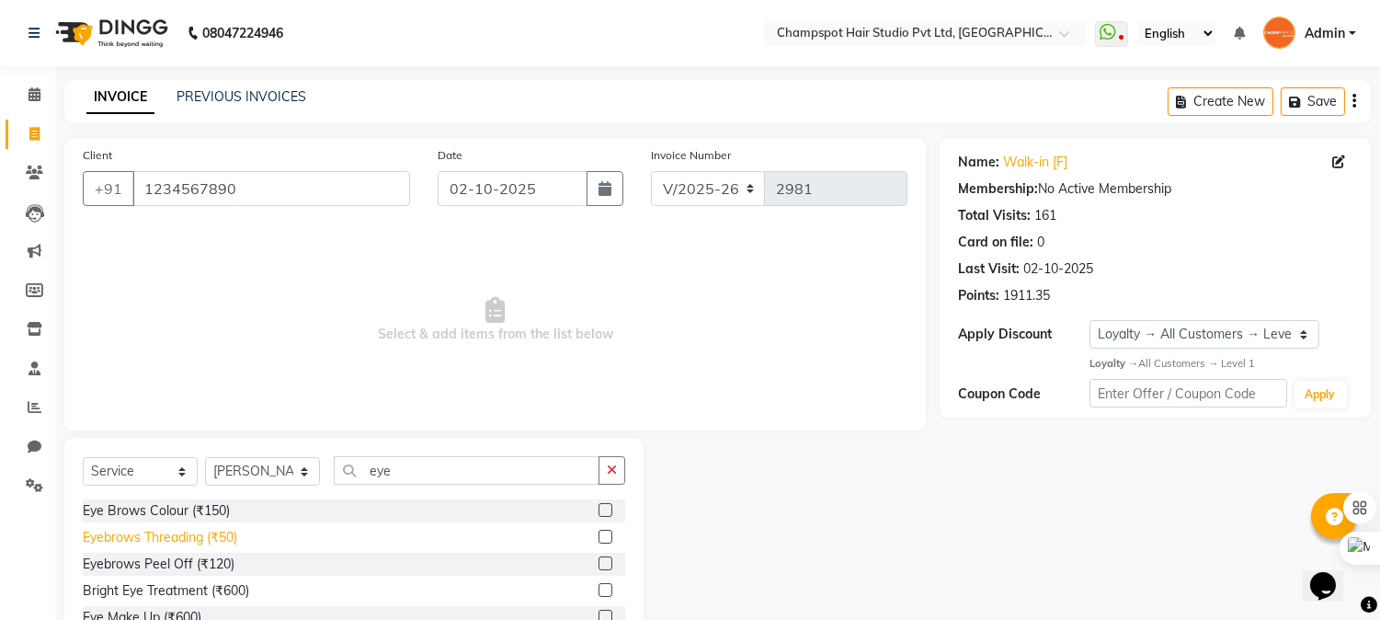
click at [200, 529] on div "Eyebrows Threading (₹50)" at bounding box center [160, 537] width 154 height 19
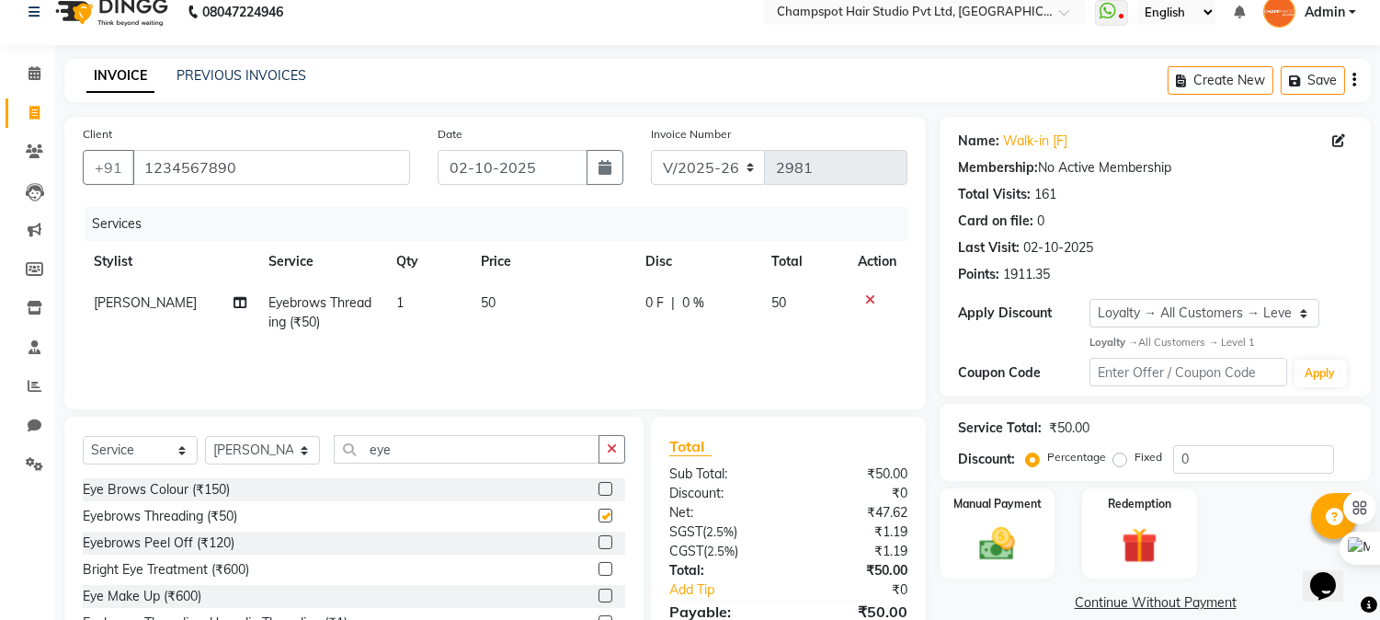
checkbox input "false"
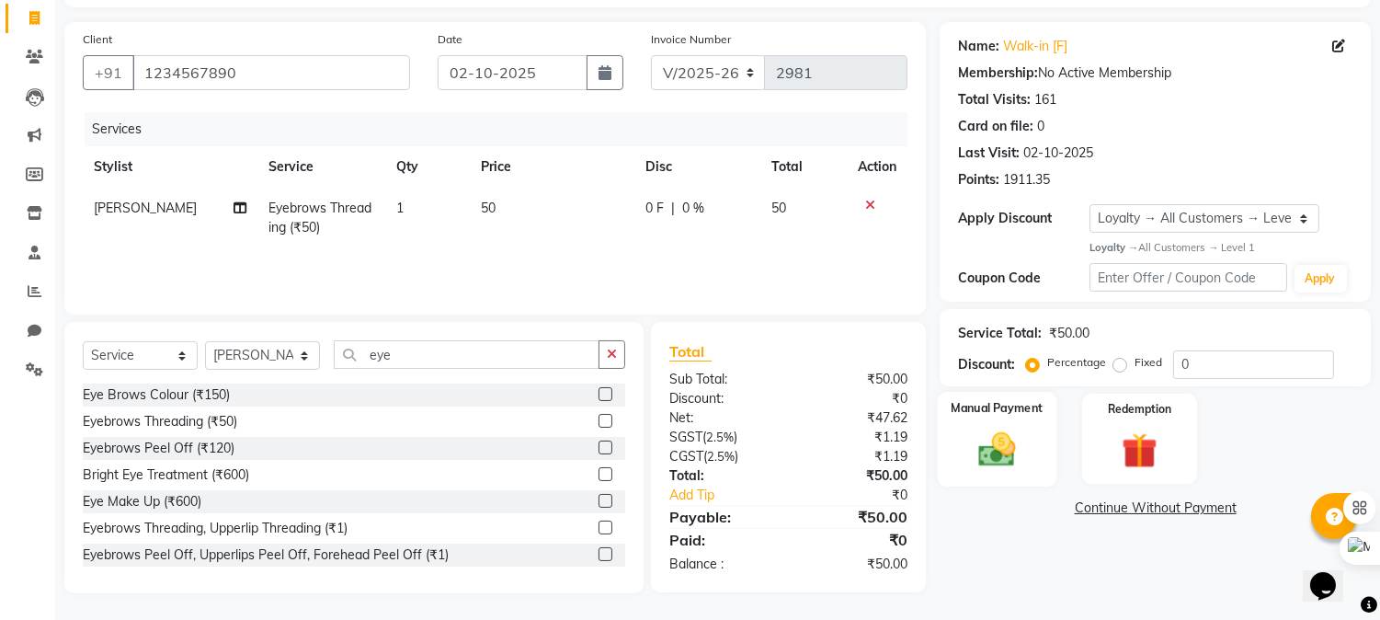
drag, startPoint x: 1003, startPoint y: 439, endPoint x: 1022, endPoint y: 464, distance: 31.6
click at [1005, 439] on img at bounding box center [997, 449] width 61 height 43
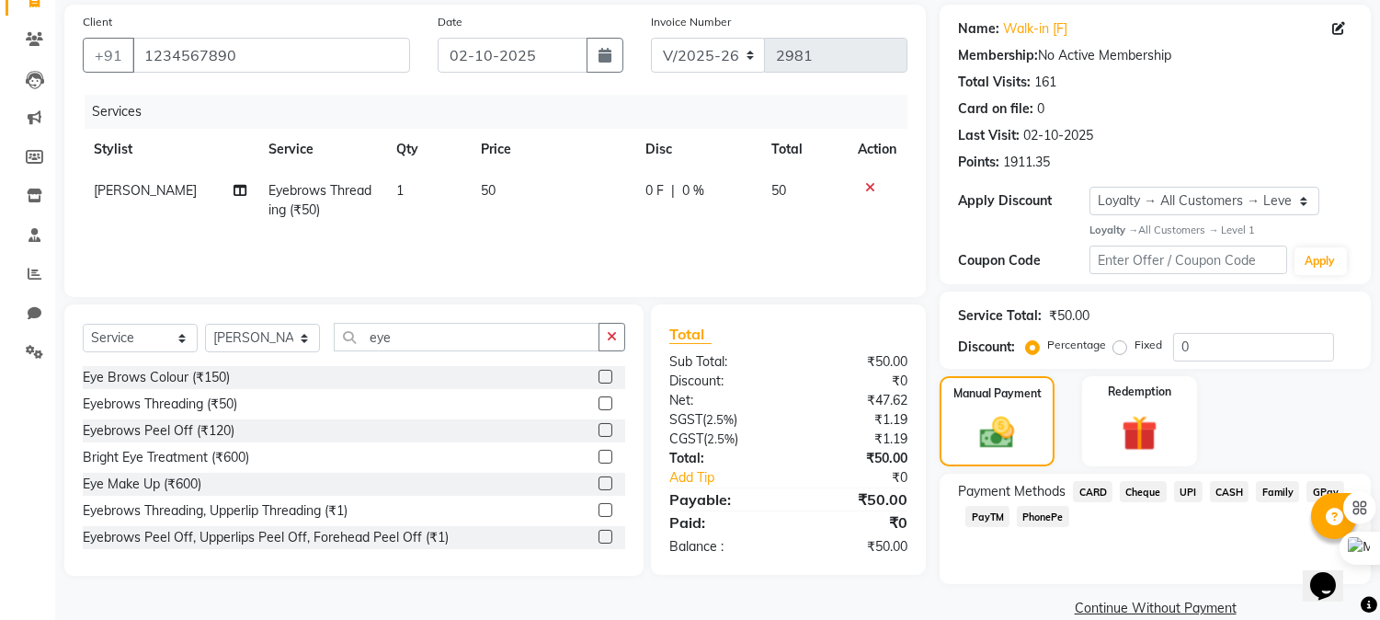
scroll to position [162, 0]
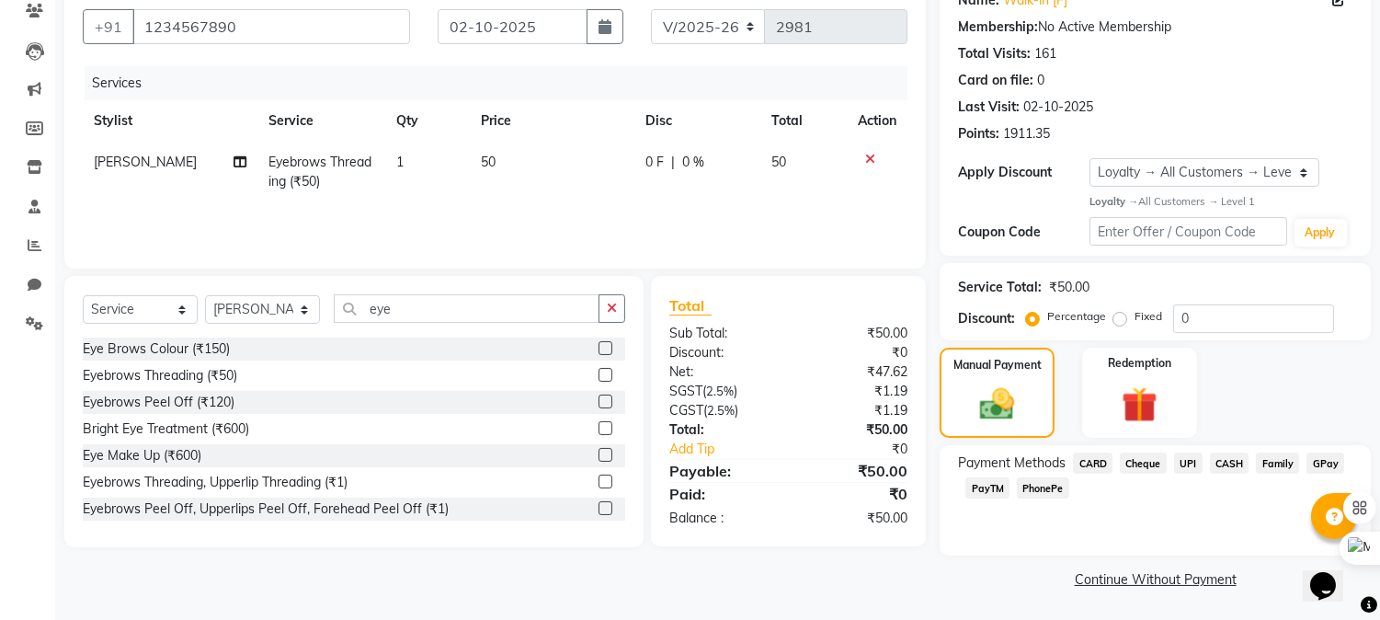
click at [1187, 462] on span "UPI" at bounding box center [1188, 462] width 29 height 21
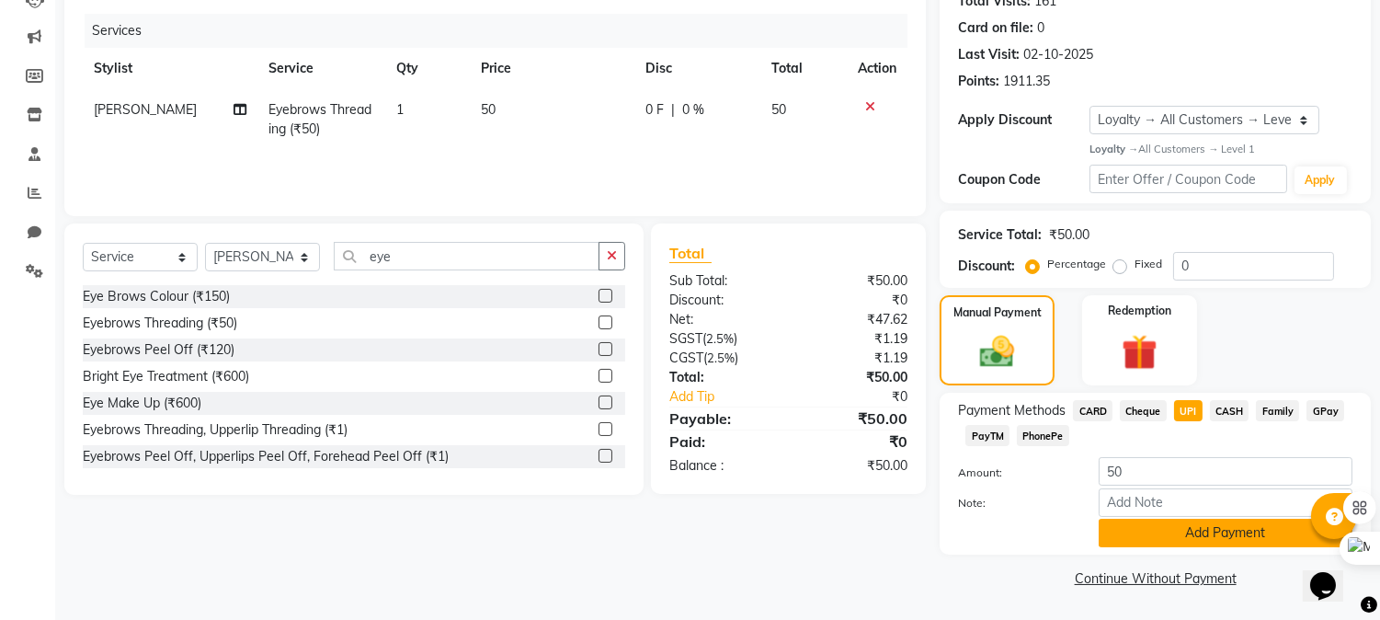
click at [1157, 538] on button "Add Payment" at bounding box center [1226, 533] width 254 height 29
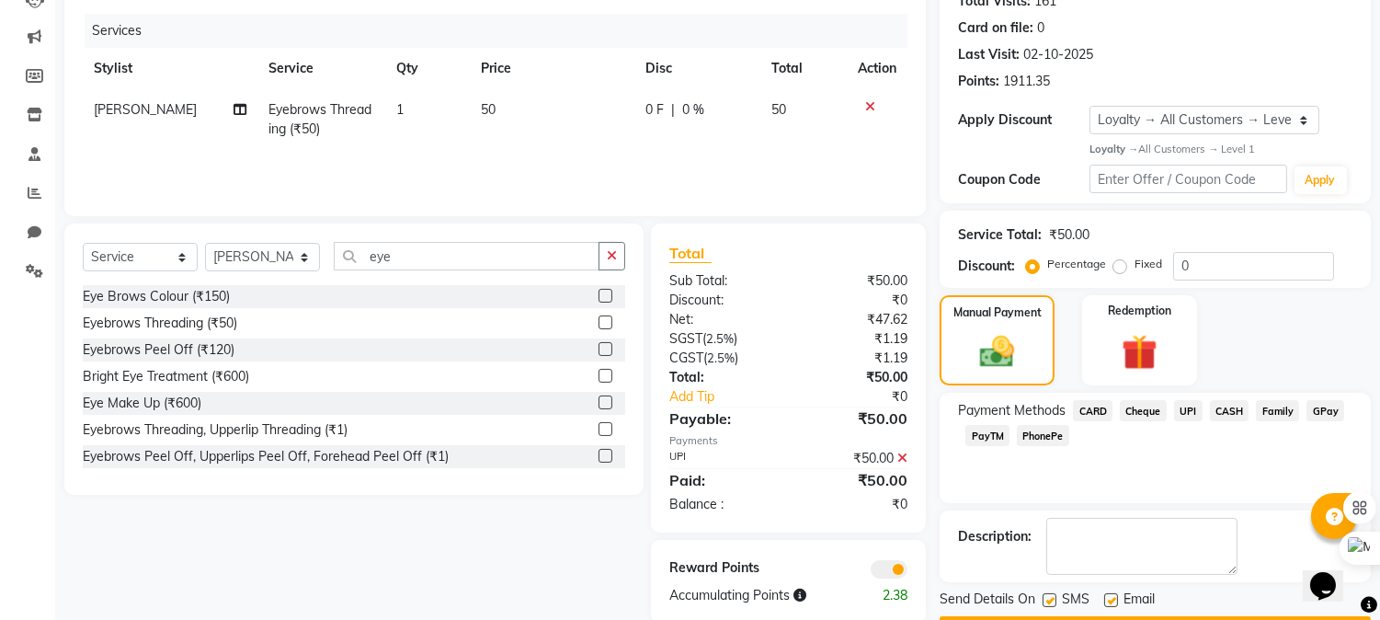
scroll to position [267, 0]
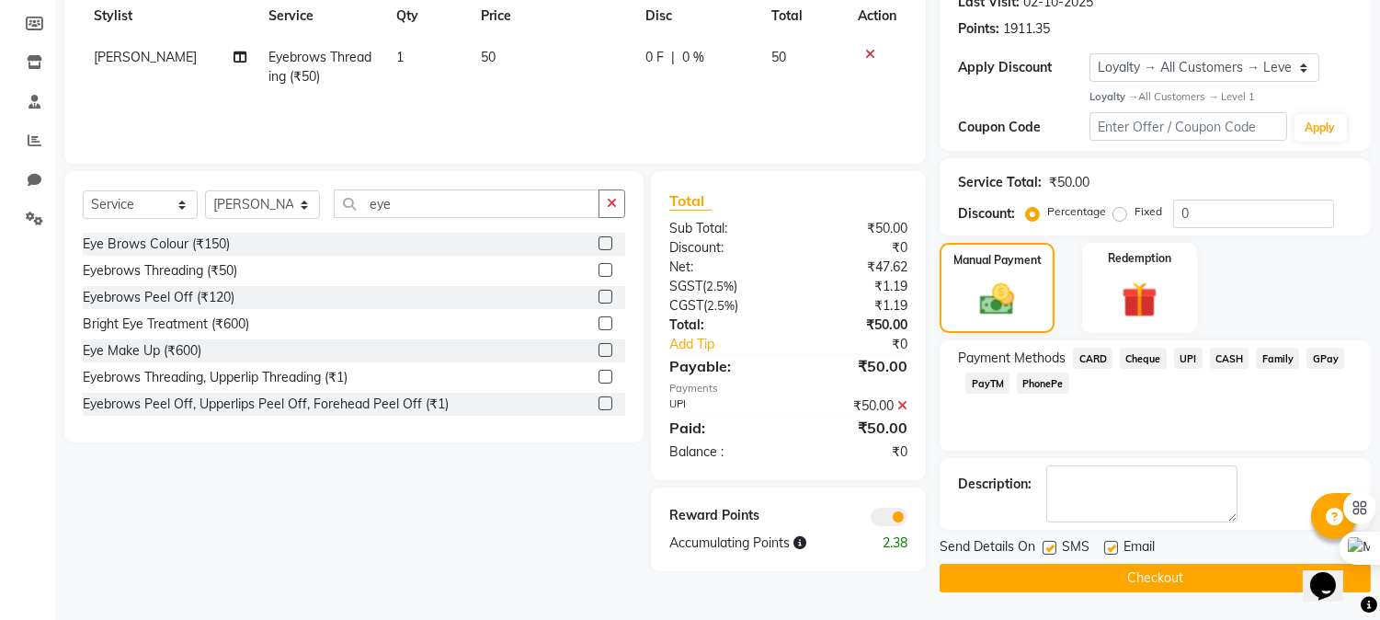
click at [1115, 568] on button "Checkout" at bounding box center [1155, 578] width 431 height 29
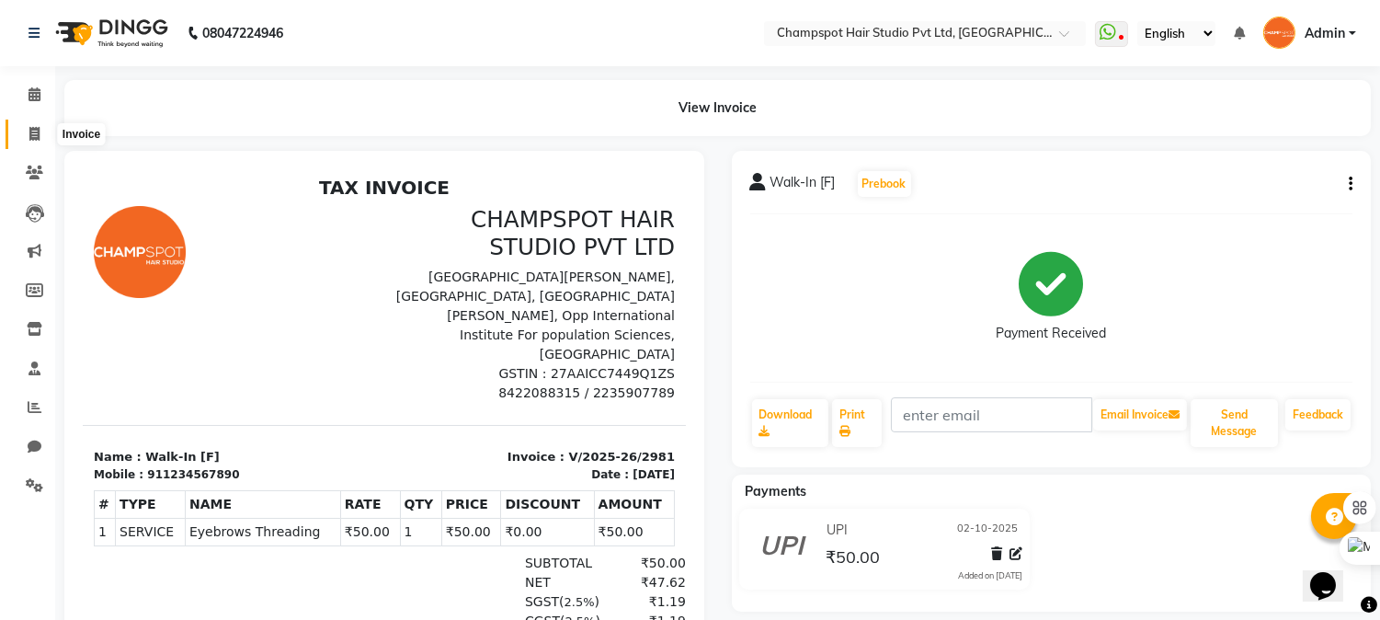
click at [38, 139] on icon at bounding box center [34, 134] width 10 height 14
select select "service"
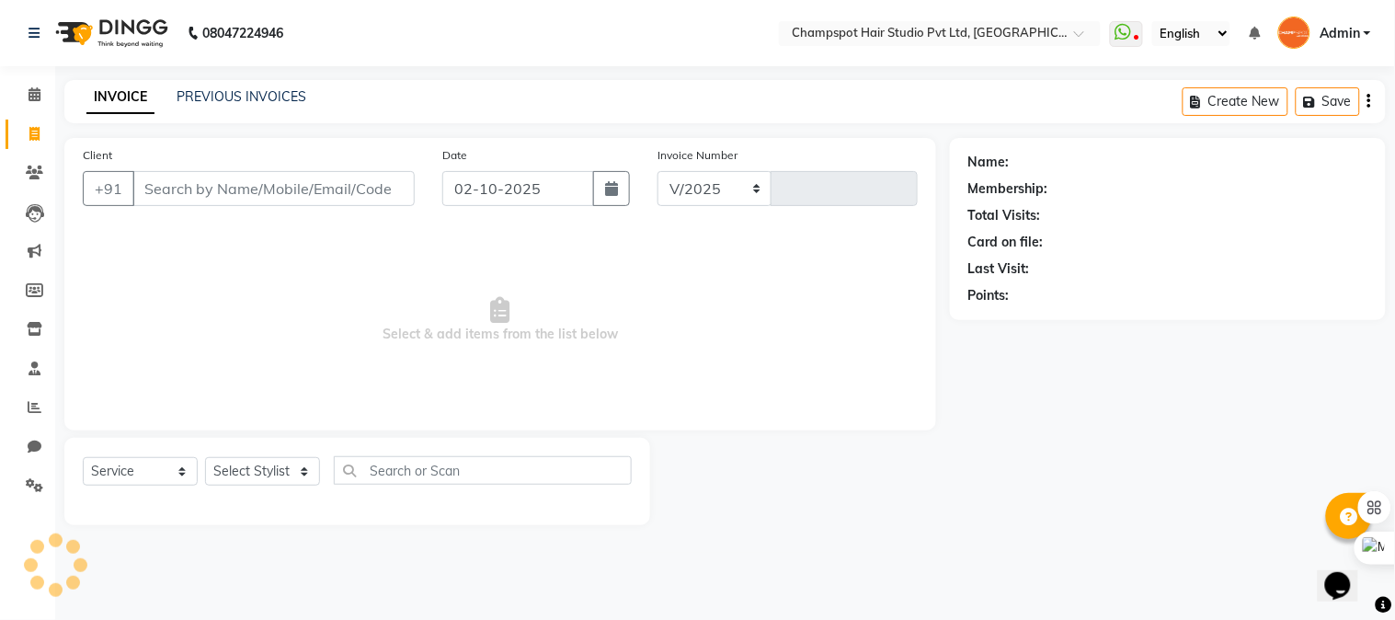
select select "7690"
type input "2982"
click at [234, 478] on select "Select Stylist Admin [PERSON_NAME] [PERSON_NAME] [PERSON_NAME] [PERSON_NAME] [P…" at bounding box center [262, 471] width 115 height 29
select select "70454"
click at [205, 458] on select "Select Stylist Admin [PERSON_NAME] [PERSON_NAME] [PERSON_NAME] [PERSON_NAME] [P…" at bounding box center [262, 471] width 115 height 29
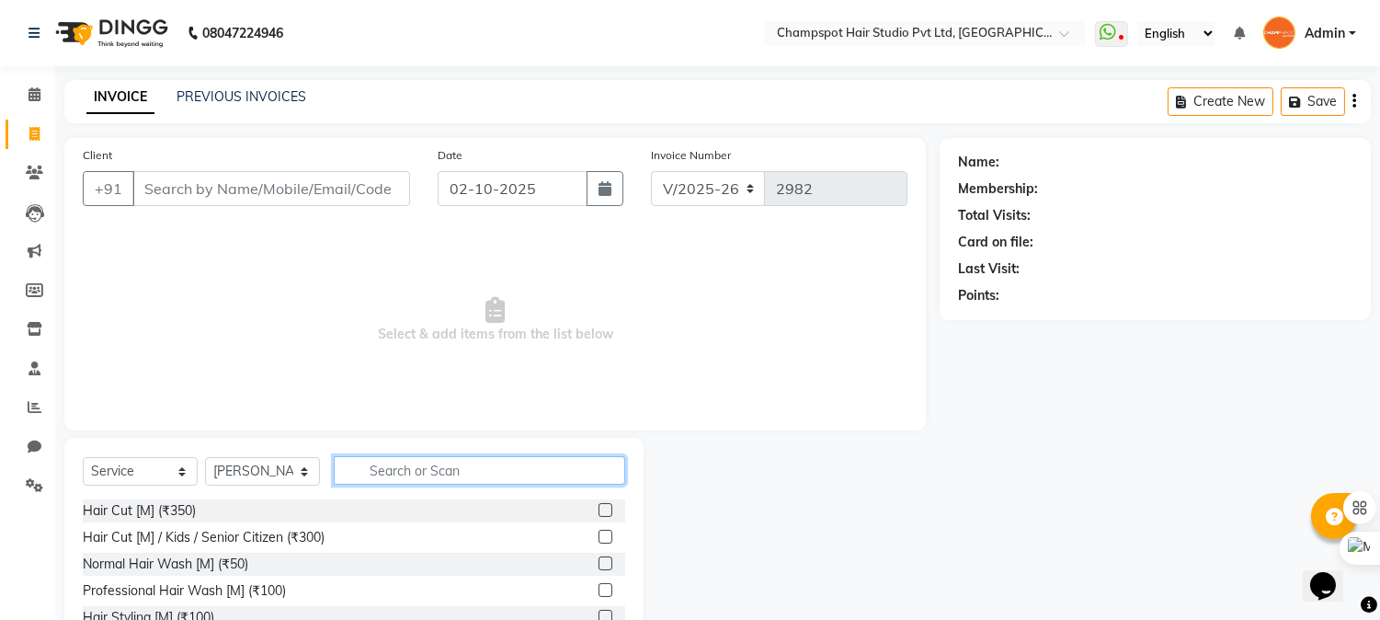
click at [418, 466] on input "text" at bounding box center [480, 470] width 292 height 29
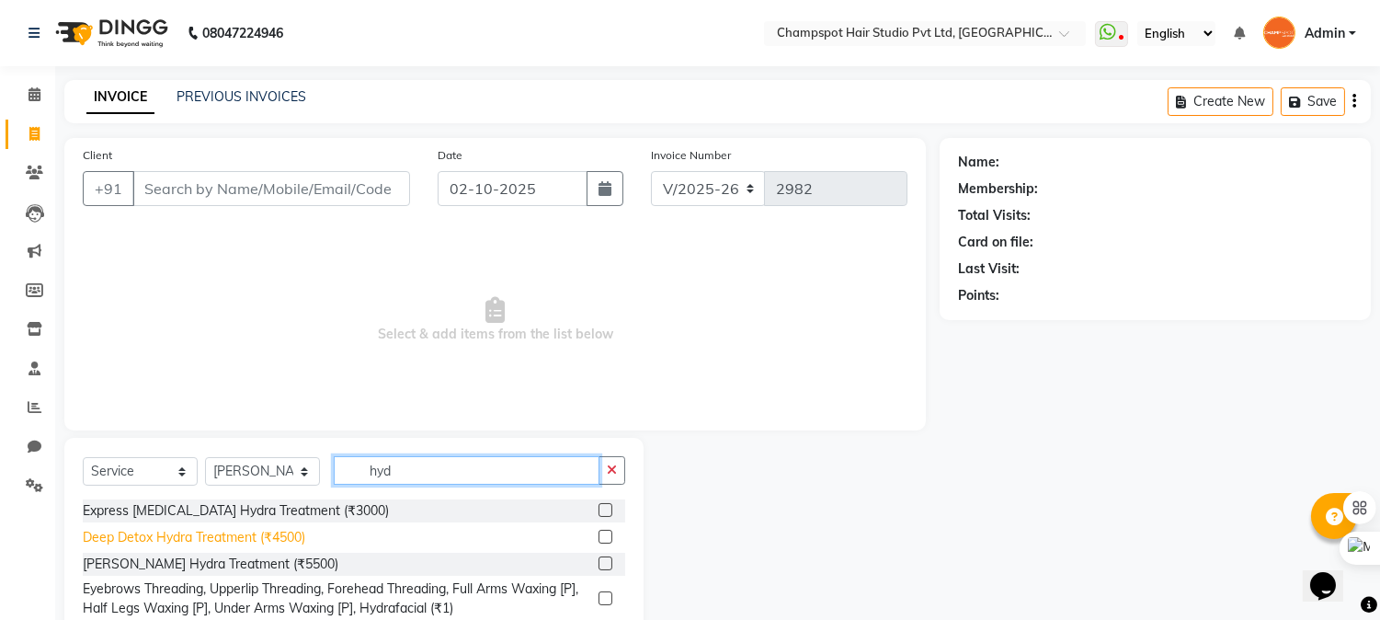
type input "hyd"
click at [143, 529] on div "Deep Detox Hydra Treatment (₹4500)" at bounding box center [194, 537] width 223 height 19
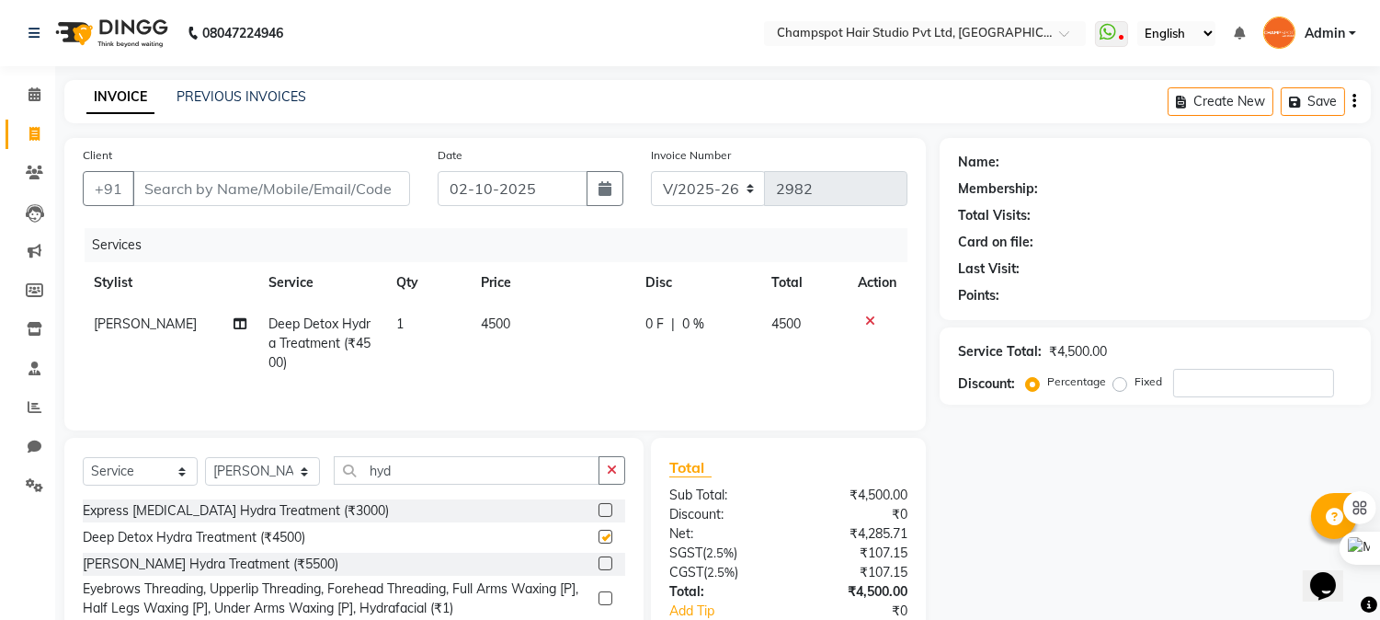
checkbox input "false"
drag, startPoint x: 448, startPoint y: 471, endPoint x: 252, endPoint y: 483, distance: 196.2
click at [257, 486] on div "Select Service Product Membership Package Voucher Prepaid Gift Card Select Styl…" at bounding box center [354, 477] width 543 height 43
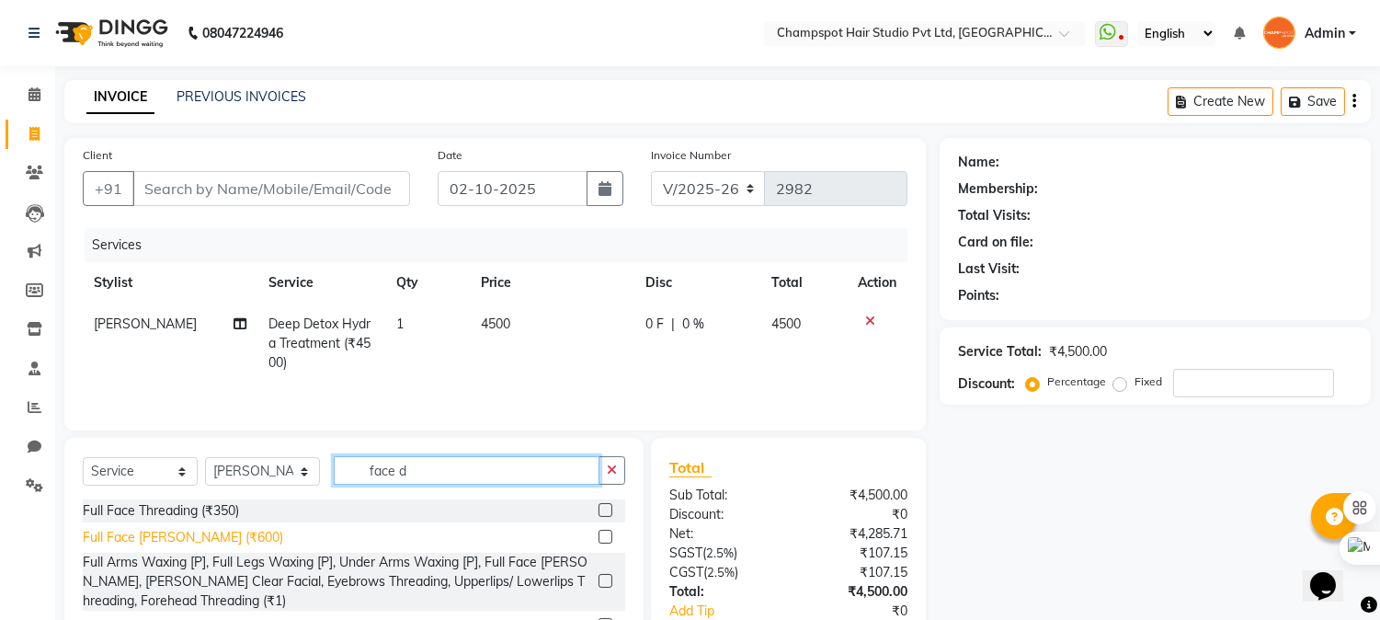
type input "face d"
click at [143, 536] on div "Full Face [PERSON_NAME] (₹600)" at bounding box center [183, 537] width 200 height 19
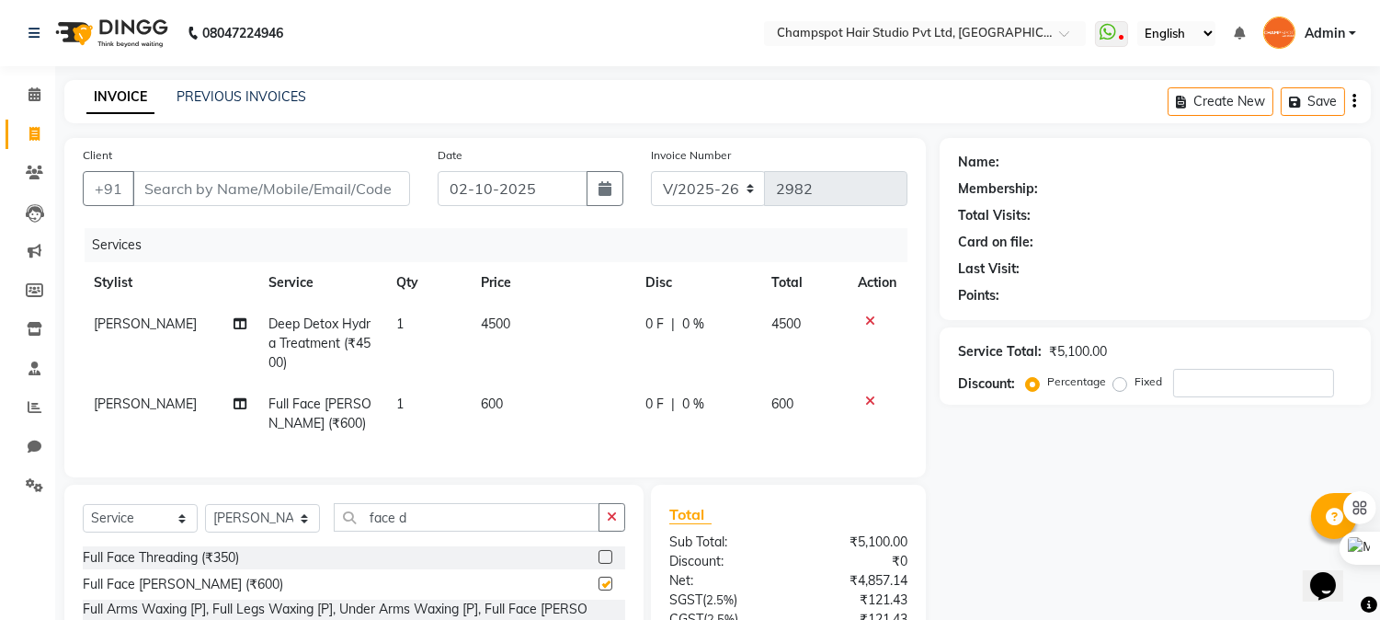
checkbox input "false"
click at [285, 532] on select "Select Stylist Admin [PERSON_NAME] [PERSON_NAME] [PERSON_NAME] [PERSON_NAME] [P…" at bounding box center [262, 518] width 115 height 29
select select "69007"
click at [205, 520] on select "Select Stylist Admin [PERSON_NAME] [PERSON_NAME] [PERSON_NAME] [PERSON_NAME] [P…" at bounding box center [262, 518] width 115 height 29
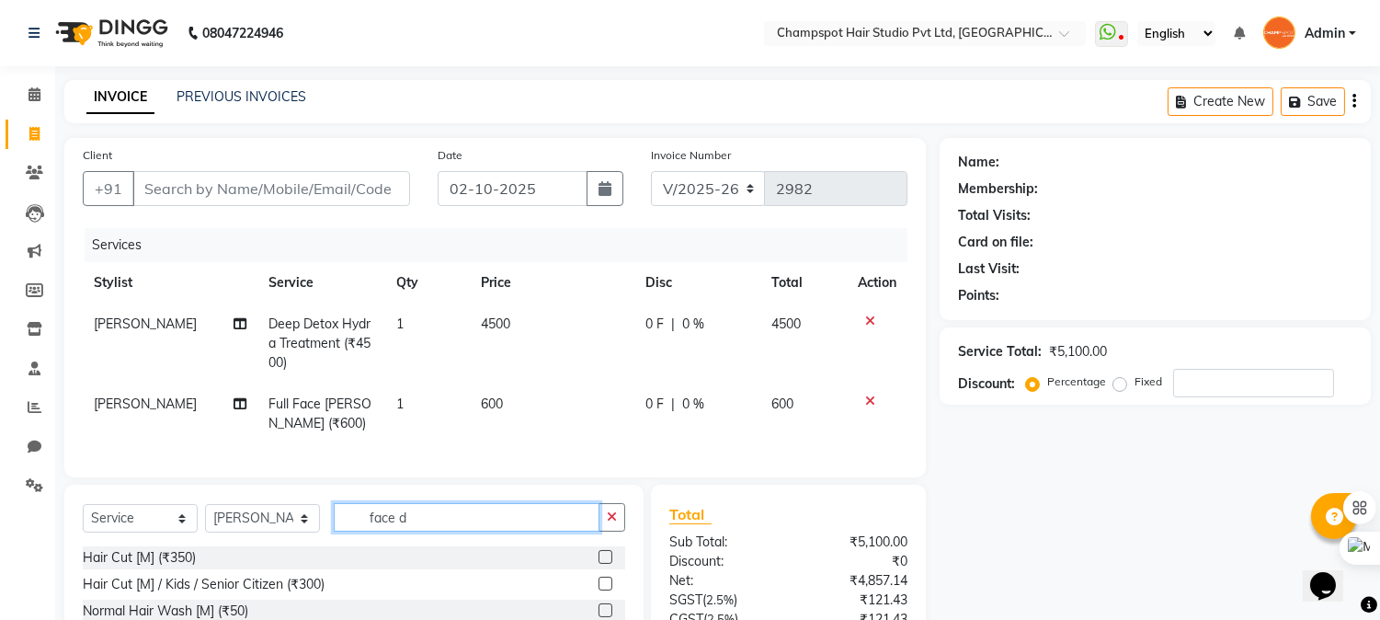
drag, startPoint x: 440, startPoint y: 532, endPoint x: 230, endPoint y: 534, distance: 209.7
click at [255, 537] on div "Select Service Product Membership Package Voucher Prepaid Gift Card Select Styl…" at bounding box center [354, 524] width 543 height 43
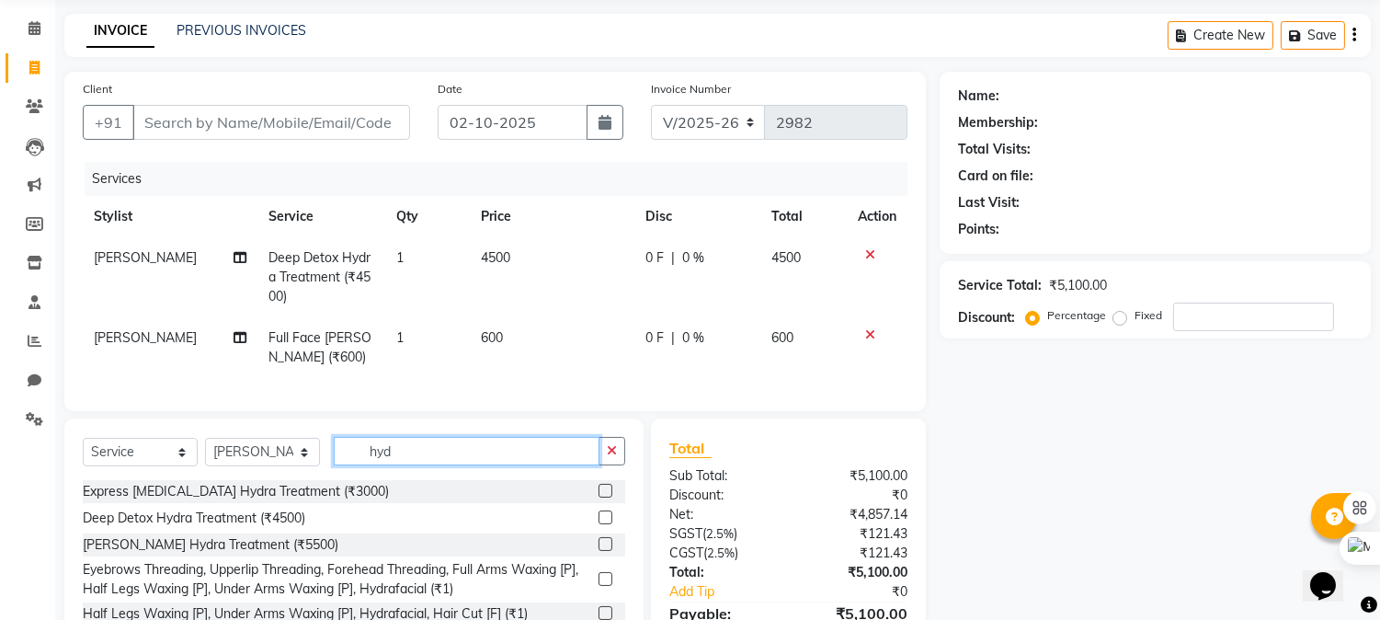
scroll to position [102, 0]
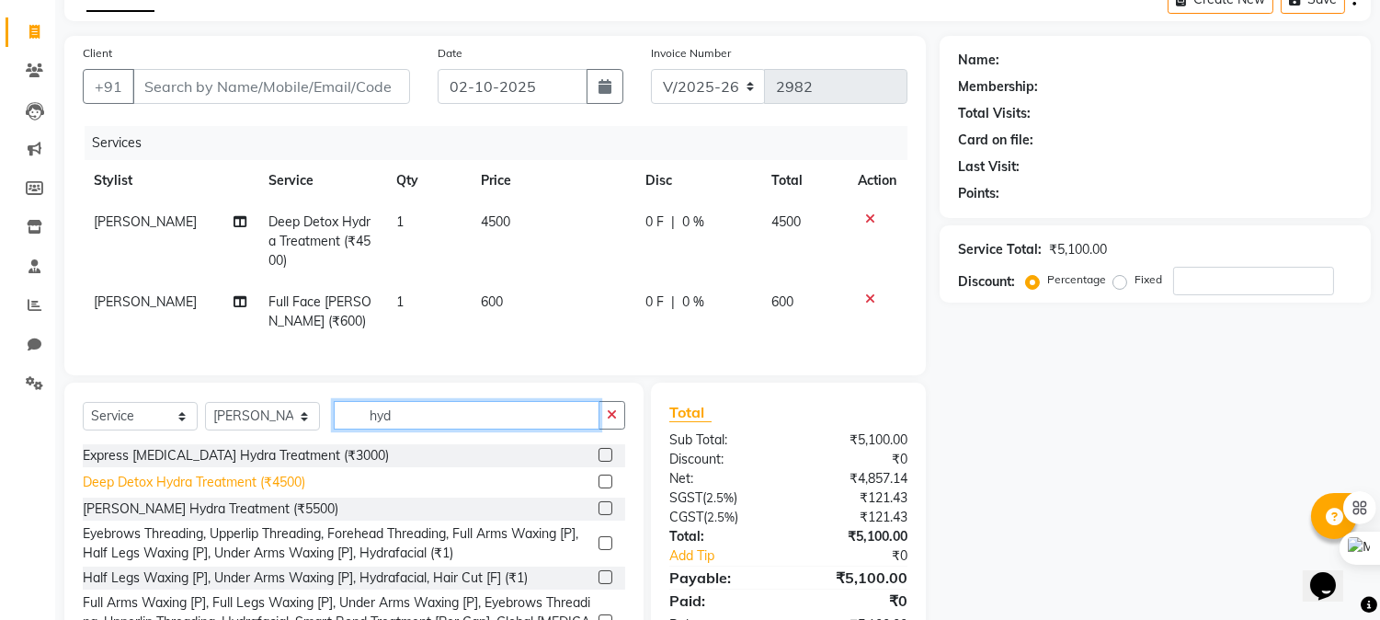
type input "hyd"
click at [234, 492] on div "Deep Detox Hydra Treatment (₹4500)" at bounding box center [194, 482] width 223 height 19
checkbox input "false"
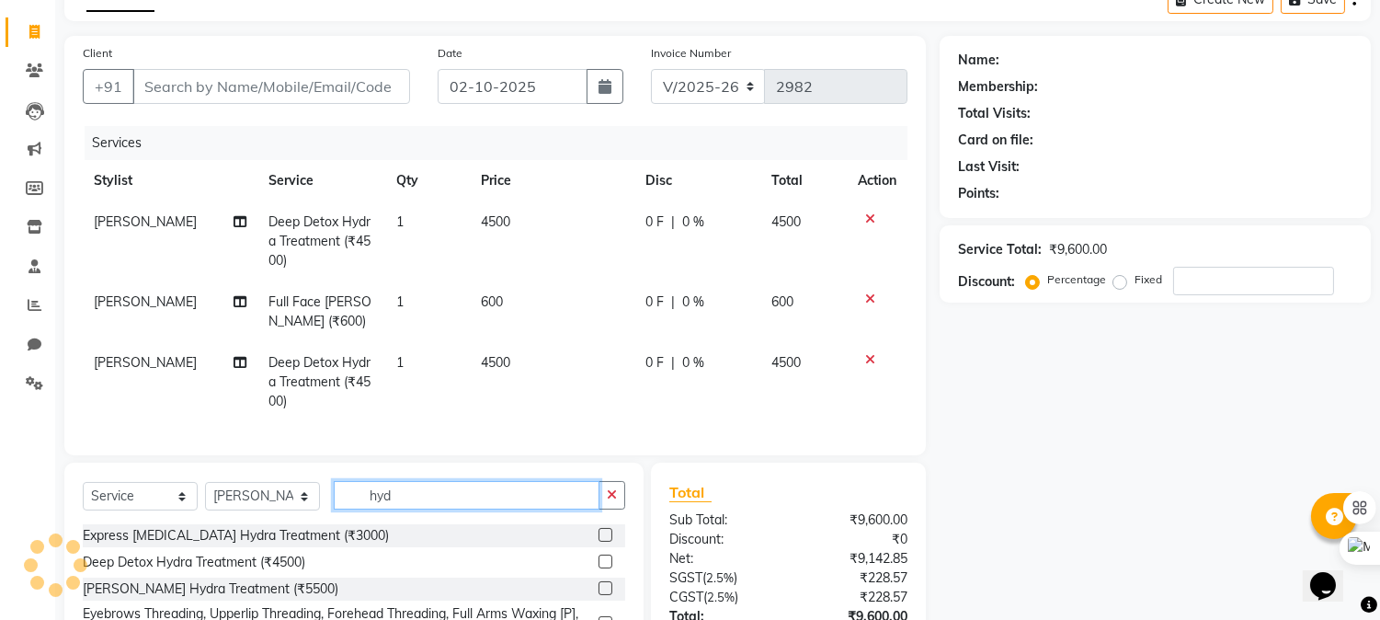
drag, startPoint x: 410, startPoint y: 502, endPoint x: 264, endPoint y: 516, distance: 146.9
click at [264, 516] on div "Select Service Product Membership Package Voucher Prepaid Gift Card Select Styl…" at bounding box center [354, 502] width 543 height 43
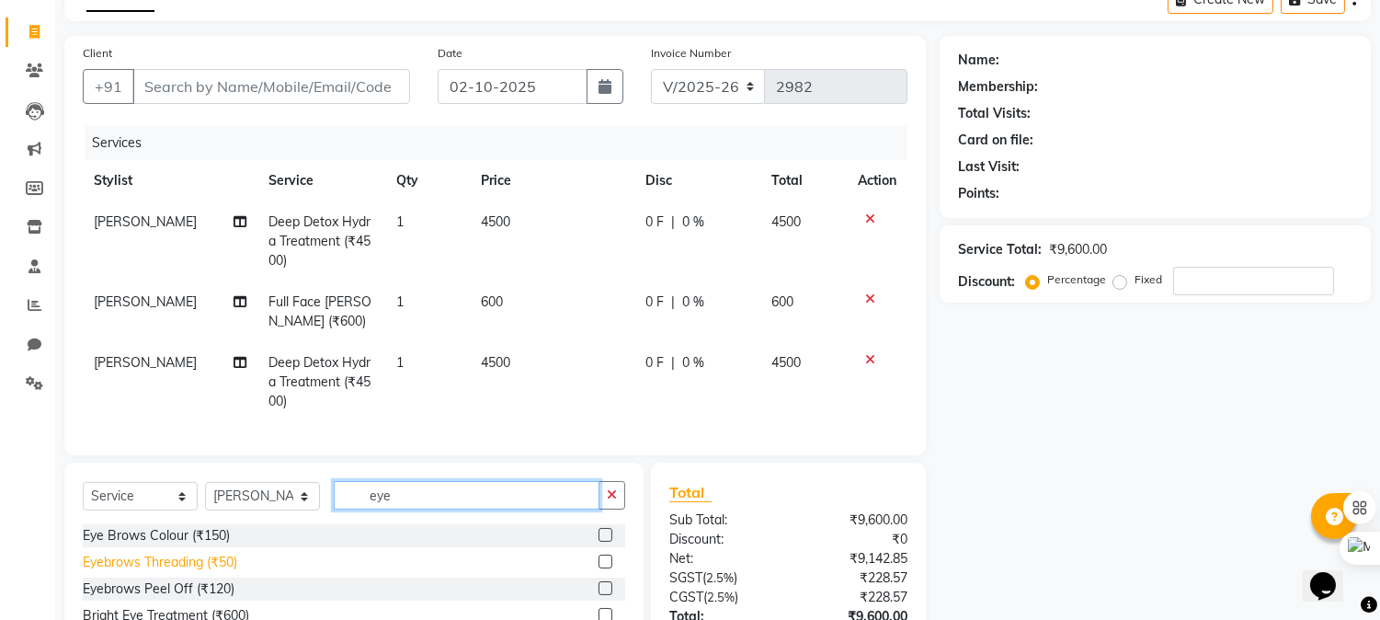
type input "eye"
click at [189, 572] on div "Eyebrows Threading (₹50)" at bounding box center [160, 562] width 154 height 19
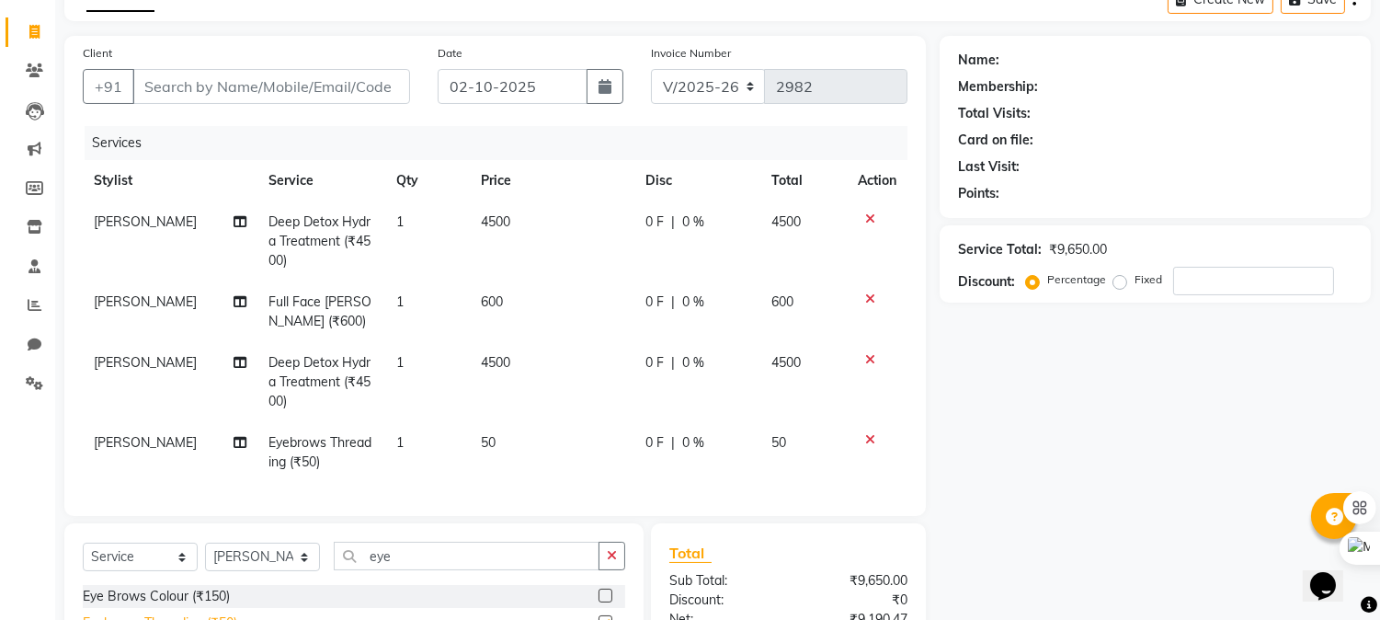
checkbox input "false"
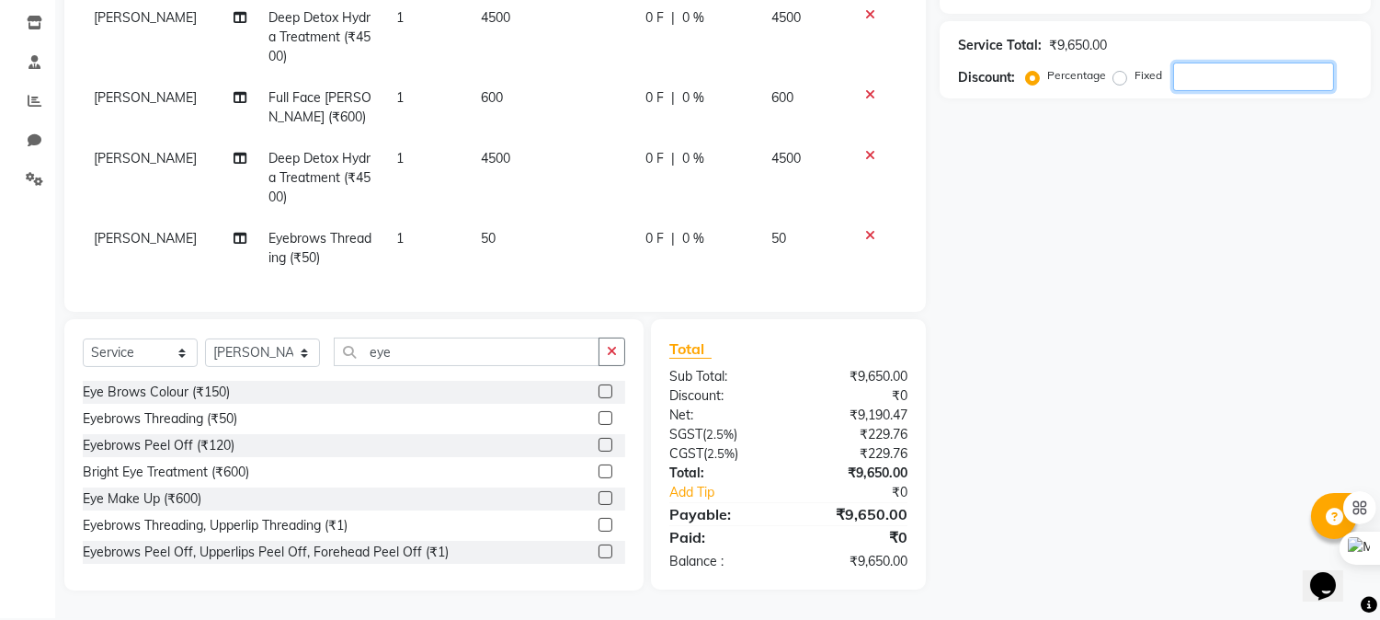
click at [1190, 79] on input "number" at bounding box center [1253, 77] width 161 height 29
drag, startPoint x: 1207, startPoint y: 78, endPoint x: 1058, endPoint y: 94, distance: 149.8
click at [1058, 94] on div "Service Total: ₹9,650.00 Discount: Percentage Fixed 30" at bounding box center [1155, 59] width 431 height 77
type input "30"
click at [1138, 384] on div "Name: Membership: Total Visits: Card on file: Last Visit: Points: Service Total…" at bounding box center [1162, 211] width 445 height 759
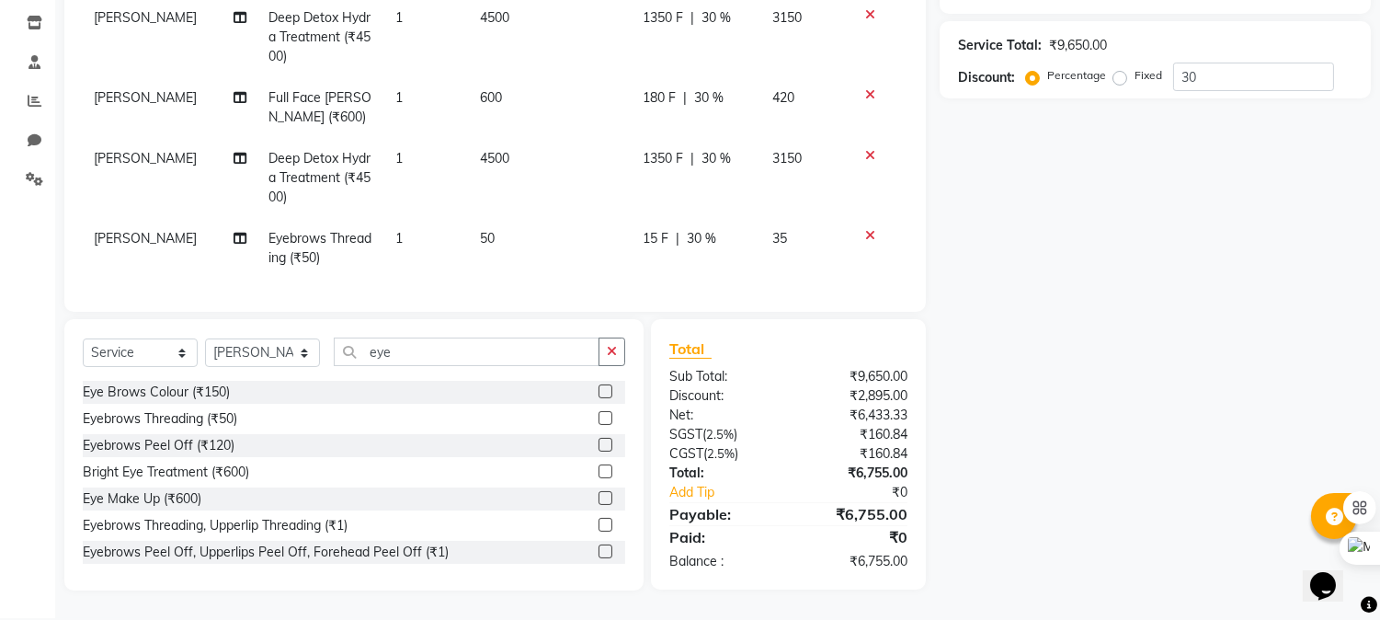
scroll to position [319, 0]
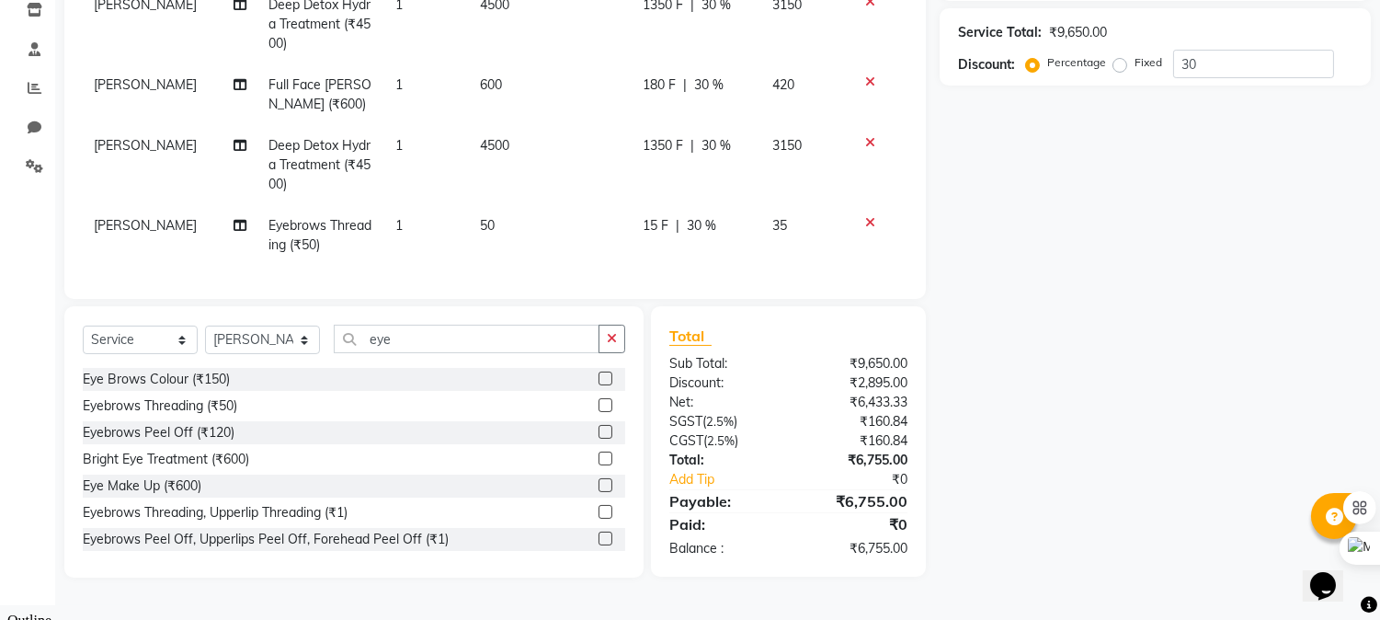
click at [863, 558] on div "₹6,755.00" at bounding box center [855, 548] width 133 height 19
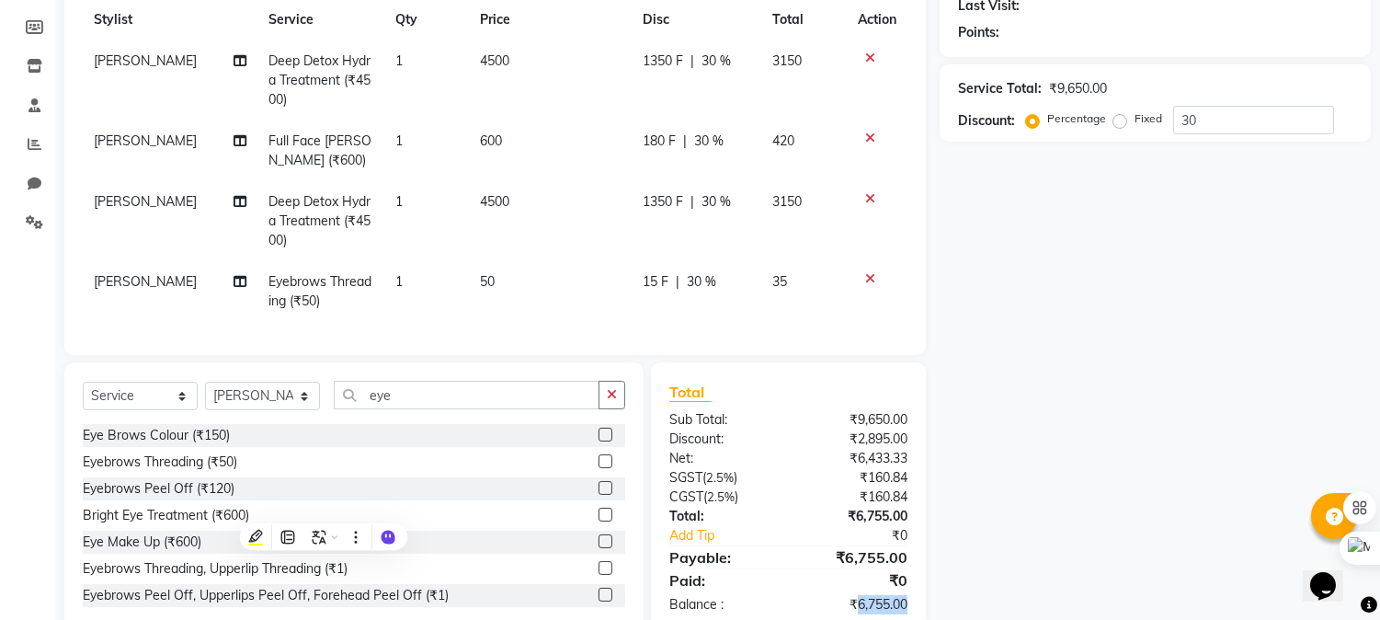
scroll to position [0, 0]
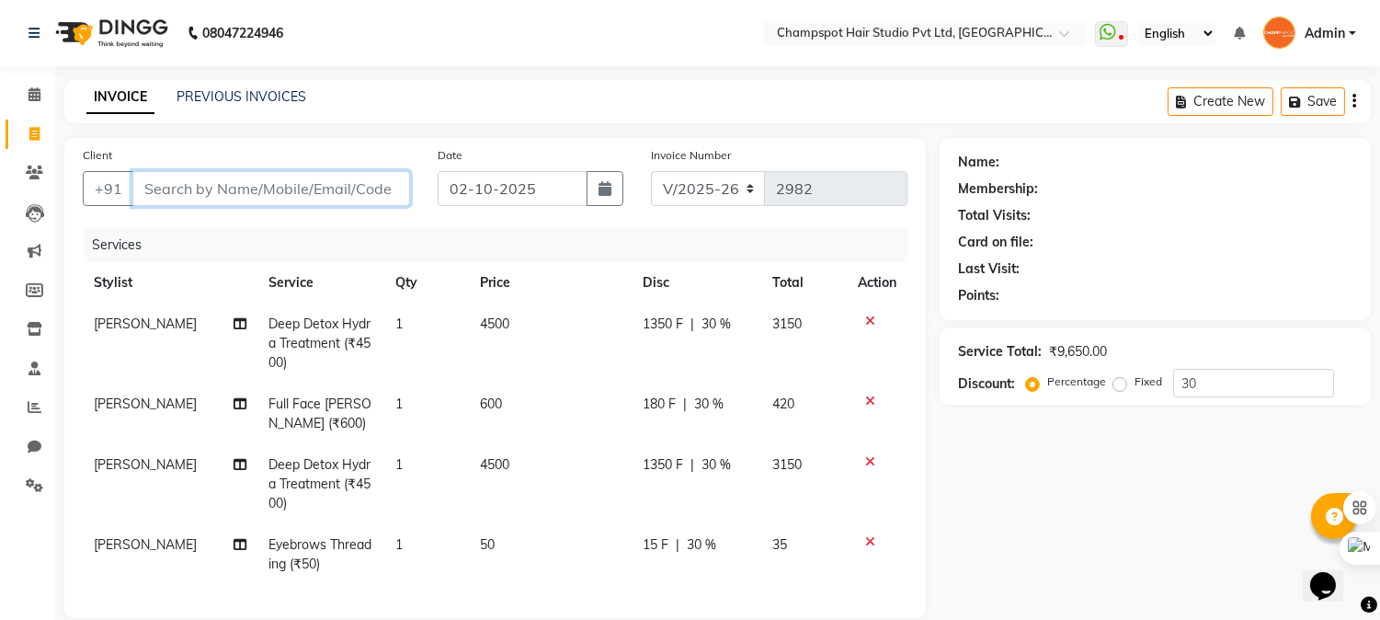
click at [287, 181] on input "Client" at bounding box center [271, 188] width 278 height 35
type input "9"
type input "0"
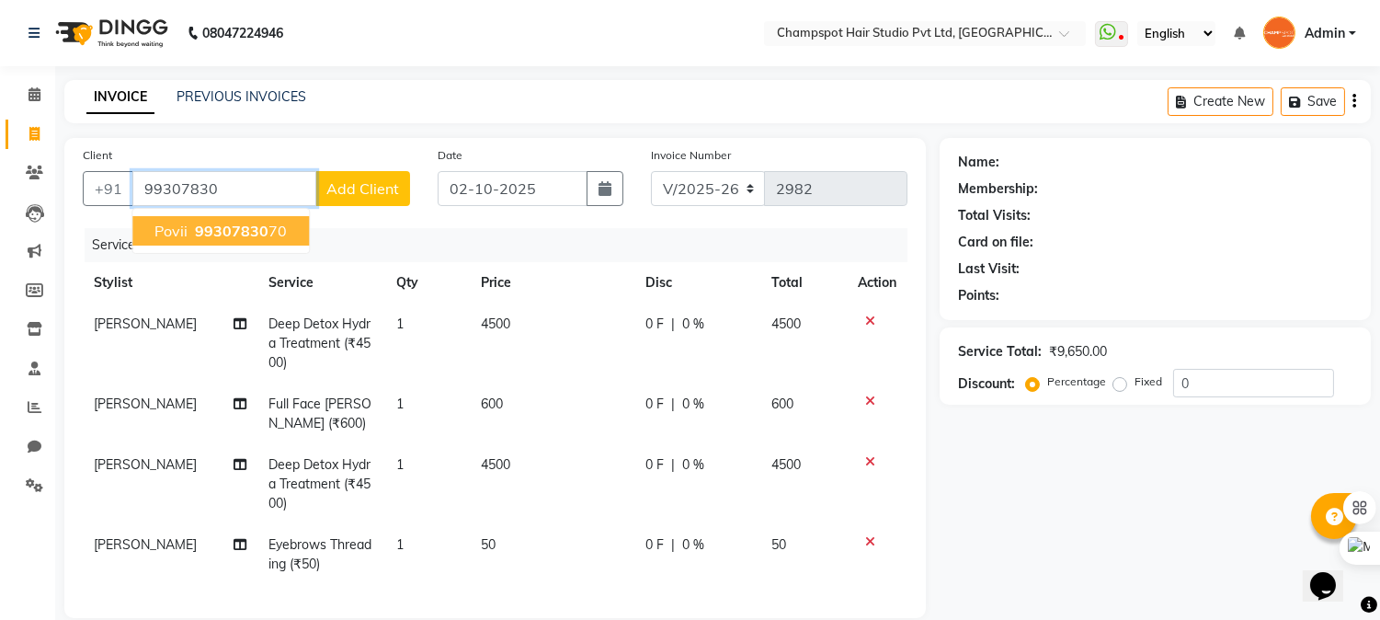
click at [226, 225] on span "99307830" at bounding box center [232, 231] width 74 height 18
type input "9930783070"
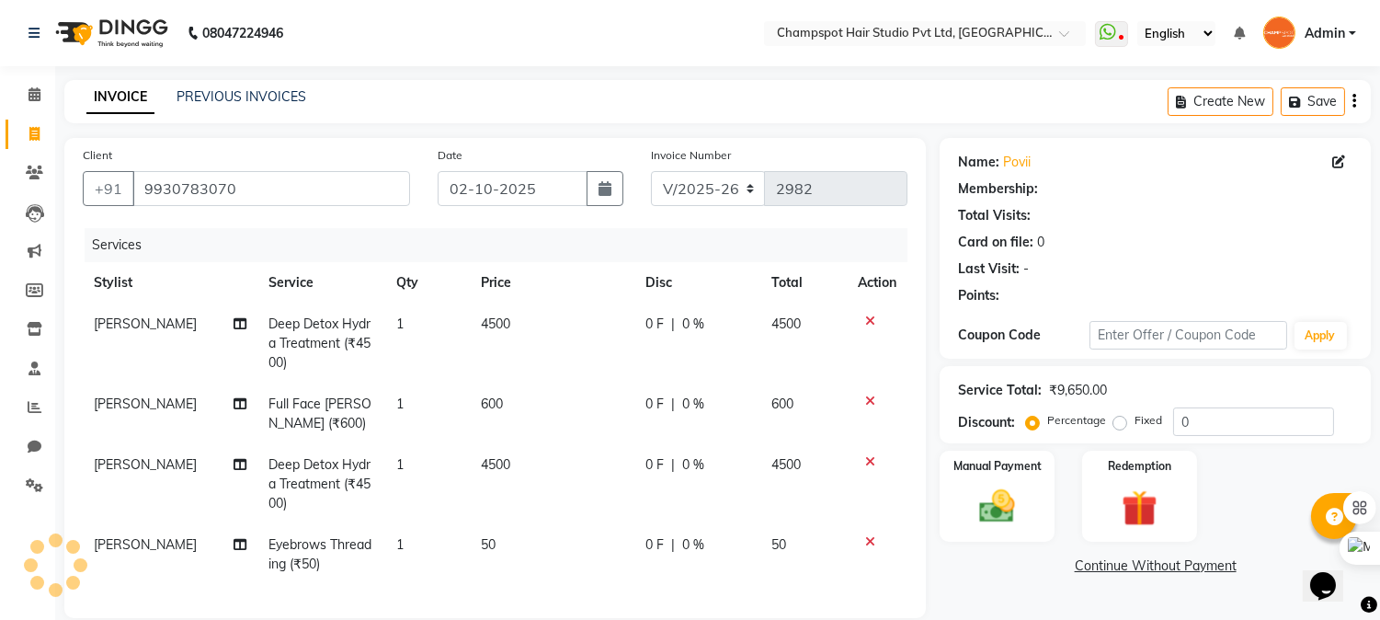
select select "1: Object"
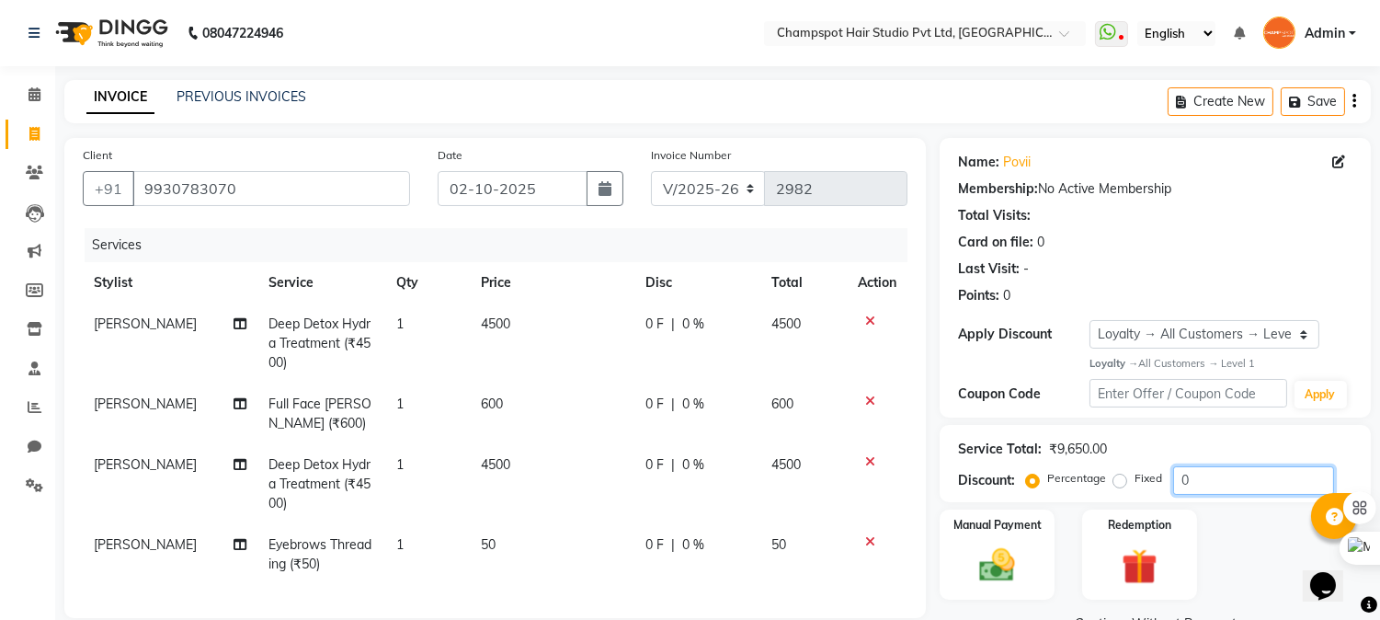
drag, startPoint x: 1219, startPoint y: 481, endPoint x: 1058, endPoint y: 460, distance: 163.2
click at [1058, 460] on div "Service Total: ₹9,650.00 Discount: Percentage Fixed 0" at bounding box center [1155, 463] width 394 height 63
type input "30"
click at [1035, 269] on div "Last Visit: -" at bounding box center [1155, 268] width 394 height 19
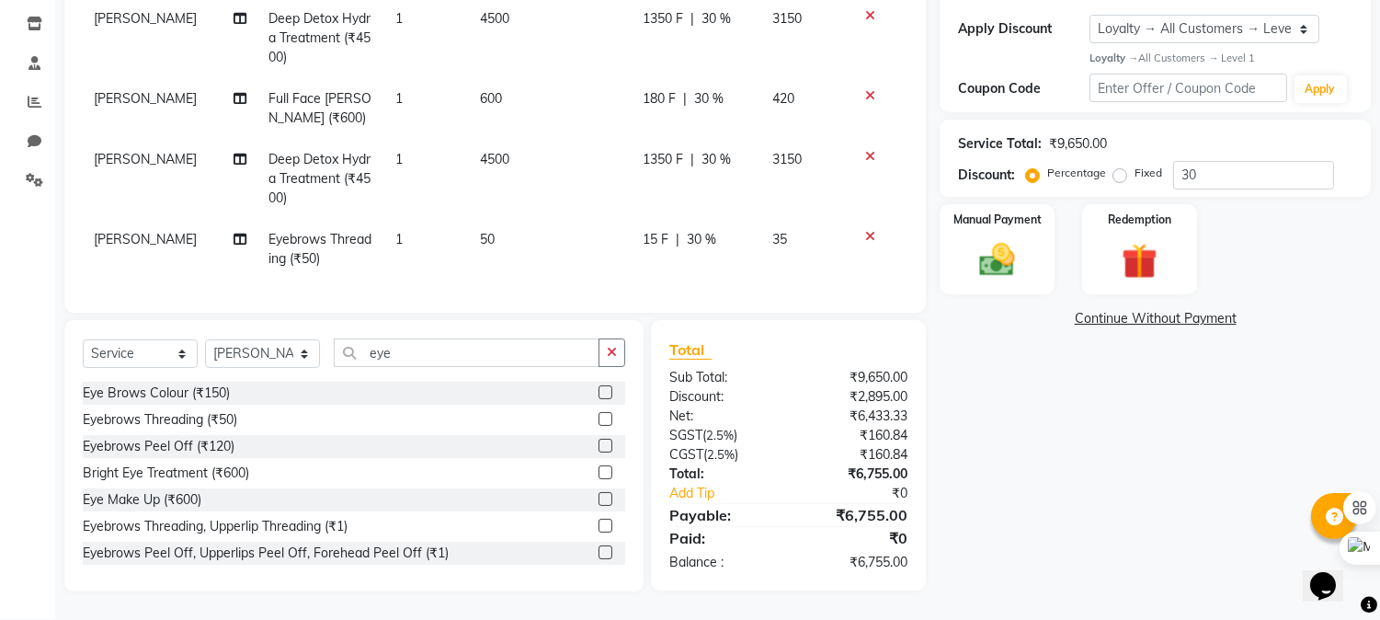
scroll to position [306, 0]
drag, startPoint x: 852, startPoint y: 388, endPoint x: 906, endPoint y: 395, distance: 53.8
click at [906, 386] on div "₹9,650.00" at bounding box center [855, 376] width 133 height 19
click at [1088, 521] on div "Name: Povii Membership: No Active Membership Total Visits: Card on file: 0 Last…" at bounding box center [1162, 211] width 445 height 759
drag, startPoint x: 852, startPoint y: 409, endPoint x: 904, endPoint y: 417, distance: 52.0
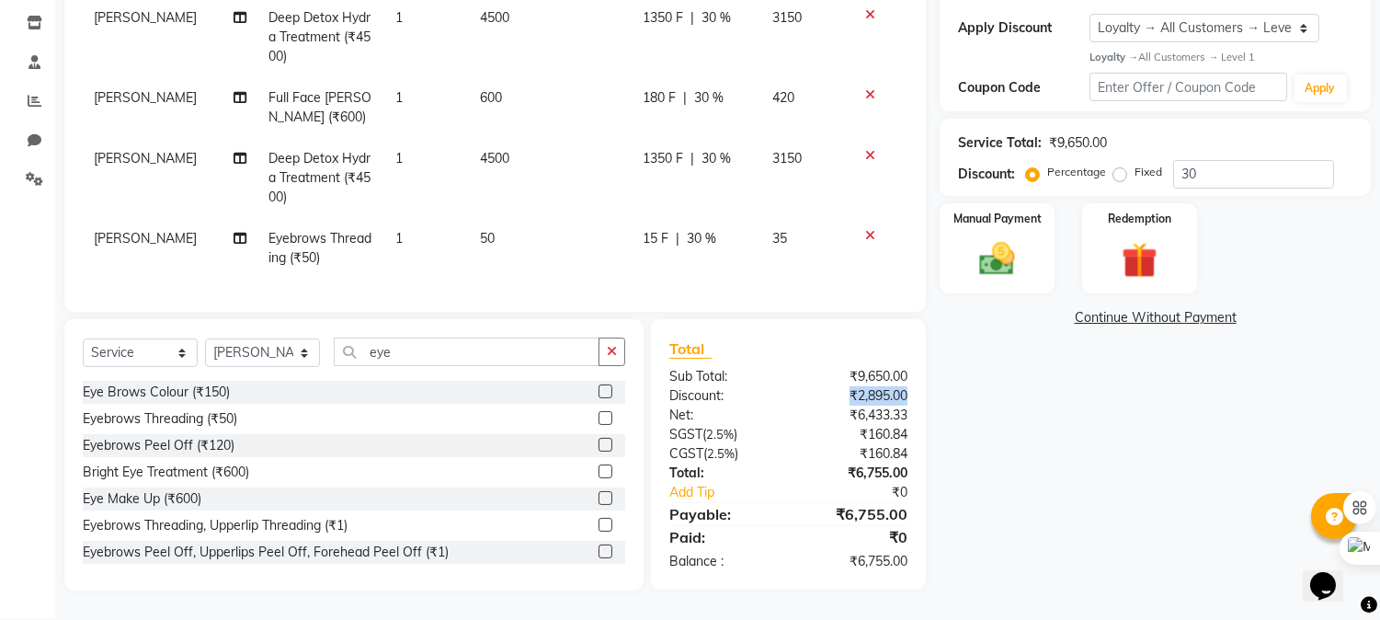
click at [904, 406] on div "₹2,895.00" at bounding box center [855, 395] width 133 height 19
click at [1152, 455] on div "Name: Povii Membership: No Active Membership Total Visits: Card on file: 0 Last…" at bounding box center [1162, 211] width 445 height 759
drag, startPoint x: 857, startPoint y: 577, endPoint x: 905, endPoint y: 573, distance: 48.0
click at [905, 571] on div "₹6,755.00" at bounding box center [855, 561] width 133 height 19
click at [1039, 483] on div "Name: Povii Membership: No Active Membership Total Visits: Card on file: 0 Last…" at bounding box center [1162, 211] width 445 height 759
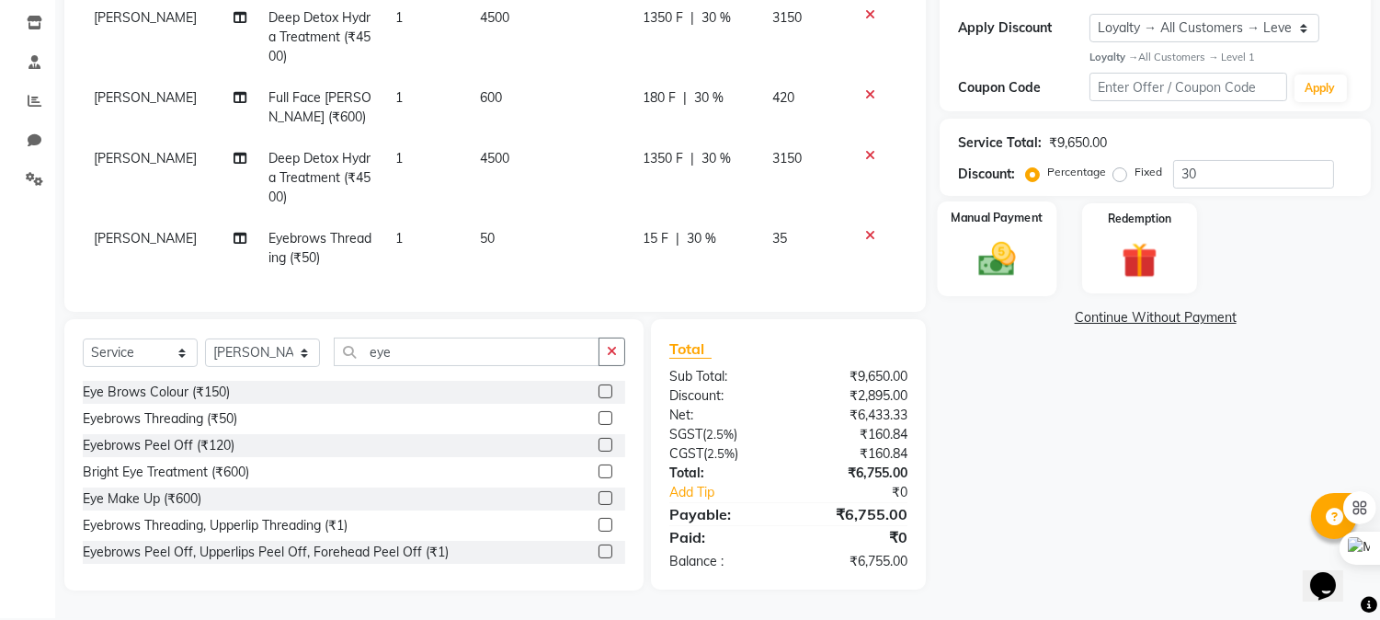
click at [1014, 249] on img at bounding box center [997, 258] width 61 height 43
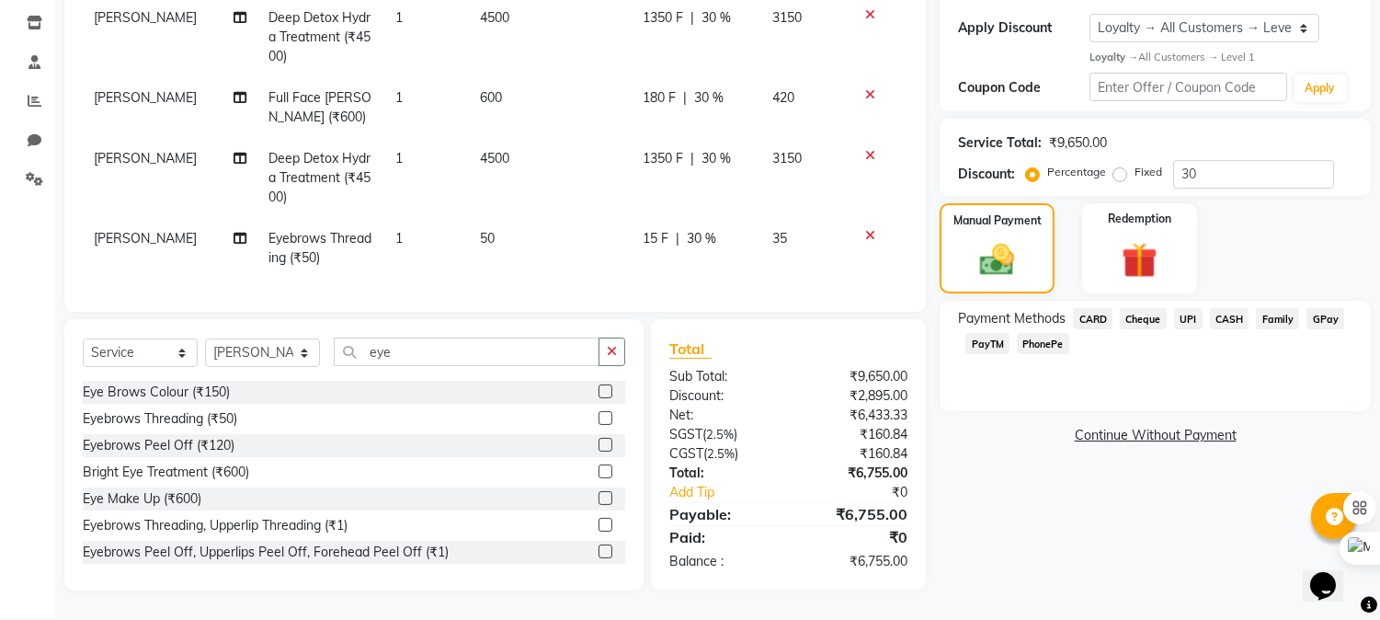
click at [1196, 356] on div "Payment Methods CARD Cheque UPI CASH Family GPay PayTM PhonePe" at bounding box center [1155, 333] width 394 height 50
click at [857, 571] on div "₹6,755.00" at bounding box center [855, 561] width 133 height 19
click at [1015, 418] on div "Name: Povii Membership: No Active Membership Total Visits: Card on file: 0 Last…" at bounding box center [1162, 211] width 445 height 759
click at [1156, 384] on div "Payment Methods CARD Cheque UPI CASH Family GPay PayTM PhonePe" at bounding box center [1155, 356] width 431 height 110
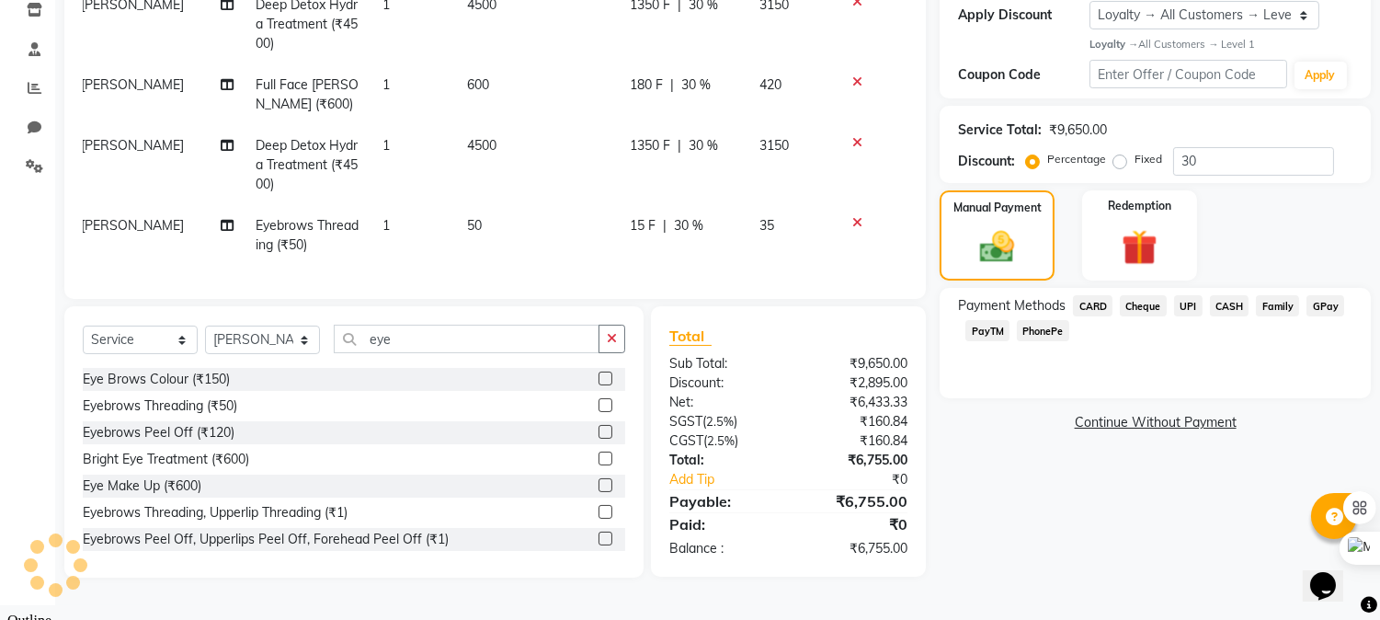
scroll to position [0, 0]
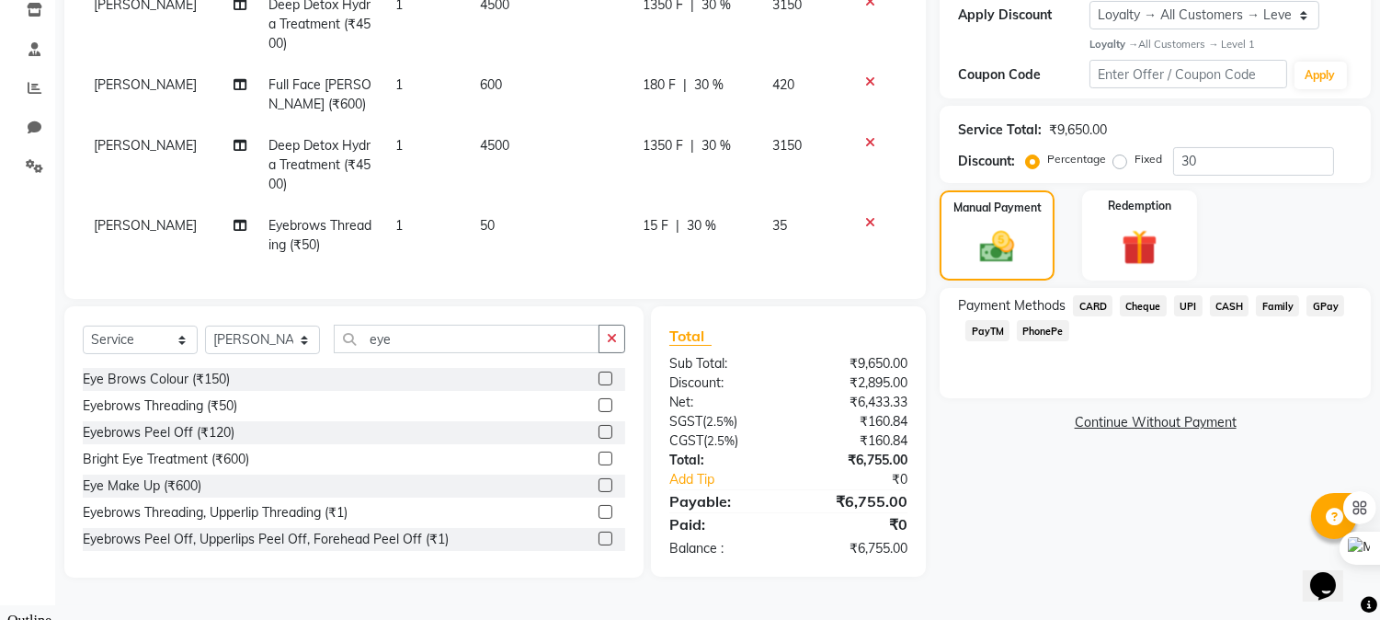
click at [1138, 304] on span "Cheque" at bounding box center [1143, 305] width 47 height 21
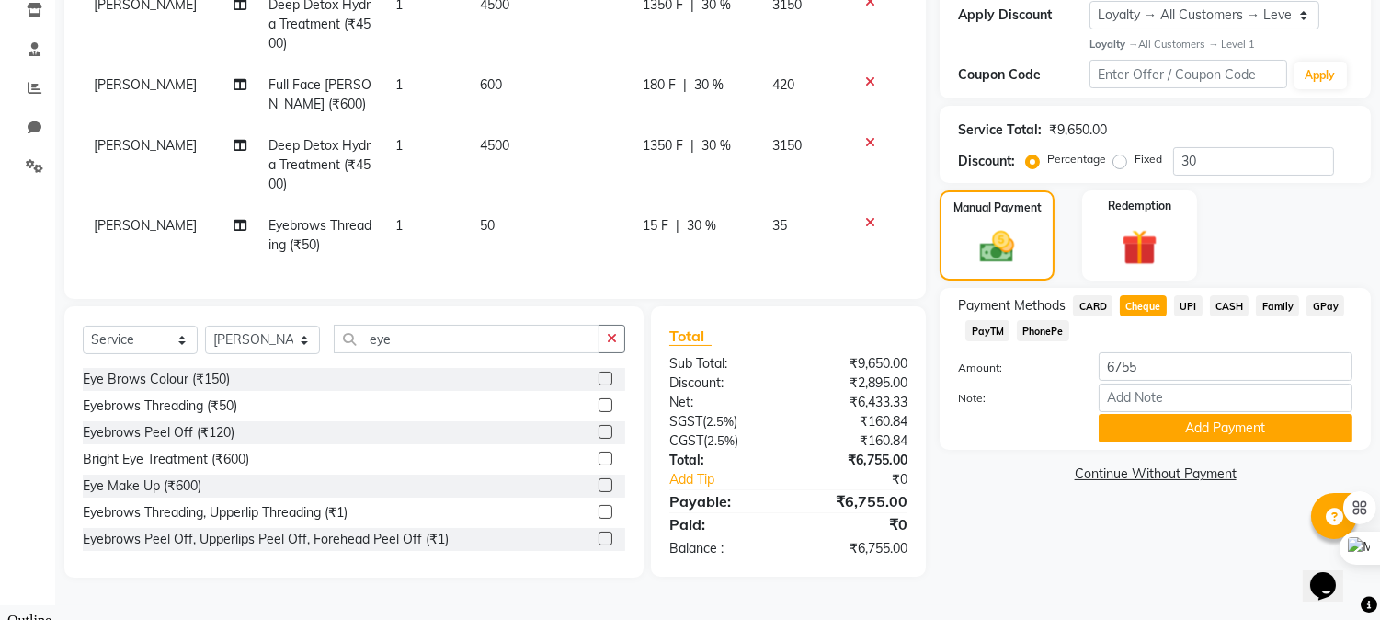
click at [1245, 231] on div "Manual Payment Redemption" at bounding box center [1155, 235] width 459 height 91
click at [1193, 305] on span "UPI" at bounding box center [1188, 305] width 29 height 21
click at [1183, 423] on button "Add Payment" at bounding box center [1226, 428] width 254 height 29
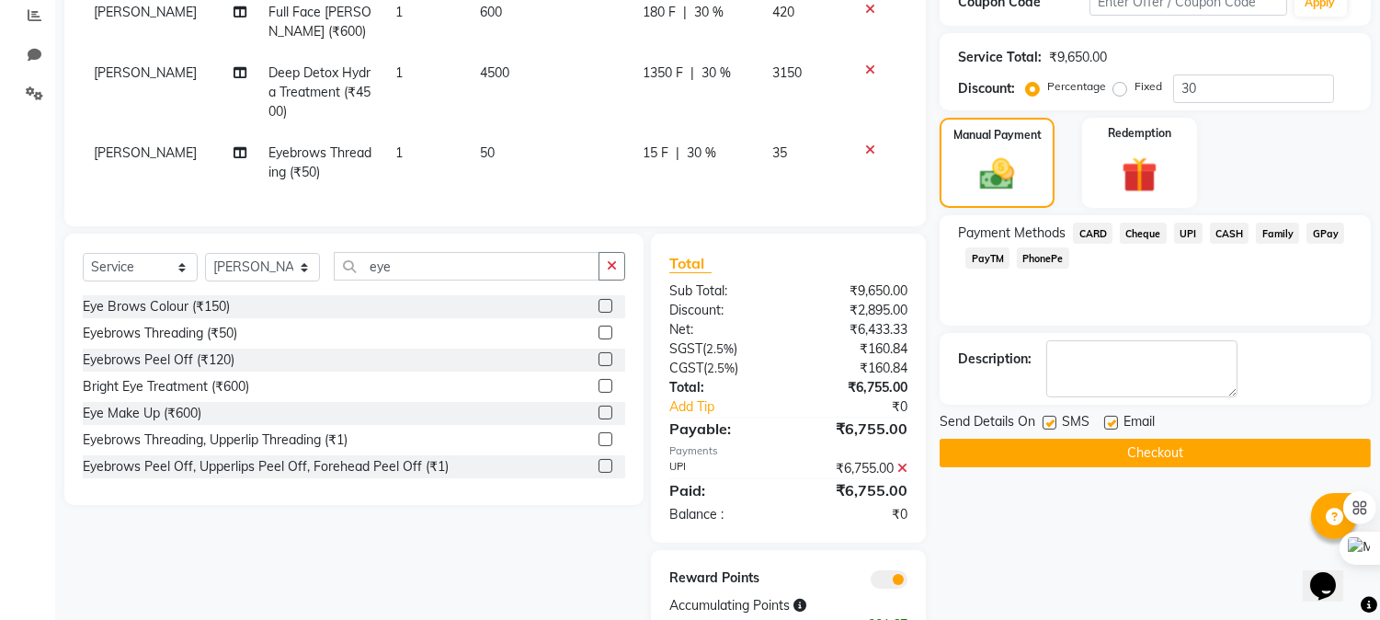
scroll to position [467, 0]
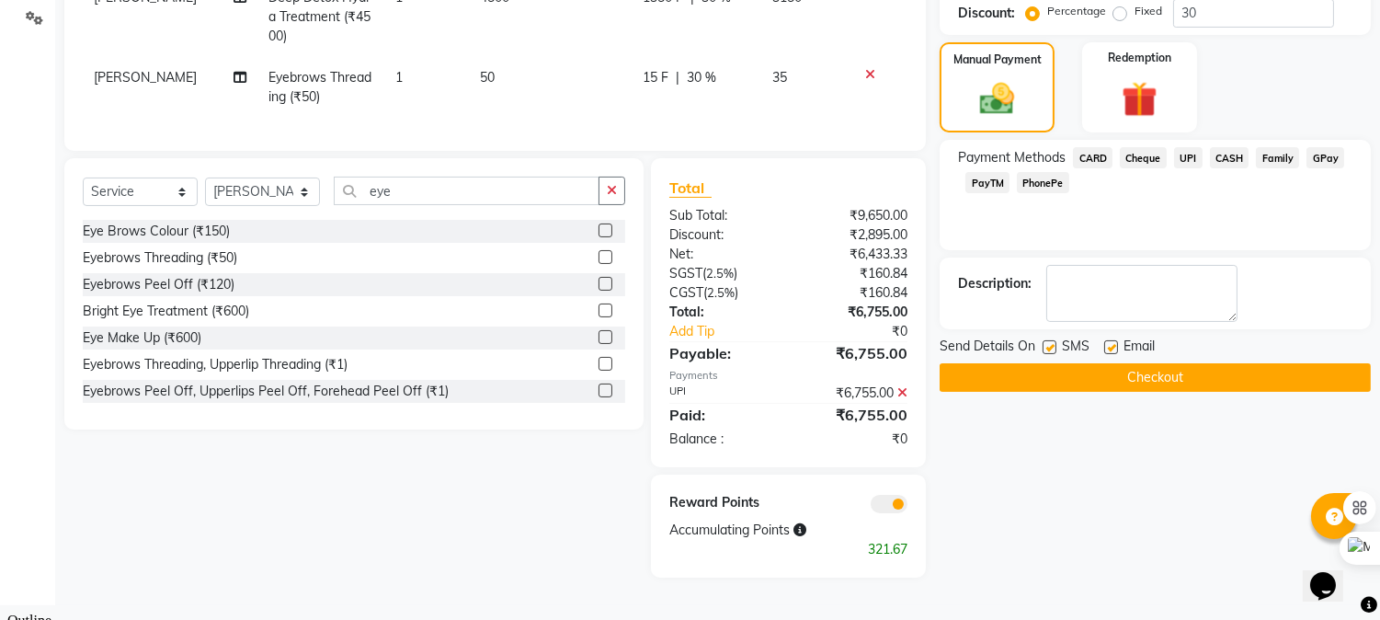
click at [1131, 375] on button "Checkout" at bounding box center [1155, 377] width 431 height 29
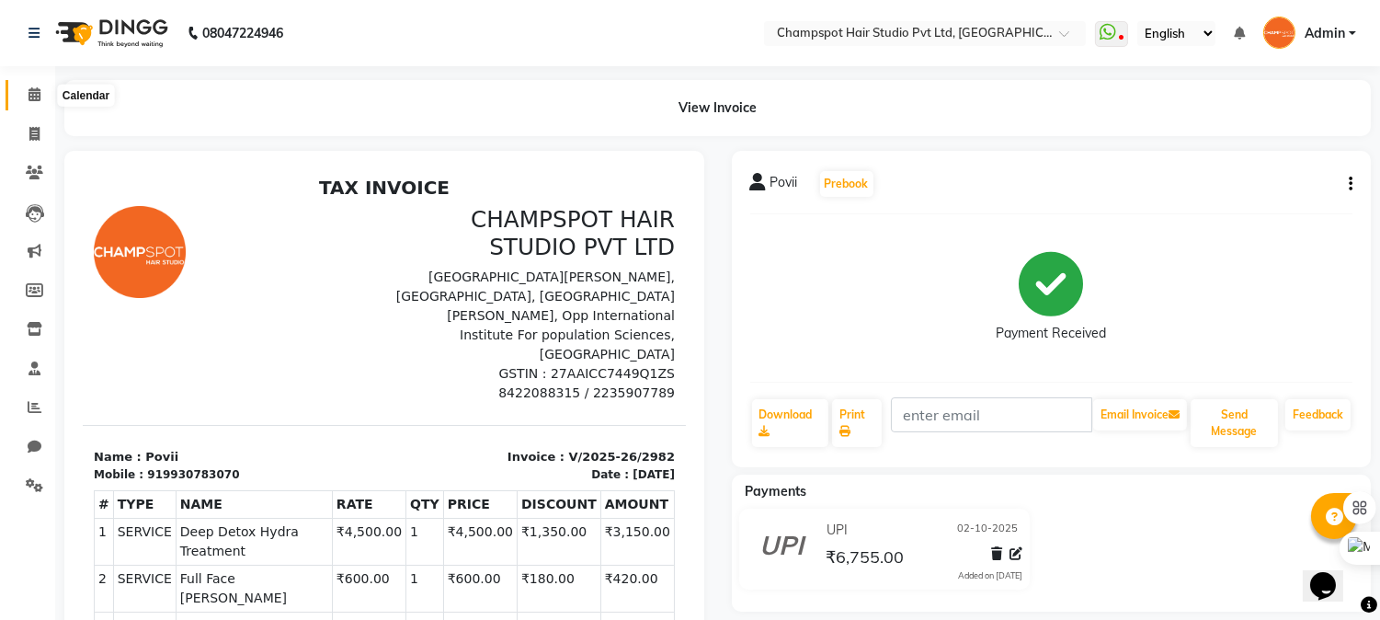
click at [37, 93] on icon at bounding box center [35, 94] width 12 height 14
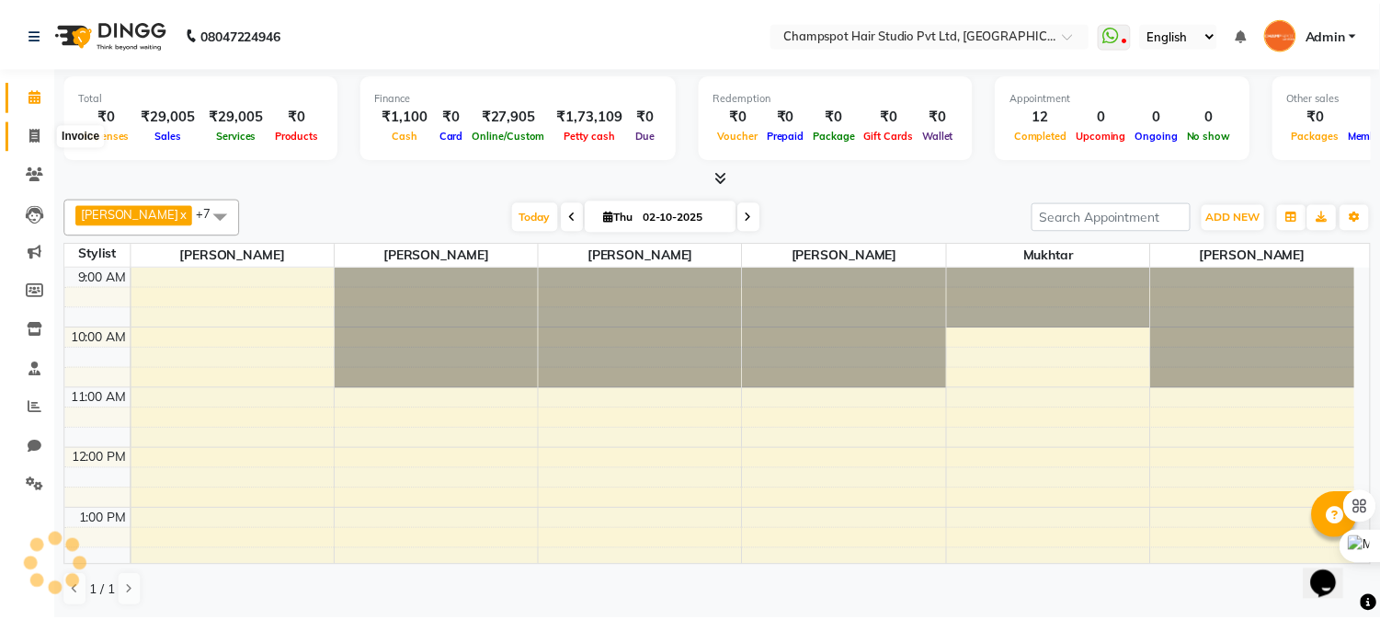
scroll to position [457, 0]
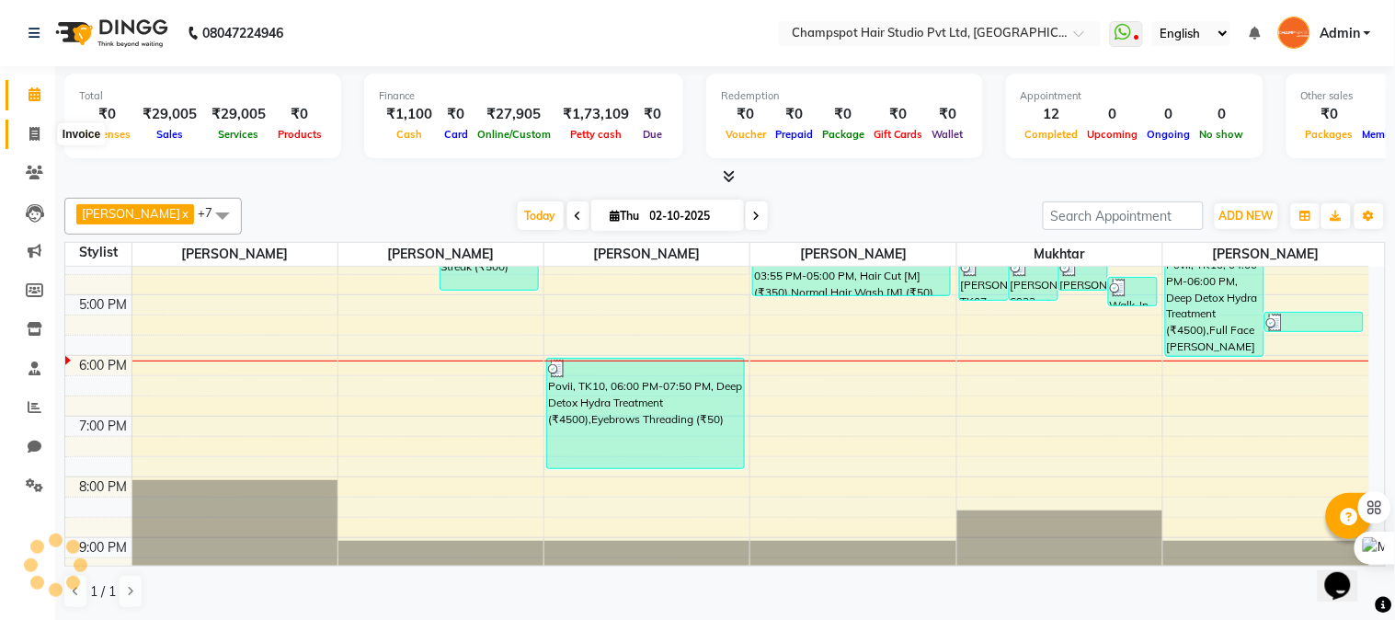
click at [32, 131] on icon at bounding box center [34, 134] width 10 height 14
select select "7690"
select select "service"
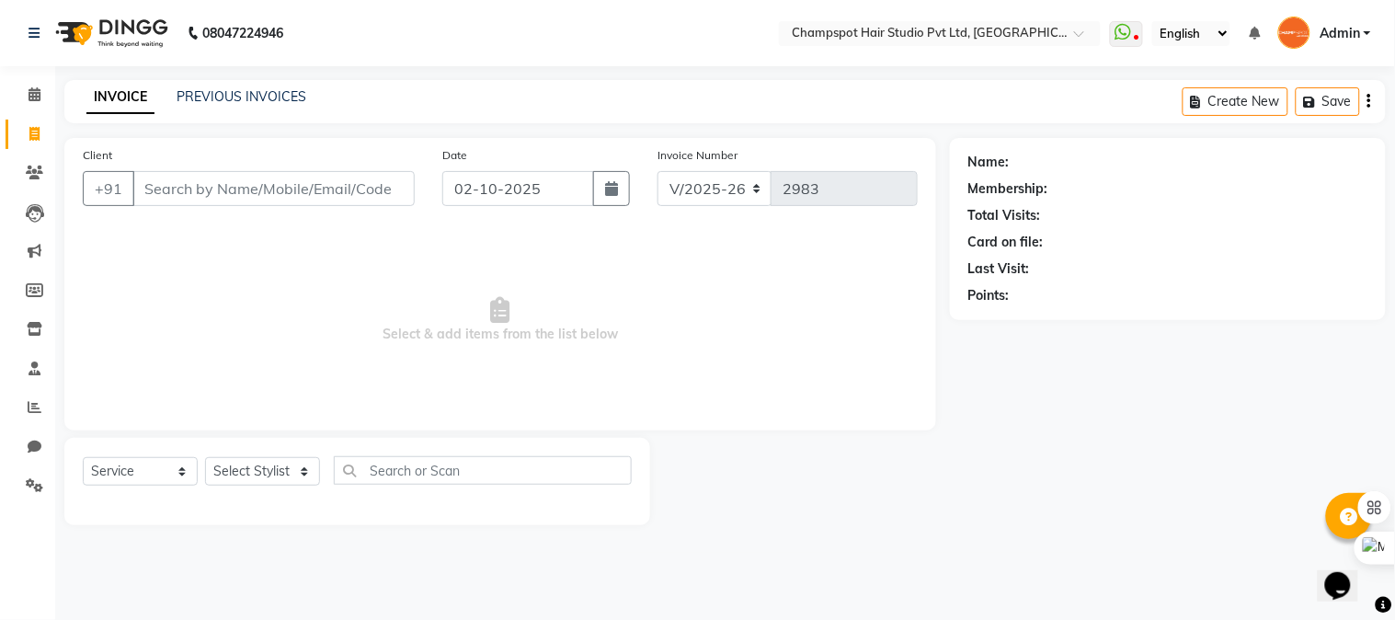
click at [314, 197] on input "Client" at bounding box center [273, 188] width 282 height 35
click at [285, 473] on select "Select Stylist Admin [PERSON_NAME] [PERSON_NAME] [PERSON_NAME] [PERSON_NAME] [P…" at bounding box center [262, 471] width 115 height 29
select select "69007"
click at [205, 458] on select "Select Stylist Admin [PERSON_NAME] [PERSON_NAME] [PERSON_NAME] [PERSON_NAME] [P…" at bounding box center [262, 471] width 115 height 29
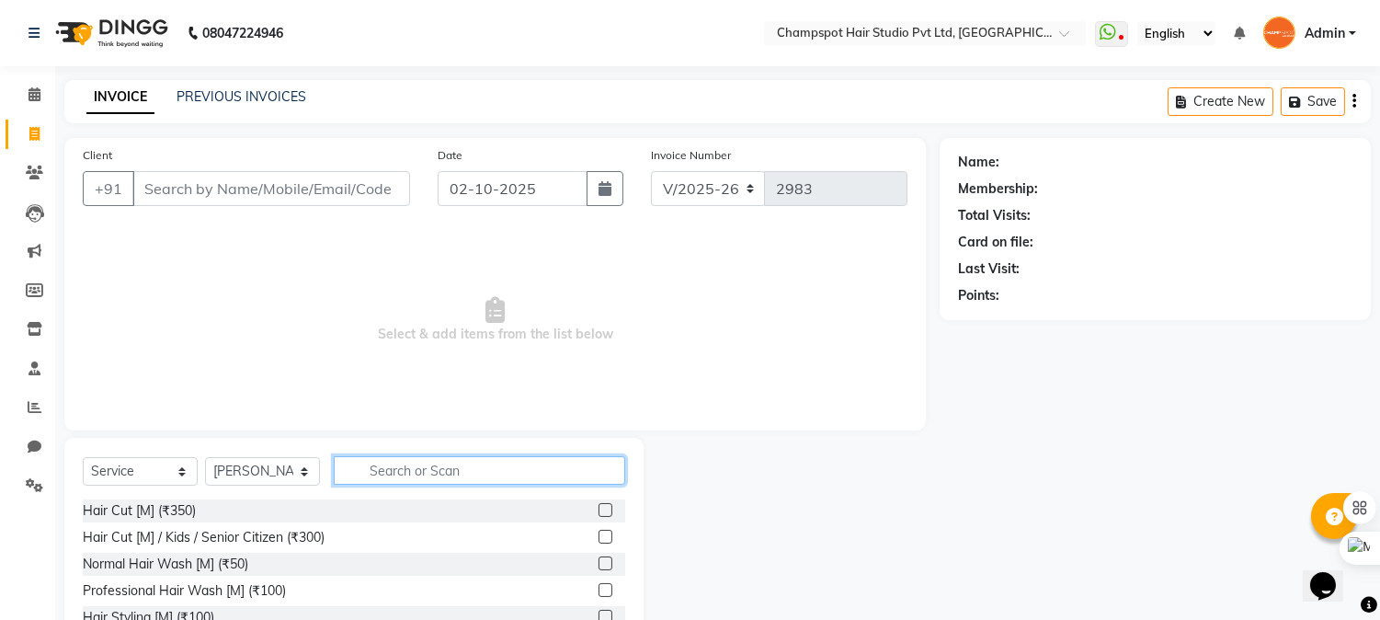
click at [380, 464] on input "text" at bounding box center [480, 470] width 292 height 29
type input "eye"
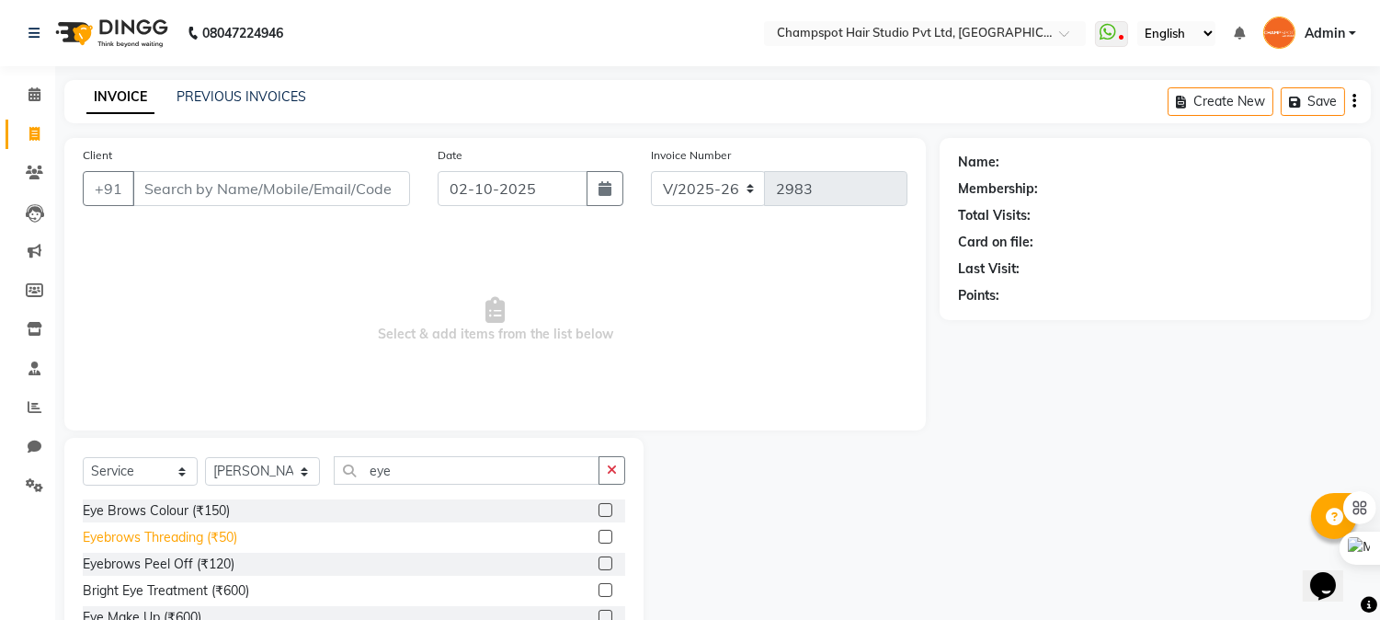
click at [175, 537] on div "Eyebrows Threading (₹50)" at bounding box center [160, 537] width 154 height 19
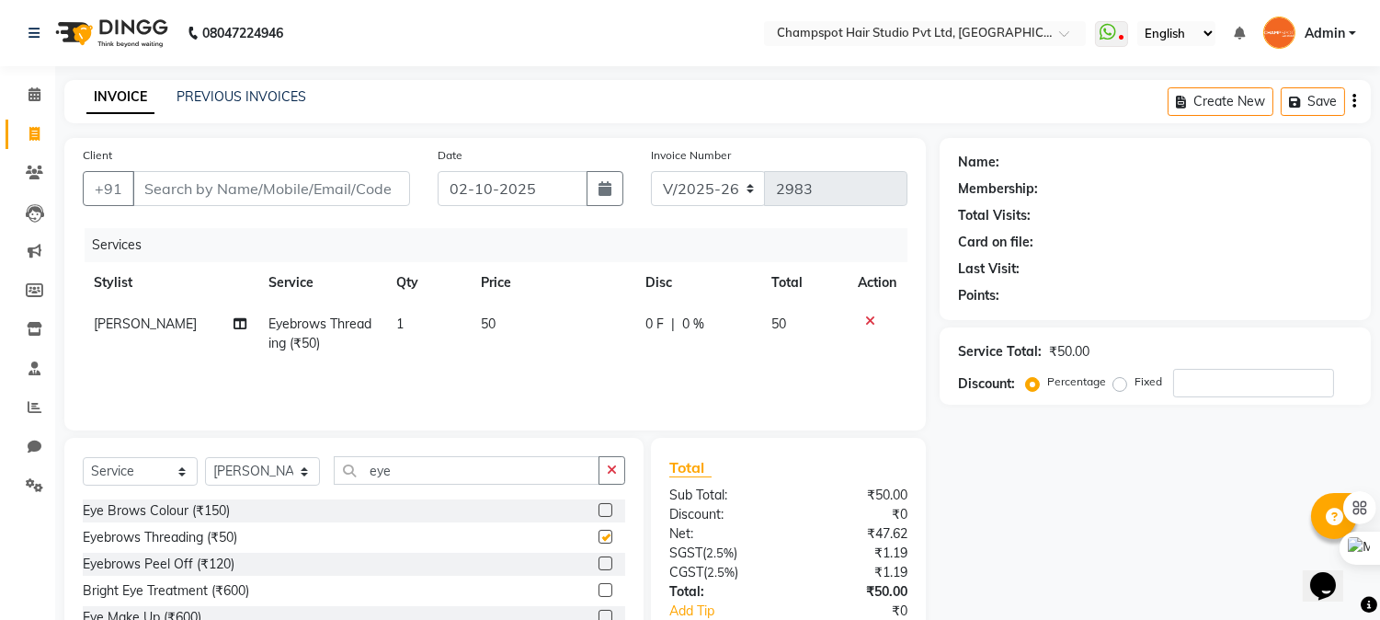
checkbox input "false"
drag, startPoint x: 135, startPoint y: 488, endPoint x: 76, endPoint y: 470, distance: 61.7
click at [105, 479] on div "Select Service Product Membership Package Voucher Prepaid Gift Card Select Styl…" at bounding box center [354, 477] width 543 height 43
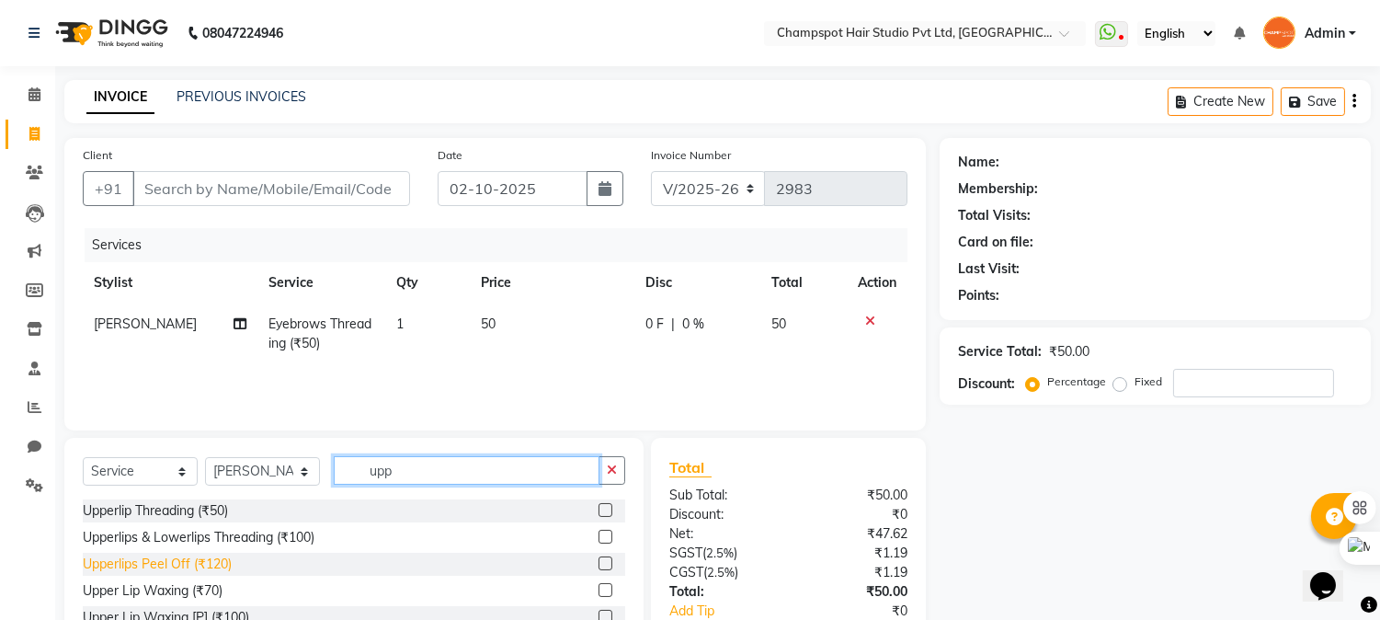
type input "upp"
click at [97, 563] on div "Upperlips Peel Off (₹120)" at bounding box center [157, 564] width 149 height 19
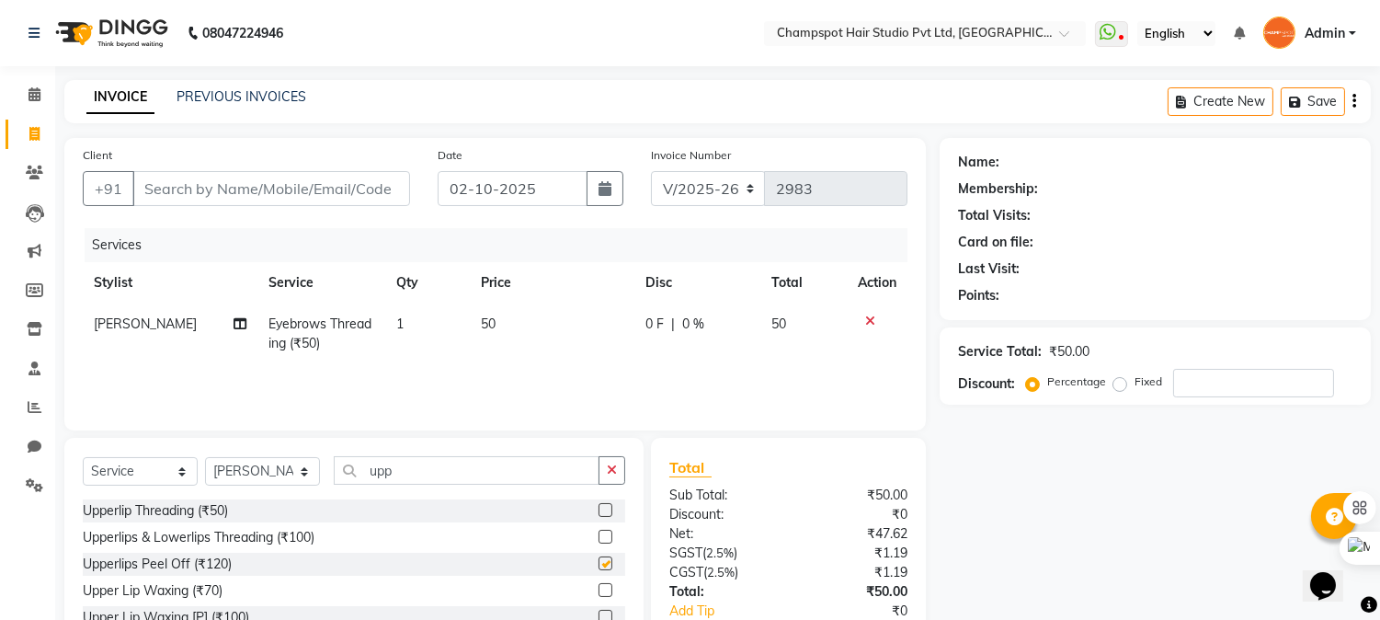
checkbox input "false"
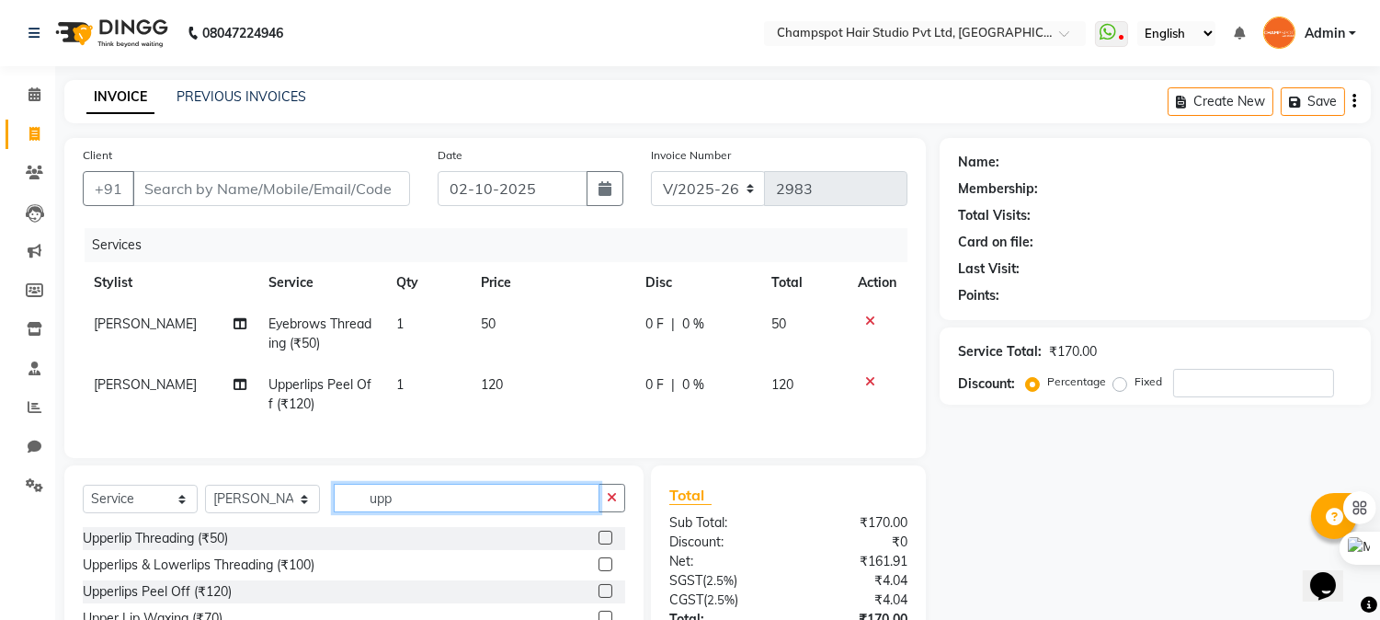
drag, startPoint x: 357, startPoint y: 525, endPoint x: 242, endPoint y: 504, distance: 116.9
click at [250, 503] on div "Select Service Product Membership Package Voucher Prepaid Gift Card Select Styl…" at bounding box center [354, 505] width 543 height 43
type input "chin"
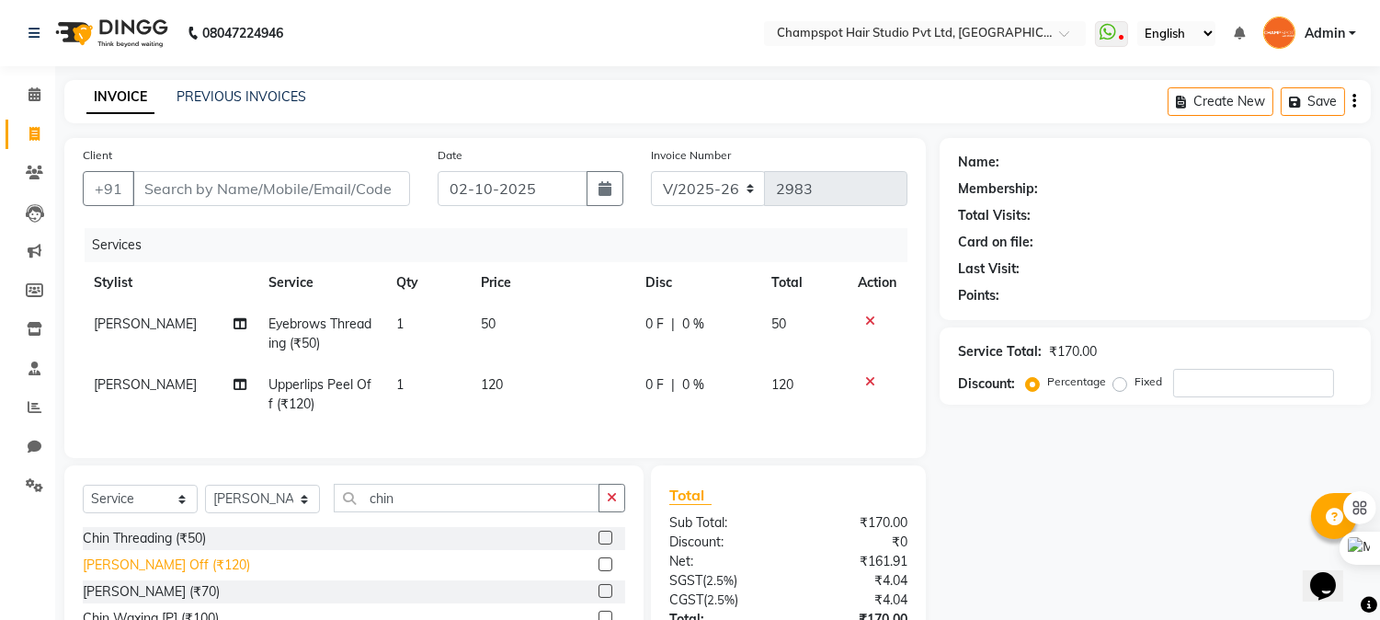
click at [148, 575] on div "[PERSON_NAME] Off (₹120)" at bounding box center [166, 564] width 167 height 19
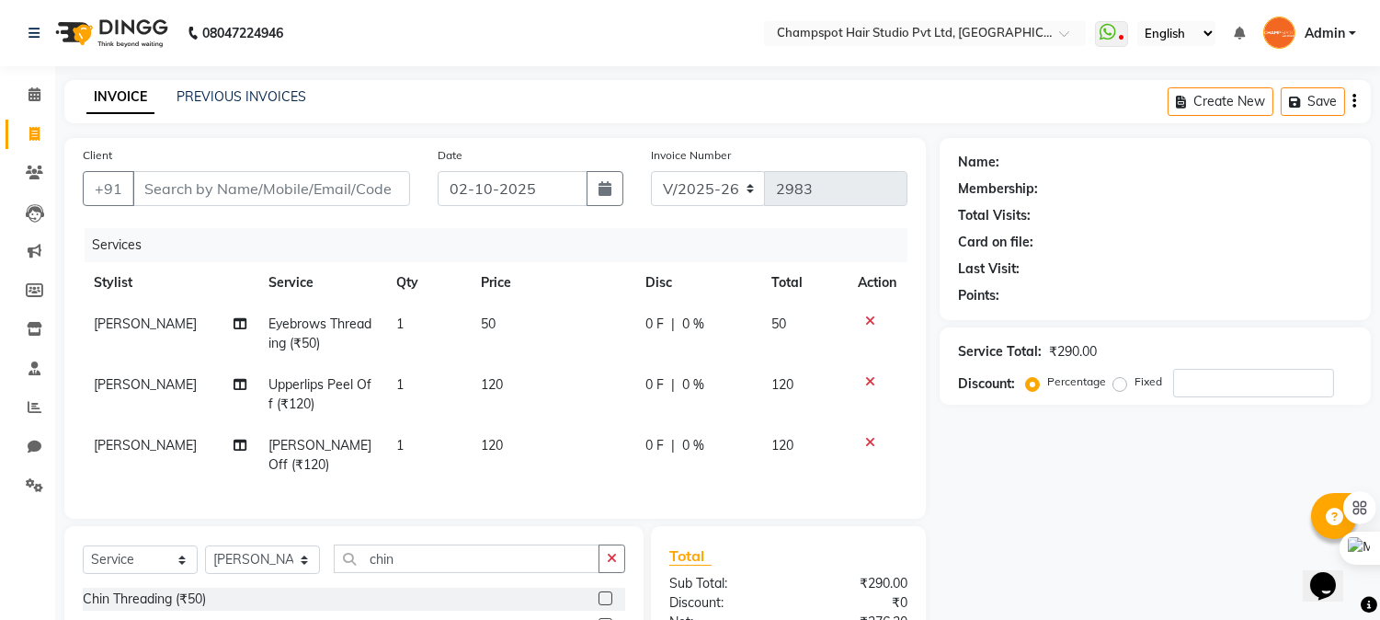
checkbox input "false"
click at [301, 177] on input "Client" at bounding box center [271, 188] width 278 height 35
type input "9"
type input "0"
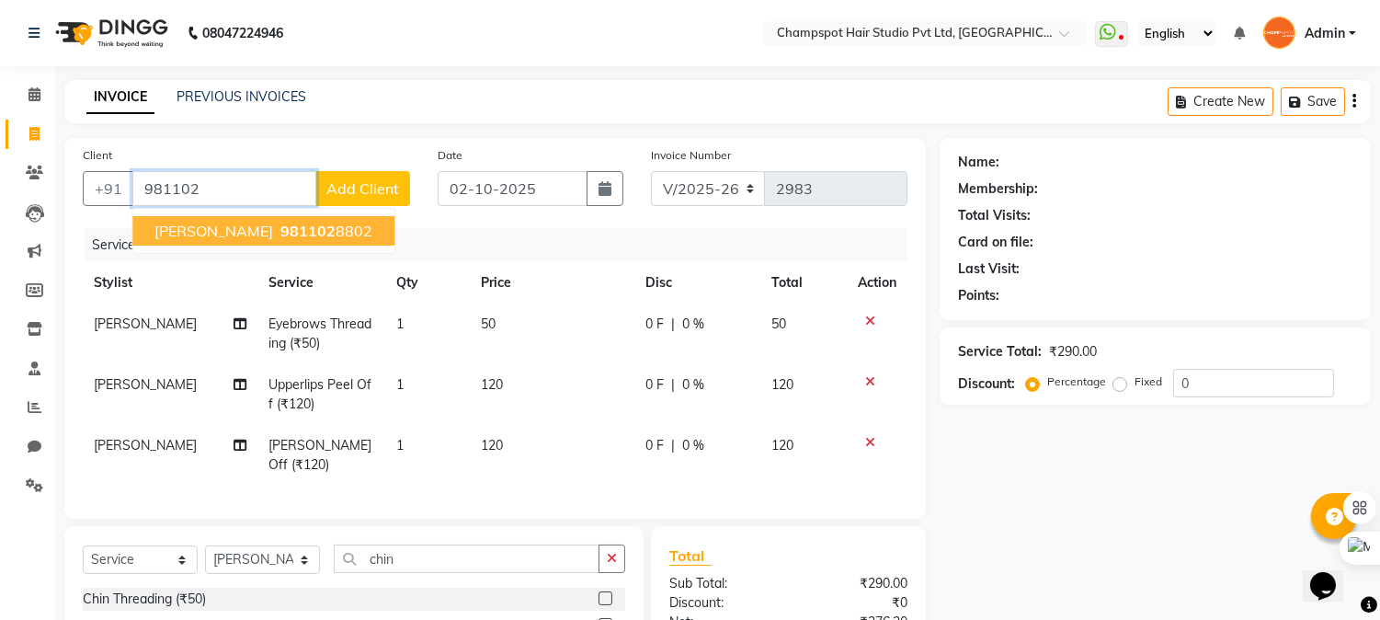
click at [197, 233] on span "rashika" at bounding box center [213, 231] width 119 height 18
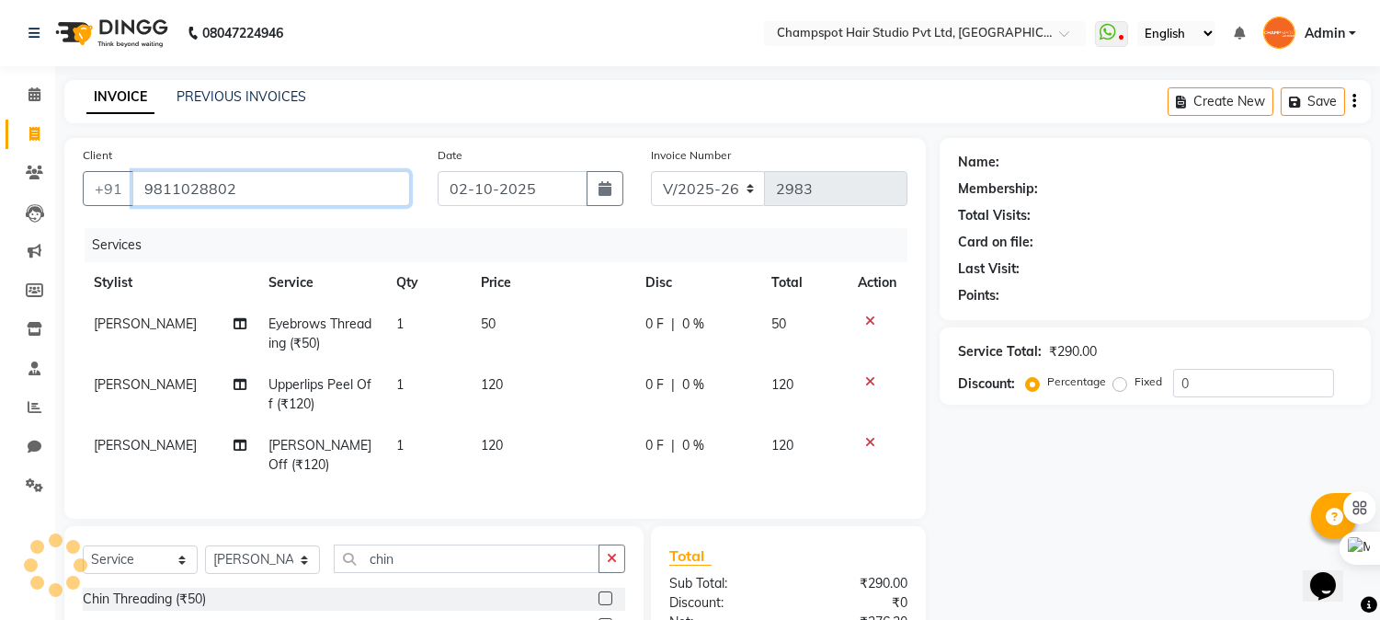
type input "9811028802"
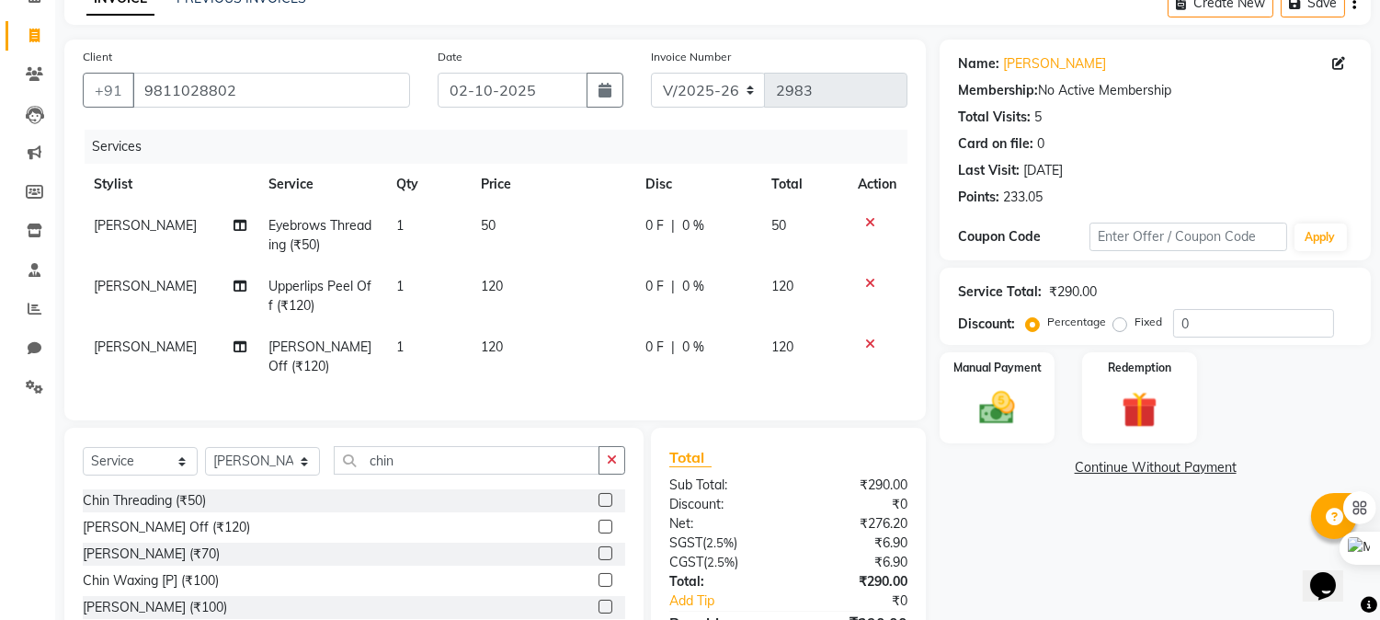
scroll to position [221, 0]
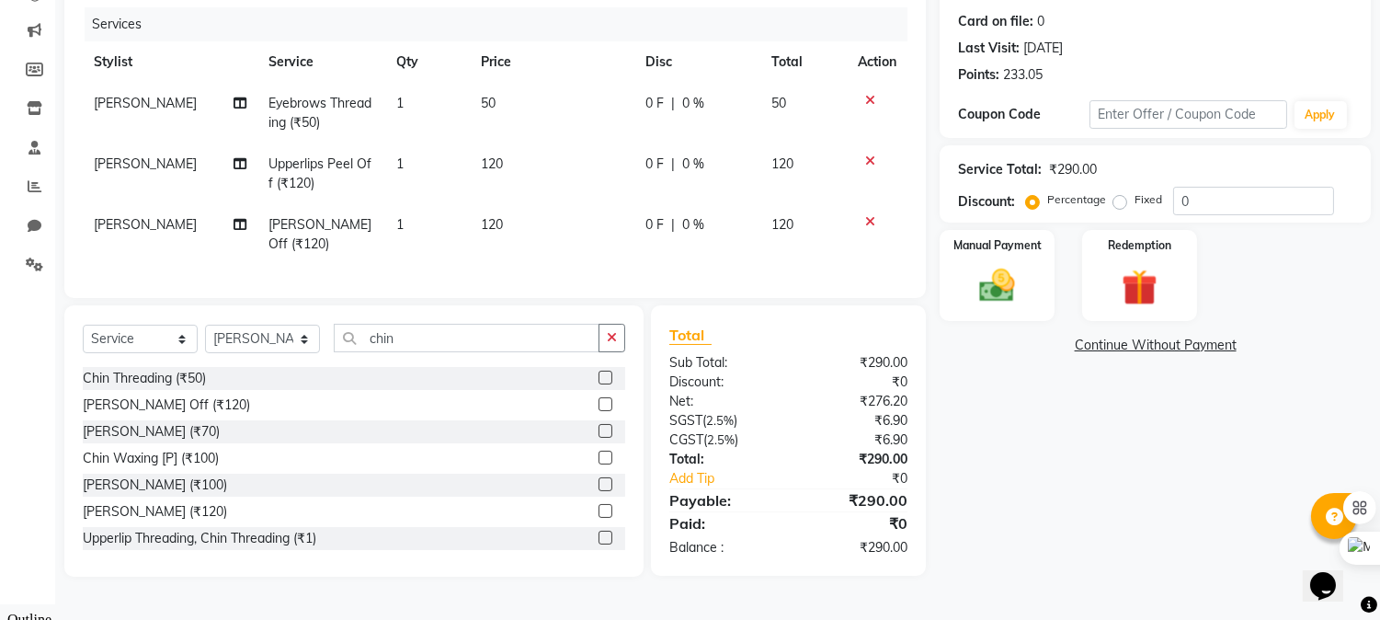
click at [858, 557] on div "₹290.00" at bounding box center [855, 547] width 133 height 19
drag, startPoint x: 1046, startPoint y: 406, endPoint x: 1022, endPoint y: 298, distance: 110.2
click at [1046, 400] on div "Name: Rashika Membership: No Active Membership Total Visits: 5 Card on file: 0 …" at bounding box center [1162, 246] width 445 height 659
click at [1016, 280] on img at bounding box center [997, 286] width 61 height 43
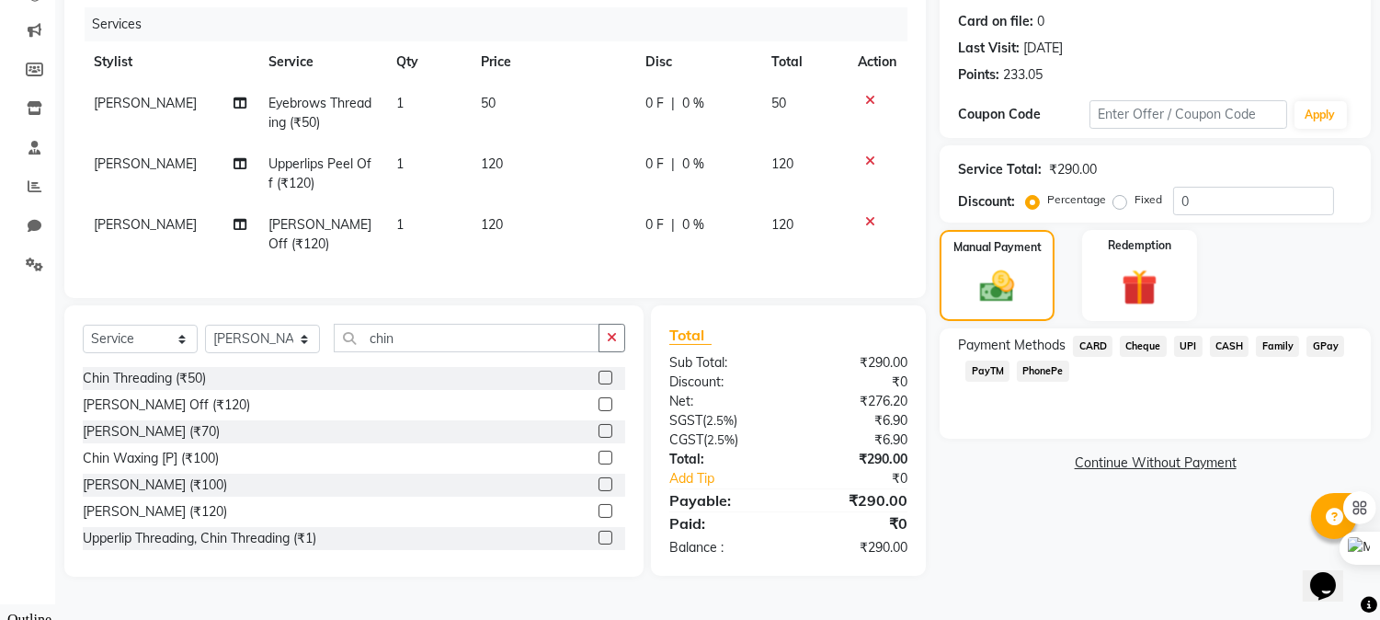
click at [1186, 343] on span "UPI" at bounding box center [1188, 346] width 29 height 21
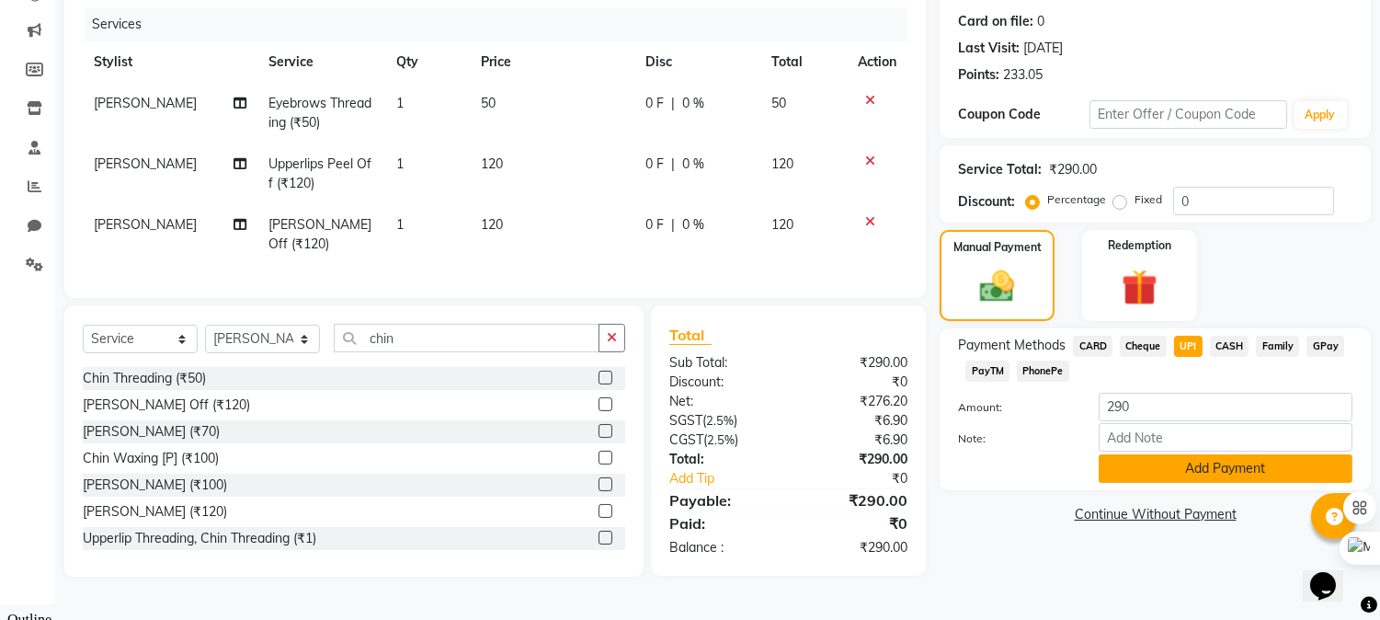
click at [1166, 470] on button "Add Payment" at bounding box center [1226, 468] width 254 height 29
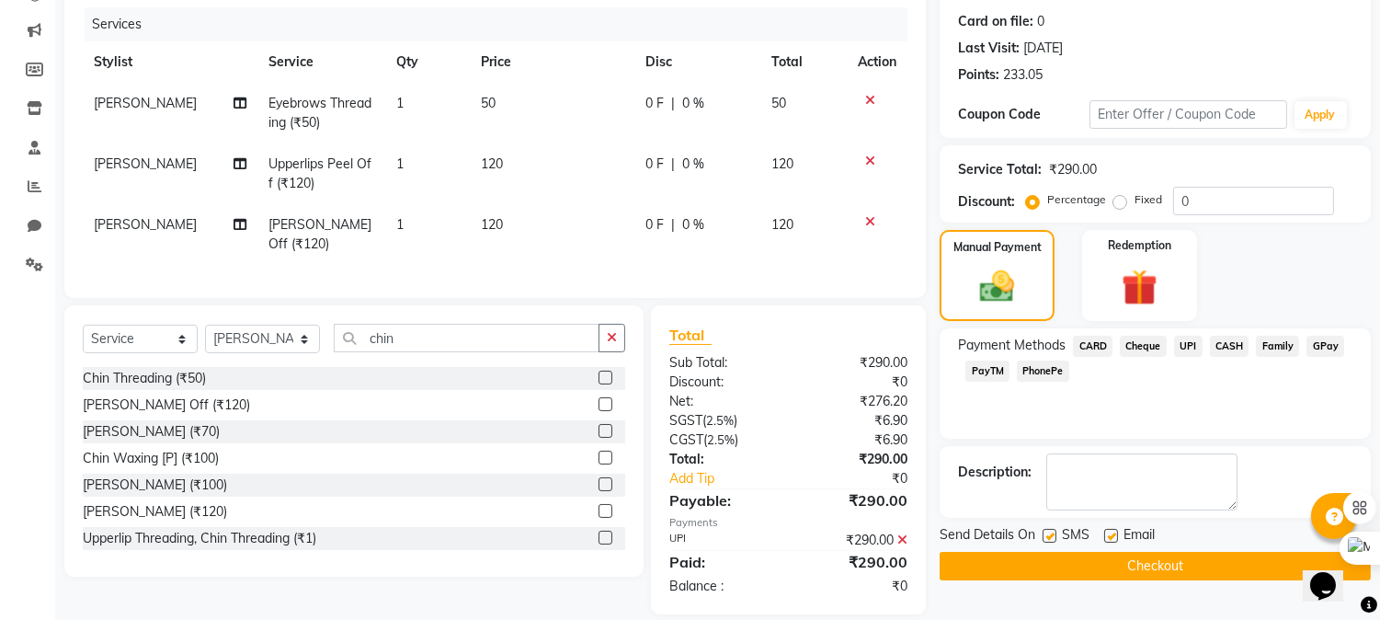
click at [1035, 567] on button "Checkout" at bounding box center [1155, 566] width 431 height 29
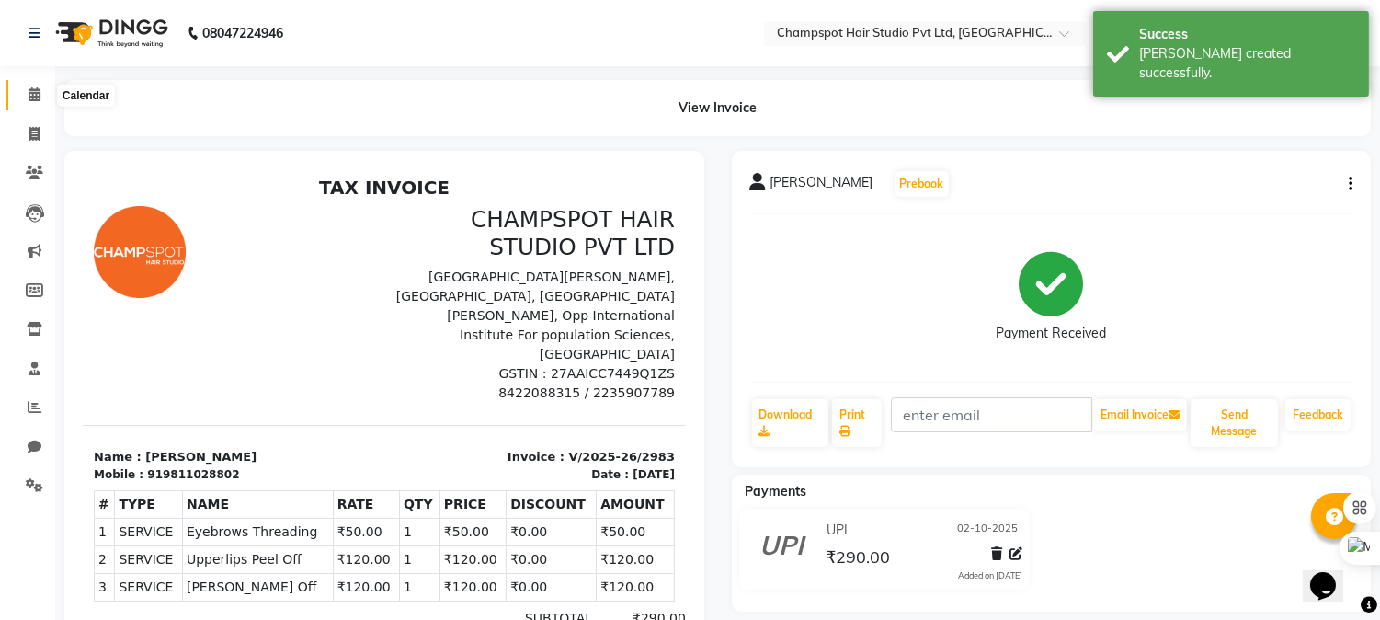
click at [32, 95] on icon at bounding box center [35, 94] width 12 height 14
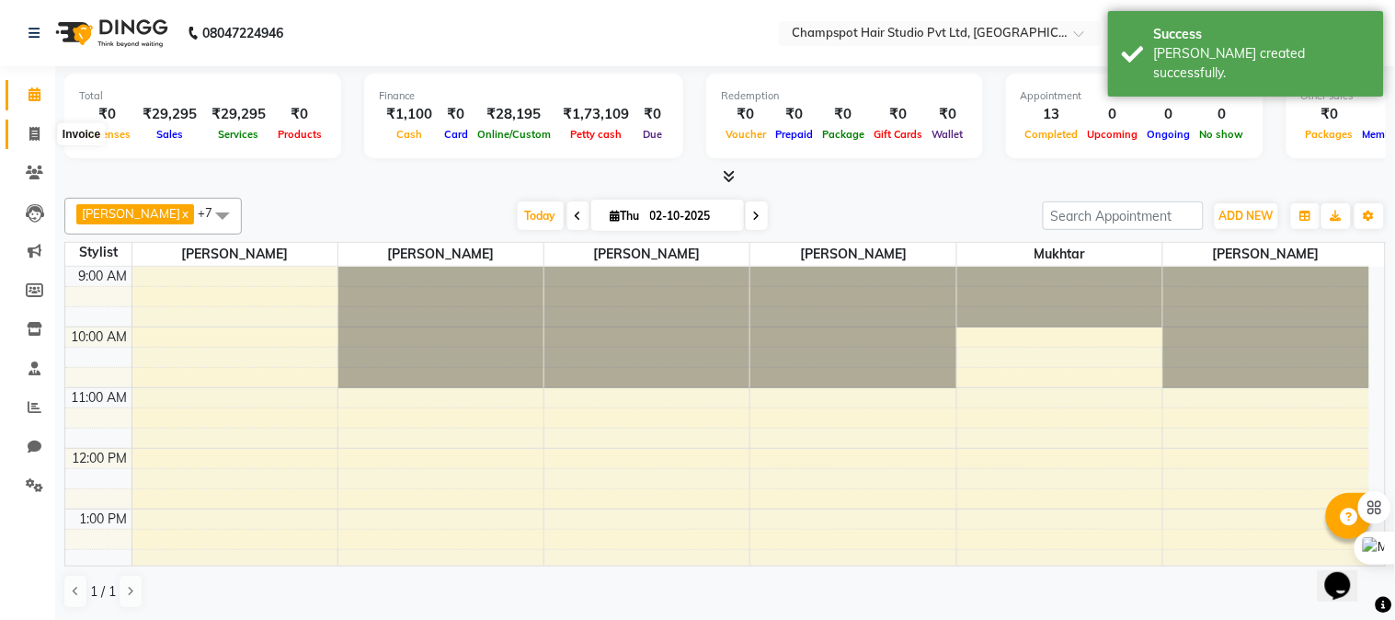
click at [31, 141] on icon at bounding box center [34, 134] width 10 height 14
select select "7690"
select select "service"
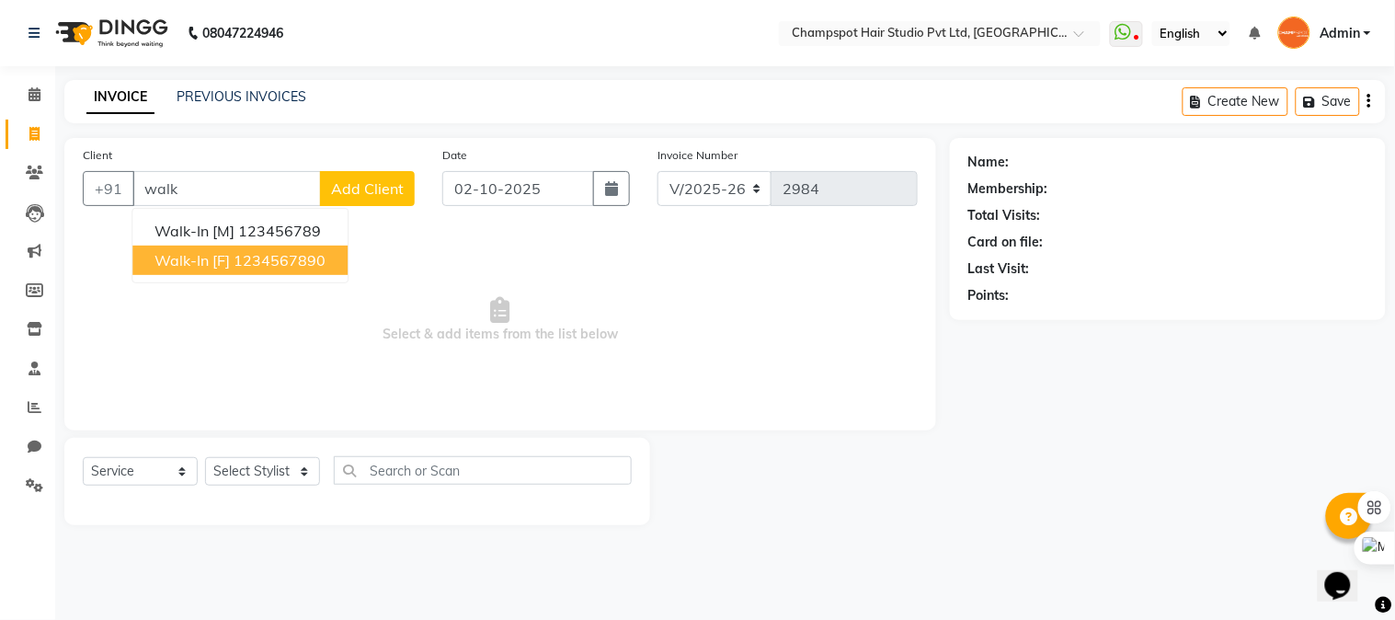
click at [224, 251] on span "Walk-In [F]" at bounding box center [191, 260] width 75 height 18
type input "1234567890"
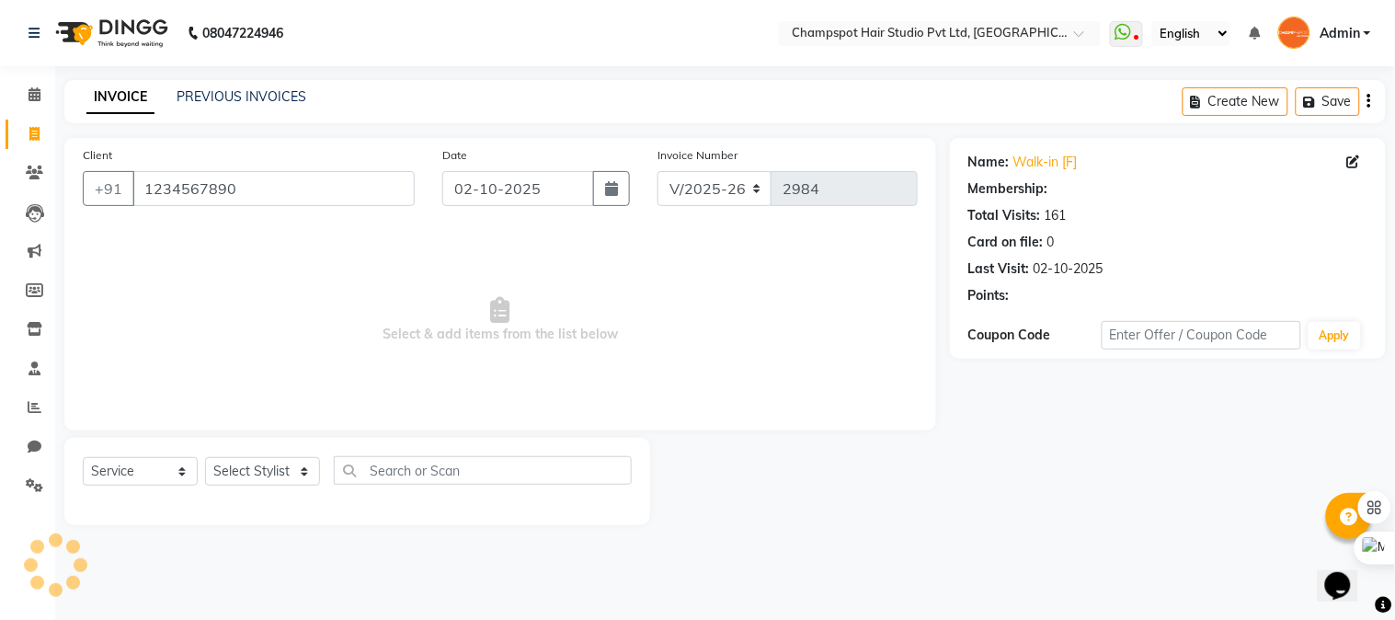
select select "1: Object"
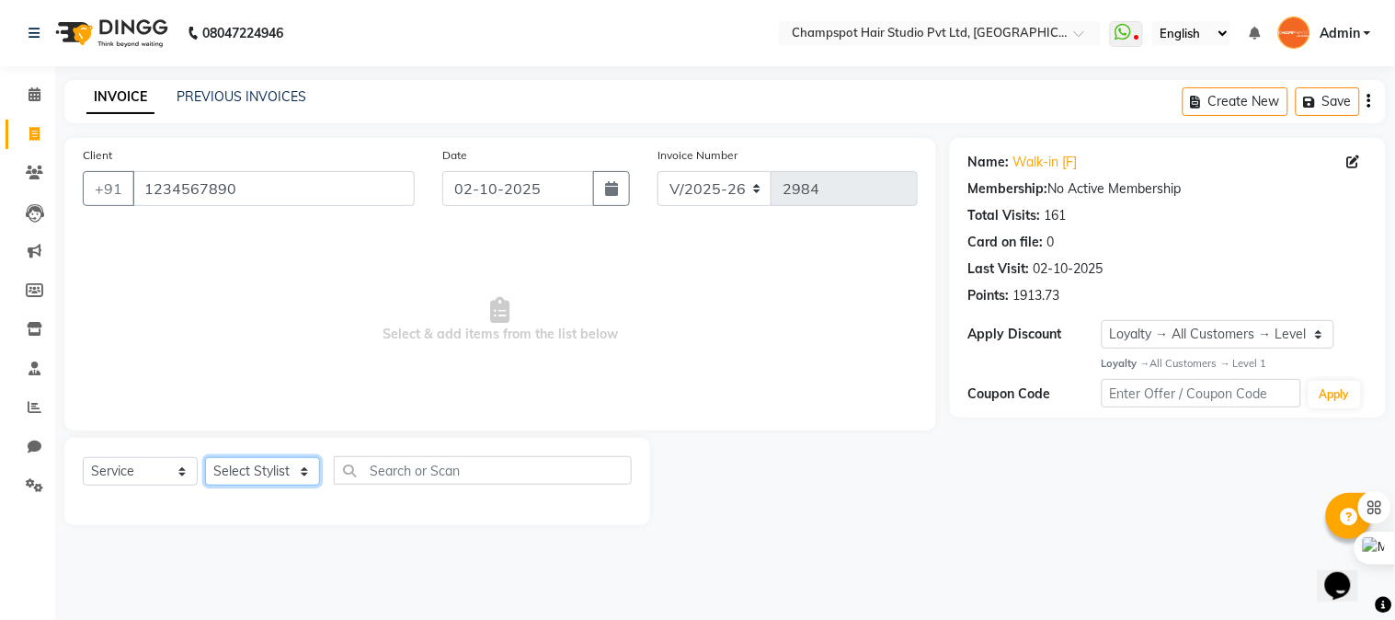
drag, startPoint x: 249, startPoint y: 471, endPoint x: 249, endPoint y: 487, distance: 16.6
click at [249, 471] on select "Select Stylist Admin [PERSON_NAME] [PERSON_NAME] [PERSON_NAME] [PERSON_NAME] [P…" at bounding box center [262, 471] width 115 height 29
select select "69007"
click at [205, 458] on select "Select Stylist Admin [PERSON_NAME] [PERSON_NAME] [PERSON_NAME] [PERSON_NAME] [P…" at bounding box center [262, 471] width 115 height 29
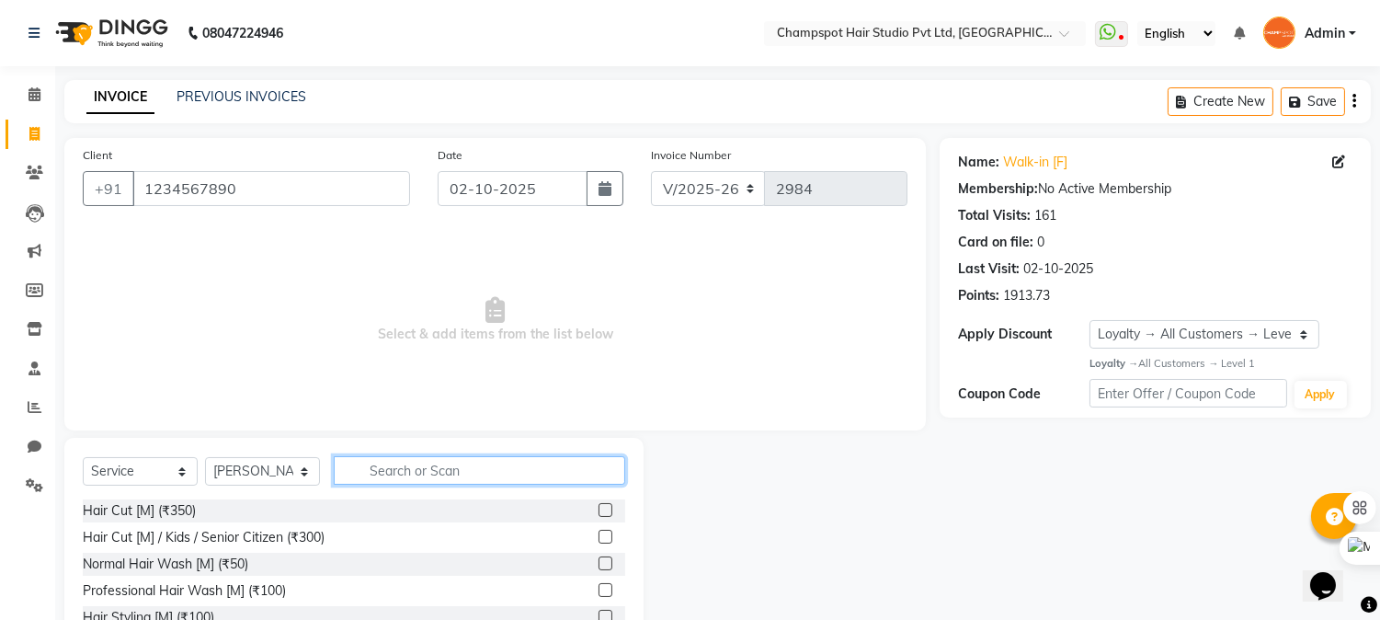
click at [417, 480] on input "text" at bounding box center [480, 470] width 292 height 29
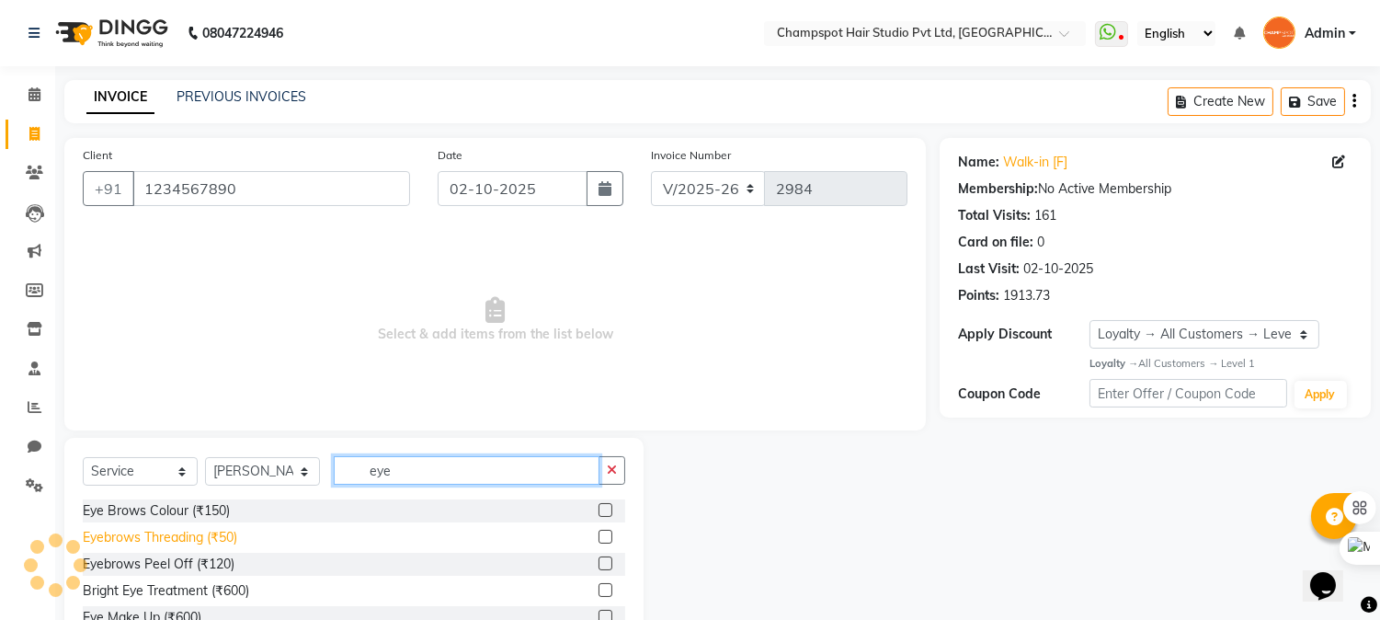
type input "eye"
click at [159, 540] on div "Eyebrows Threading (₹50)" at bounding box center [160, 537] width 154 height 19
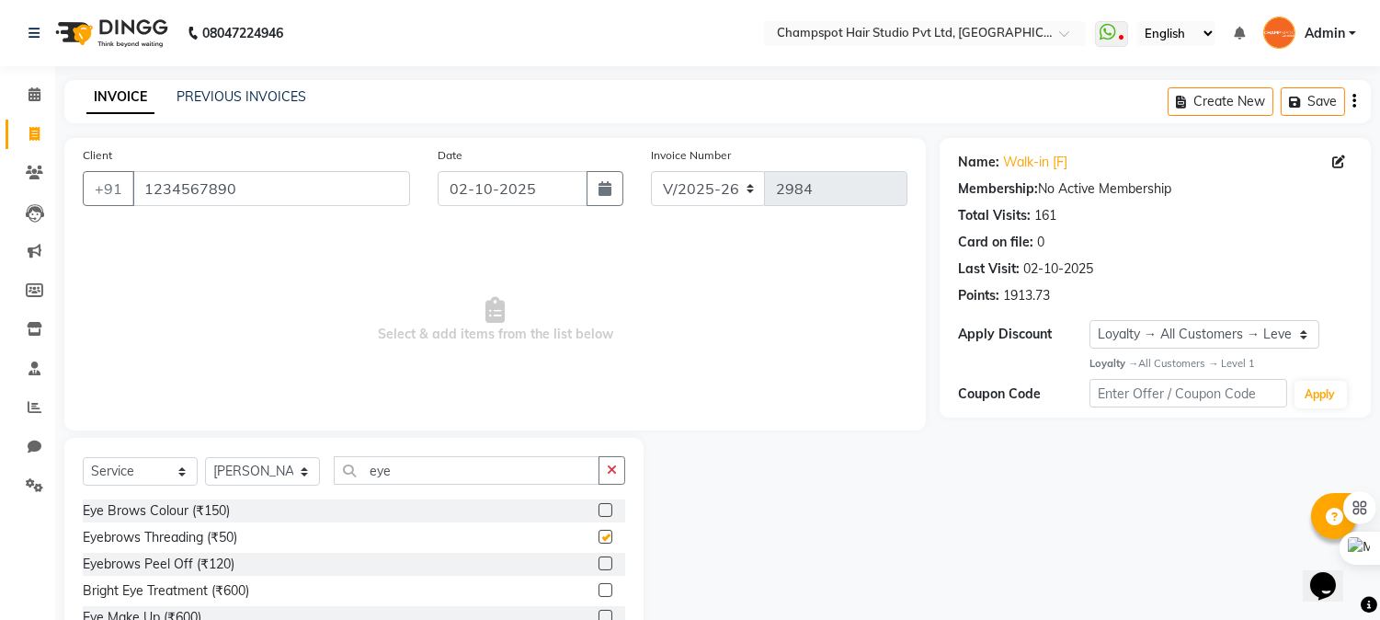
checkbox input "false"
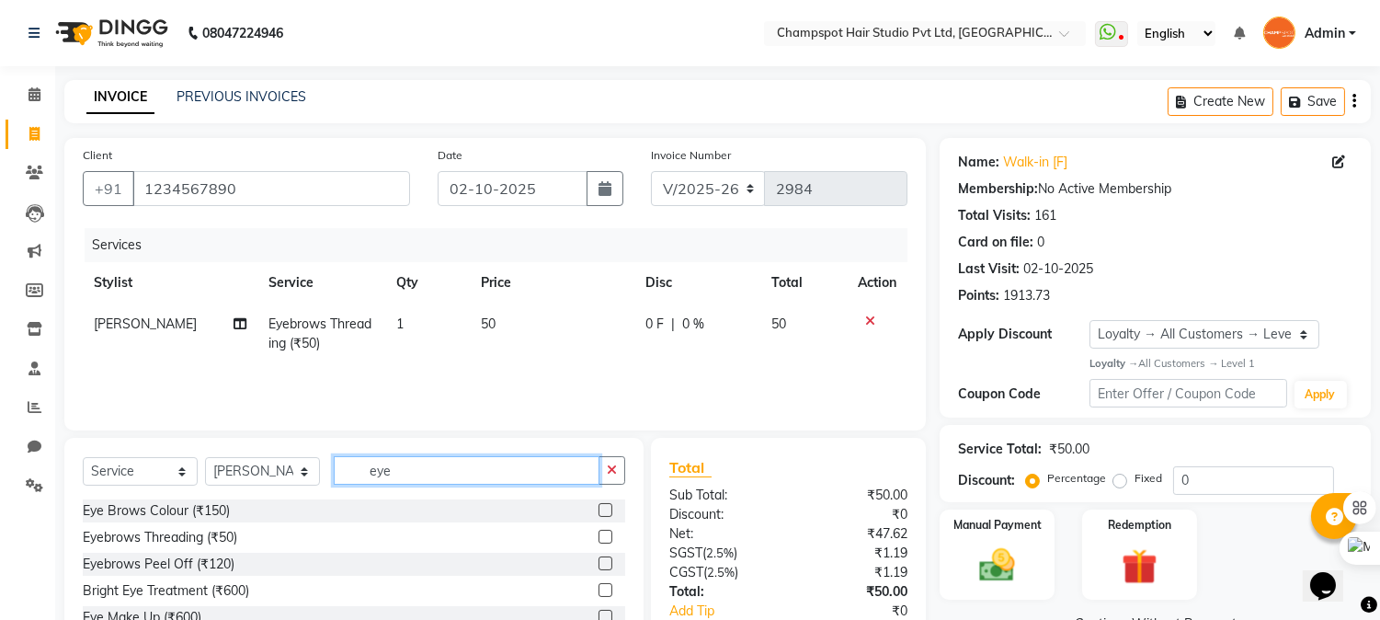
drag, startPoint x: 364, startPoint y: 465, endPoint x: 254, endPoint y: 478, distance: 111.1
click at [255, 478] on div "Select Service Product Membership Package Voucher Prepaid Gift Card Select Styl…" at bounding box center [354, 477] width 543 height 43
type input "for"
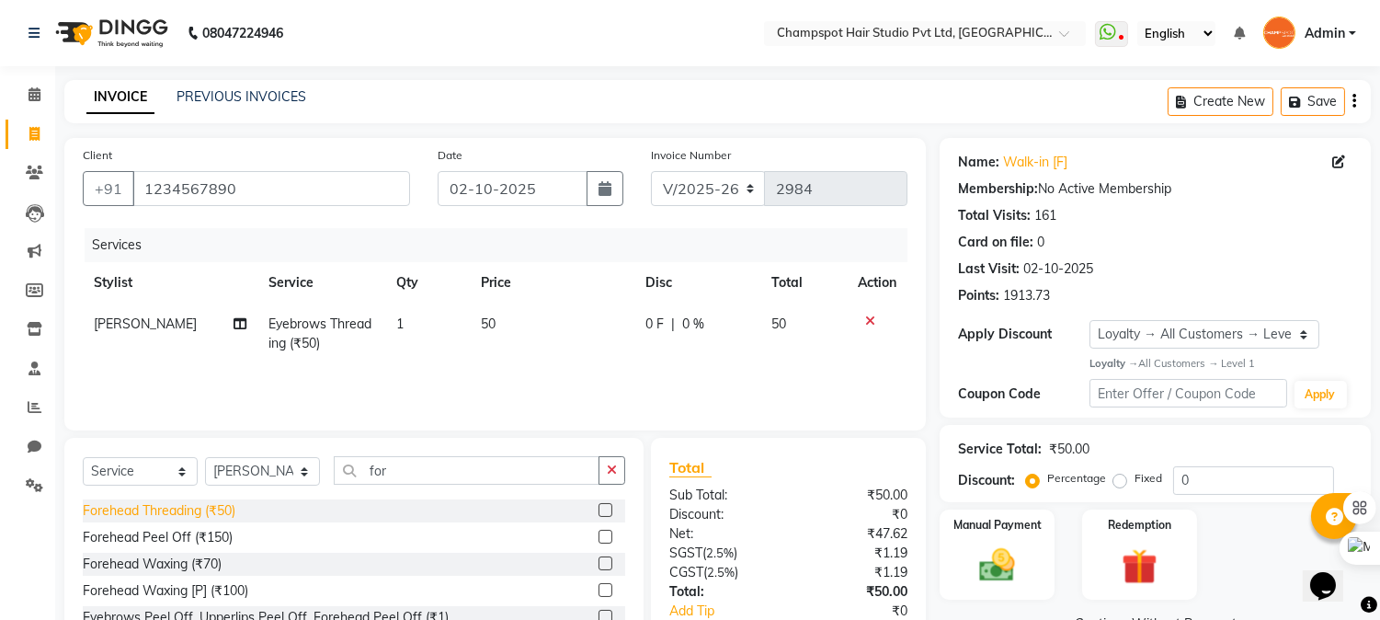
click at [206, 508] on div "Forehead Threading (₹50)" at bounding box center [159, 510] width 153 height 19
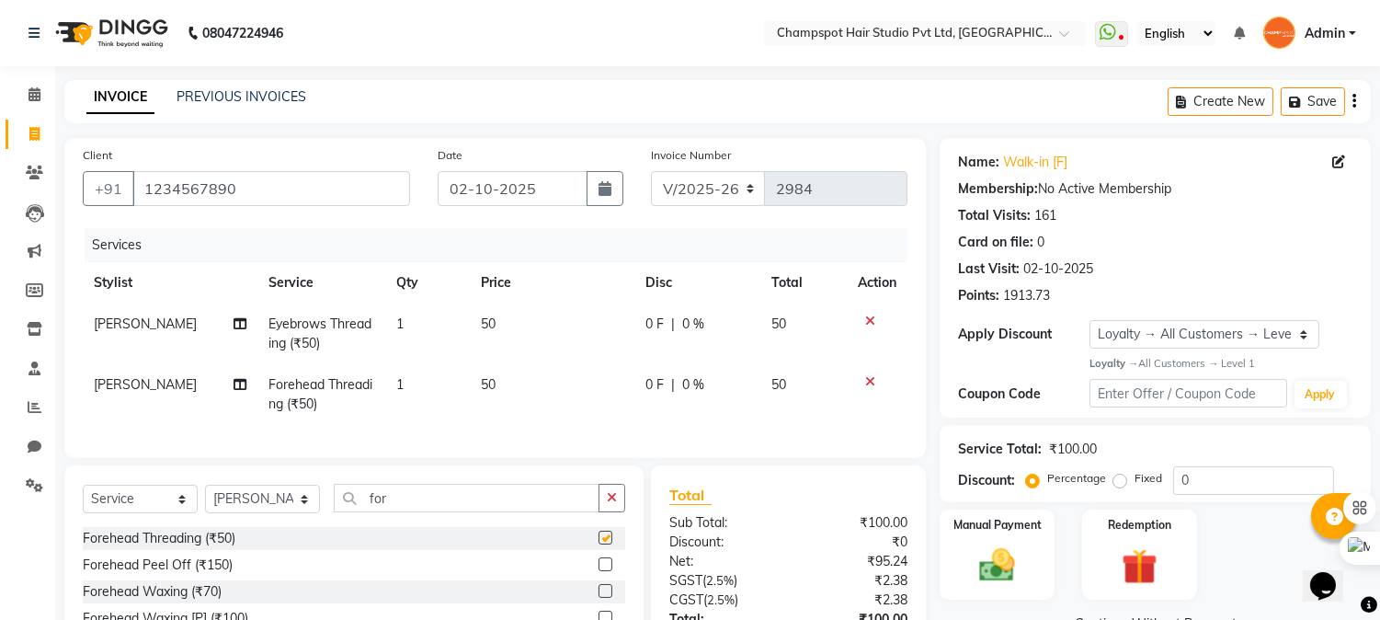
checkbox input "false"
drag, startPoint x: 425, startPoint y: 513, endPoint x: 130, endPoint y: 509, distance: 295.2
click at [135, 509] on div "Select Service Product Membership Package Voucher Prepaid Gift Card Select Styl…" at bounding box center [354, 505] width 543 height 43
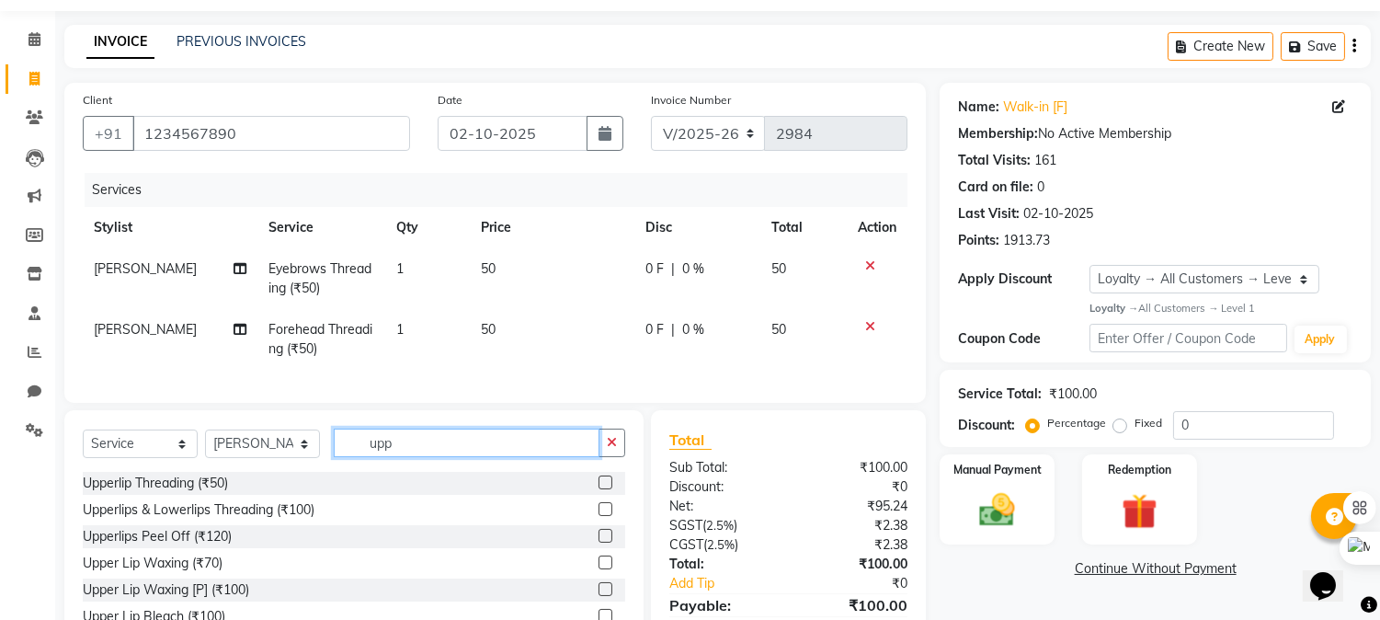
scroll to position [102, 0]
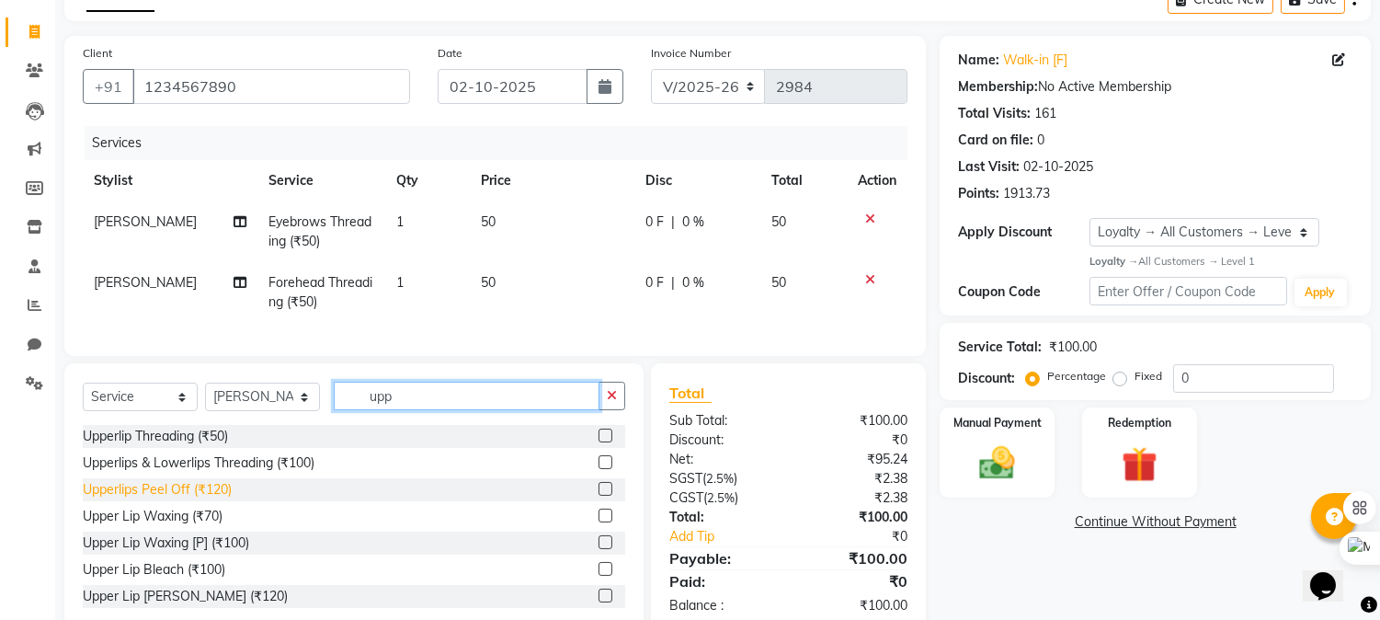
type input "upp"
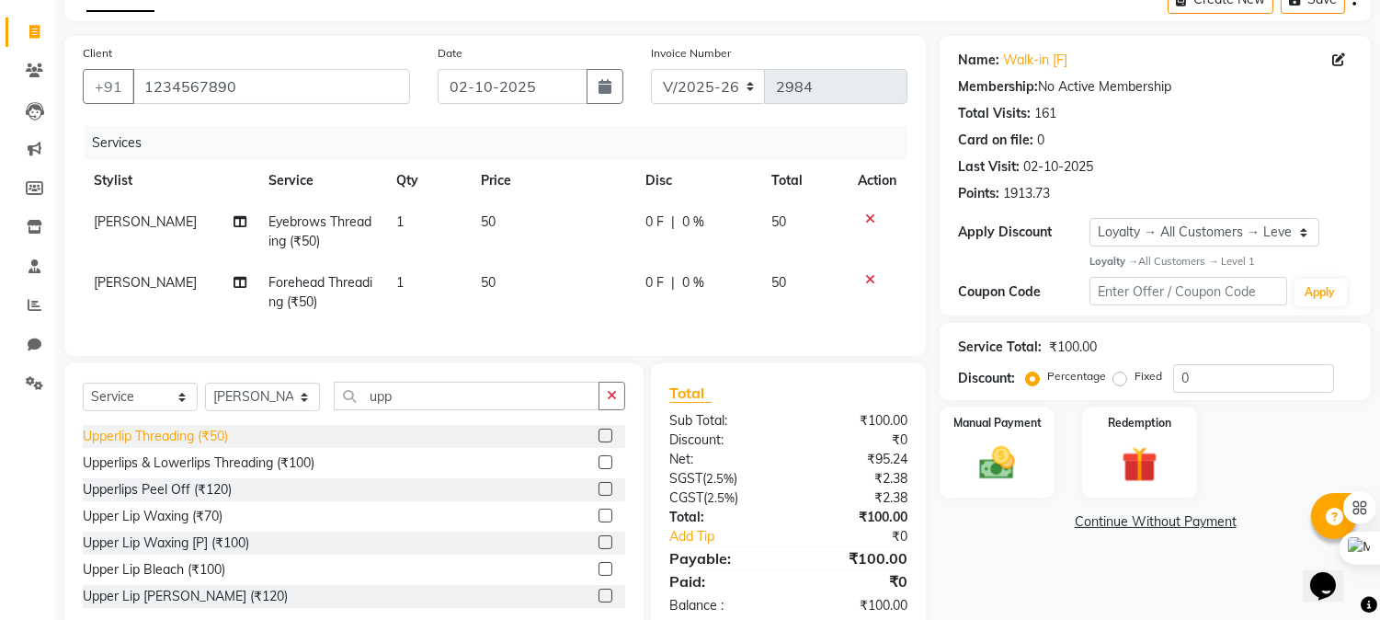
click at [189, 499] on div "Upperlips Peel Off (₹120)" at bounding box center [157, 489] width 149 height 19
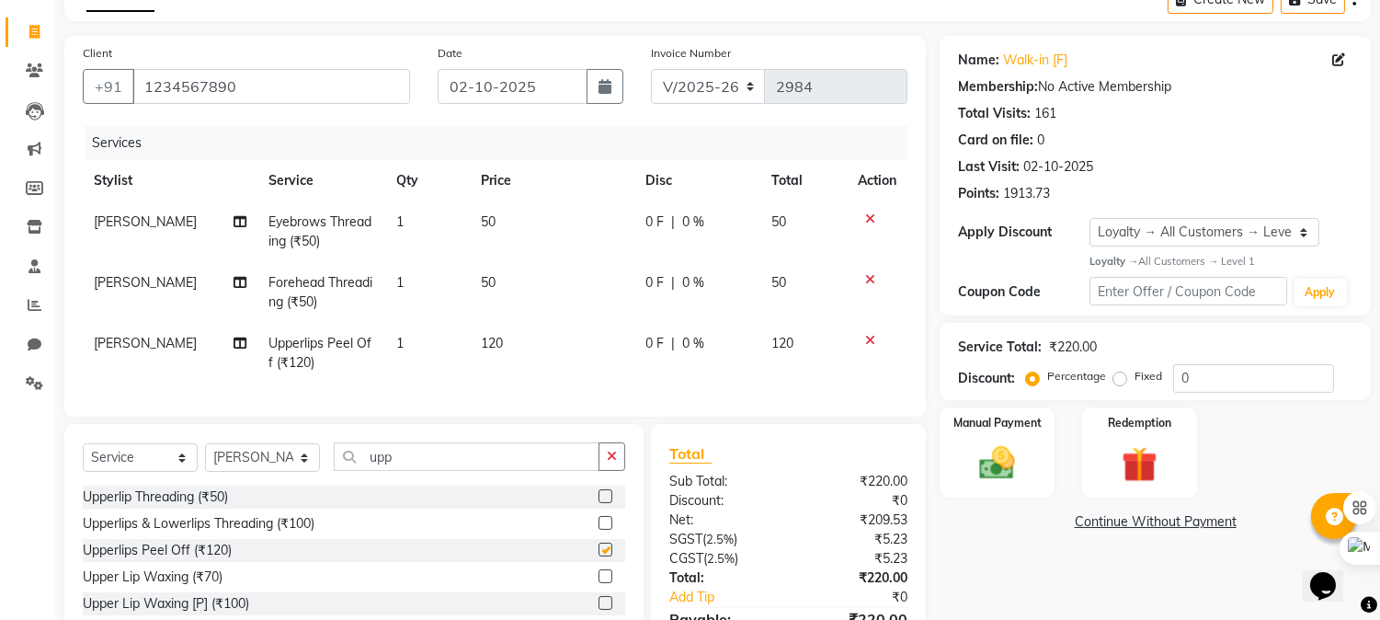
checkbox input "false"
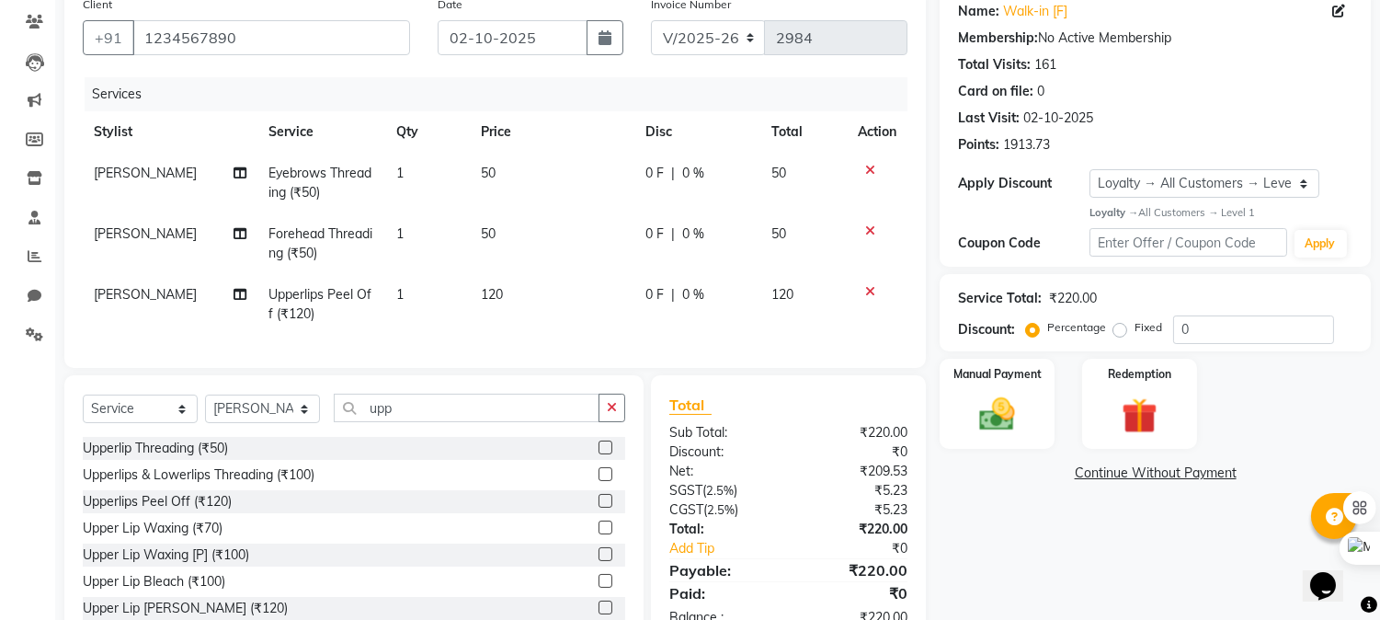
scroll to position [221, 0]
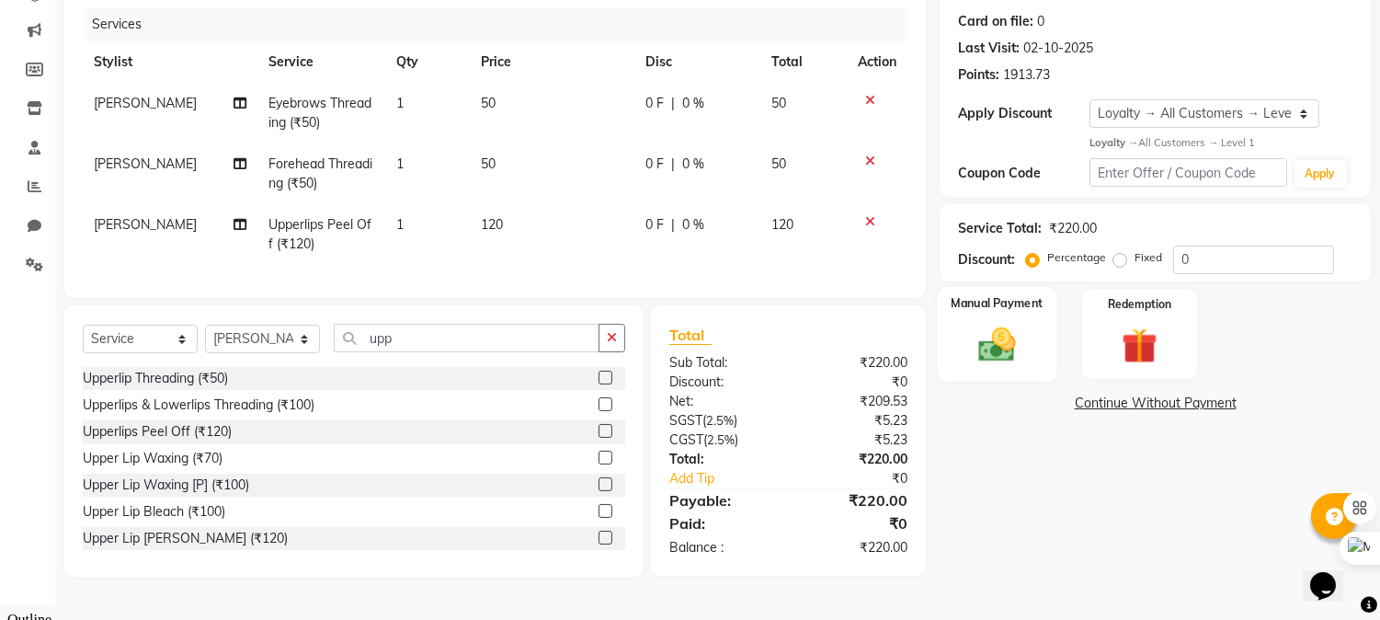
click at [1001, 344] on img at bounding box center [997, 344] width 61 height 43
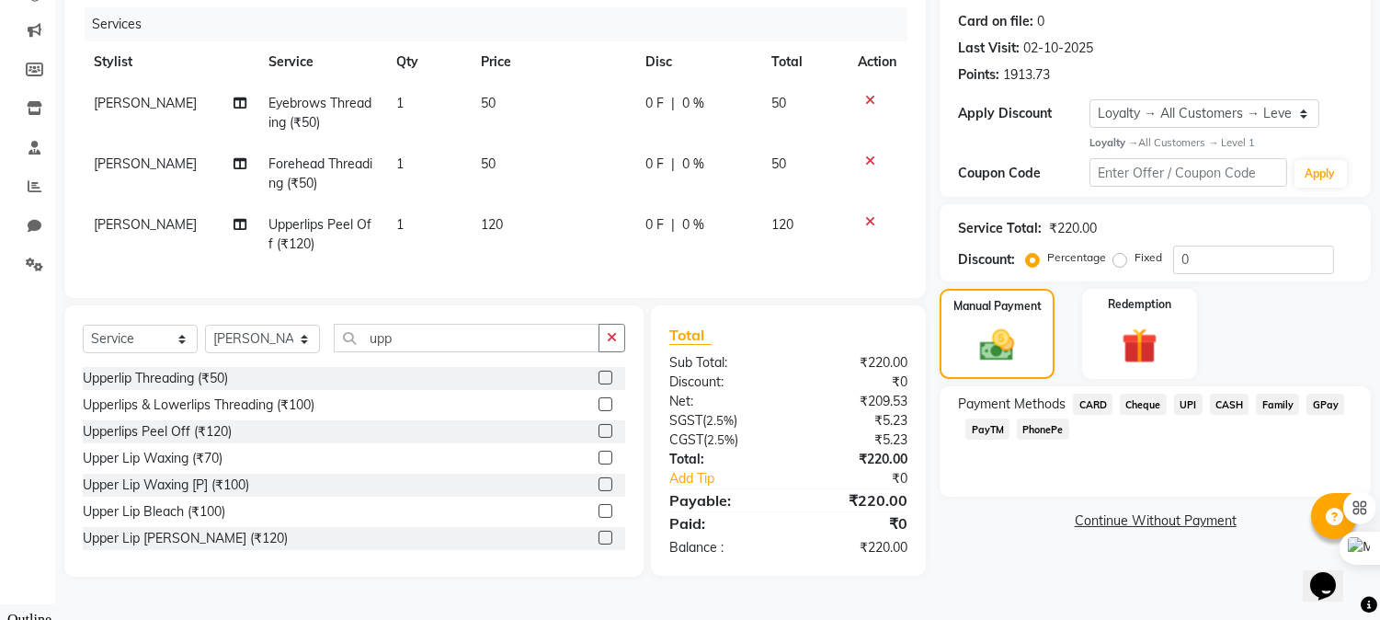
click at [1235, 398] on span "CASH" at bounding box center [1230, 404] width 40 height 21
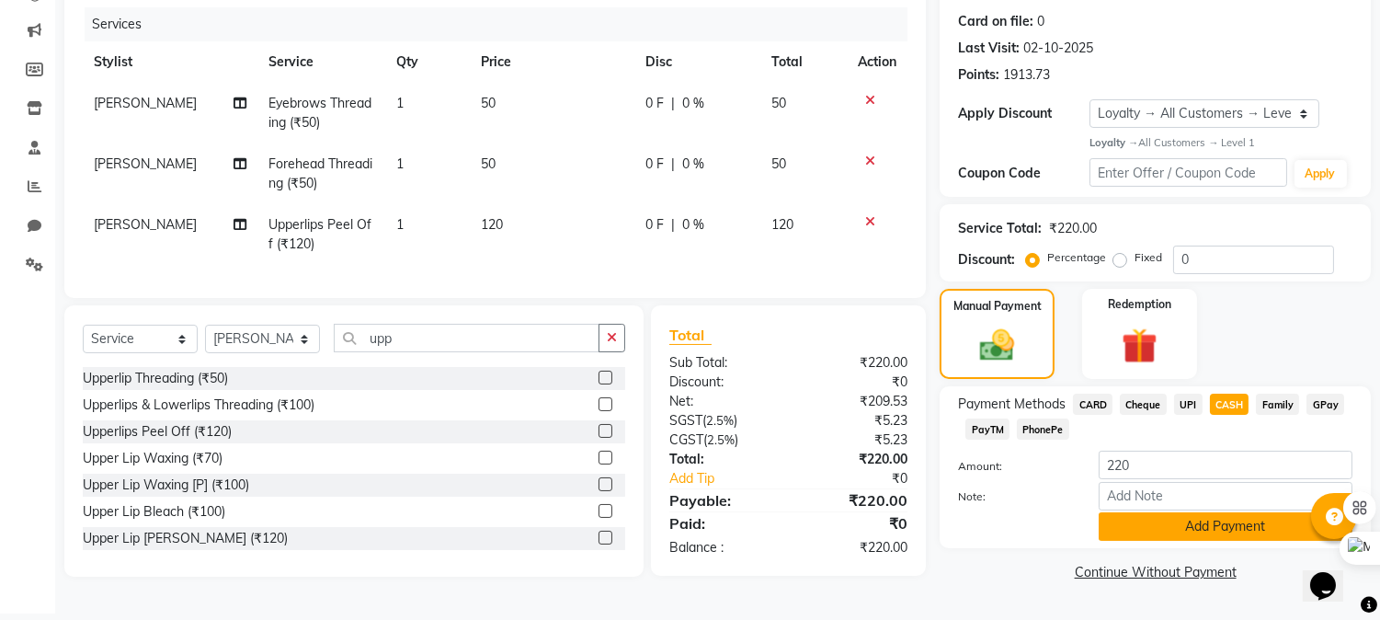
click at [1164, 520] on button "Add Payment" at bounding box center [1226, 526] width 254 height 29
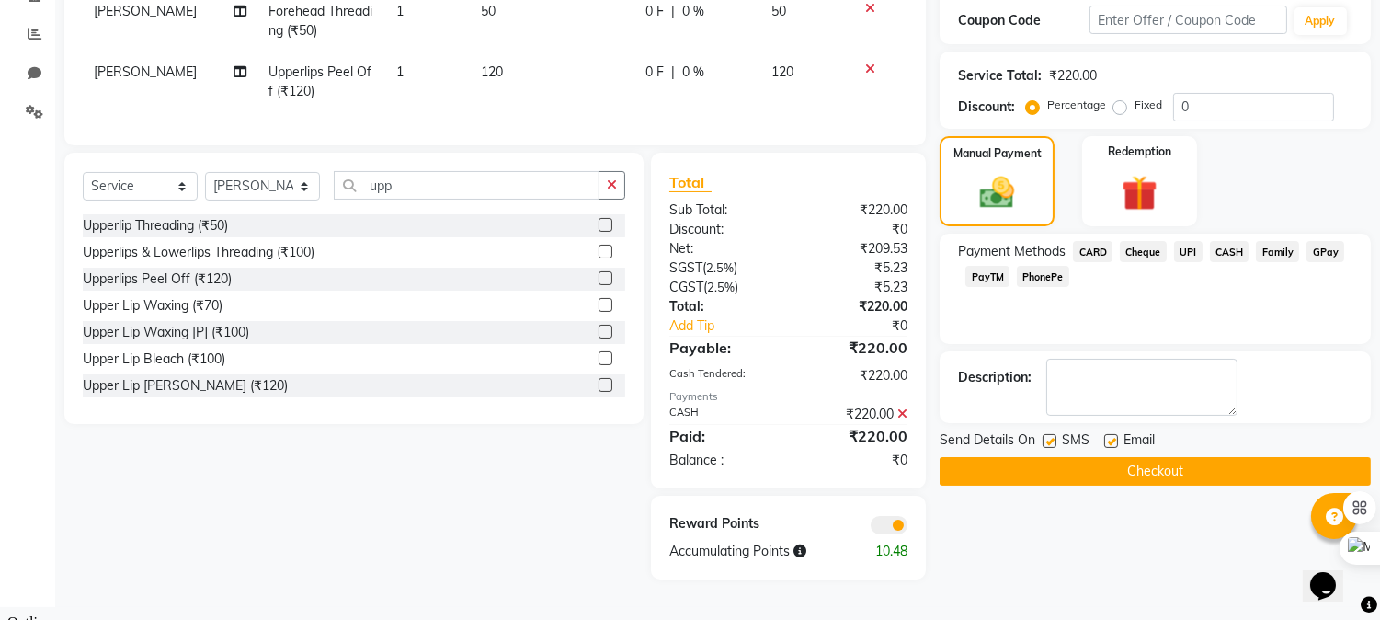
scroll to position [375, 0]
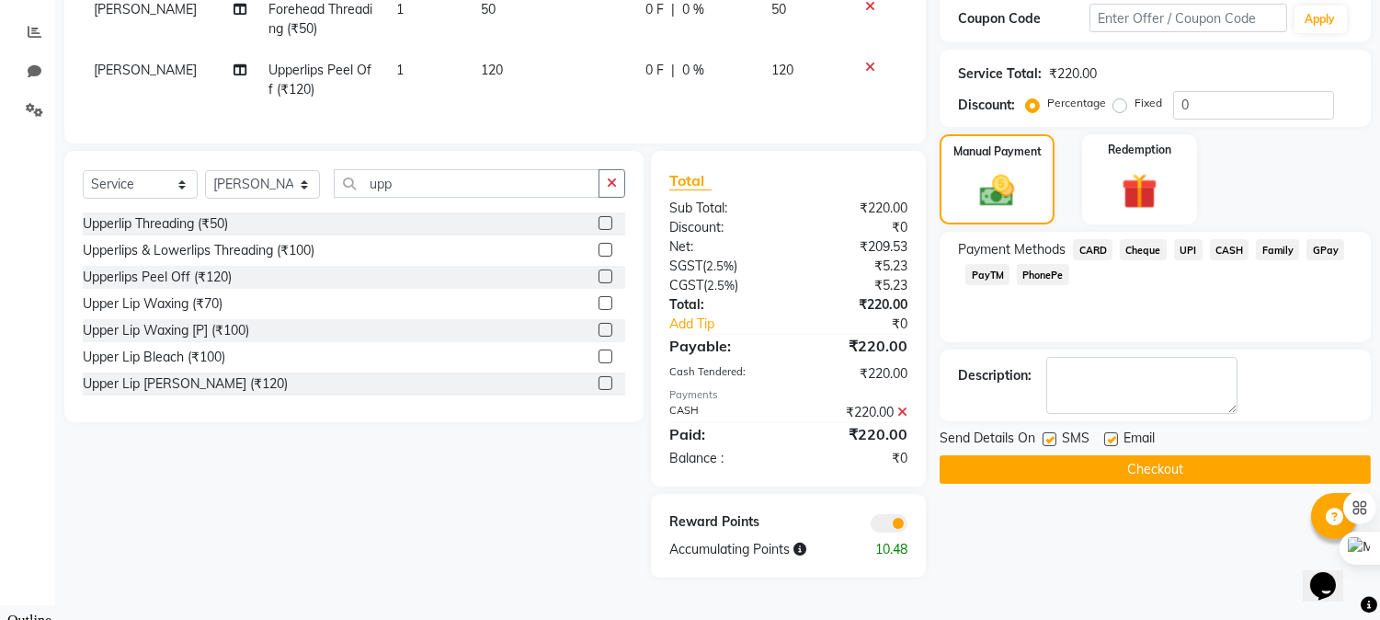
click at [1058, 461] on button "Checkout" at bounding box center [1155, 469] width 431 height 29
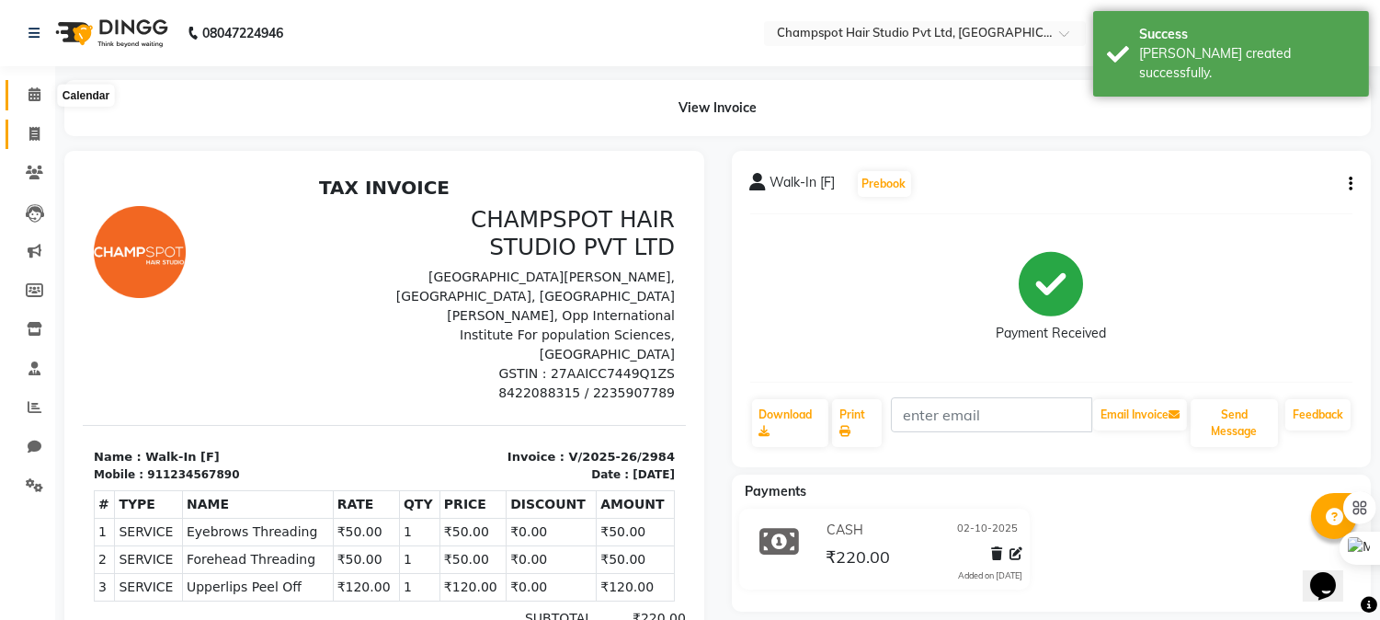
drag, startPoint x: 20, startPoint y: 97, endPoint x: 13, endPoint y: 120, distance: 24.1
click at [20, 95] on span at bounding box center [34, 95] width 32 height 21
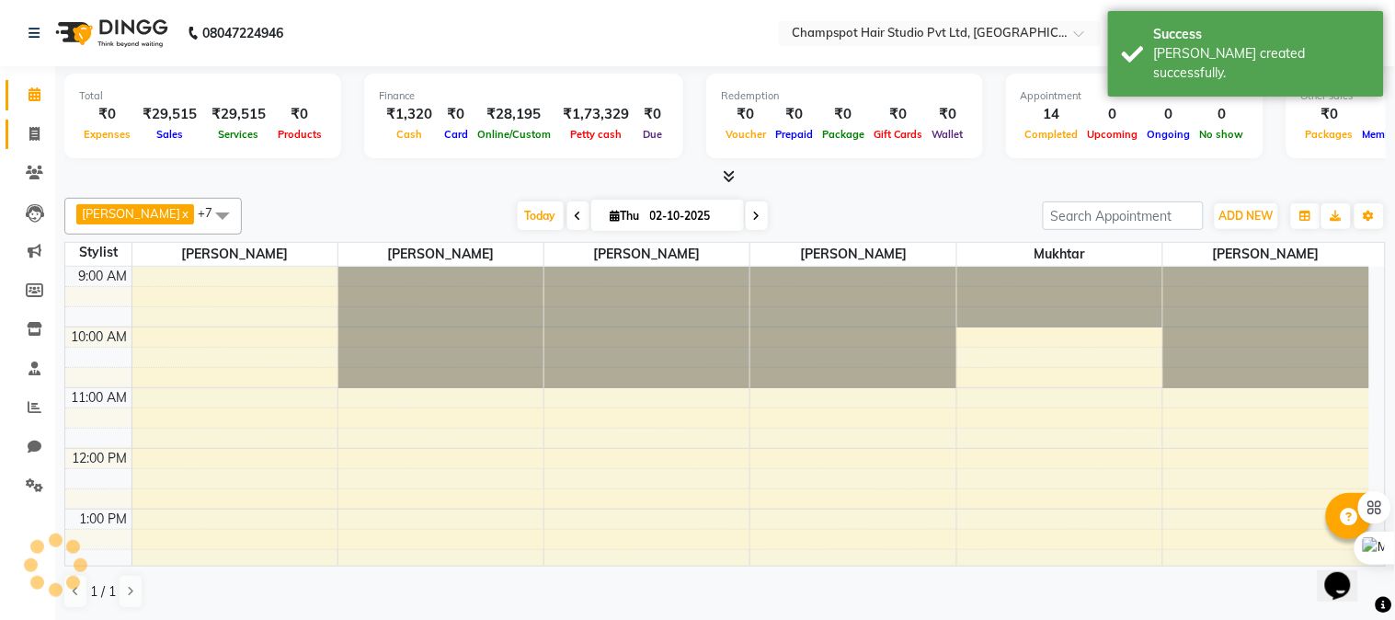
scroll to position [457, 0]
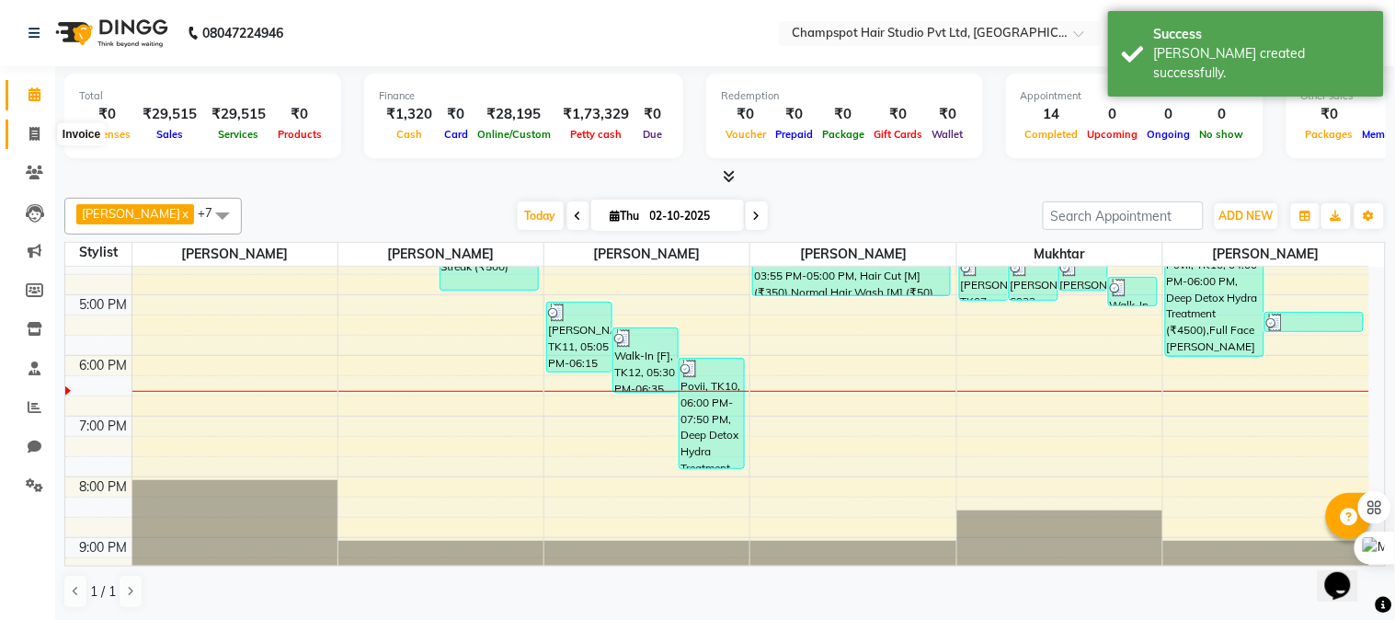
click at [35, 129] on icon at bounding box center [34, 134] width 10 height 14
select select "7690"
select select "service"
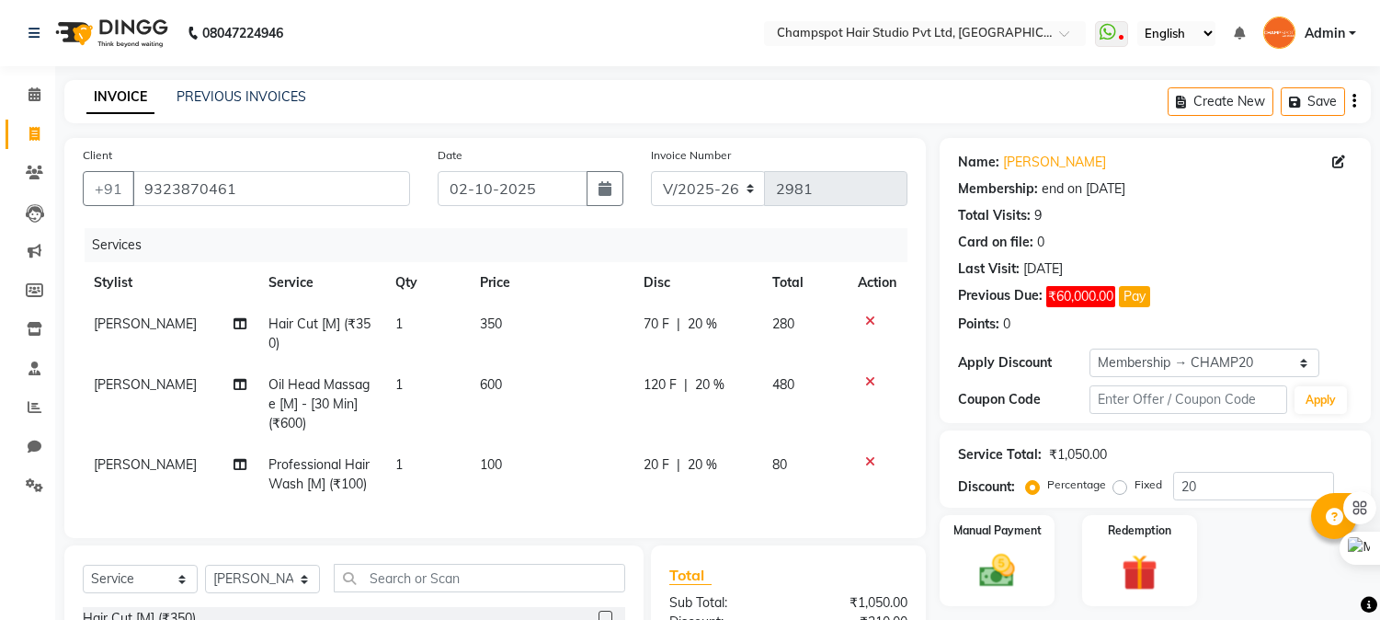
select select "7690"
select select "service"
select select "69008"
select select "1: Object"
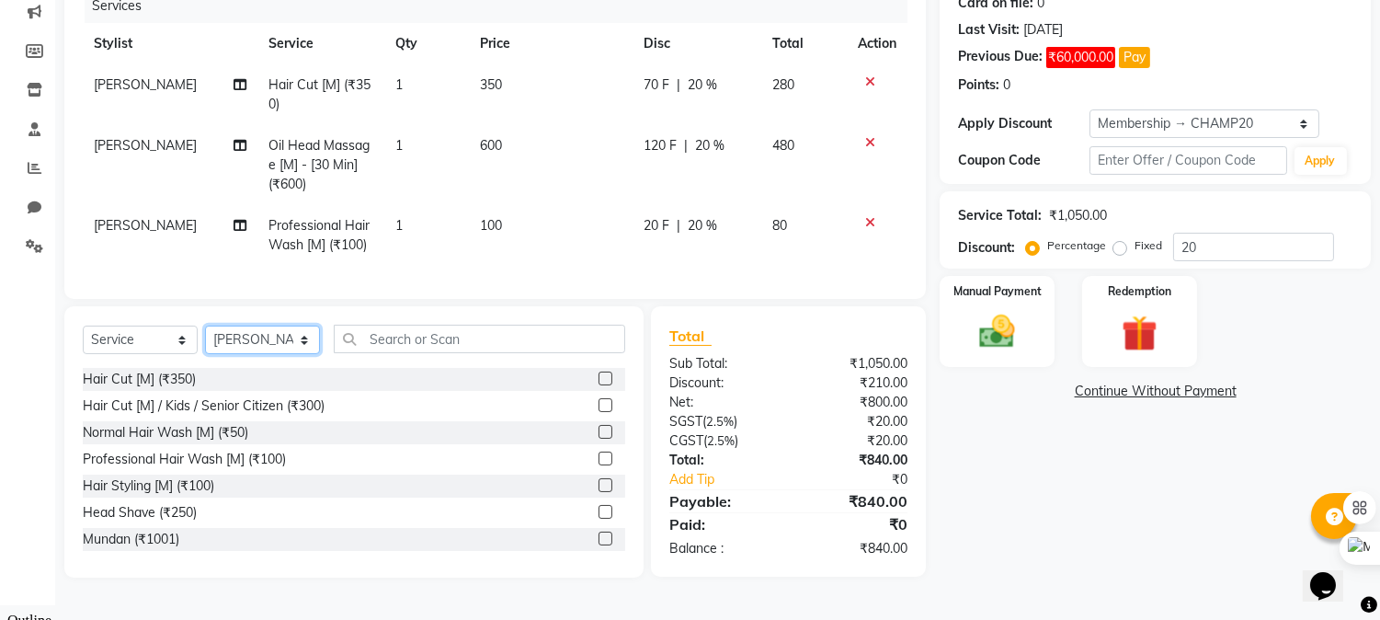
click at [277, 354] on select "Select Stylist Admin [PERSON_NAME] [PERSON_NAME] [PERSON_NAME] [PERSON_NAME] [P…" at bounding box center [262, 340] width 115 height 29
select select "70454"
click at [205, 341] on select "Select Stylist Admin [PERSON_NAME] [PERSON_NAME] [PERSON_NAME] [PERSON_NAME] [P…" at bounding box center [262, 340] width 115 height 29
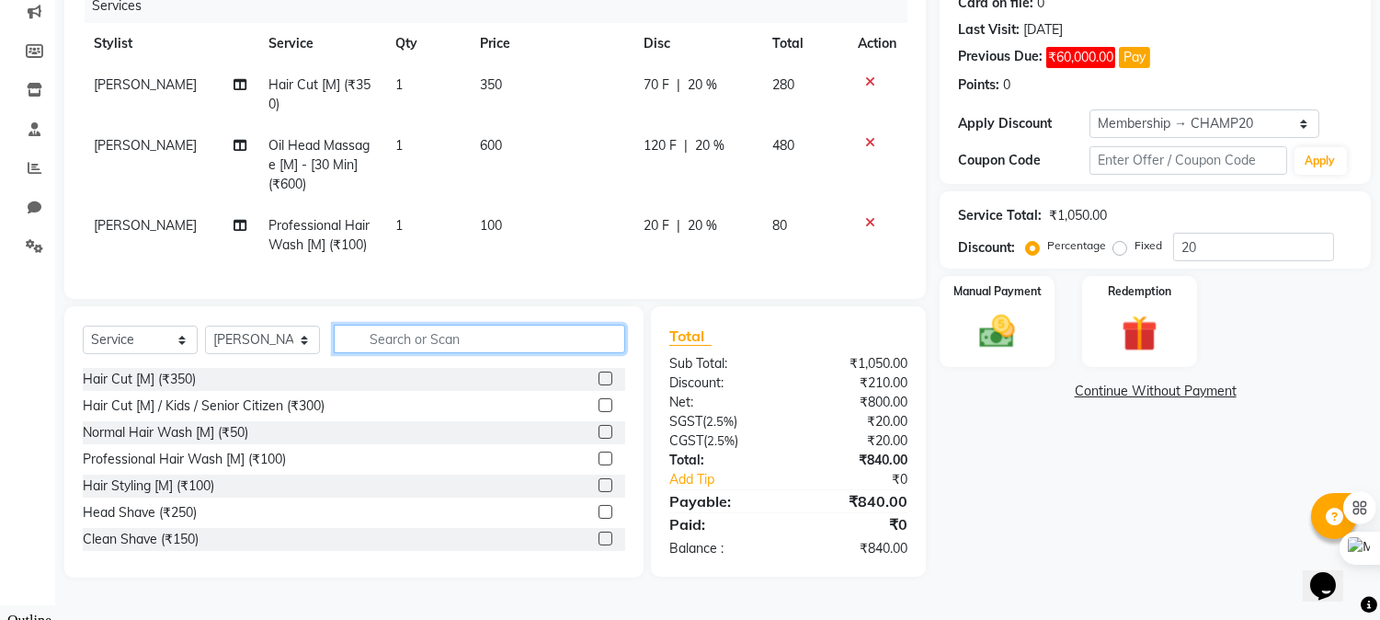
click at [403, 353] on input "text" at bounding box center [480, 339] width 292 height 29
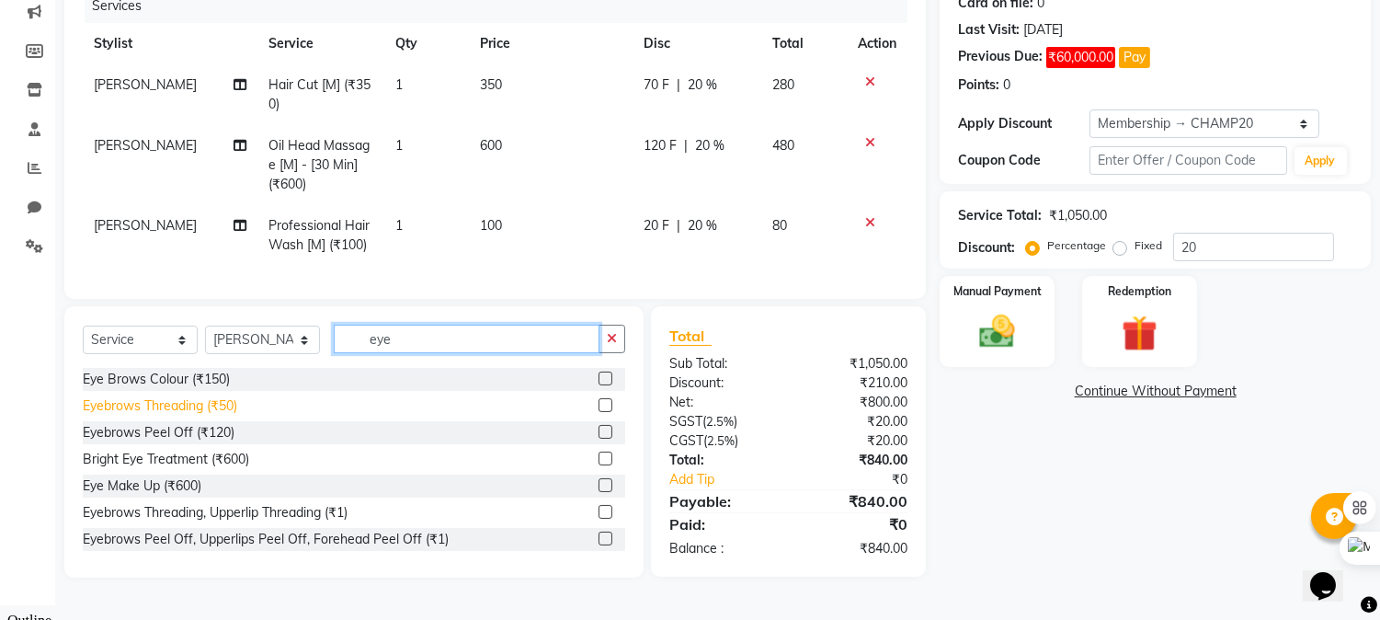
type input "eye"
click at [216, 416] on div "Eyebrows Threading (₹50)" at bounding box center [160, 405] width 154 height 19
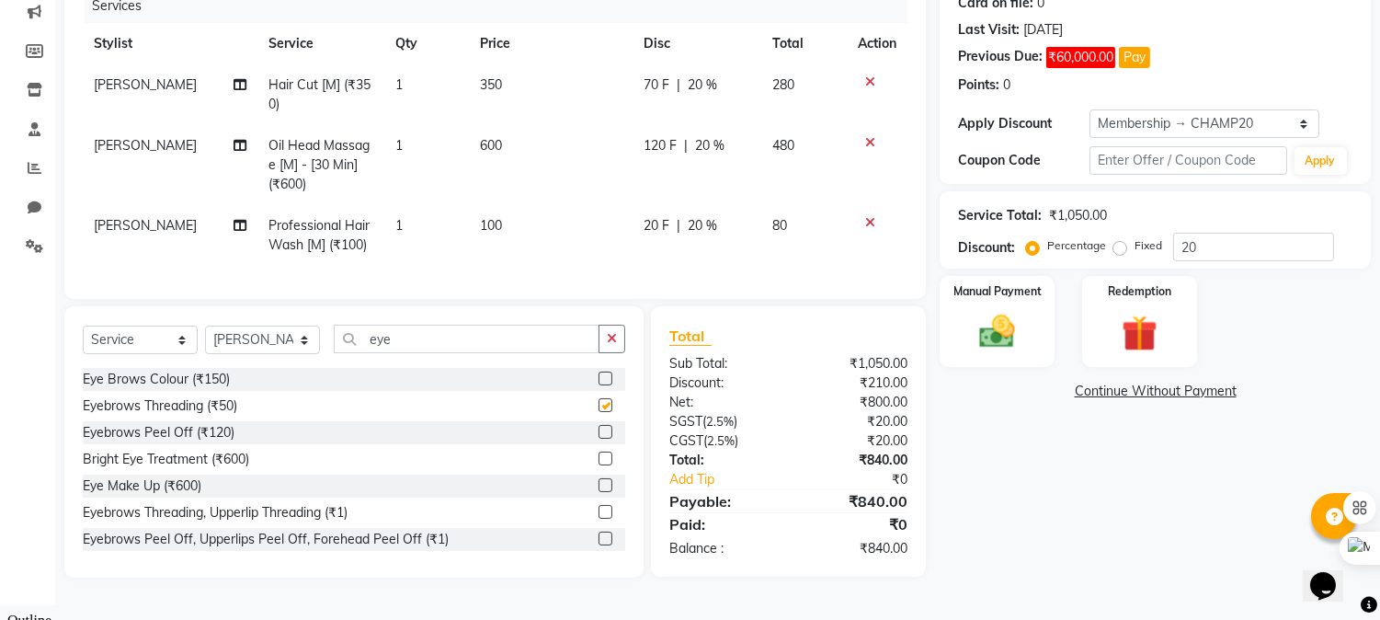
checkbox input "false"
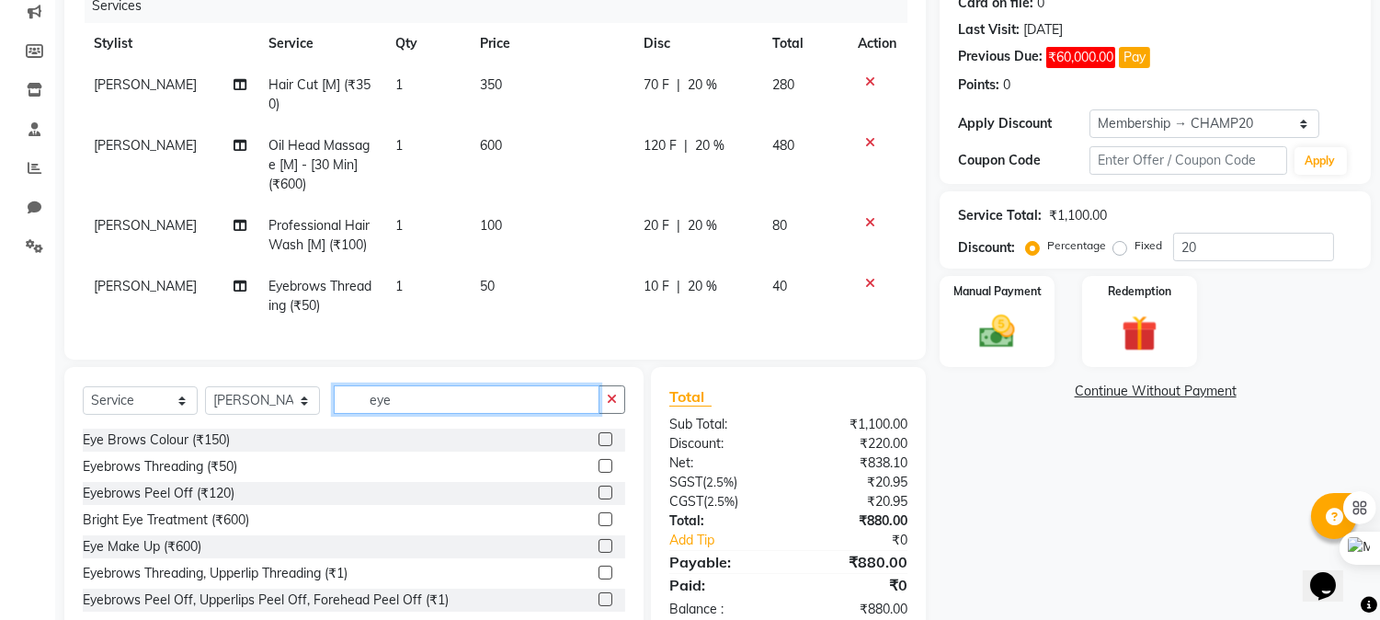
drag, startPoint x: 443, startPoint y: 426, endPoint x: 185, endPoint y: 394, distance: 260.4
click at [189, 394] on div "Select Service Product Membership Package Voucher Prepaid Gift Card Select Styl…" at bounding box center [353, 502] width 579 height 271
type input "chin"
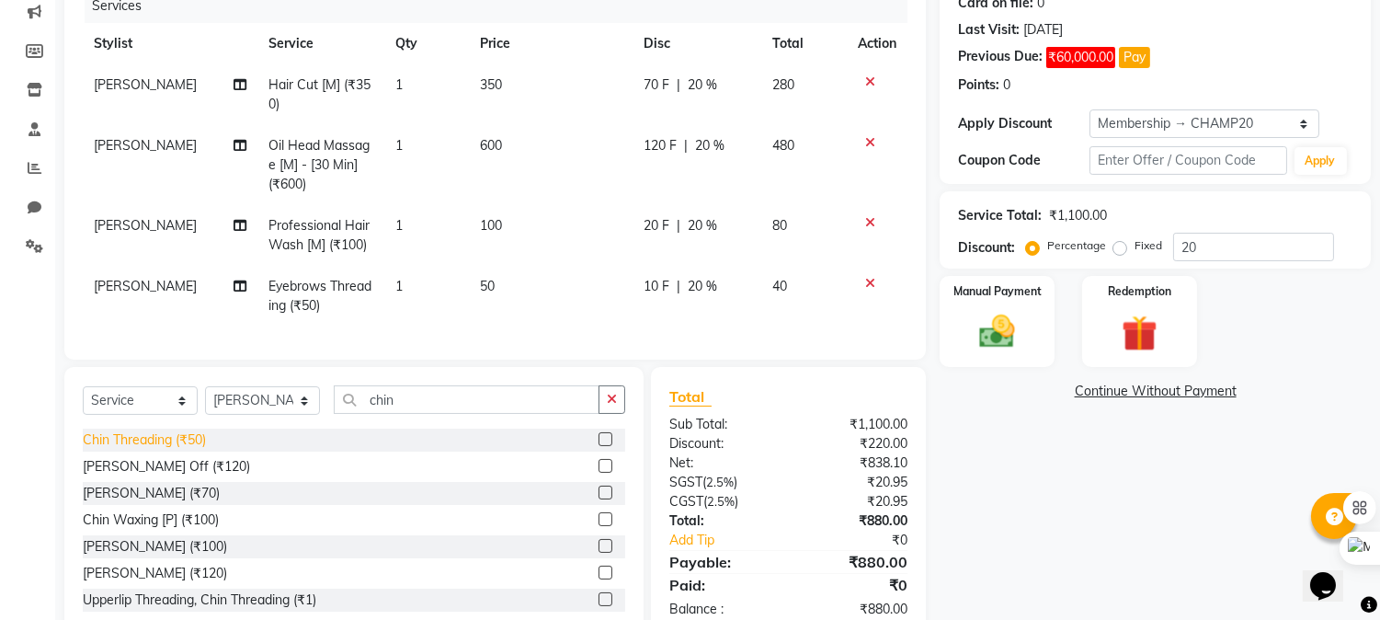
click at [160, 450] on div "Chin Threading (₹50)" at bounding box center [144, 439] width 123 height 19
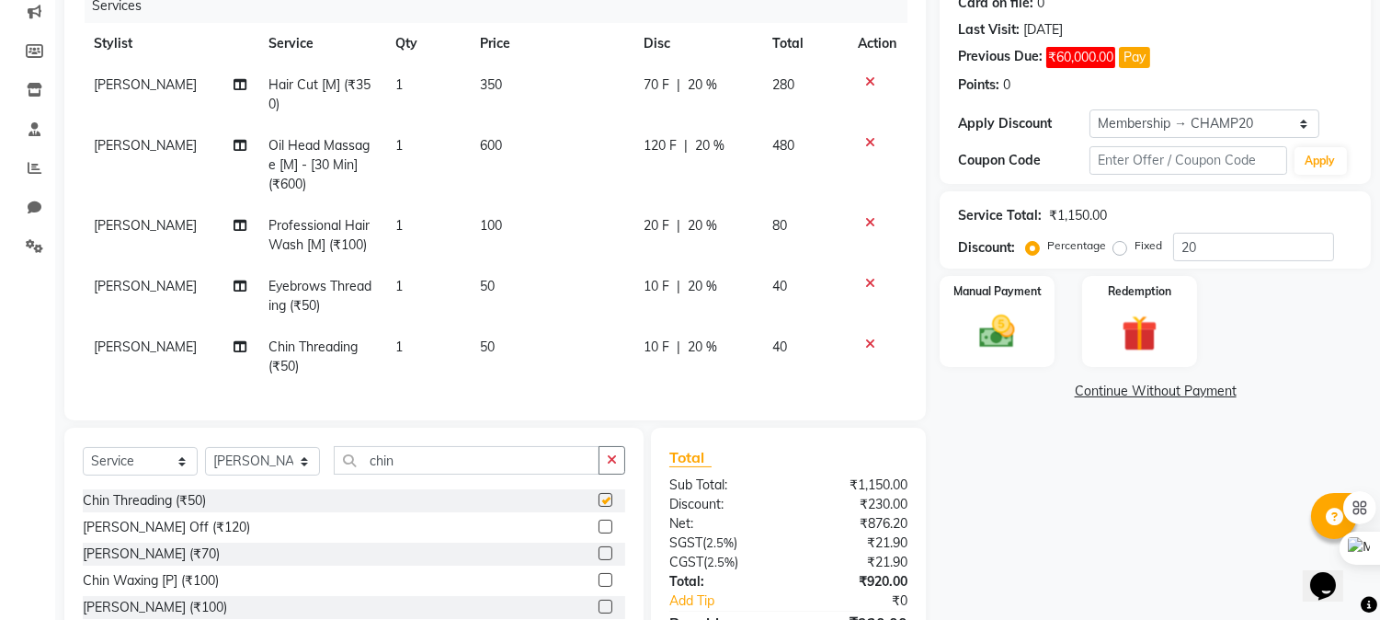
checkbox input "false"
drag, startPoint x: 362, startPoint y: 480, endPoint x: 308, endPoint y: 474, distance: 54.6
click at [311, 474] on div "Select Service Product Membership Package Voucher Prepaid Gift Card Select Styl…" at bounding box center [354, 467] width 543 height 43
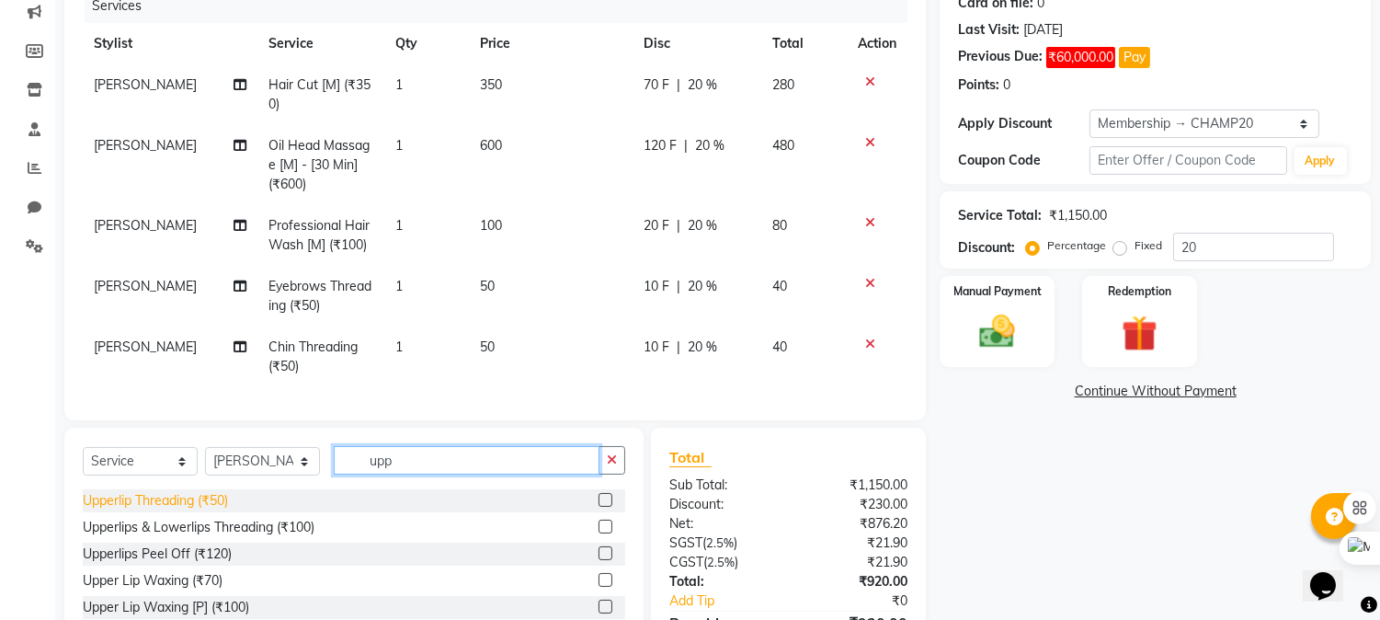
type input "upp"
click at [166, 510] on div "Upperlip Threading (₹50)" at bounding box center [155, 500] width 145 height 19
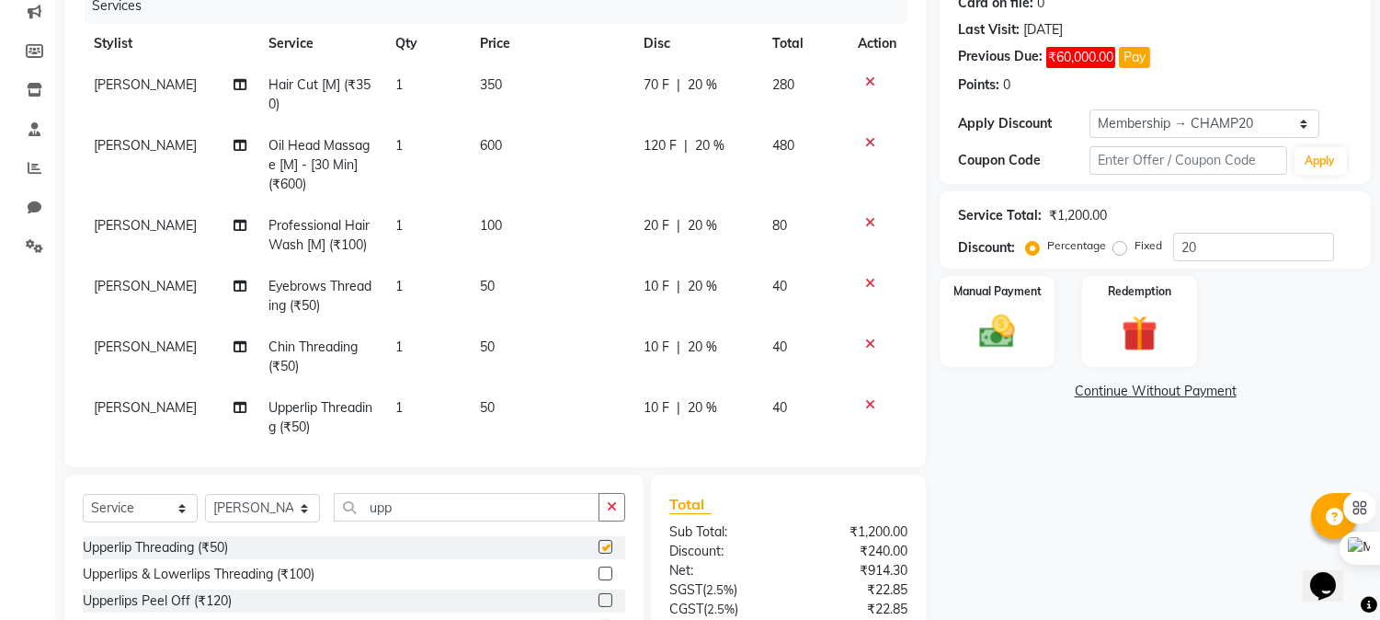
checkbox input "false"
drag, startPoint x: 343, startPoint y: 507, endPoint x: 227, endPoint y: 499, distance: 116.1
click at [252, 498] on div "Select Service Product Membership Package Voucher Prepaid Gift Card Select Styl…" at bounding box center [354, 514] width 543 height 43
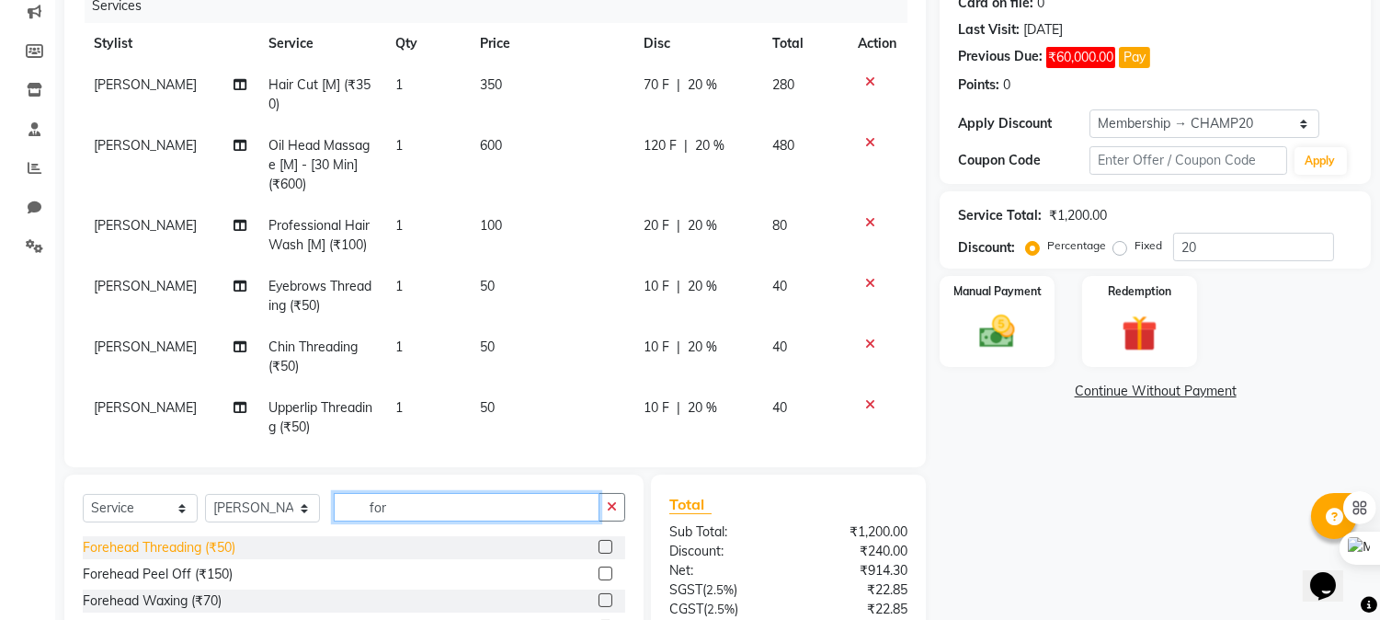
type input "for"
click at [177, 549] on div "Forehead Threading (₹50)" at bounding box center [159, 547] width 153 height 19
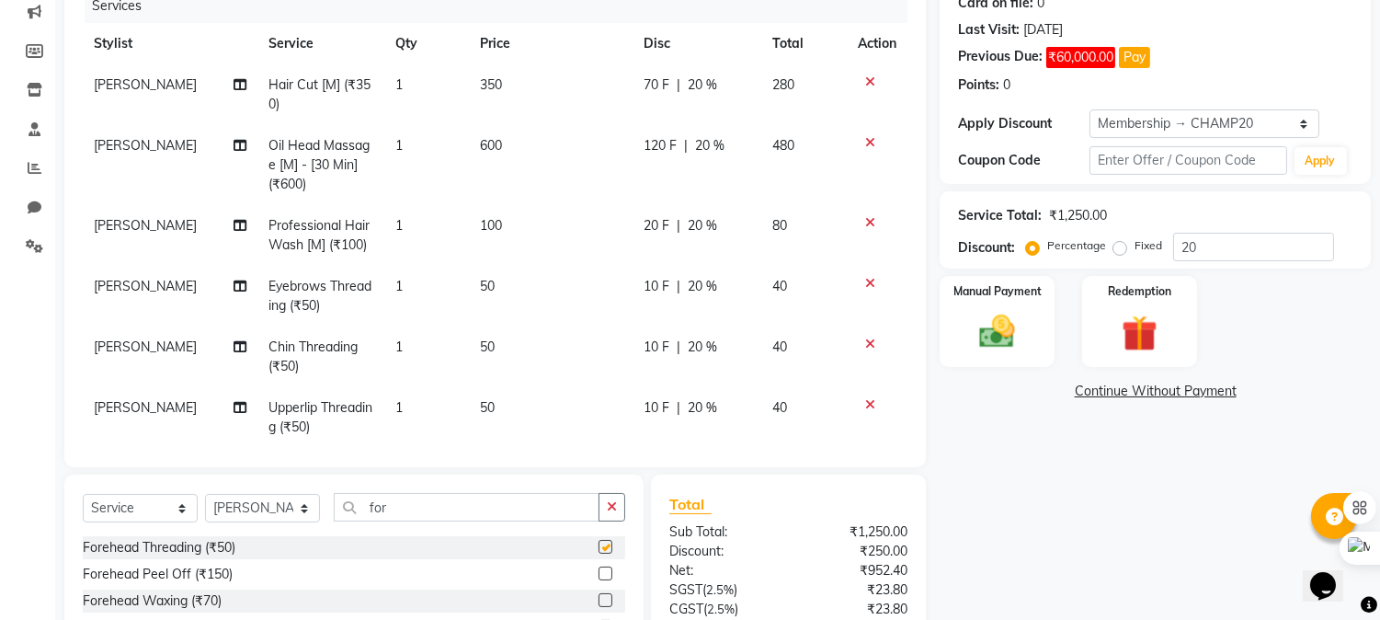
checkbox input "false"
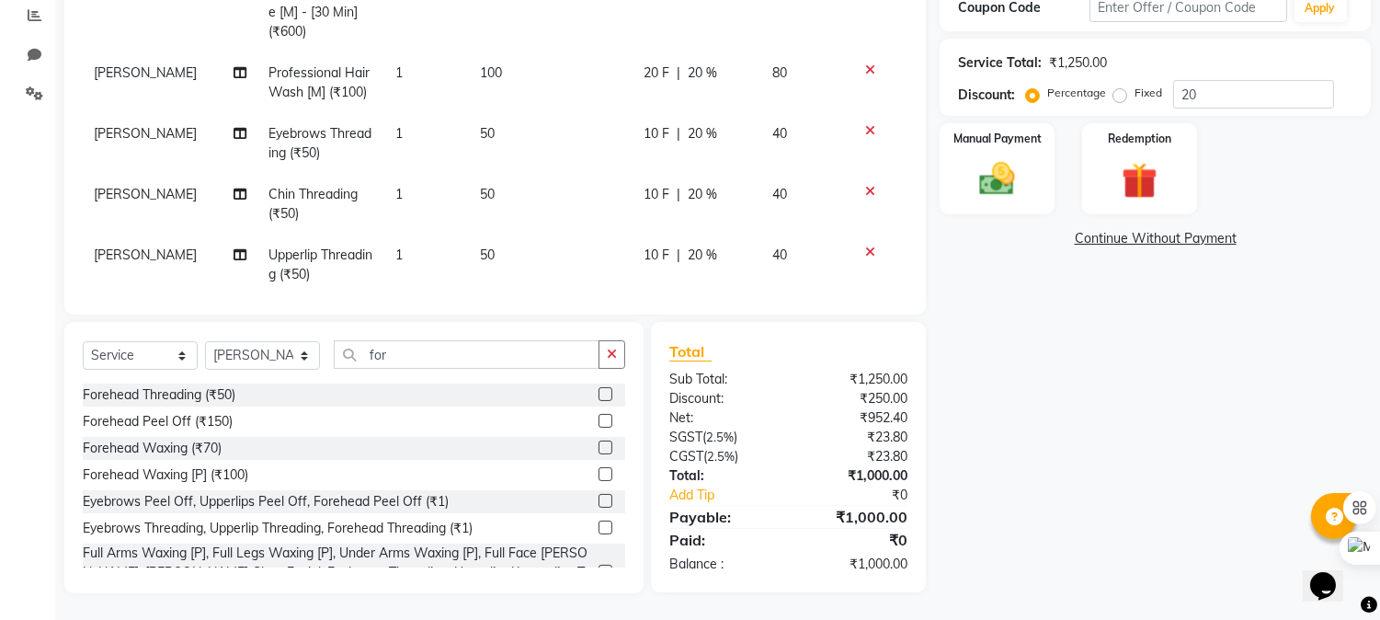
scroll to position [89, 0]
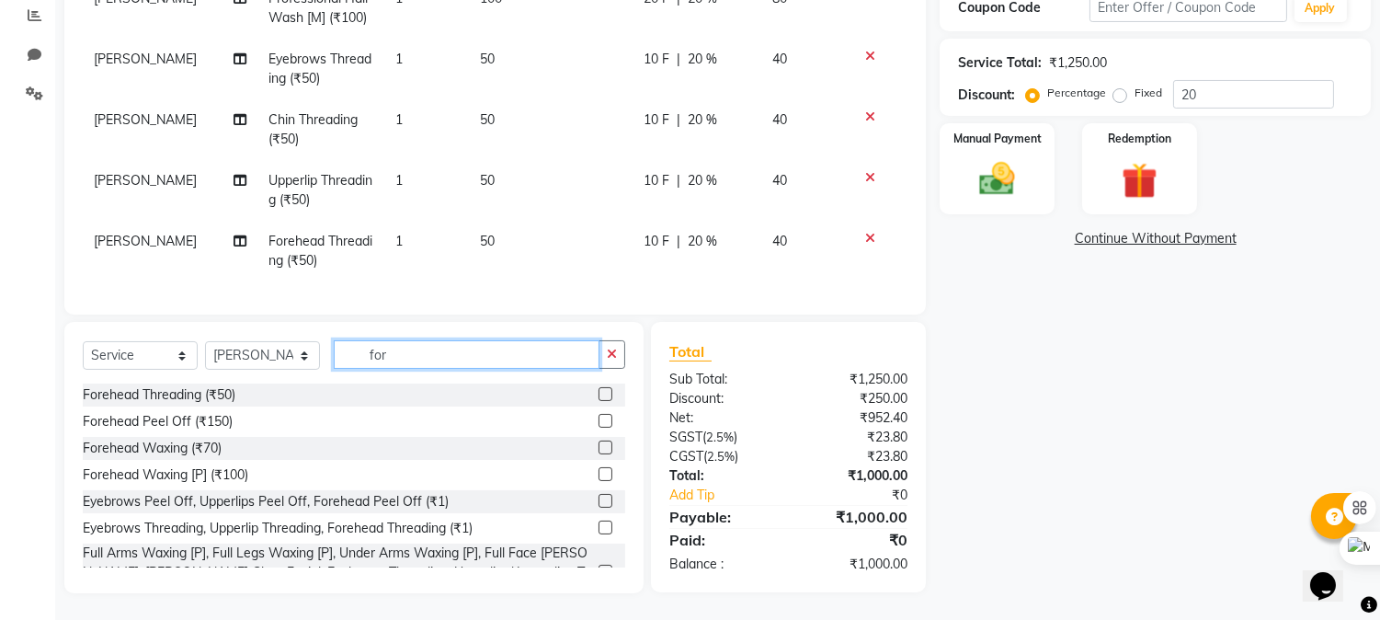
drag, startPoint x: 405, startPoint y: 359, endPoint x: 311, endPoint y: 364, distance: 94.0
click at [311, 364] on div "Select Service Product Membership Package Voucher Prepaid Gift Card Select Styl…" at bounding box center [354, 361] width 543 height 43
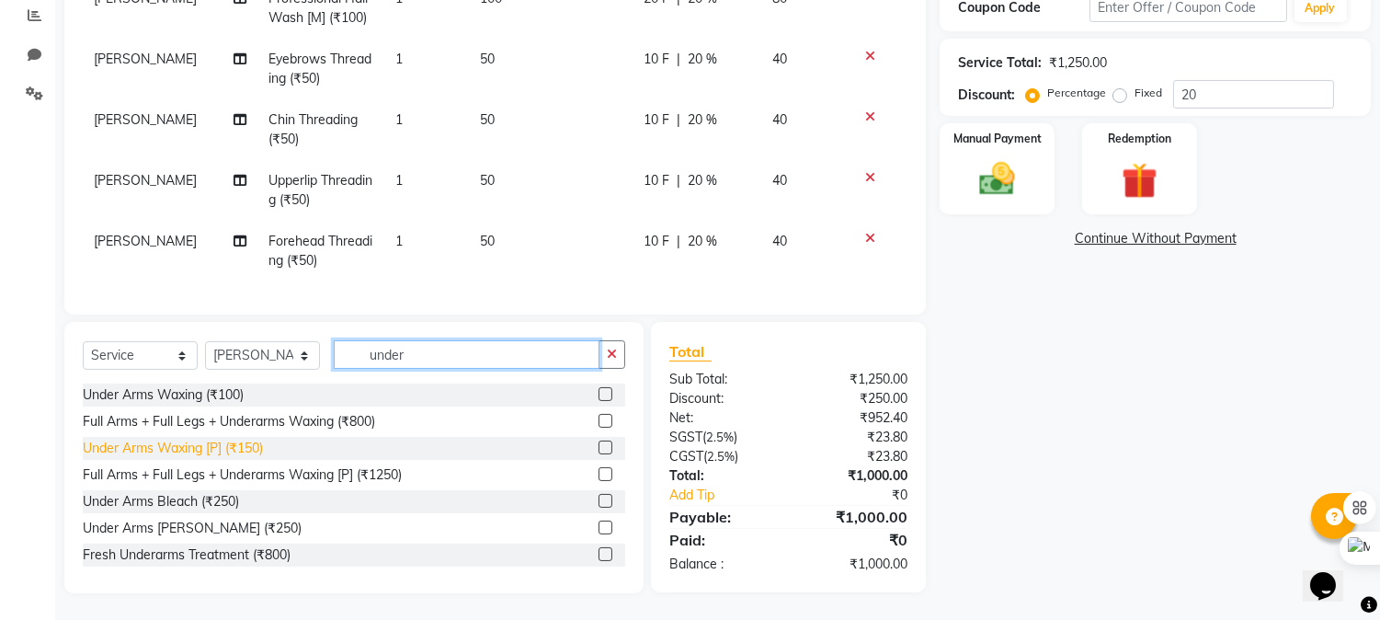
type input "under"
click at [224, 445] on div "Under Arms Waxing [P] (₹150)" at bounding box center [173, 448] width 180 height 19
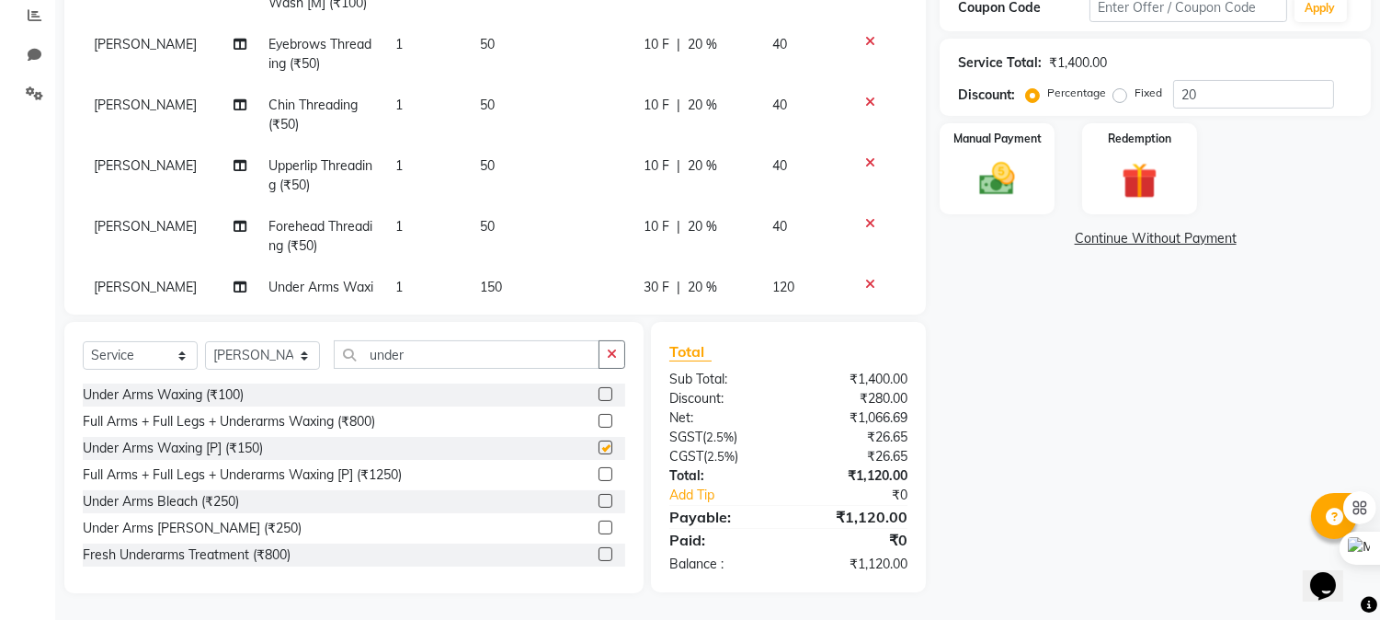
checkbox input "false"
drag, startPoint x: 323, startPoint y: 364, endPoint x: 221, endPoint y: 357, distance: 102.3
click at [244, 356] on div "Select Service Product Membership Package Voucher Prepaid Gift Card Select Styl…" at bounding box center [354, 361] width 543 height 43
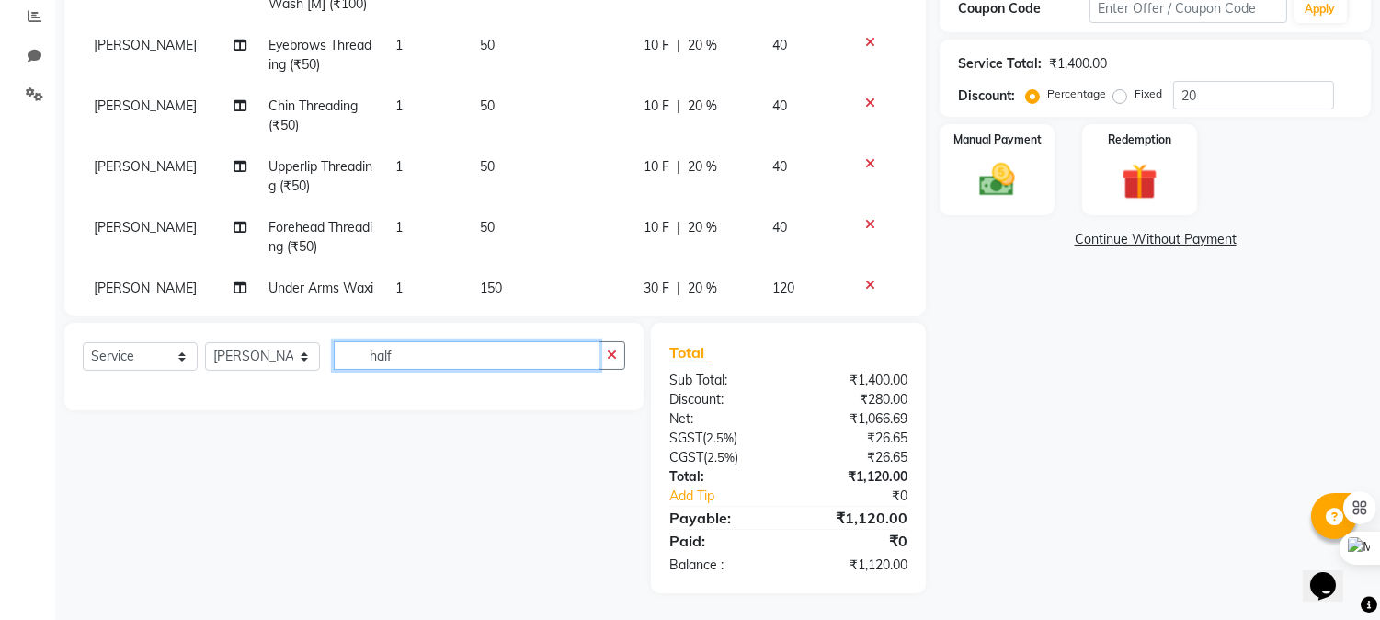
scroll to position [392, 0]
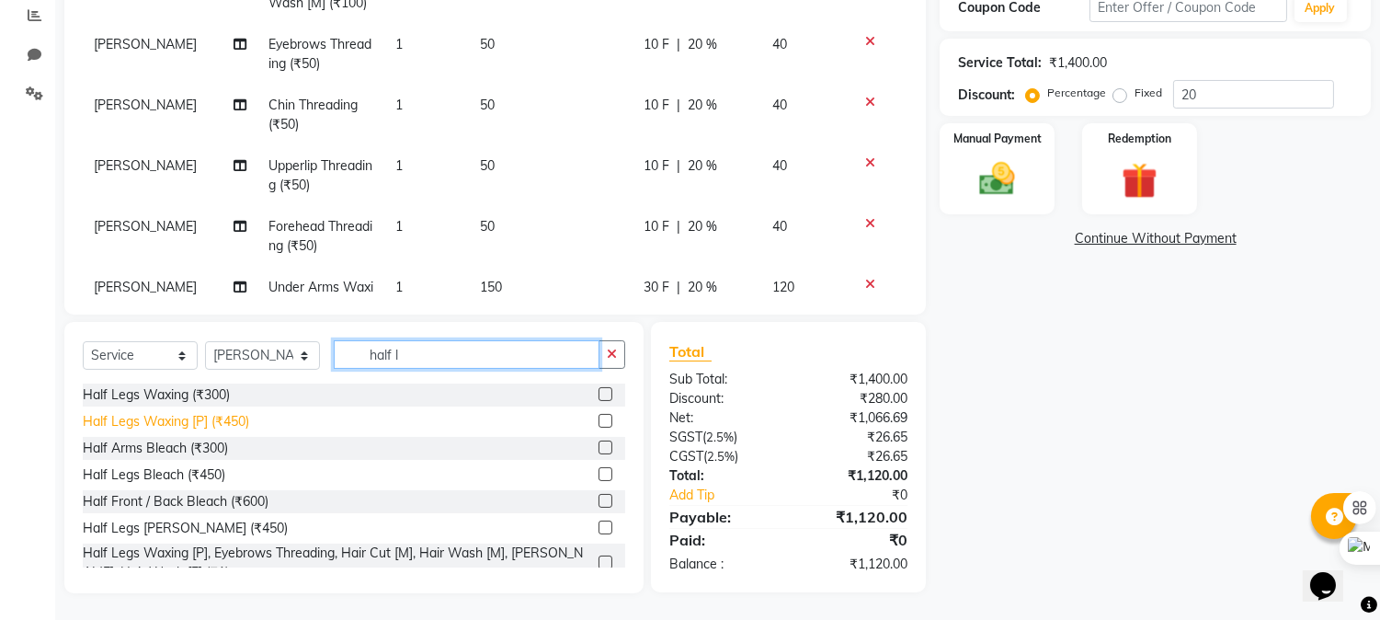
type input "half l"
click at [236, 421] on div "Half Legs Waxing [P] (₹450)" at bounding box center [166, 421] width 166 height 19
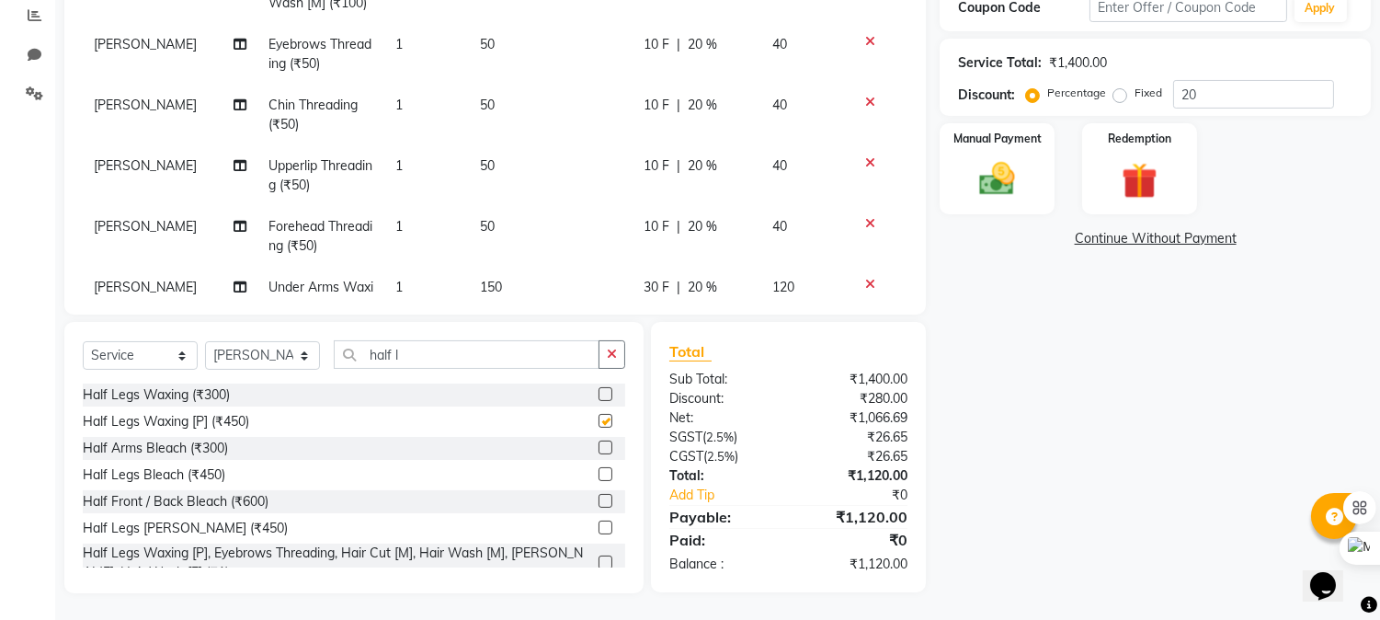
checkbox input "false"
drag, startPoint x: 423, startPoint y: 351, endPoint x: 180, endPoint y: 356, distance: 242.8
click at [180, 356] on div "Select Service Product Membership Package Voucher Prepaid Gift Card Select Styl…" at bounding box center [354, 361] width 543 height 43
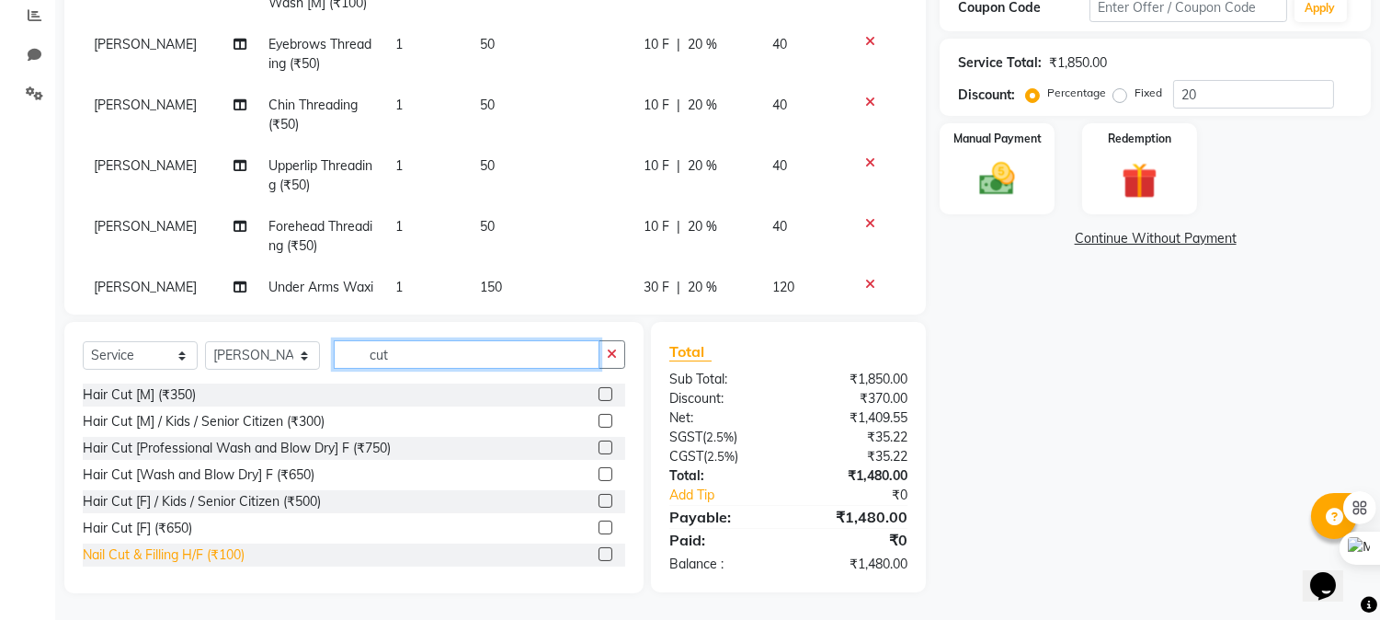
type input "cut"
click at [173, 555] on div "Nail Cut & Filling H/F (₹100)" at bounding box center [164, 554] width 162 height 19
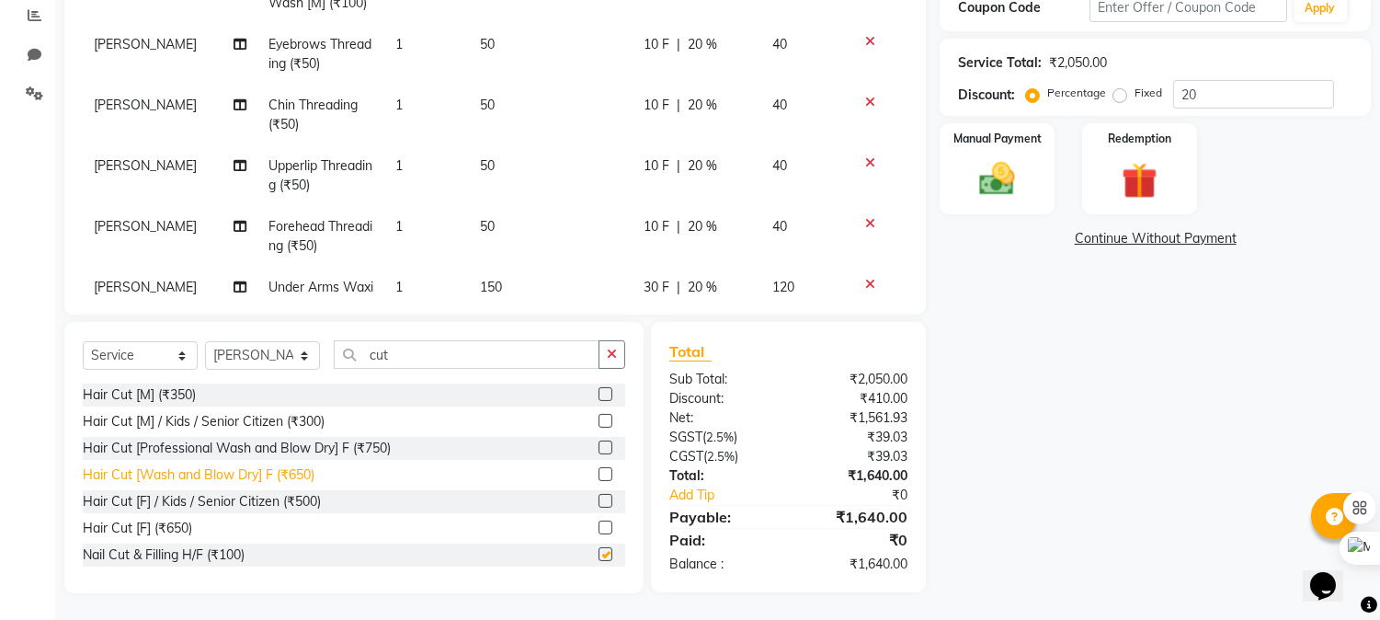
checkbox input "false"
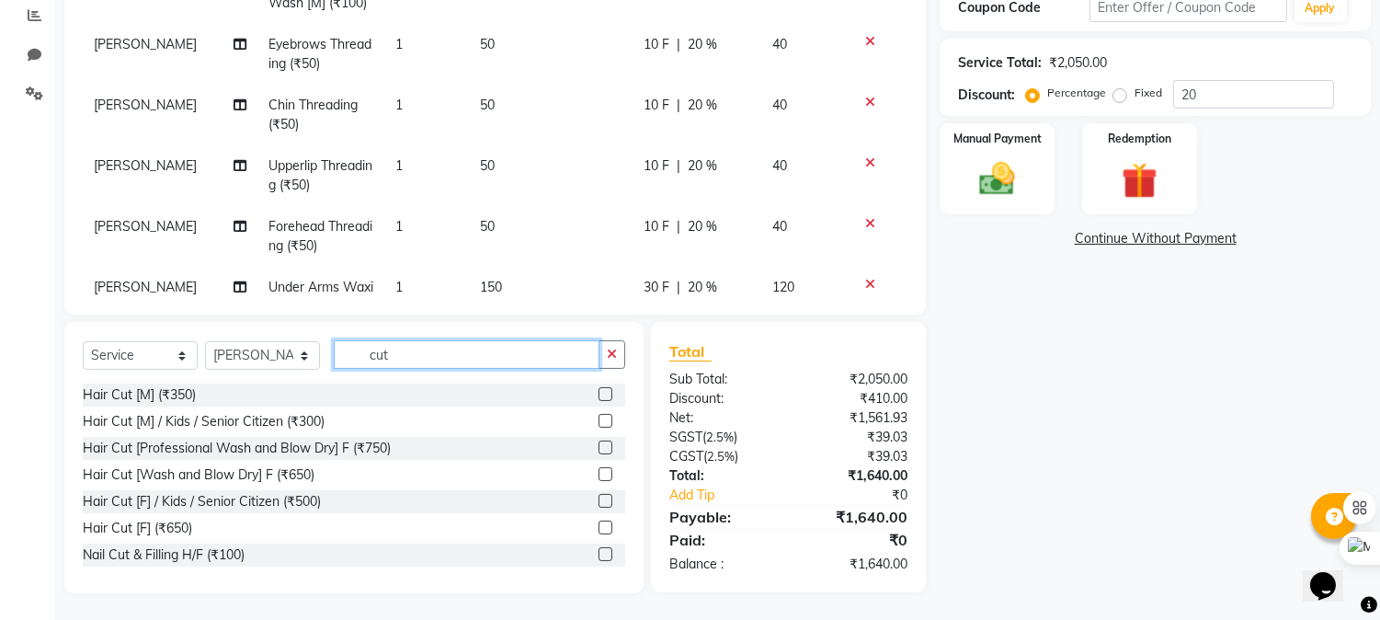
drag, startPoint x: 399, startPoint y: 348, endPoint x: 292, endPoint y: 355, distance: 107.8
click at [292, 355] on div "Select Service Product Membership Package Voucher Prepaid Gift Card Select Styl…" at bounding box center [354, 361] width 543 height 43
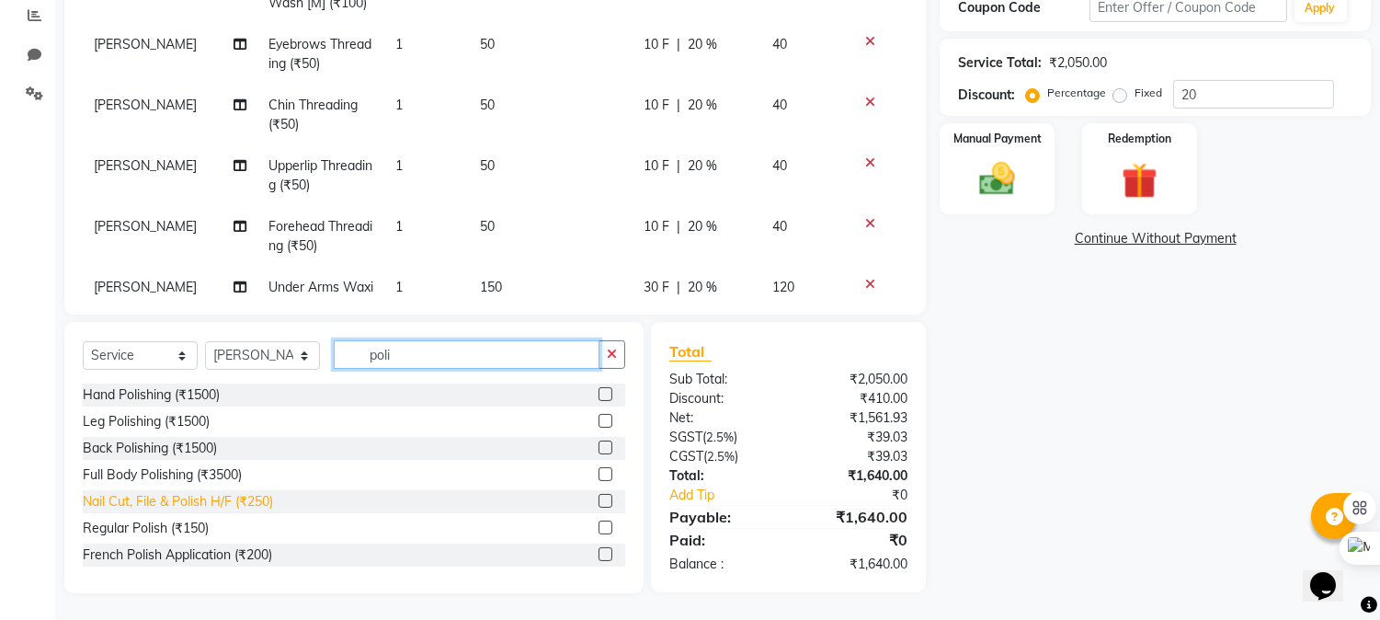
type input "poli"
click at [208, 502] on div "Nail Cut, File & Polish H/F (₹250)" at bounding box center [178, 501] width 190 height 19
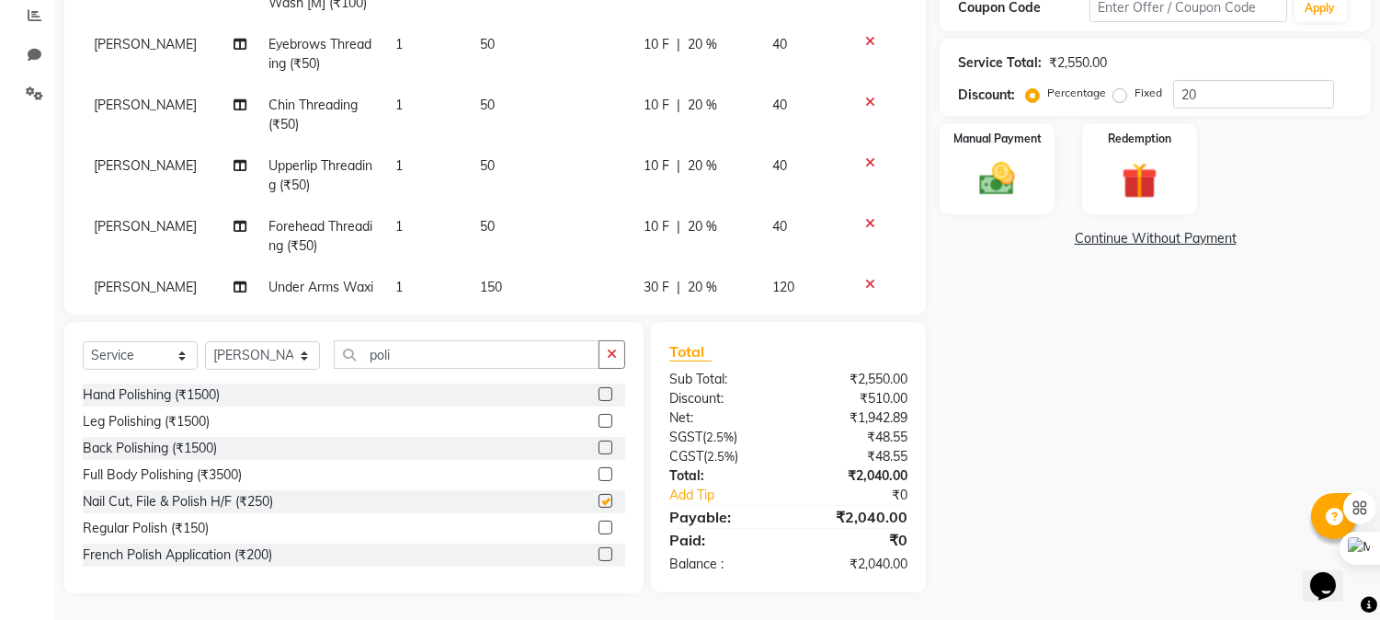
checkbox input "false"
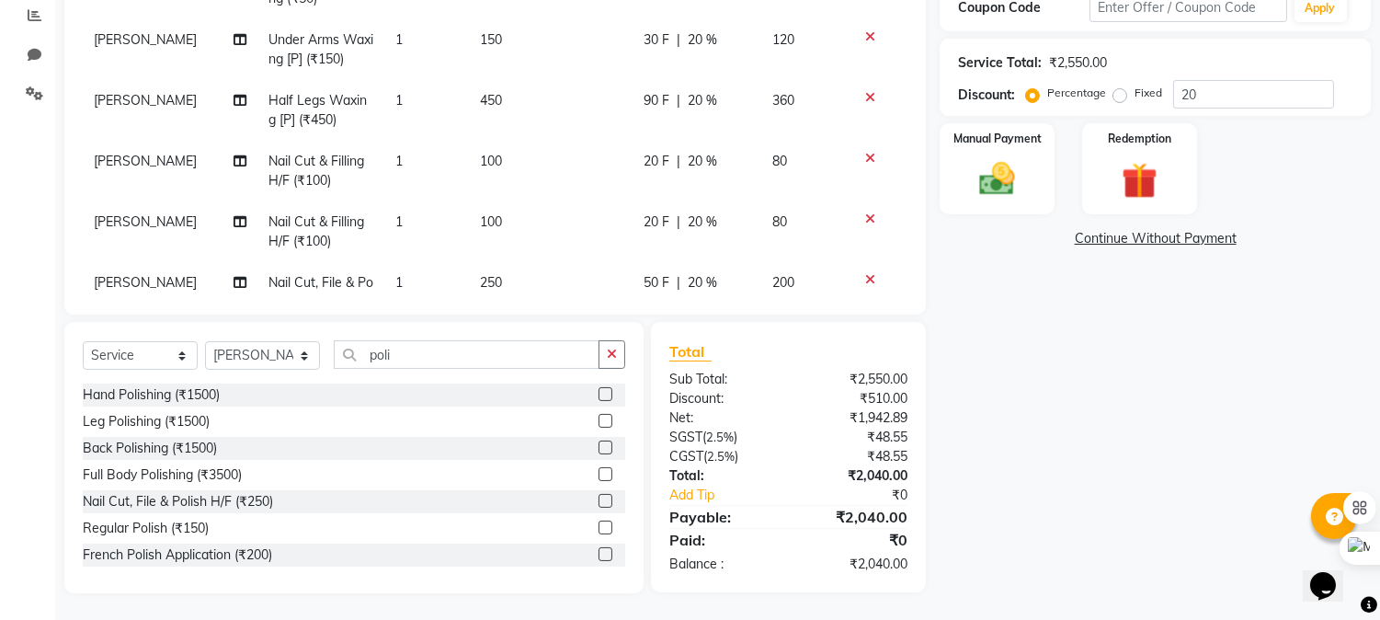
scroll to position [453, 0]
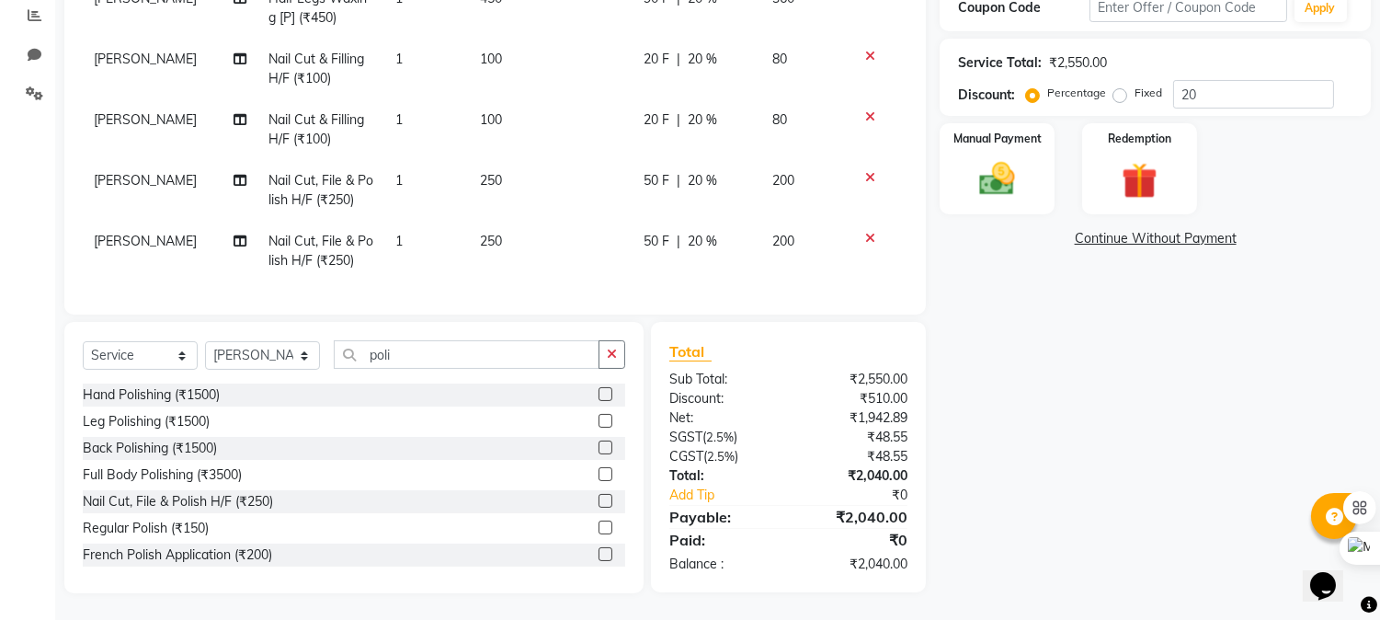
click at [865, 110] on icon at bounding box center [870, 116] width 10 height 13
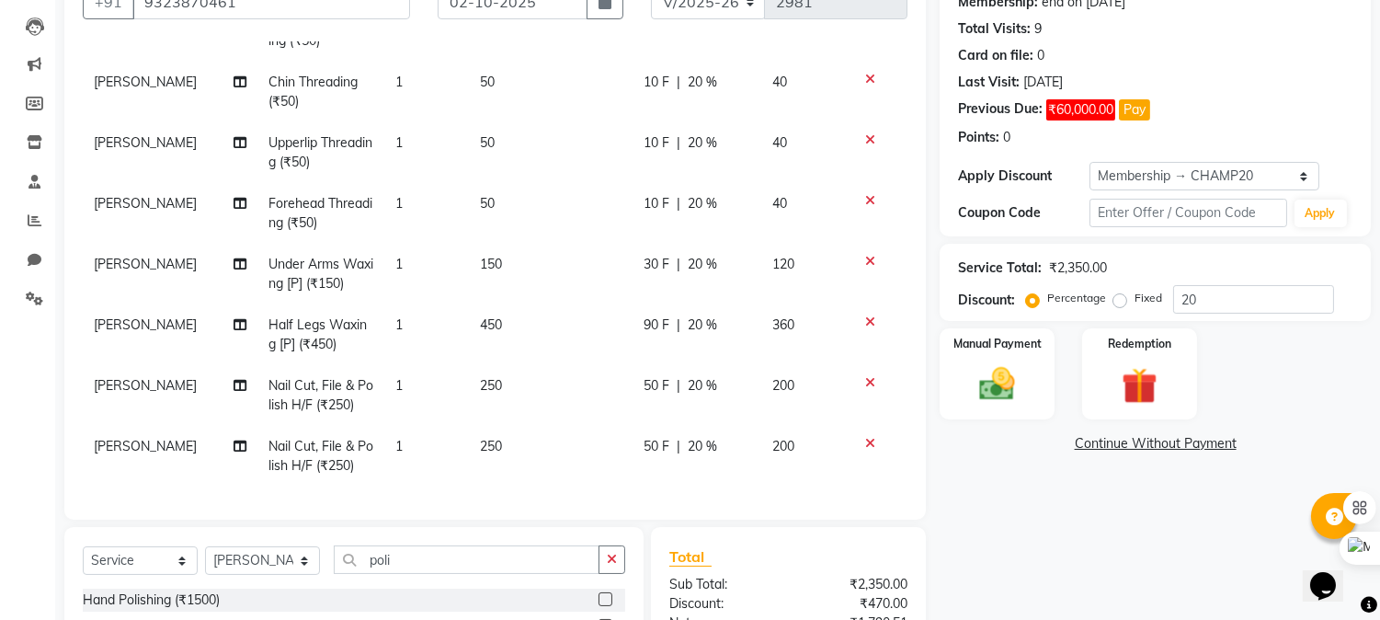
scroll to position [392, 0]
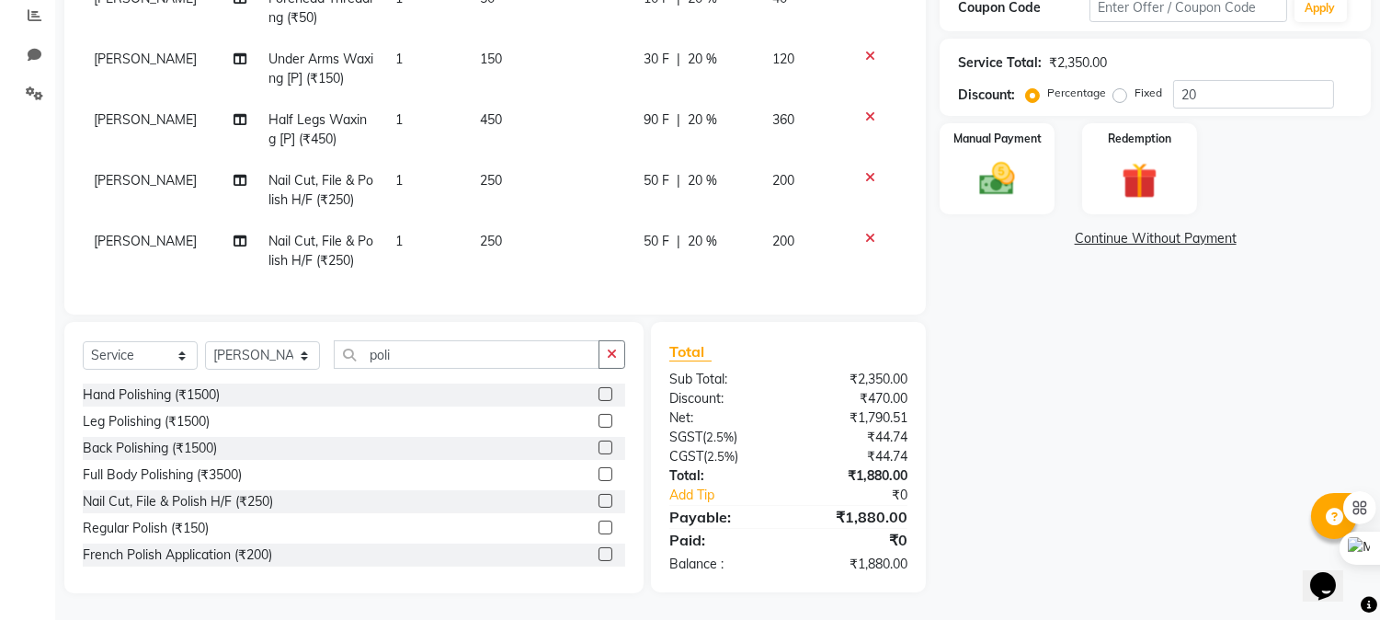
click at [1005, 482] on div "Name: Ridhima Chadha Membership: end on 22-12-2025 Total Visits: 9 Card on file…" at bounding box center [1162, 169] width 445 height 847
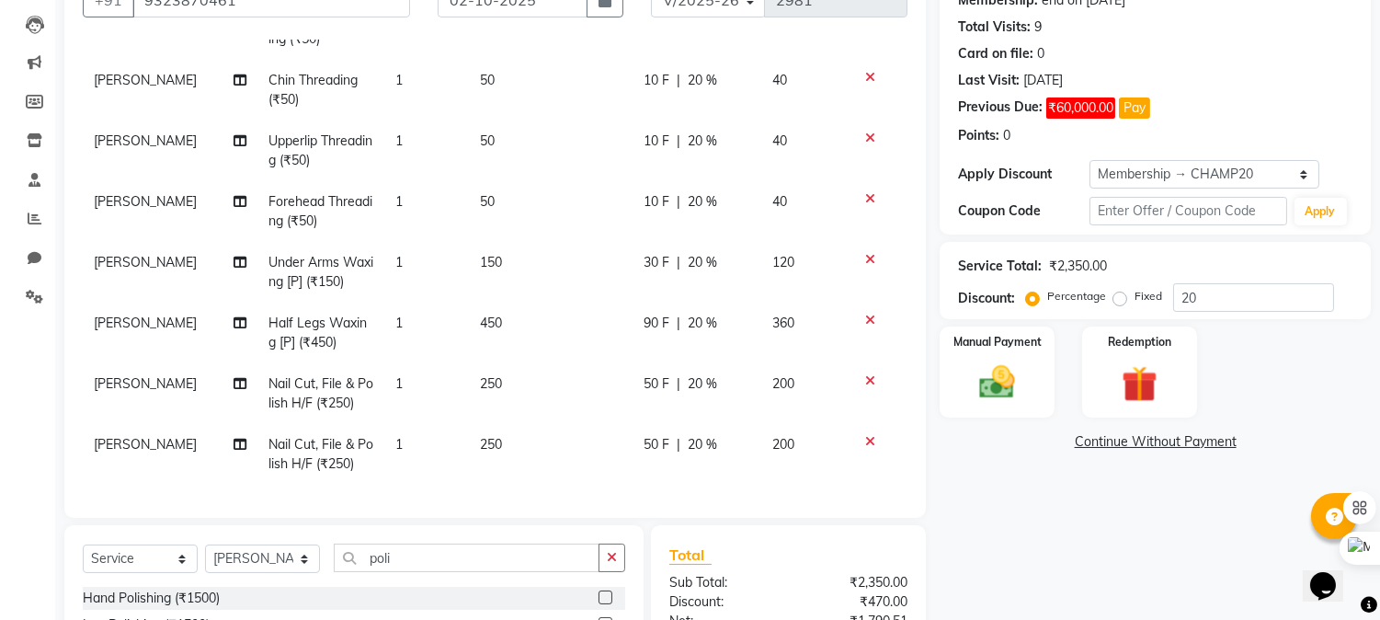
scroll to position [188, 0]
click at [1128, 104] on button "Pay" at bounding box center [1134, 108] width 31 height 21
select select "1"
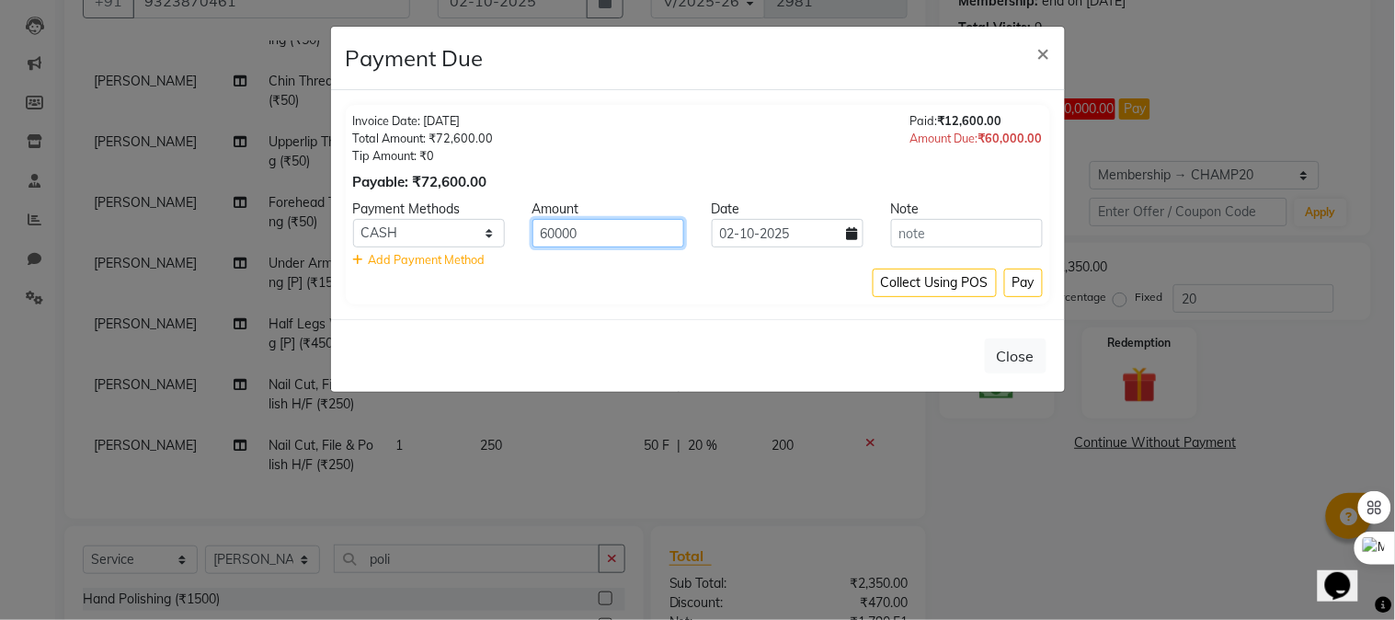
drag, startPoint x: 629, startPoint y: 226, endPoint x: 445, endPoint y: 226, distance: 183.9
click at [445, 226] on div "CARD Cheque UPI CASH Family GPay PayTM PhonePe 60000 02-10-2025" at bounding box center [697, 233] width 717 height 29
type input "20000"
click at [426, 227] on select "CARD Cheque UPI CASH Family GPay PayTM PhonePe" at bounding box center [429, 233] width 152 height 29
select select "14"
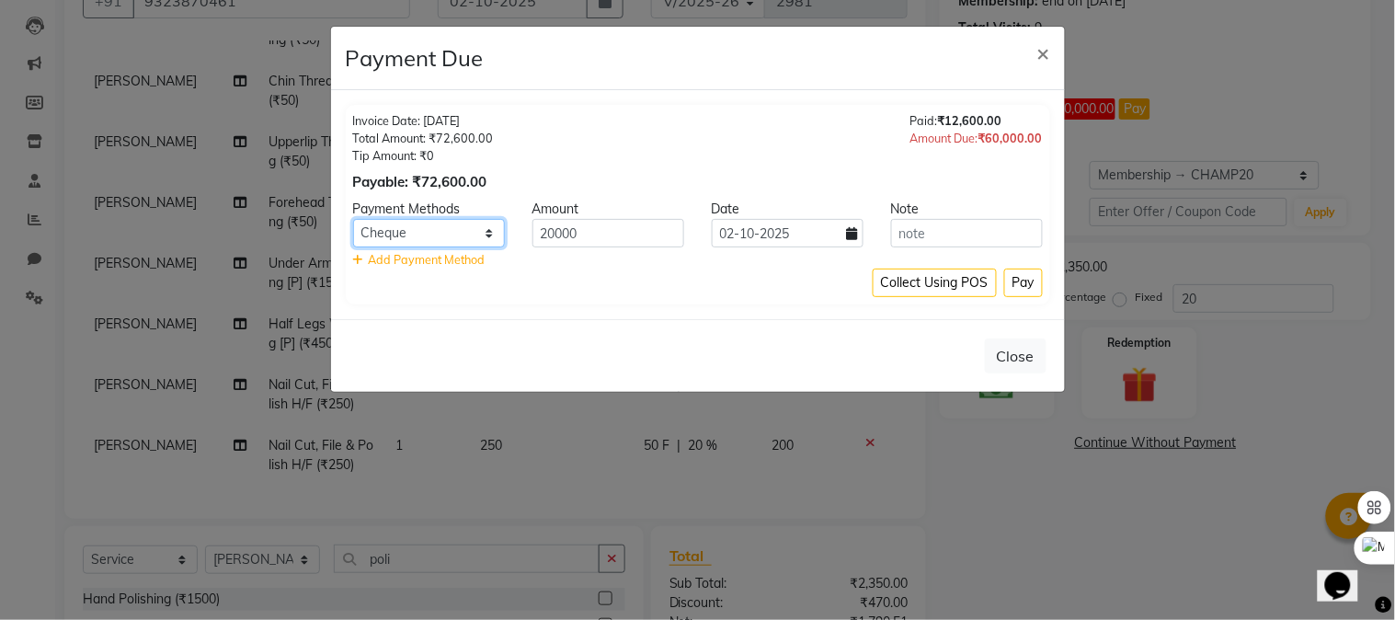
click at [353, 219] on select "CARD Cheque UPI CASH Family GPay PayTM PhonePe" at bounding box center [429, 233] width 152 height 29
click at [915, 230] on input "text" at bounding box center [967, 233] width 152 height 29
click at [1018, 279] on button "Pay" at bounding box center [1023, 283] width 39 height 29
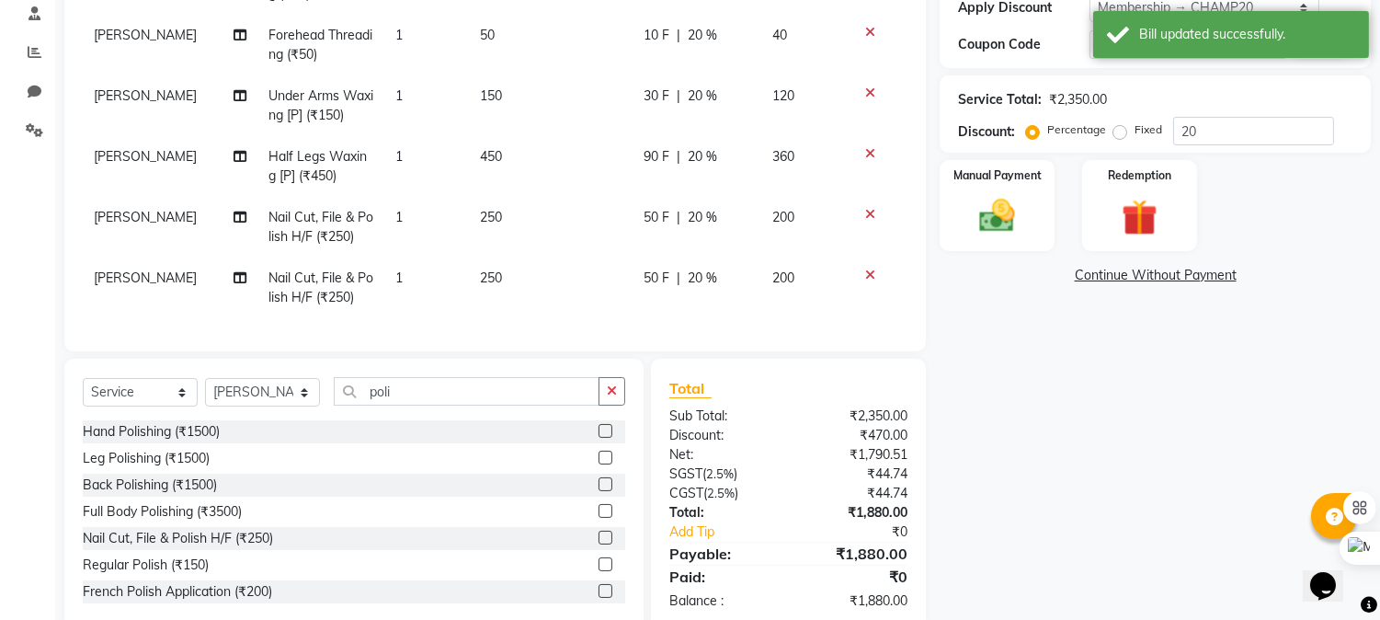
scroll to position [392, 0]
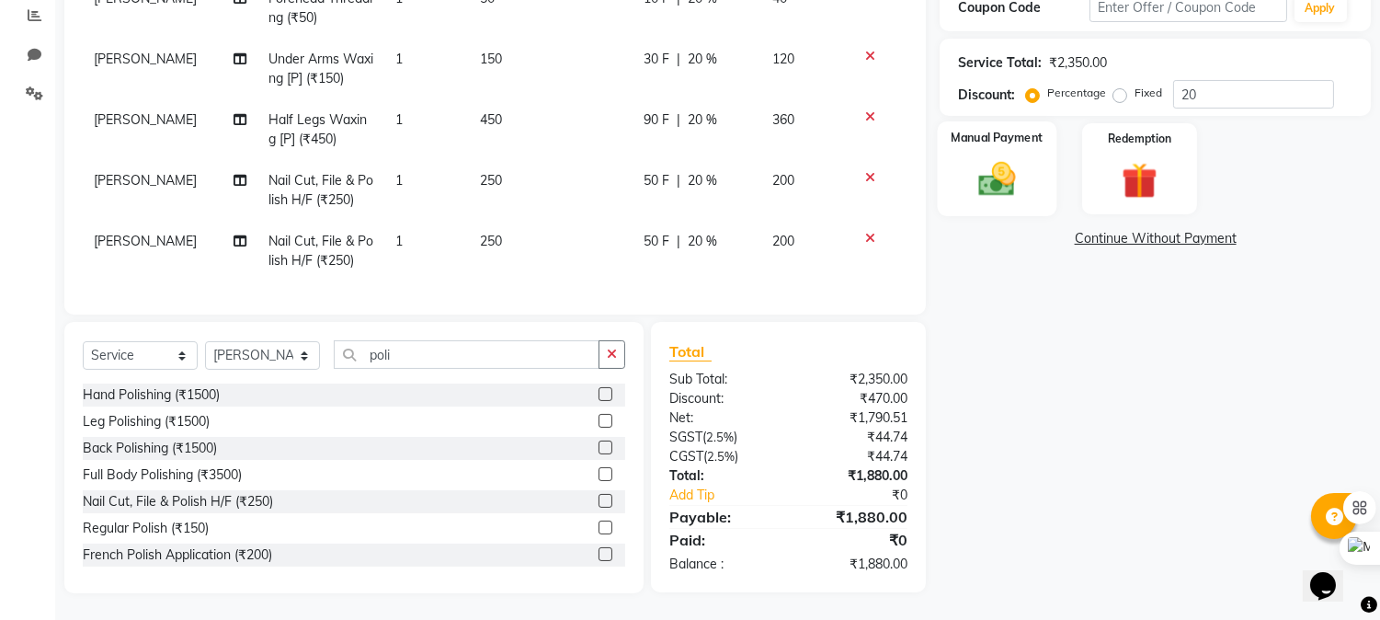
click at [1001, 145] on div "Manual Payment" at bounding box center [998, 168] width 120 height 94
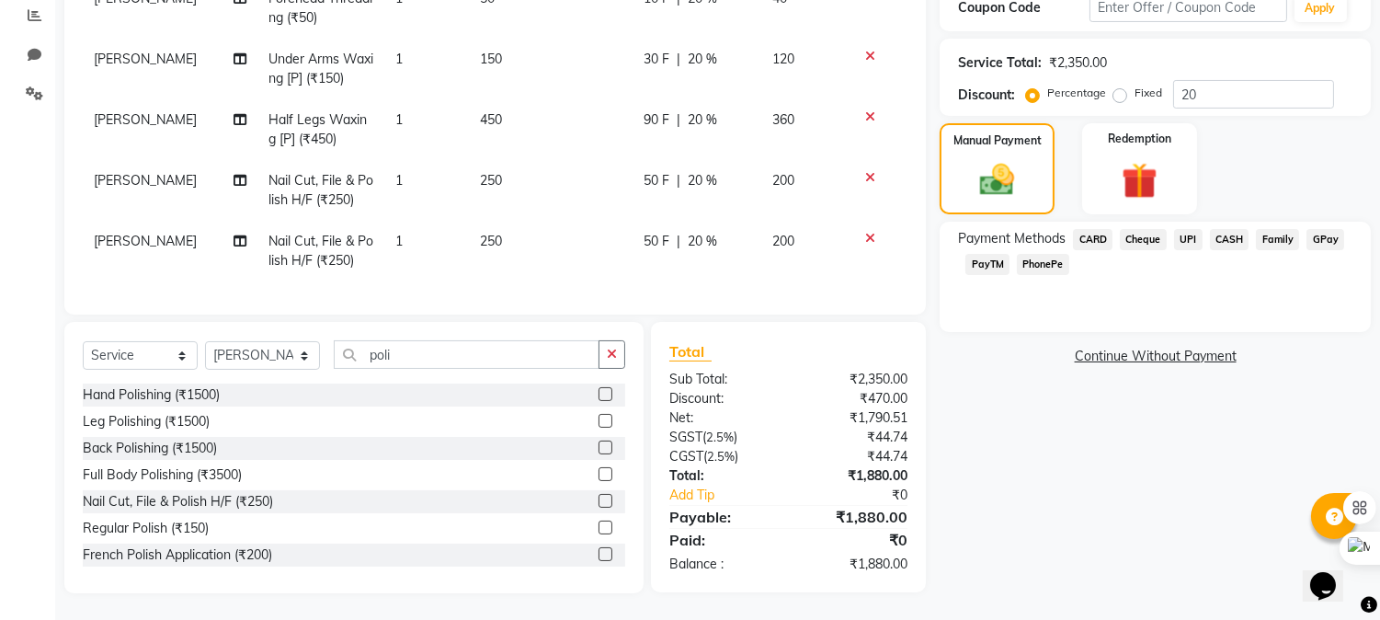
click at [1096, 235] on span "CARD" at bounding box center [1093, 239] width 40 height 21
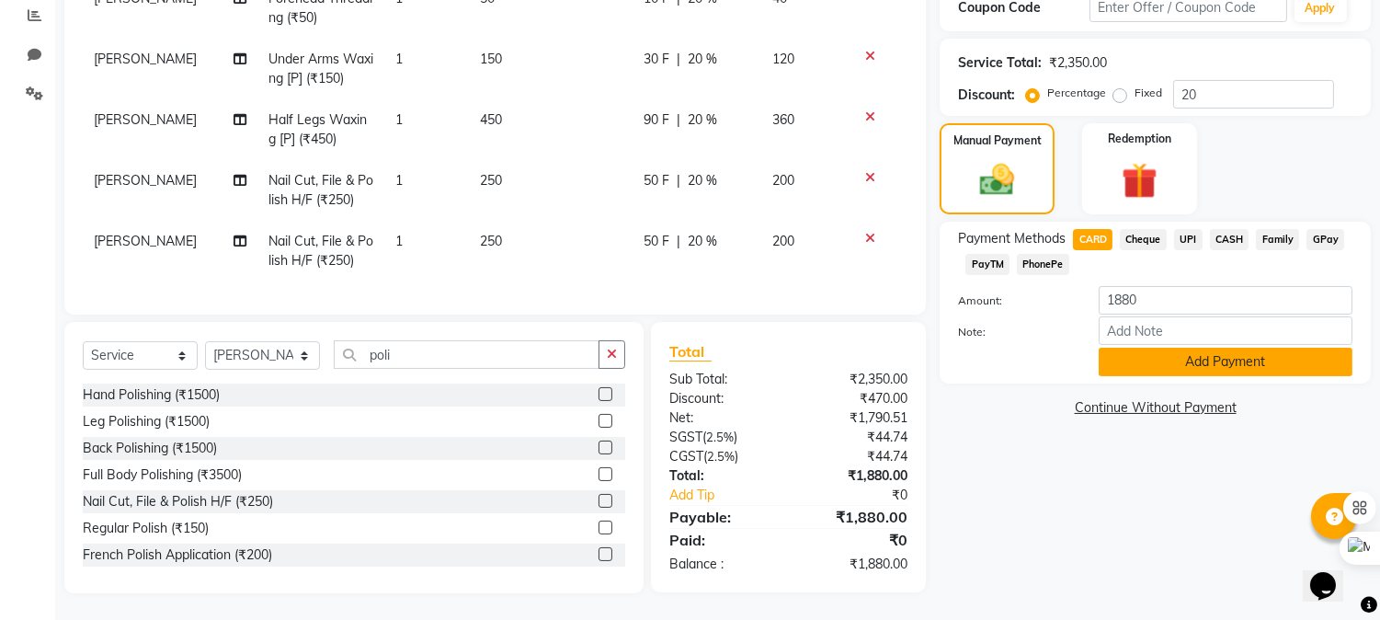
click at [1161, 357] on button "Add Payment" at bounding box center [1226, 362] width 254 height 29
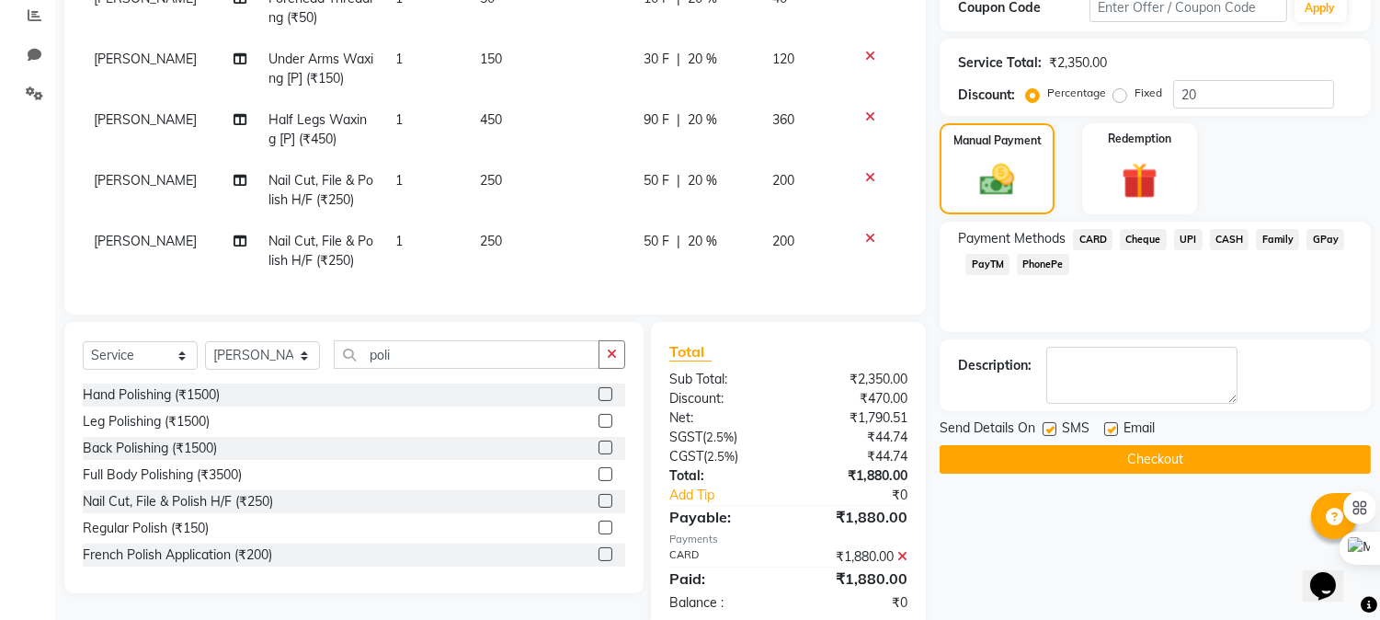
scroll to position [429, 0]
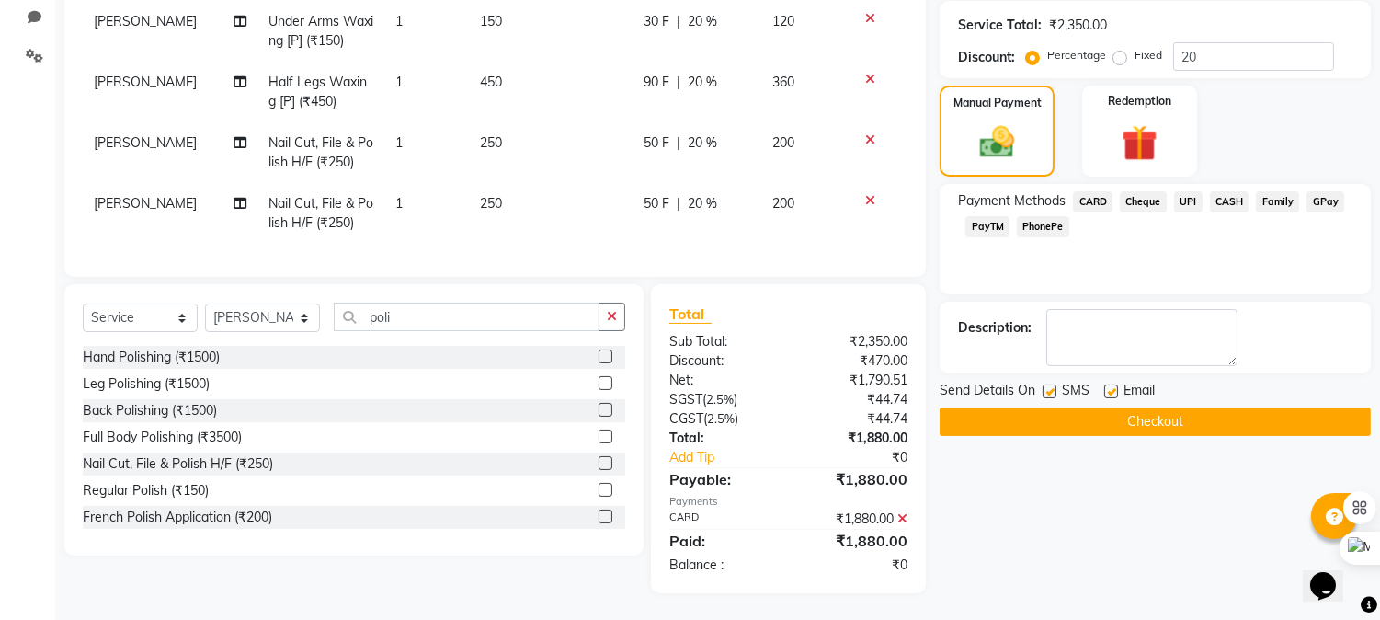
click at [1095, 419] on button "Checkout" at bounding box center [1155, 421] width 431 height 29
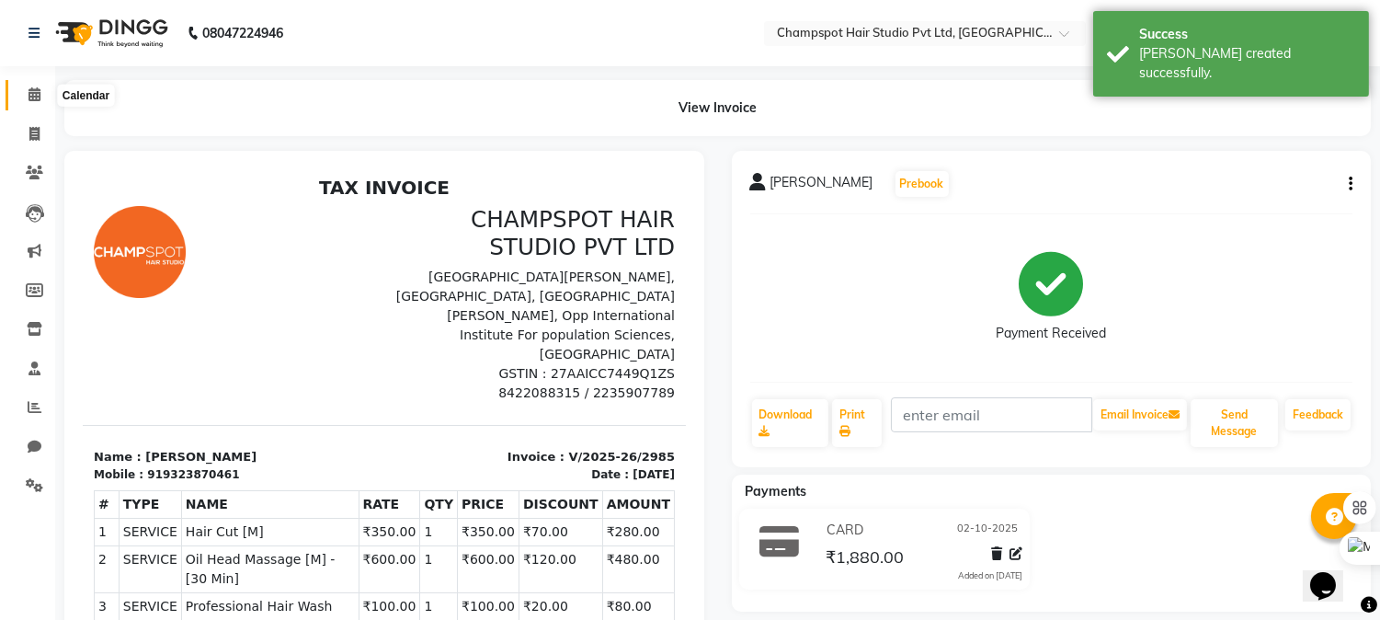
click at [23, 94] on span at bounding box center [34, 95] width 32 height 21
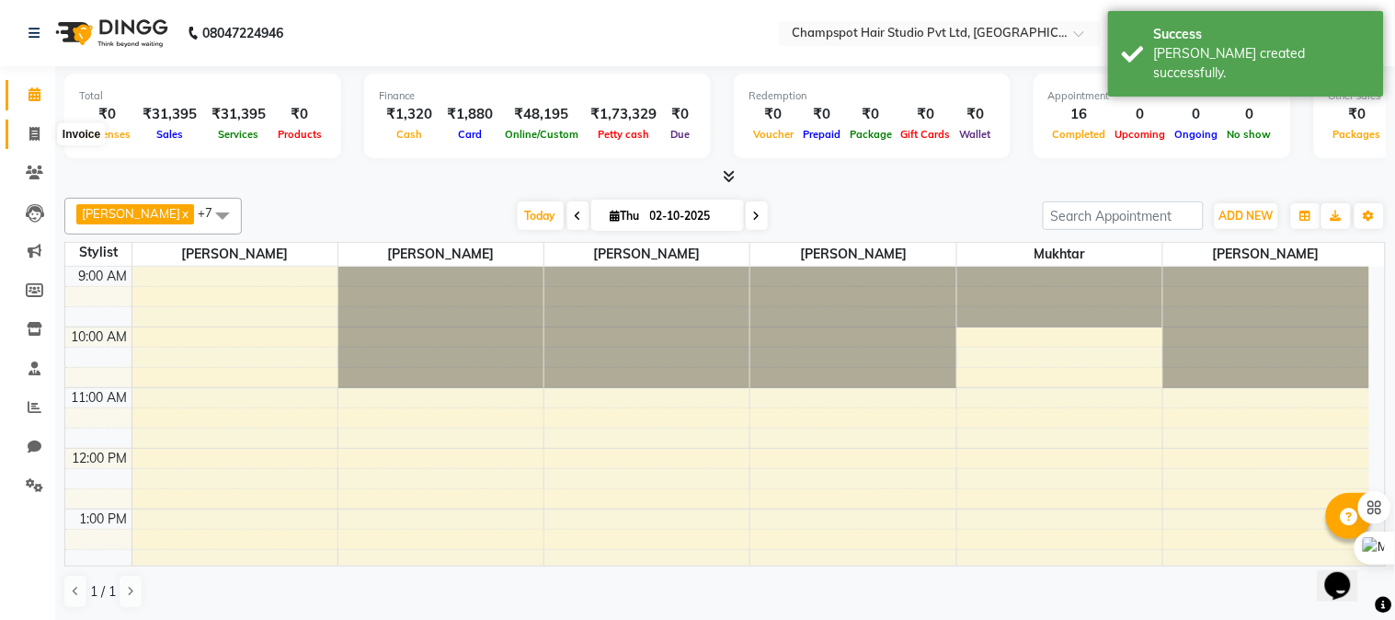
click at [38, 131] on icon at bounding box center [34, 134] width 10 height 14
select select "7690"
select select "service"
